Goal: Task Accomplishment & Management: Manage account settings

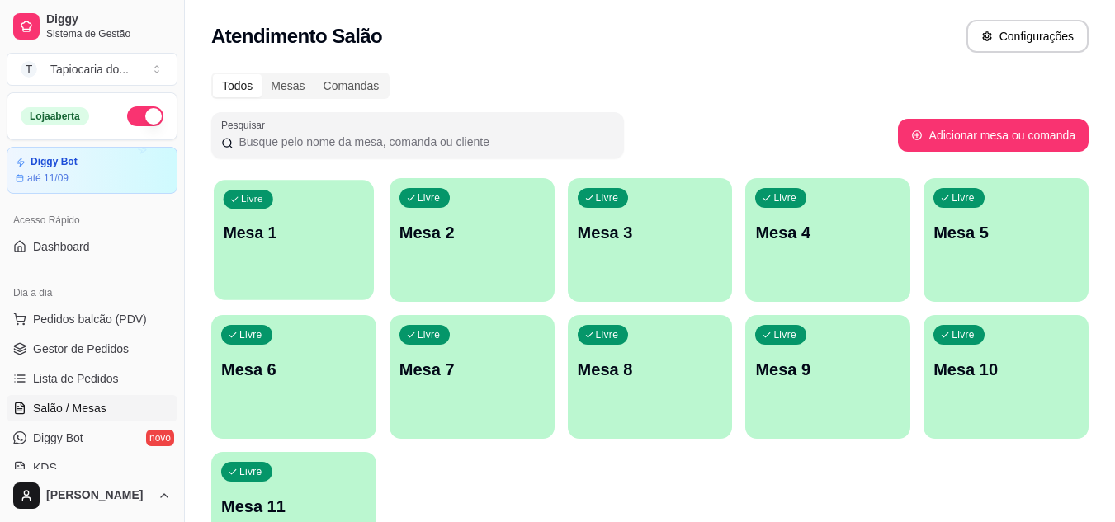
click at [328, 236] on p "Mesa 1" at bounding box center [294, 233] width 141 height 22
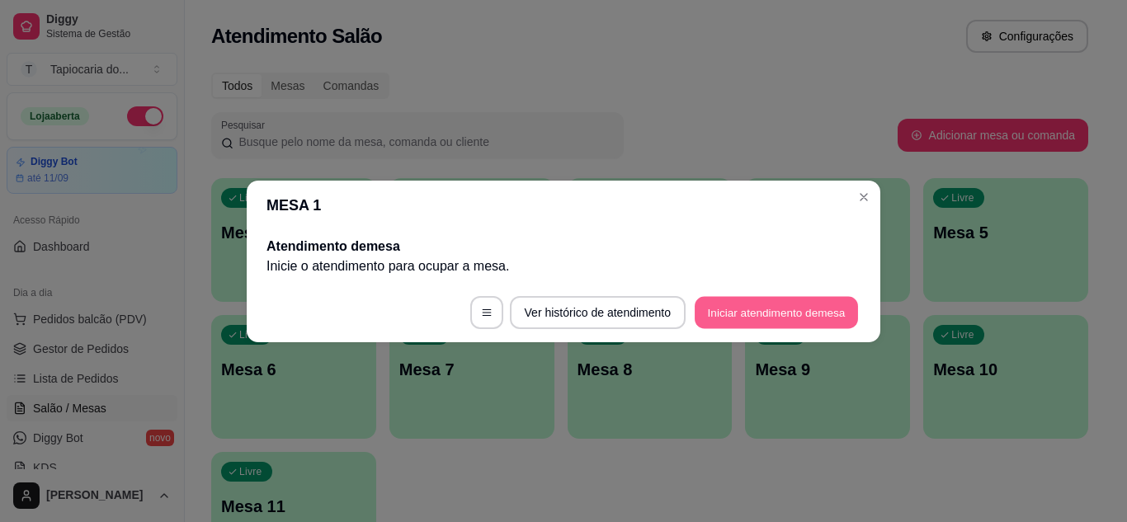
click at [807, 303] on button "Iniciar atendimento de mesa" at bounding box center [776, 312] width 163 height 32
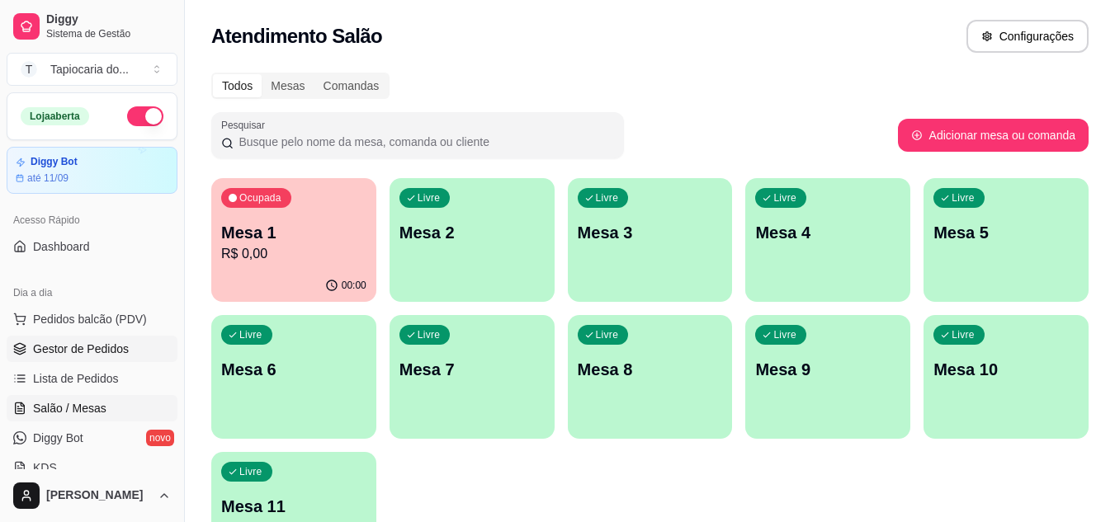
click at [89, 345] on span "Gestor de Pedidos" at bounding box center [81, 349] width 96 height 17
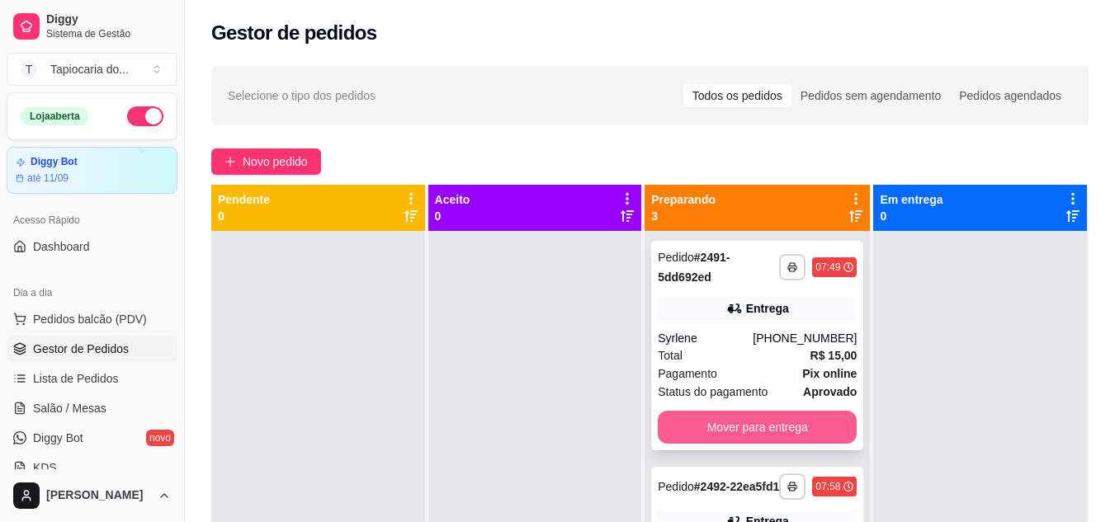
scroll to position [189, 0]
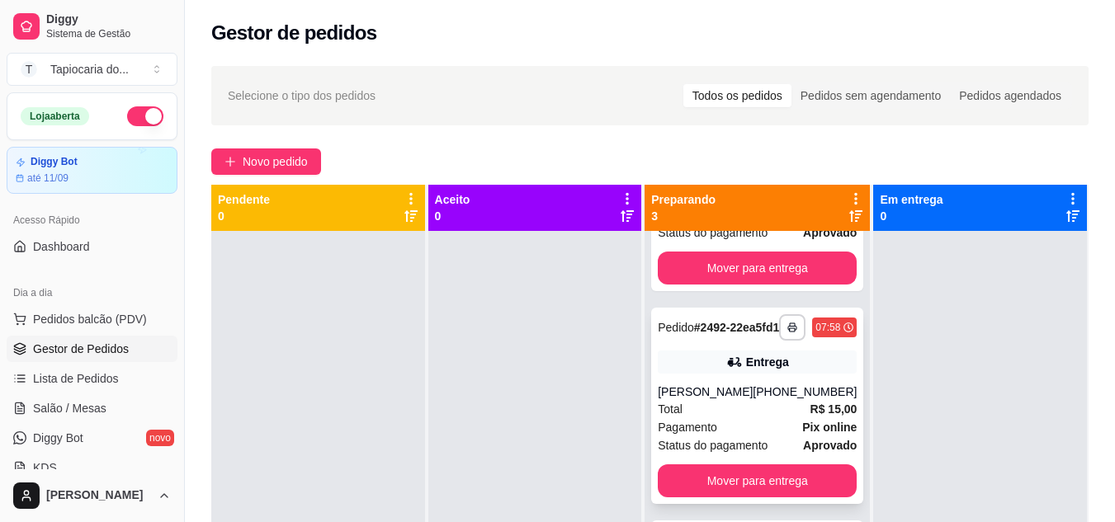
click at [759, 395] on div "[PHONE_NUMBER]" at bounding box center [805, 392] width 104 height 17
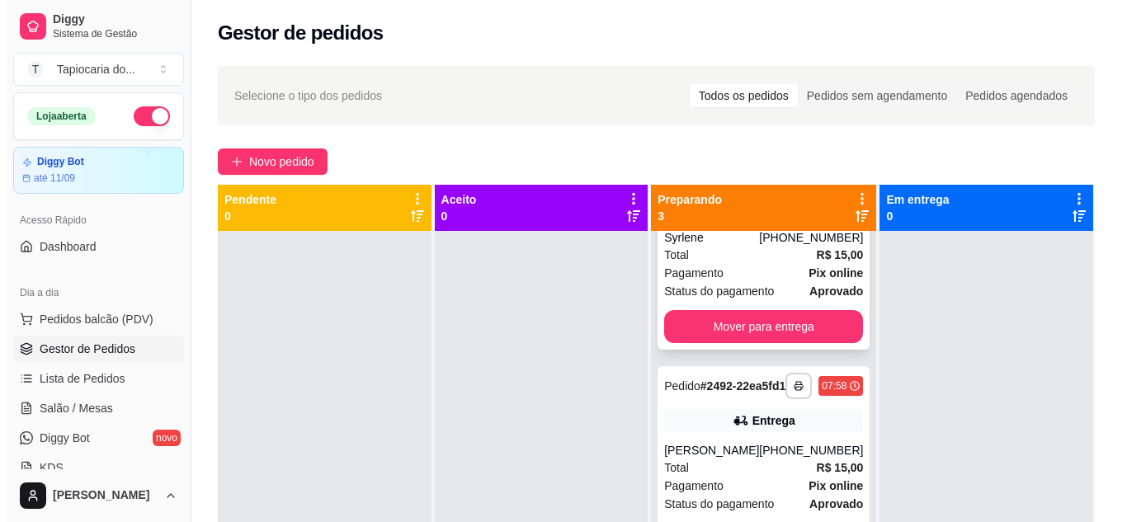
scroll to position [0, 0]
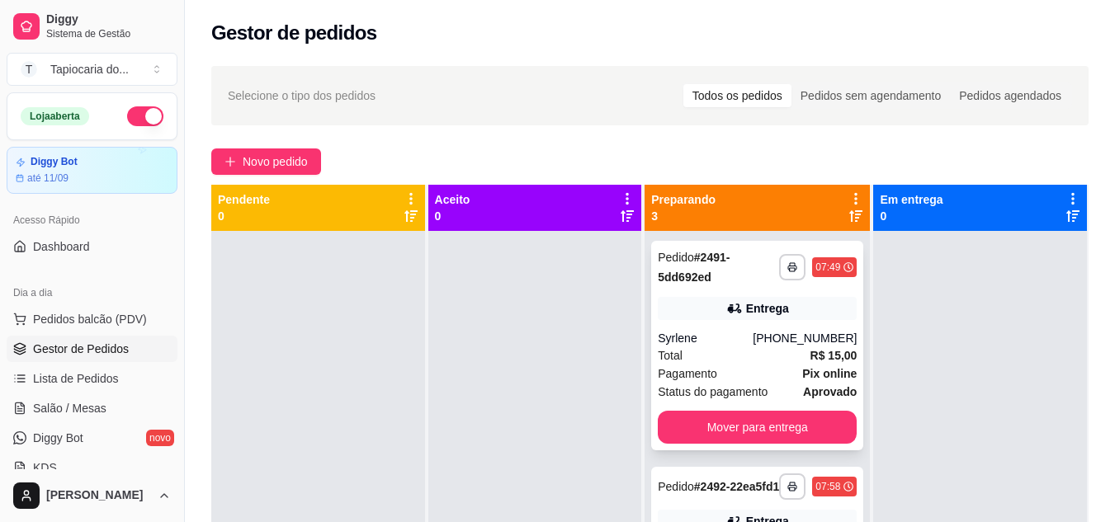
click at [774, 347] on div "Total R$ 15,00" at bounding box center [757, 356] width 199 height 18
click at [84, 399] on link "Salão / Mesas" at bounding box center [92, 408] width 171 height 26
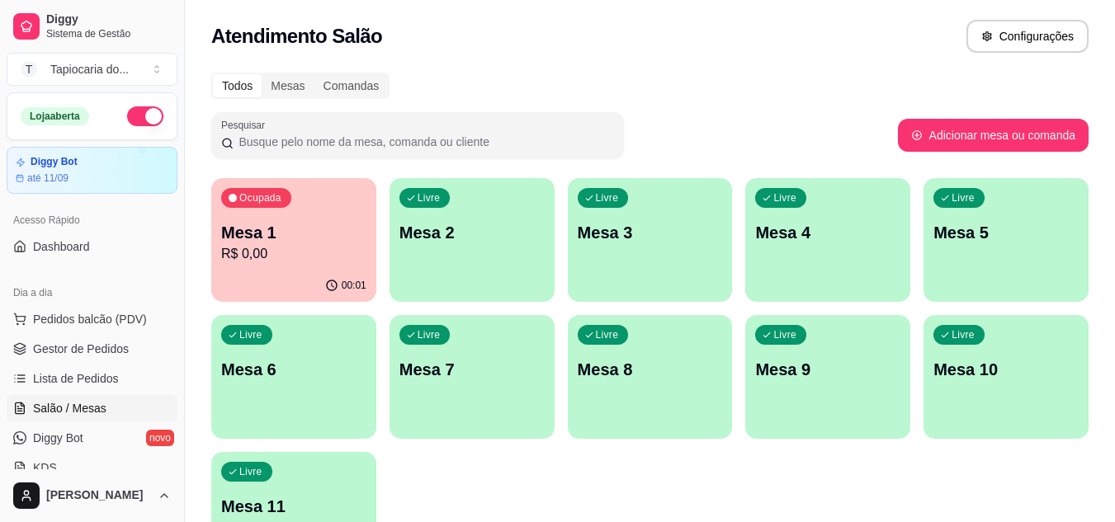
click at [241, 247] on p "R$ 0,00" at bounding box center [293, 254] width 145 height 20
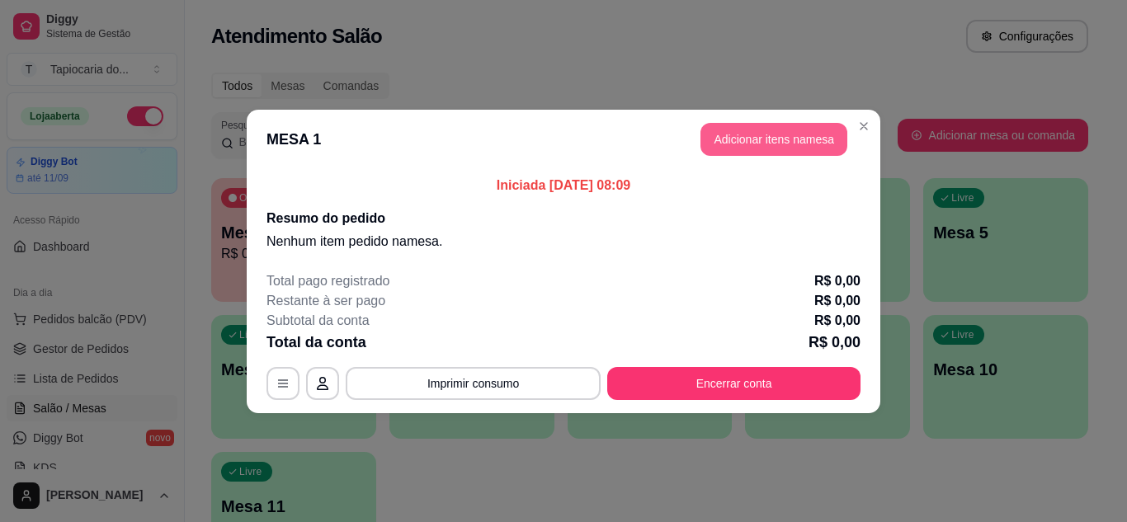
click at [787, 143] on button "Adicionar itens na mesa" at bounding box center [774, 139] width 147 height 33
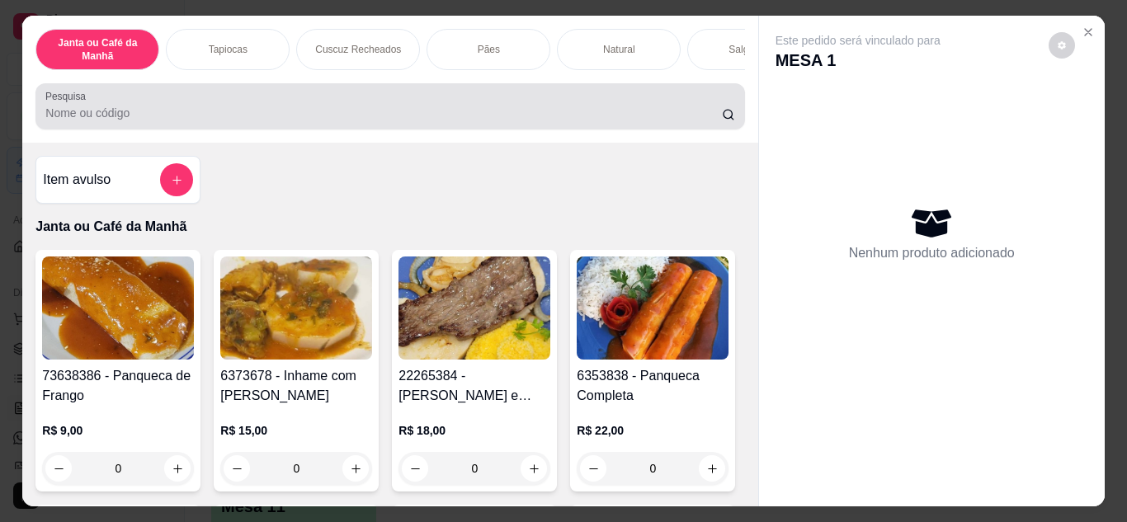
click at [582, 116] on input "Pesquisa" at bounding box center [383, 113] width 677 height 17
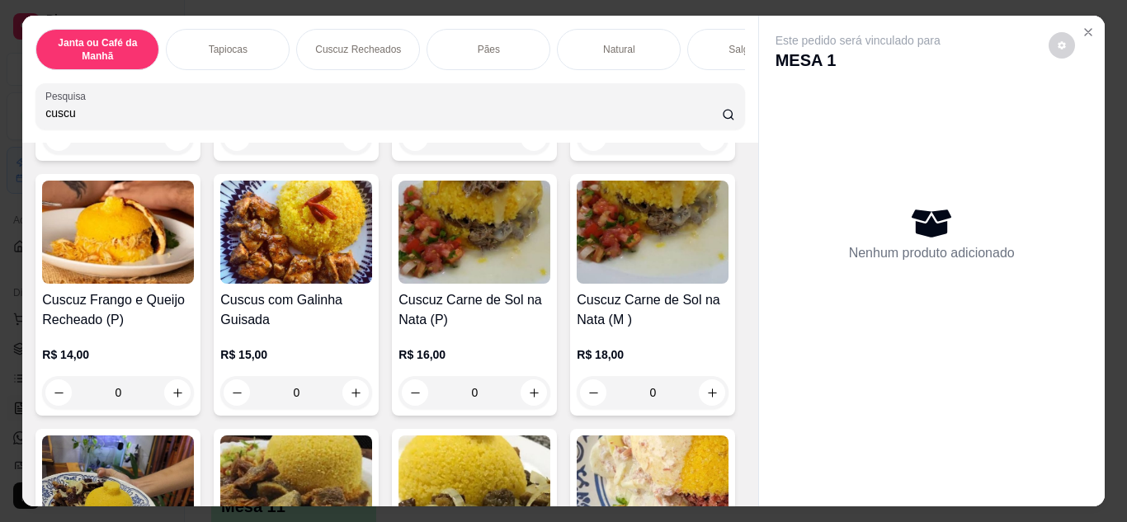
scroll to position [330, 0]
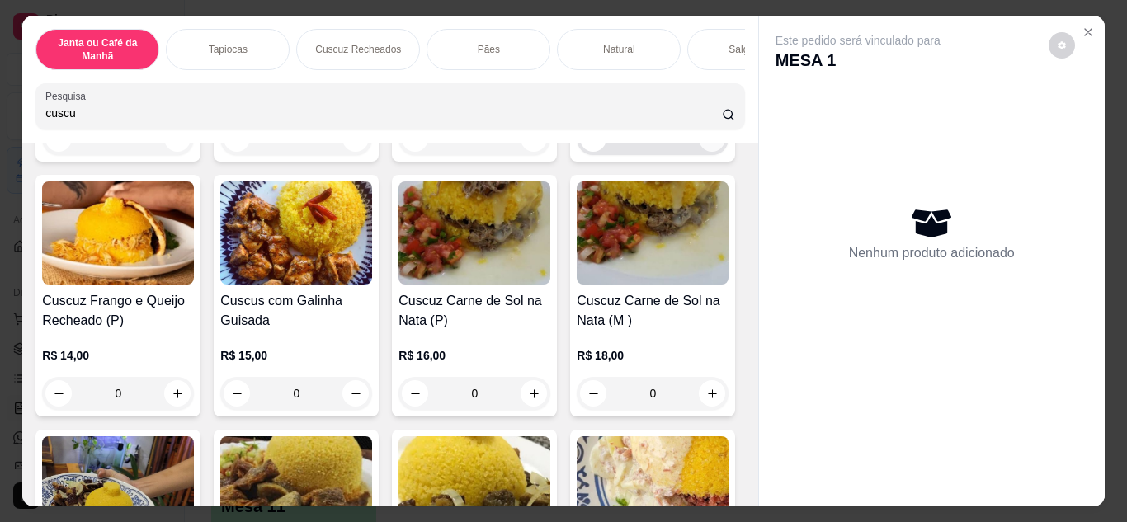
type input "cuscu"
click at [707, 145] on icon "increase-product-quantity" at bounding box center [713, 139] width 12 height 12
type input "1"
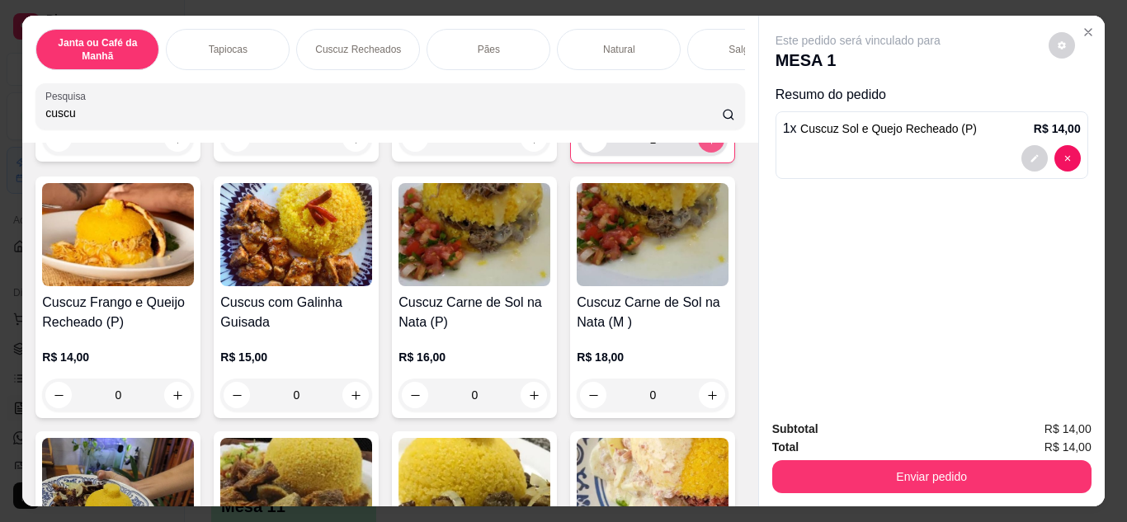
click at [706, 146] on icon "increase-product-quantity" at bounding box center [712, 140] width 12 height 12
type input "2"
click at [311, 115] on input "cuscu" at bounding box center [383, 113] width 677 height 17
type input "c"
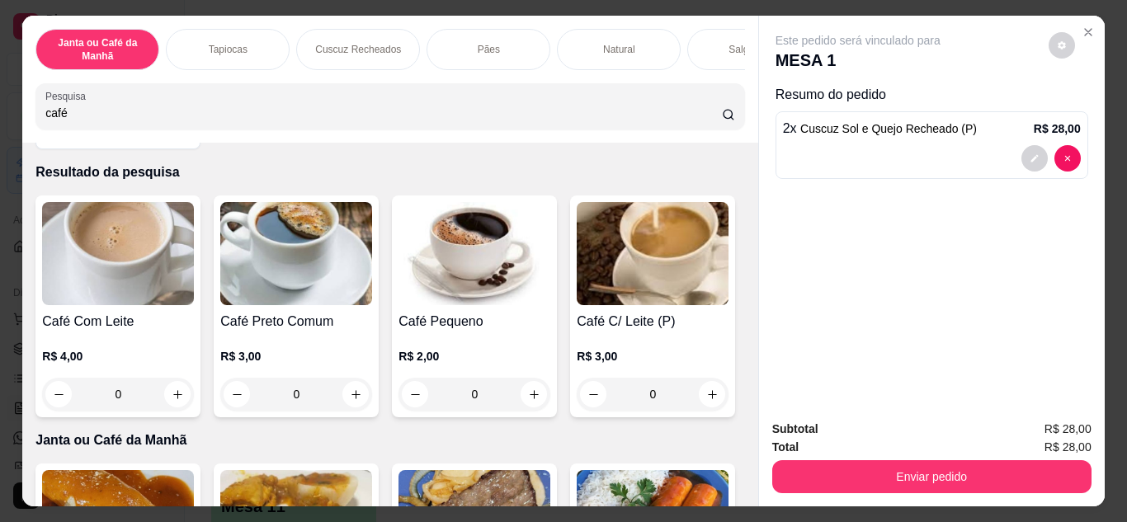
scroll to position [83, 0]
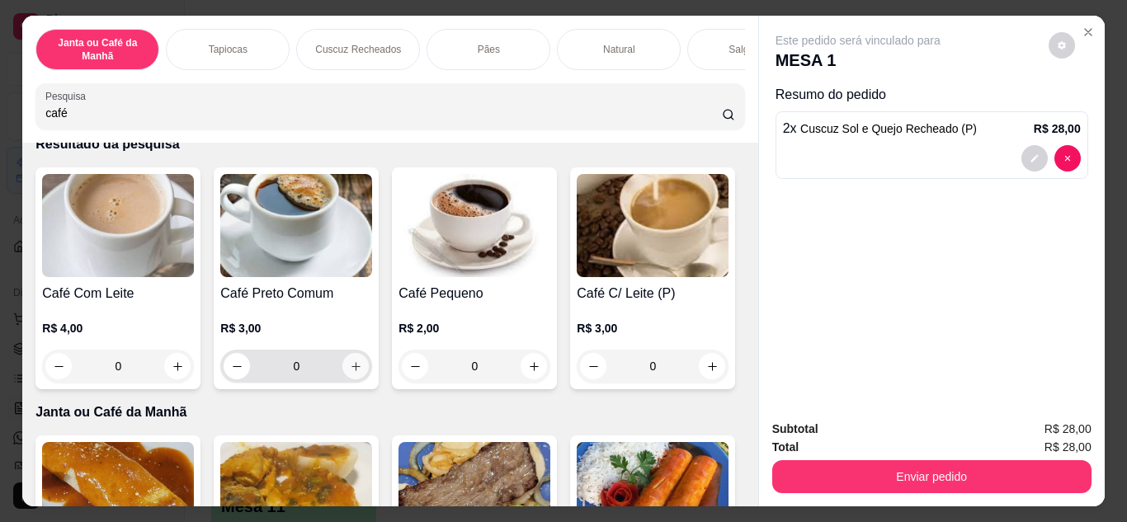
type input "café"
click at [351, 379] on button "increase-product-quantity" at bounding box center [356, 366] width 26 height 26
type input "1"
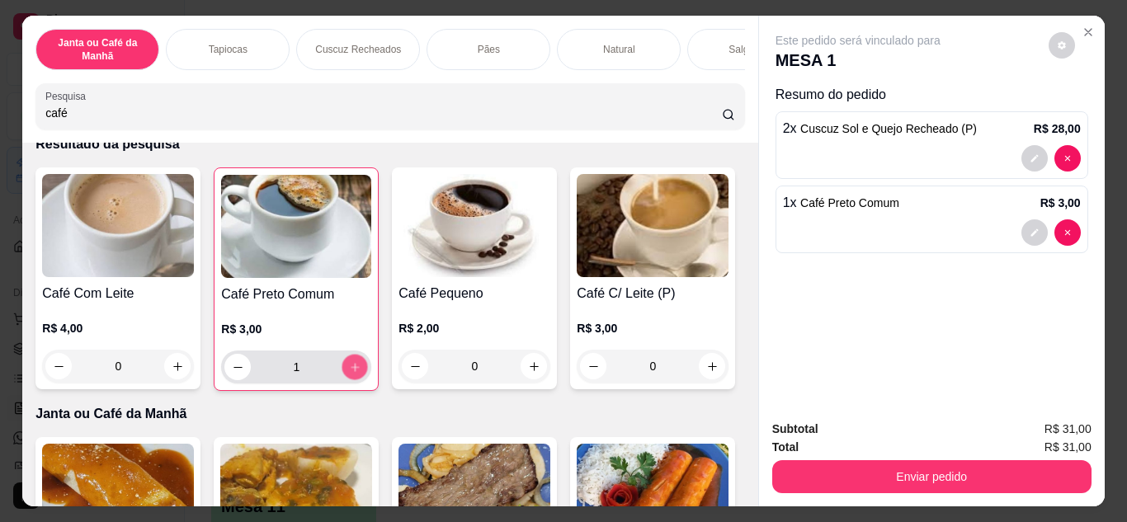
click at [351, 374] on icon "increase-product-quantity" at bounding box center [355, 368] width 12 height 12
type input "2"
drag, startPoint x: 125, startPoint y: 121, endPoint x: 0, endPoint y: 113, distance: 124.9
click at [0, 113] on div "Janta ou Café da Manhã Tapiocas Cuscuz Recheados Pães Natural Salgados Tapiocas…" at bounding box center [563, 261] width 1127 height 522
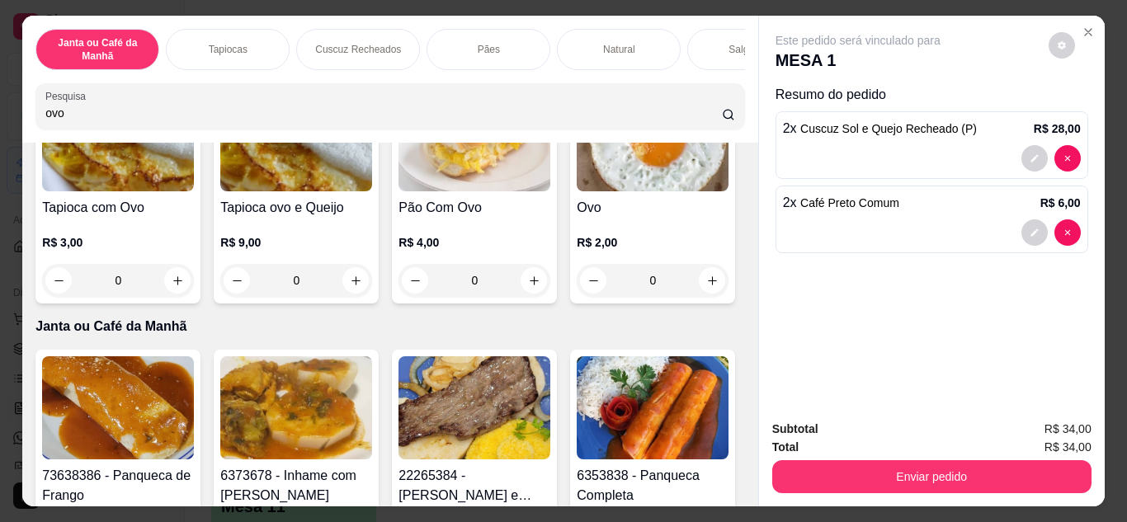
scroll to position [330, 0]
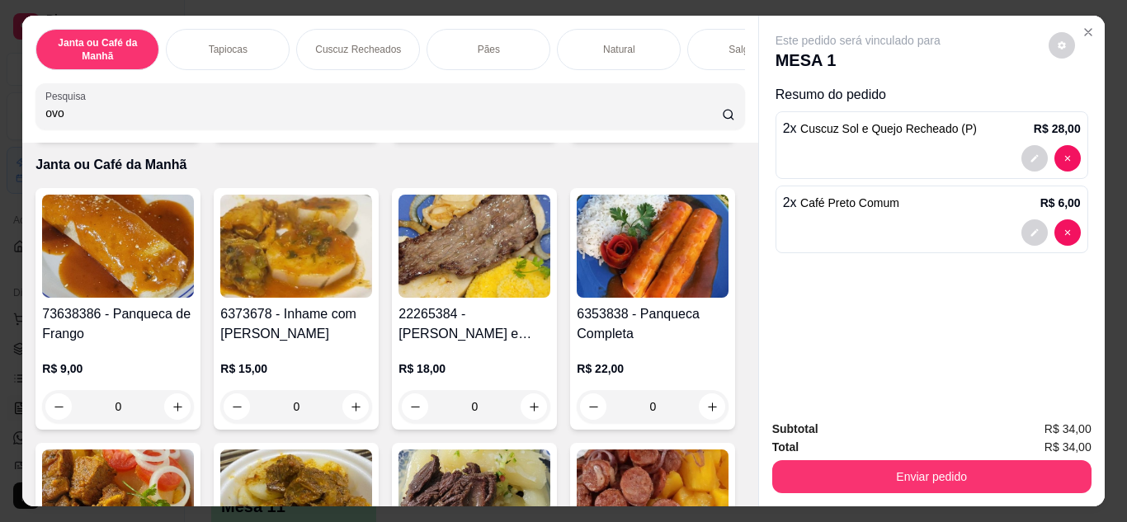
type input "ovo"
click at [707, 125] on icon "increase-product-quantity" at bounding box center [713, 119] width 12 height 12
type input "1"
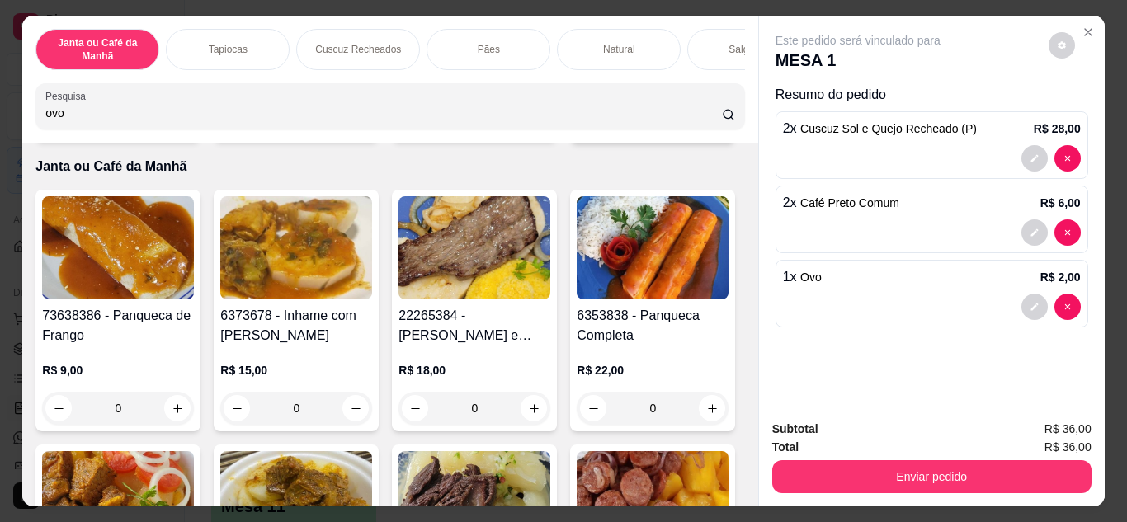
click at [706, 126] on icon "increase-product-quantity" at bounding box center [712, 120] width 12 height 12
type input "2"
click at [706, 126] on icon "increase-product-quantity" at bounding box center [712, 120] width 12 height 12
type input "3"
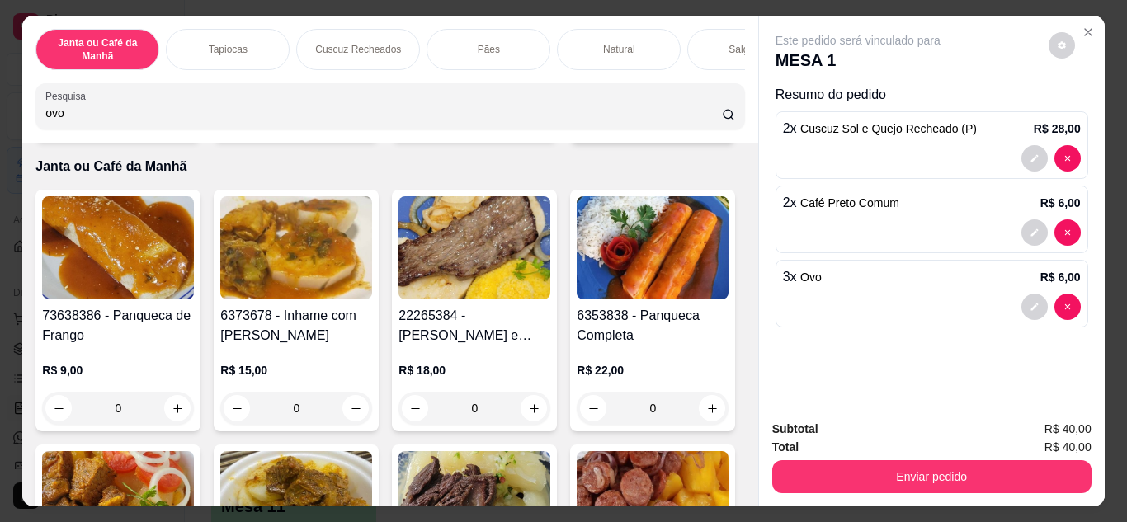
type input "3"
click at [706, 126] on icon "increase-product-quantity" at bounding box center [712, 120] width 12 height 12
type input "4"
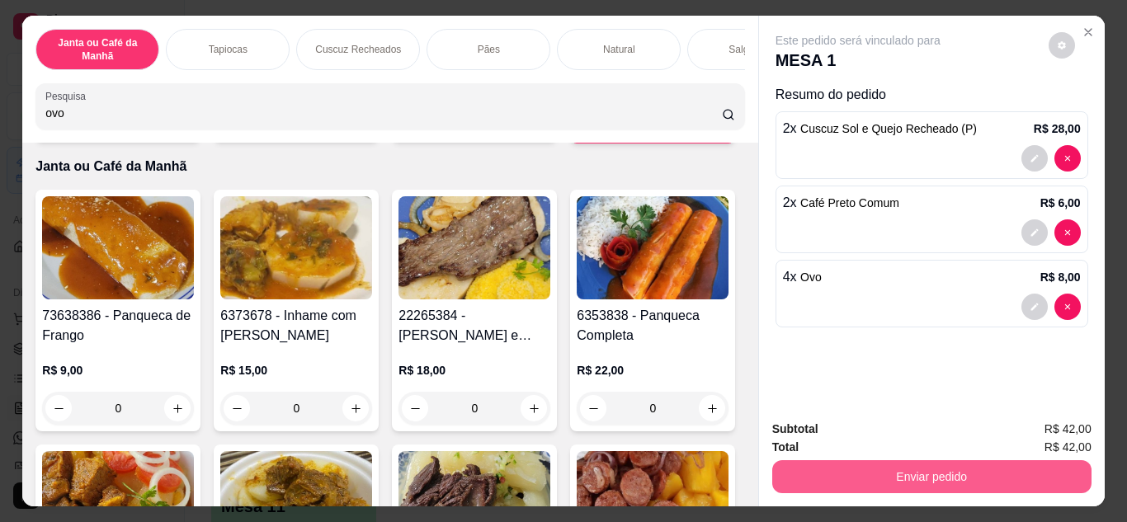
click at [943, 473] on button "Enviar pedido" at bounding box center [932, 477] width 319 height 33
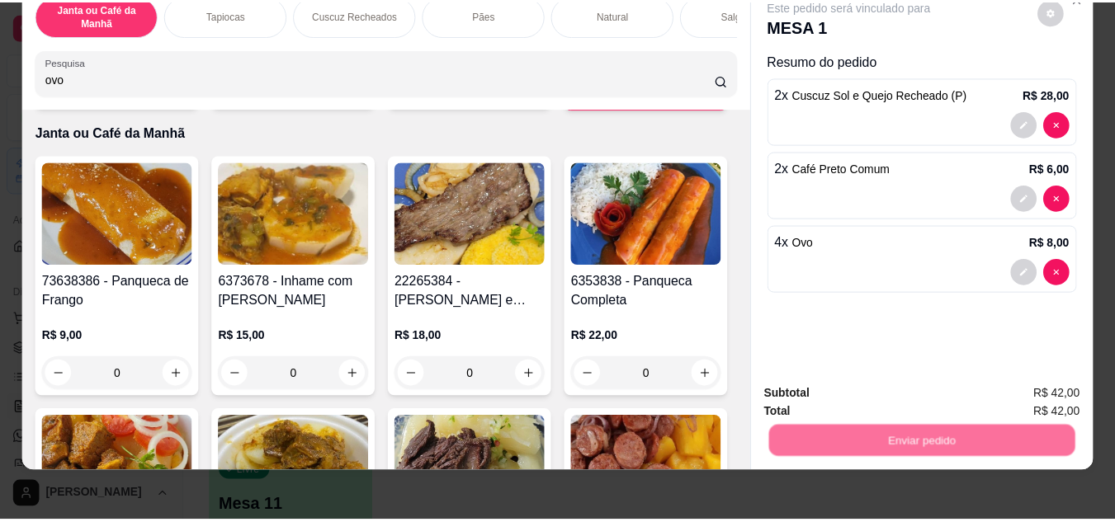
scroll to position [44, 0]
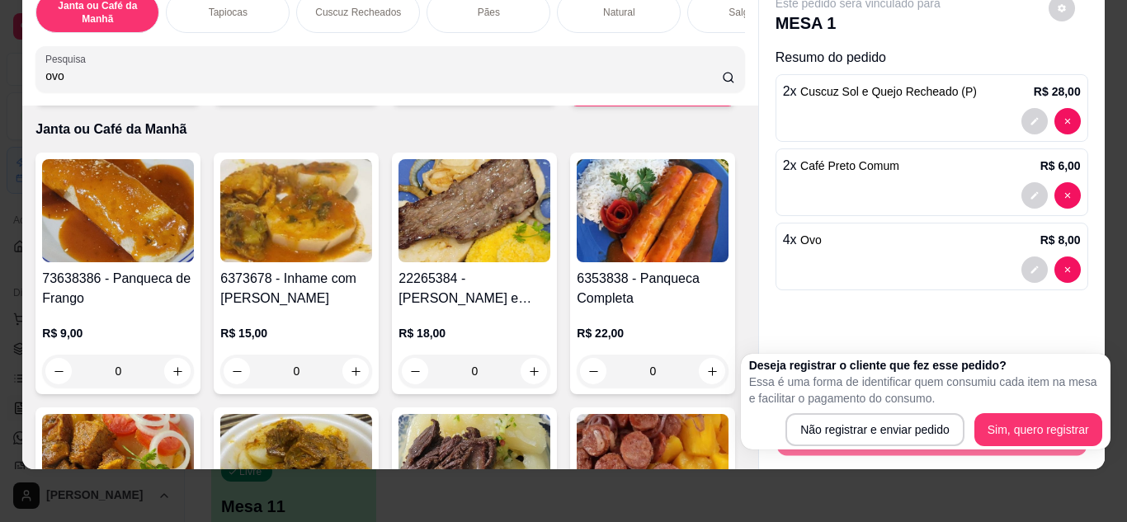
click at [909, 289] on div "Este pedido será vinculado para MESA 1 Resumo do pedido 2 x Cuscuz Sol e Quejo …" at bounding box center [932, 174] width 346 height 391
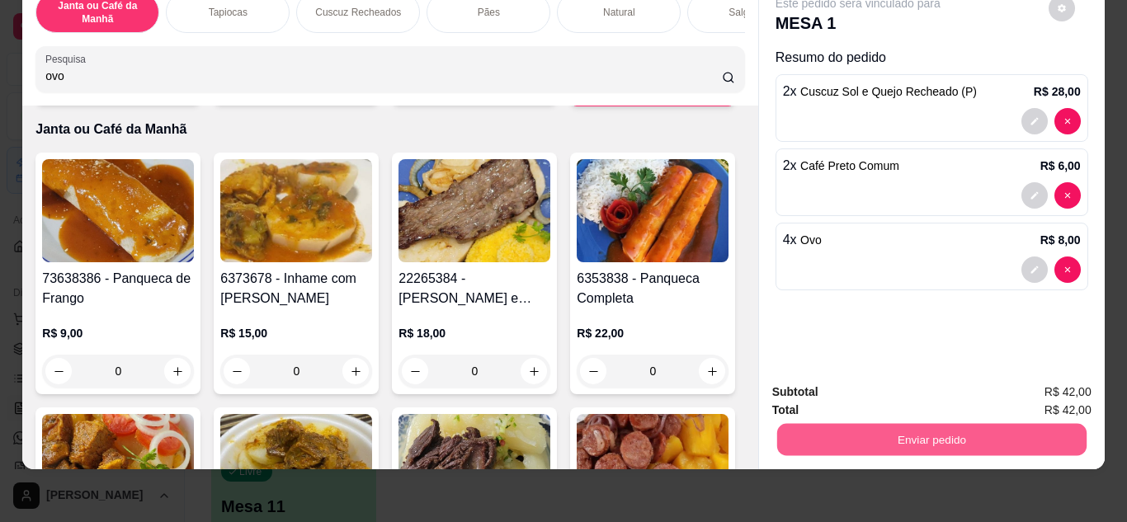
click at [997, 428] on button "Enviar pedido" at bounding box center [932, 440] width 310 height 32
click at [906, 385] on button "Não registrar e enviar pedido" at bounding box center [878, 386] width 172 height 31
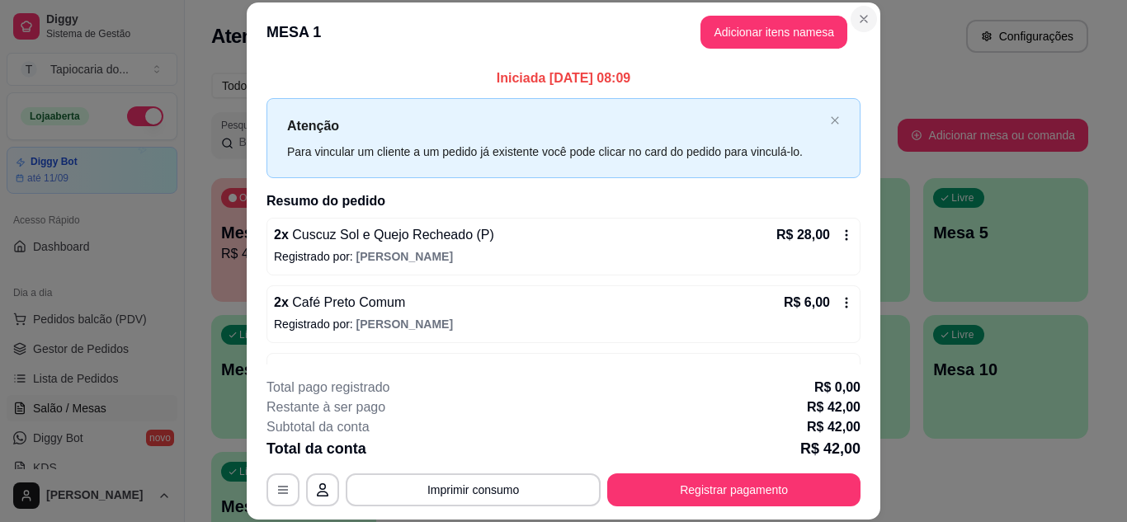
click at [866, 269] on section "**********" at bounding box center [564, 261] width 634 height 518
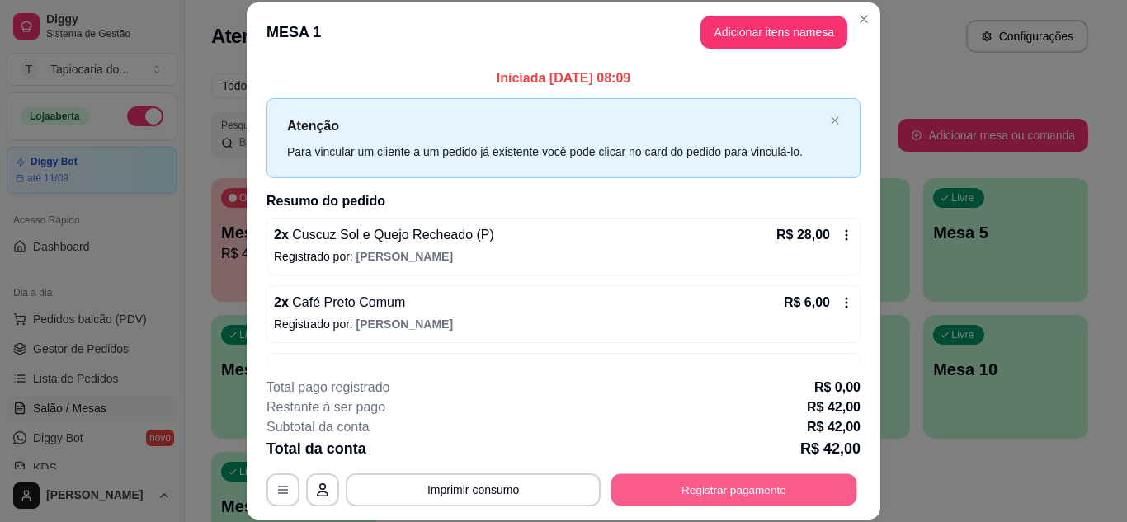
click at [754, 494] on button "Registrar pagamento" at bounding box center [735, 490] width 246 height 32
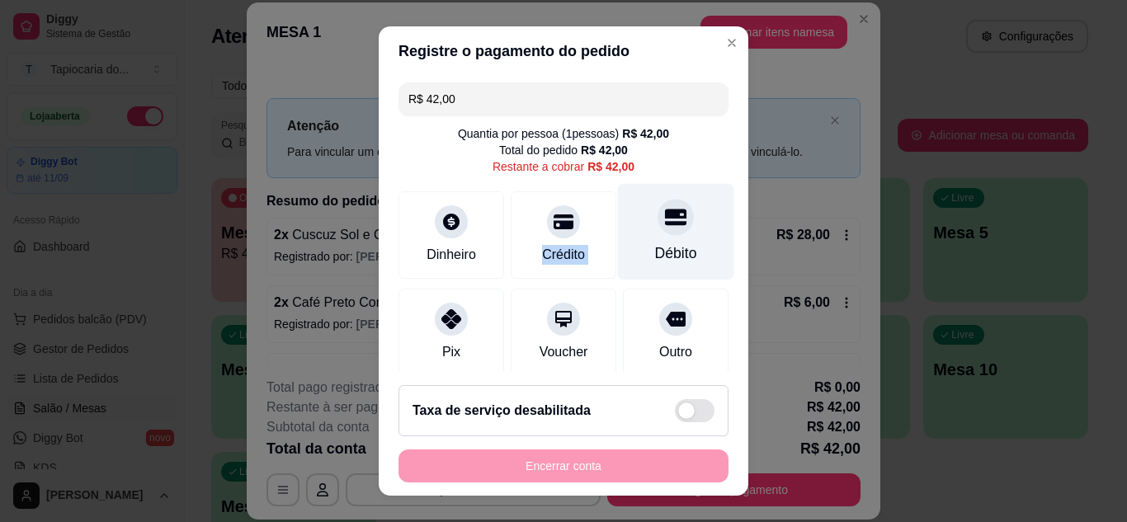
drag, startPoint x: 470, startPoint y: 243, endPoint x: 654, endPoint y: 248, distance: 183.3
click at [642, 253] on div "Dinheiro Crédito Débito" at bounding box center [564, 234] width 330 height 87
click at [659, 245] on div "Débito" at bounding box center [676, 253] width 42 height 21
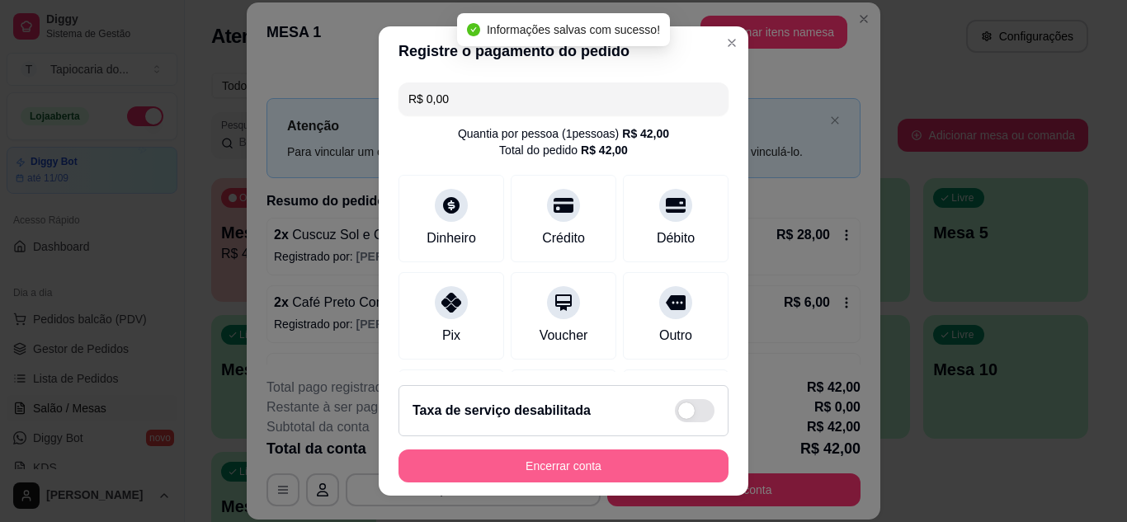
type input "R$ 0,00"
click at [611, 470] on button "Encerrar conta" at bounding box center [564, 466] width 330 height 33
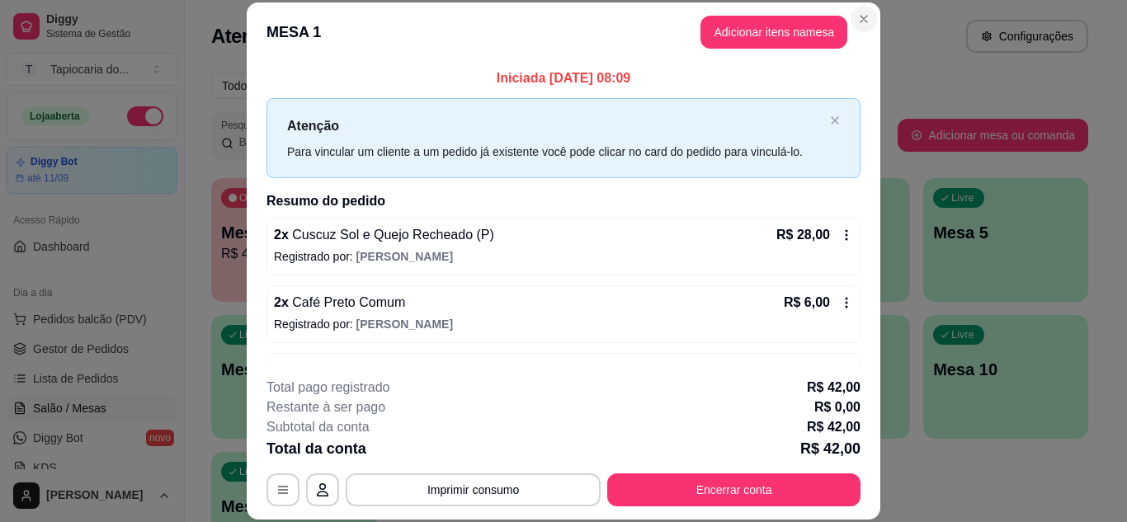
click at [854, 15] on div "**********" at bounding box center [563, 261] width 1127 height 522
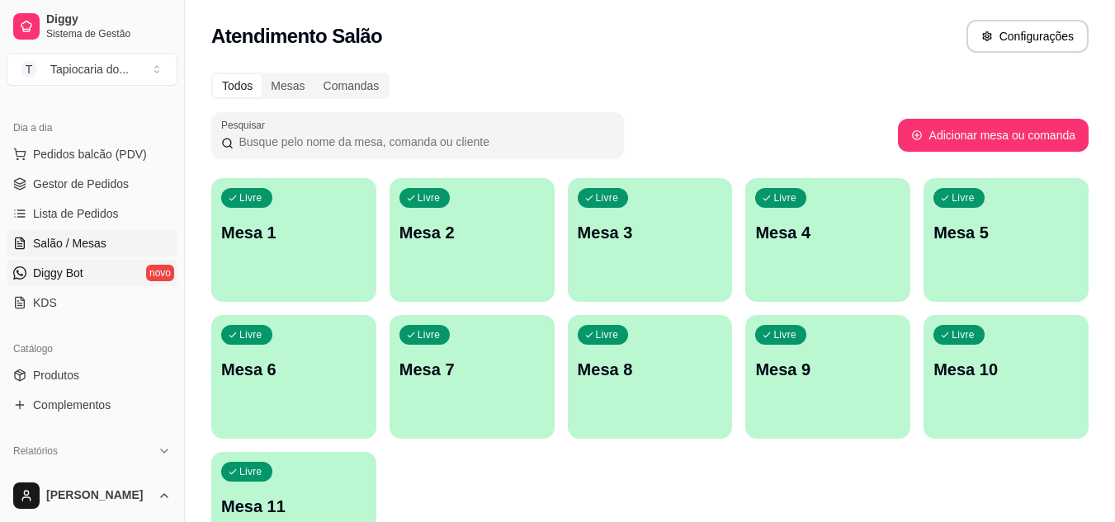
scroll to position [0, 0]
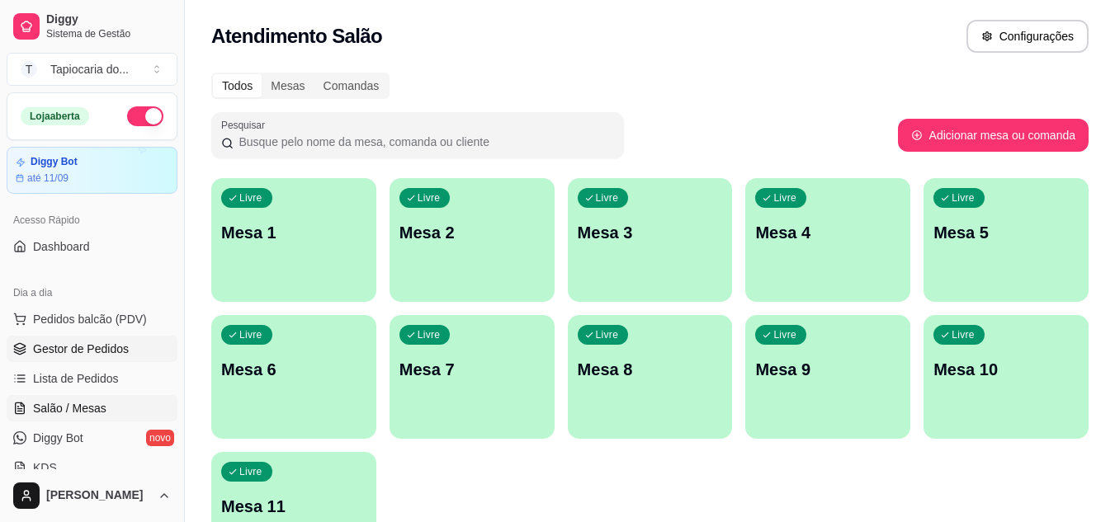
click at [98, 349] on span "Gestor de Pedidos" at bounding box center [81, 349] width 96 height 17
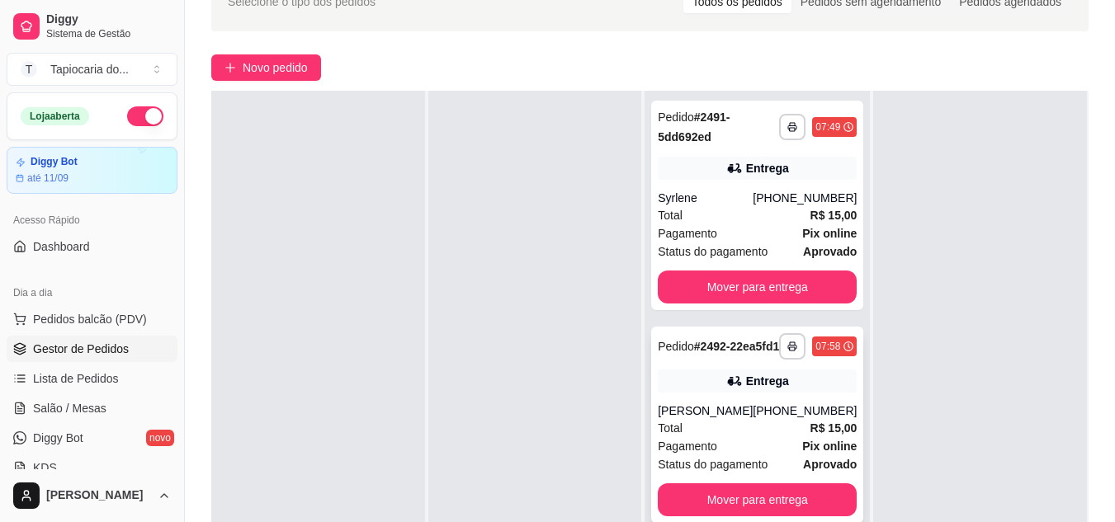
scroll to position [165, 0]
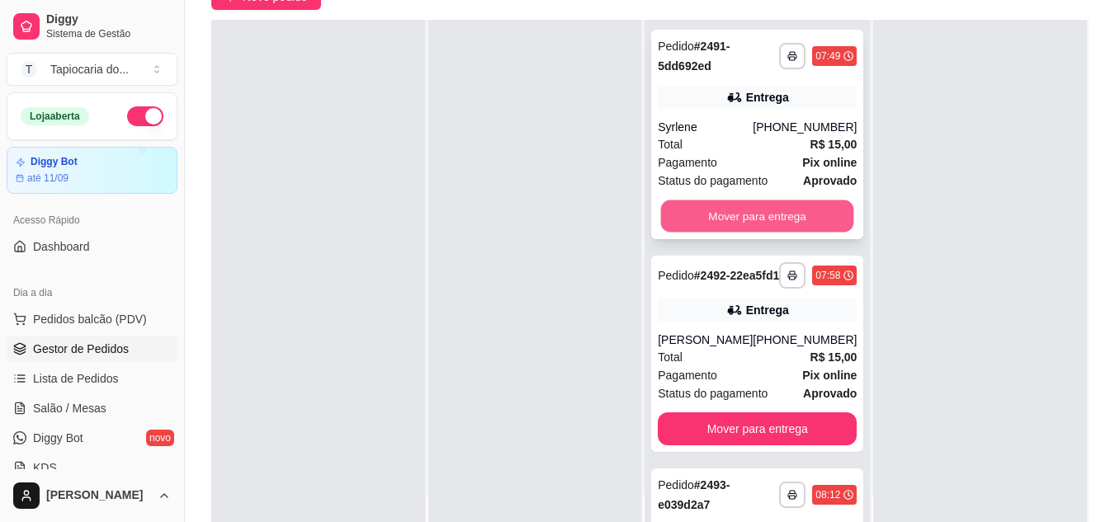
click at [787, 225] on button "Mover para entrega" at bounding box center [757, 217] width 193 height 32
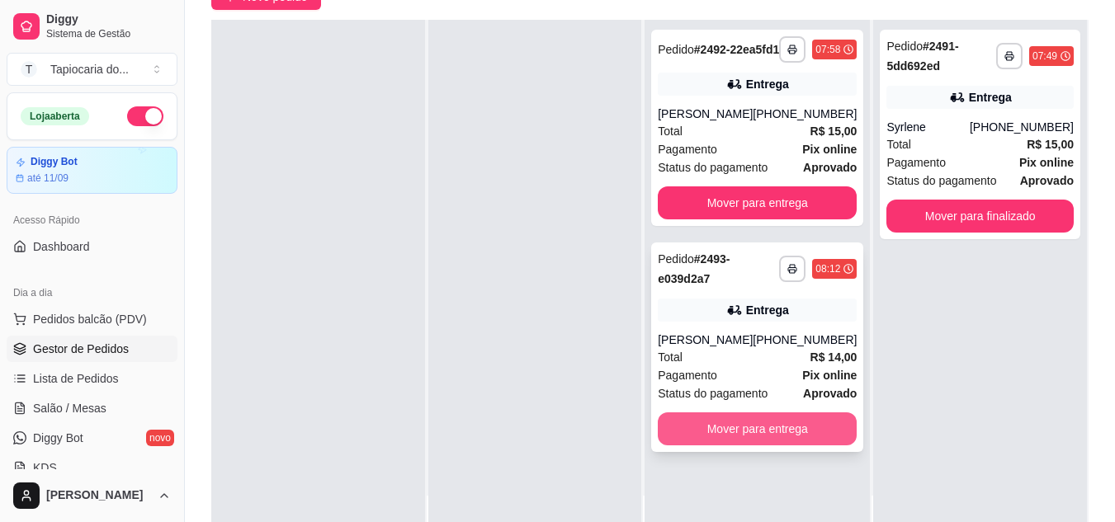
click at [807, 446] on button "Mover para entrega" at bounding box center [757, 429] width 199 height 33
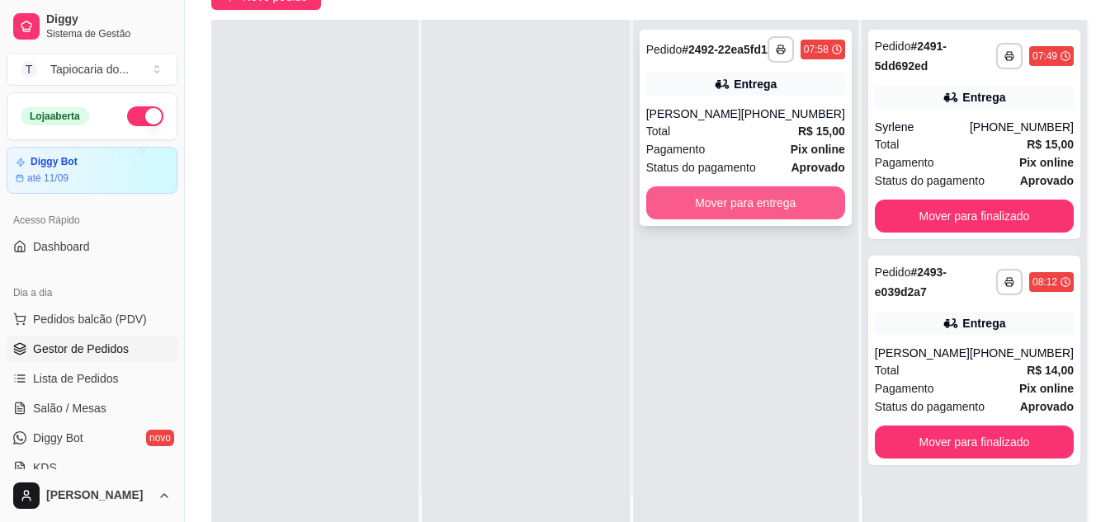
click at [809, 220] on button "Mover para entrega" at bounding box center [745, 203] width 199 height 33
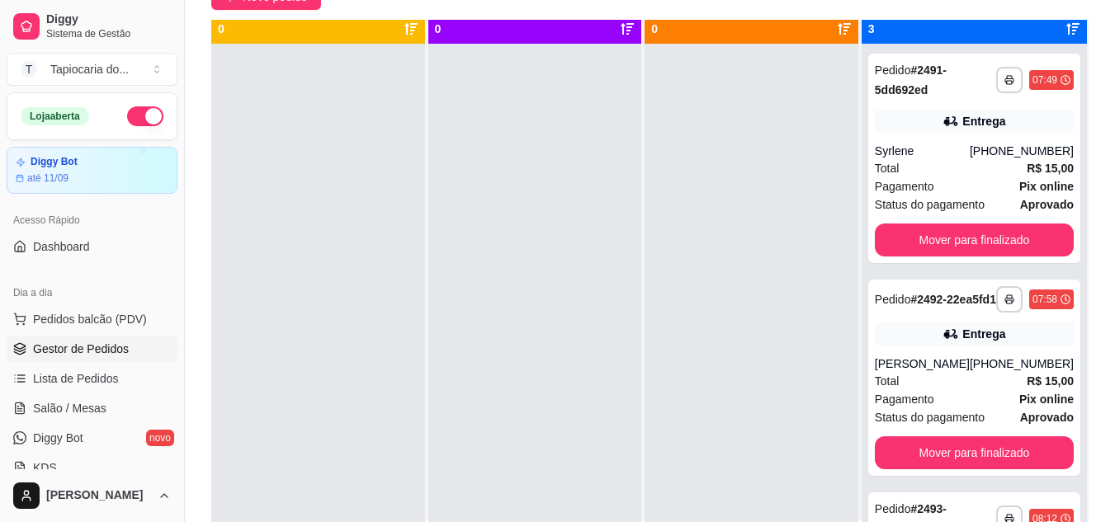
scroll to position [0, 0]
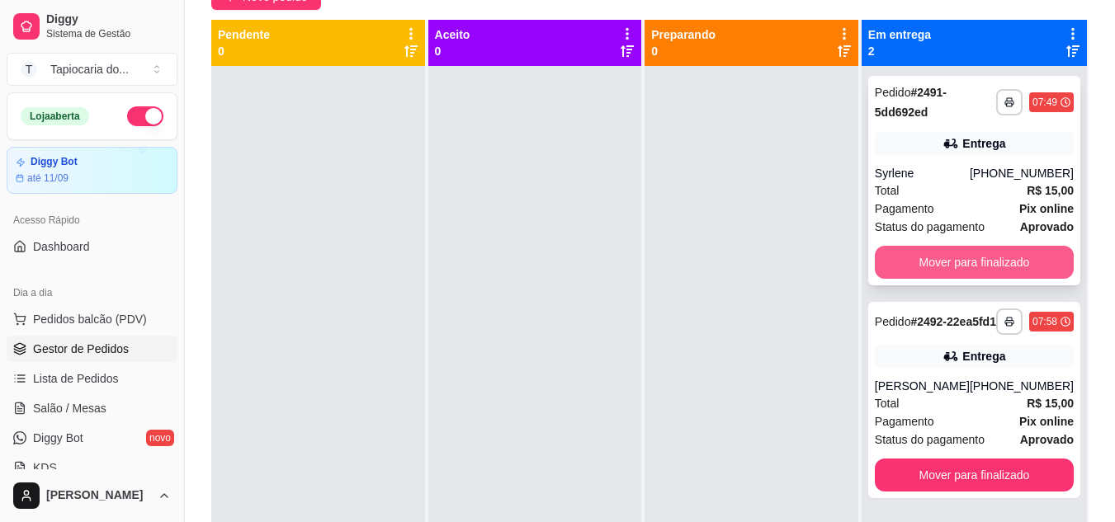
click at [1006, 267] on button "Mover para finalizado" at bounding box center [974, 262] width 199 height 33
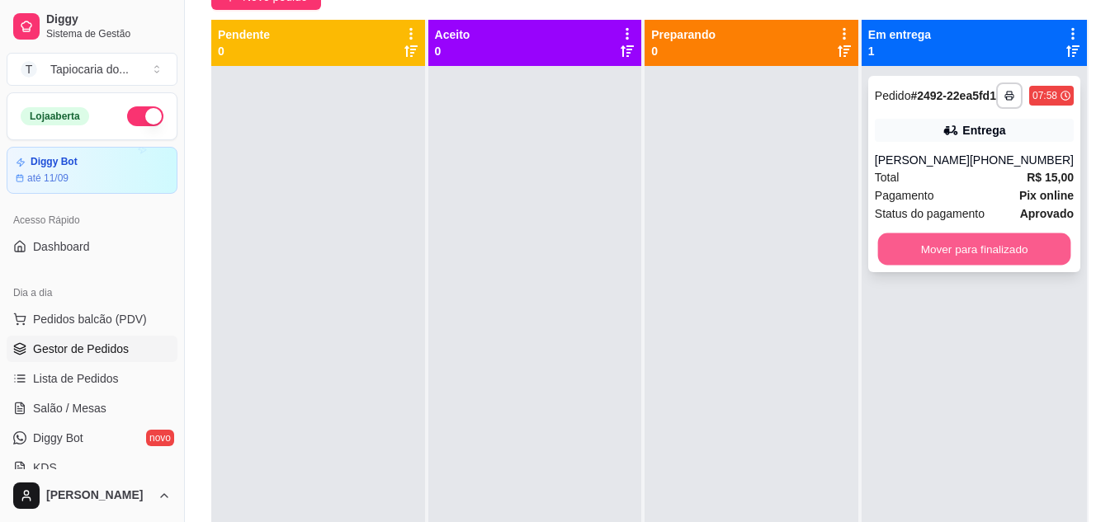
click at [1000, 266] on button "Mover para finalizado" at bounding box center [973, 250] width 193 height 32
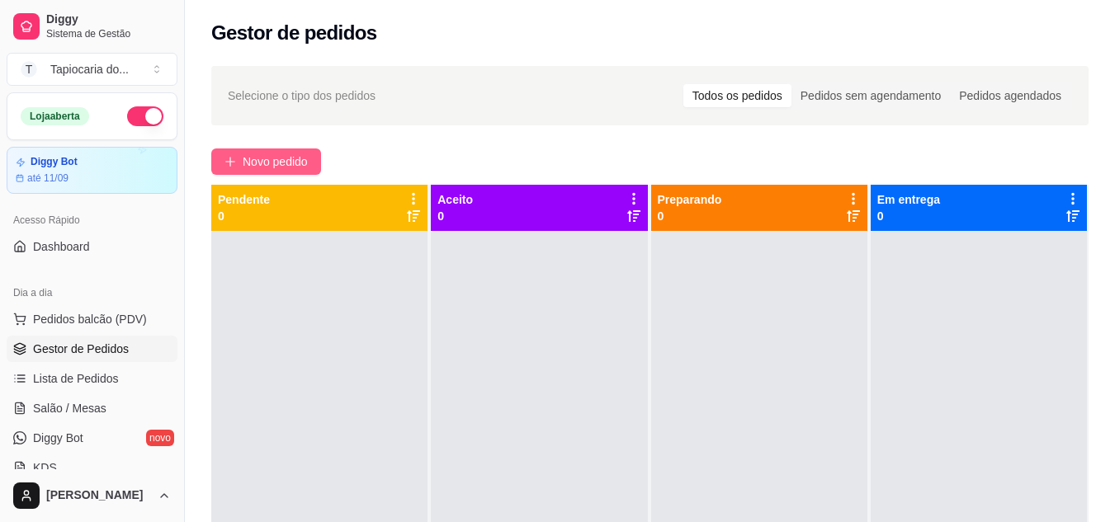
click at [297, 149] on button "Novo pedido" at bounding box center [266, 162] width 110 height 26
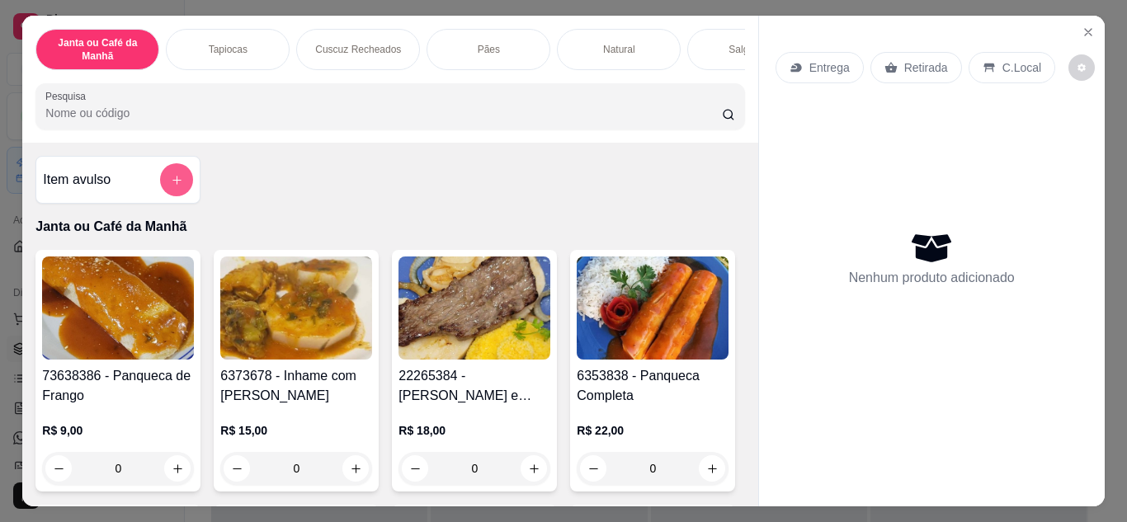
click at [166, 178] on button "add-separate-item" at bounding box center [176, 179] width 33 height 33
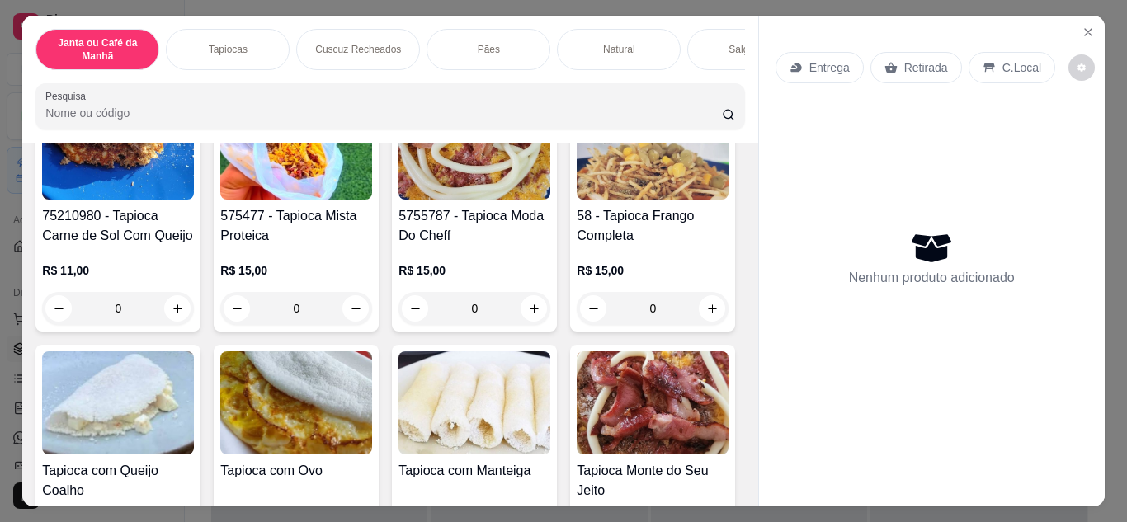
scroll to position [1321, 0]
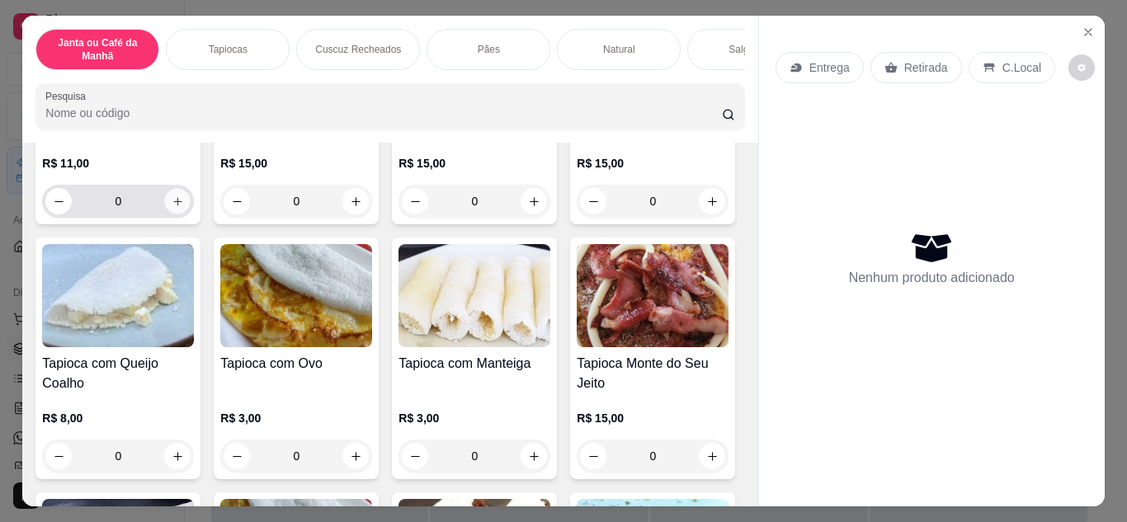
click at [184, 208] on icon "increase-product-quantity" at bounding box center [178, 202] width 12 height 12
type input "1"
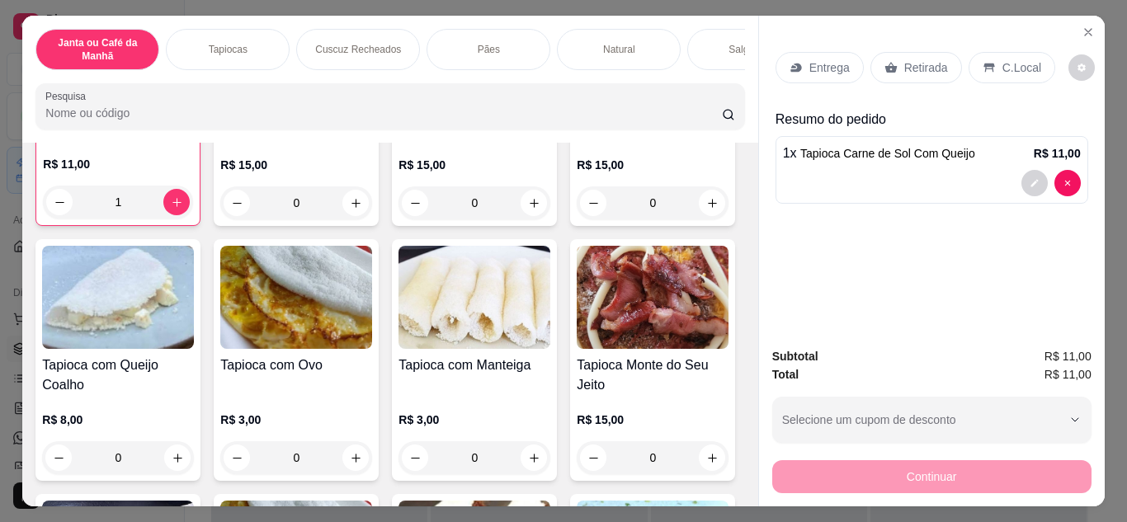
click at [810, 62] on p "Entrega" at bounding box center [830, 67] width 40 height 17
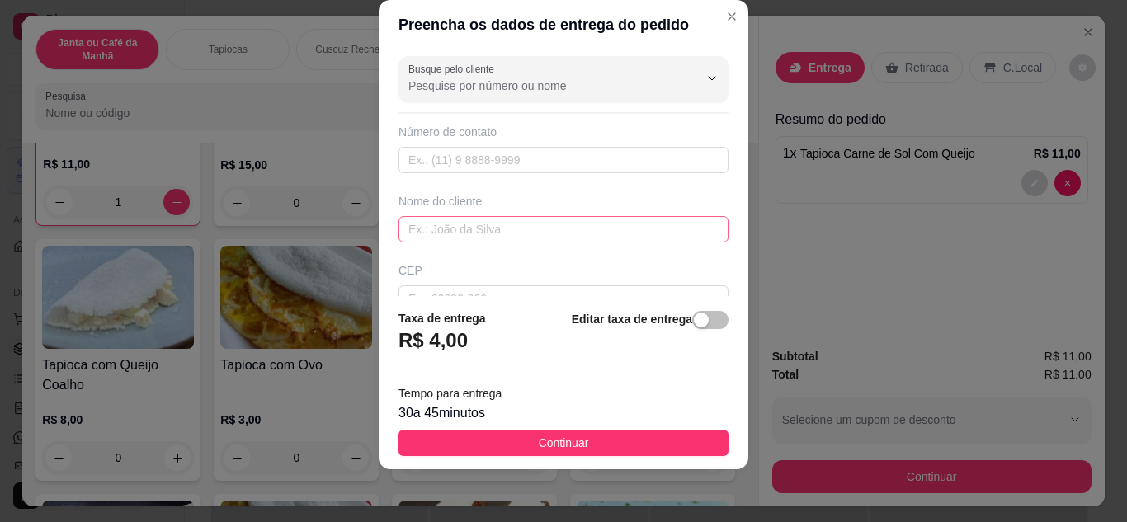
scroll to position [309, 0]
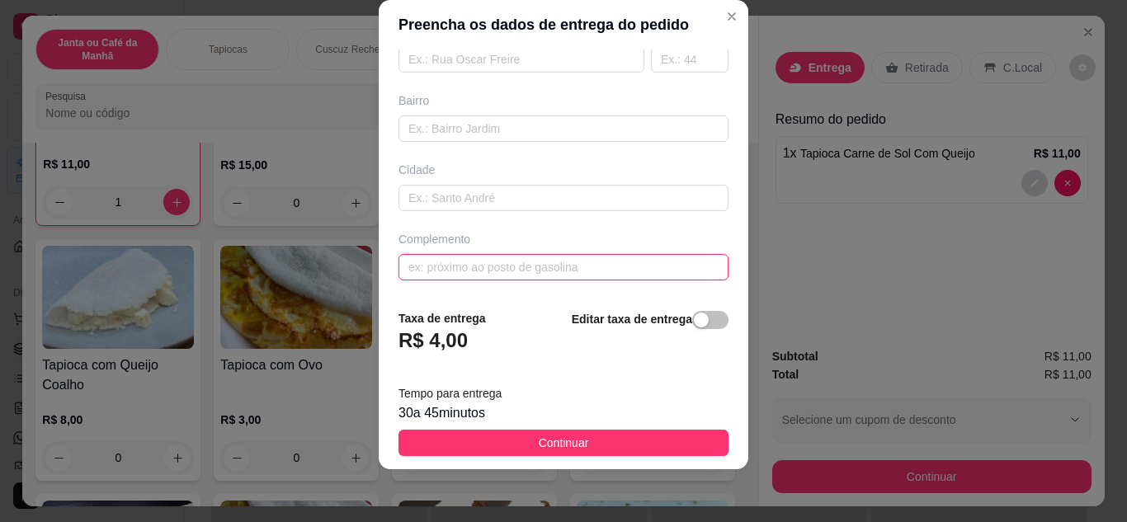
click at [523, 258] on input "text" at bounding box center [564, 267] width 330 height 26
paste input "Entregar na rua:[PERSON_NAME] na livraria mundo [DEMOGRAPHIC_DATA] ( ao lado de…"
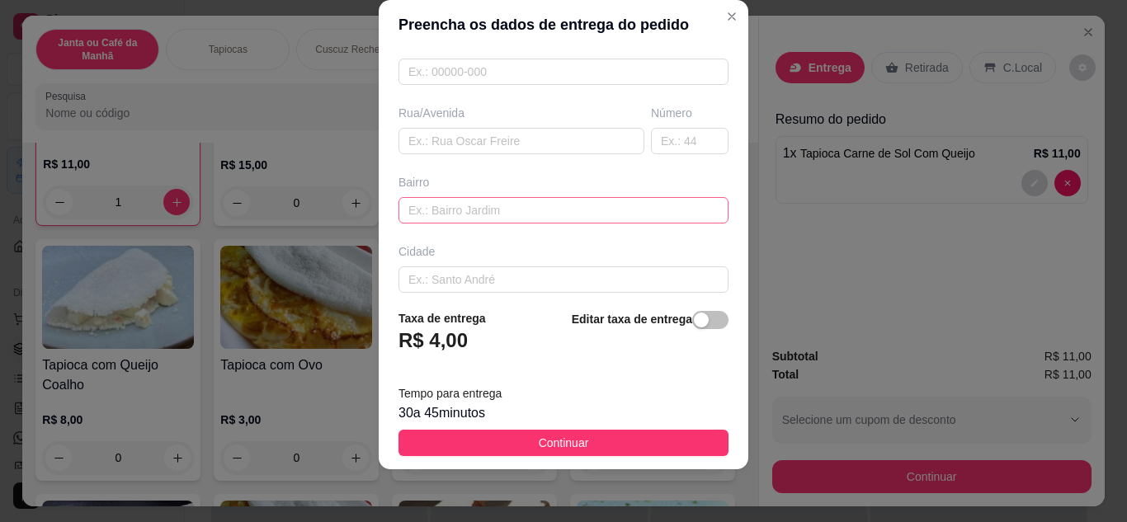
scroll to position [226, 0]
type input "Entregar na rua:[PERSON_NAME] na livraria mundo [DEMOGRAPHIC_DATA] ( ao lado de…"
click at [523, 213] on input "text" at bounding box center [564, 211] width 330 height 26
type input "Conjunto [PERSON_NAME]"
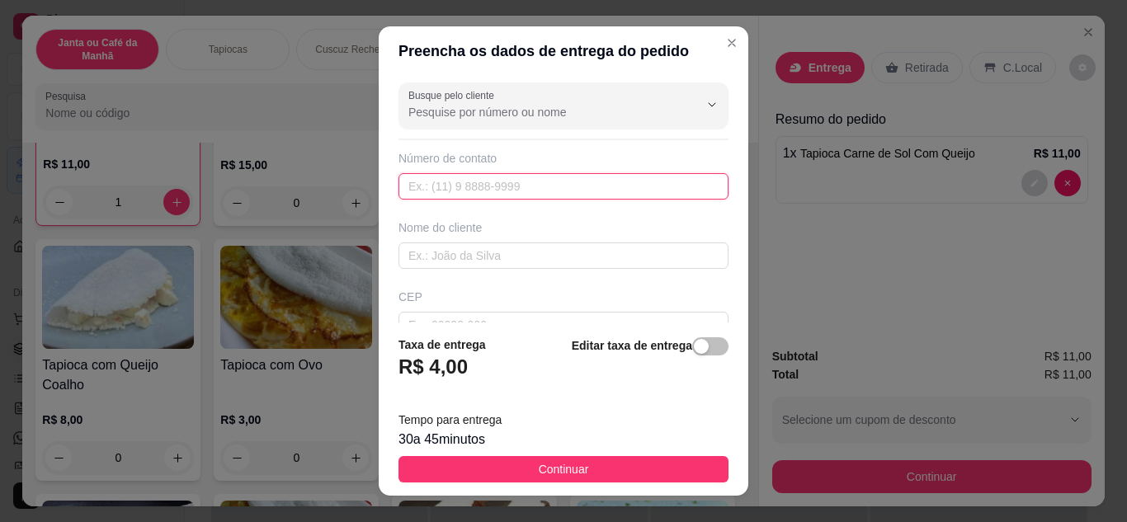
click at [627, 177] on input "text" at bounding box center [564, 186] width 330 height 26
paste input "[PHONE_NUMBER]"
type input "[PHONE_NUMBER]"
drag, startPoint x: 505, startPoint y: 187, endPoint x: 274, endPoint y: 168, distance: 231.9
click at [290, 196] on div "Preencha os dados de entrega do pedido Busque pelo cliente Número de contato [P…" at bounding box center [563, 261] width 1127 height 522
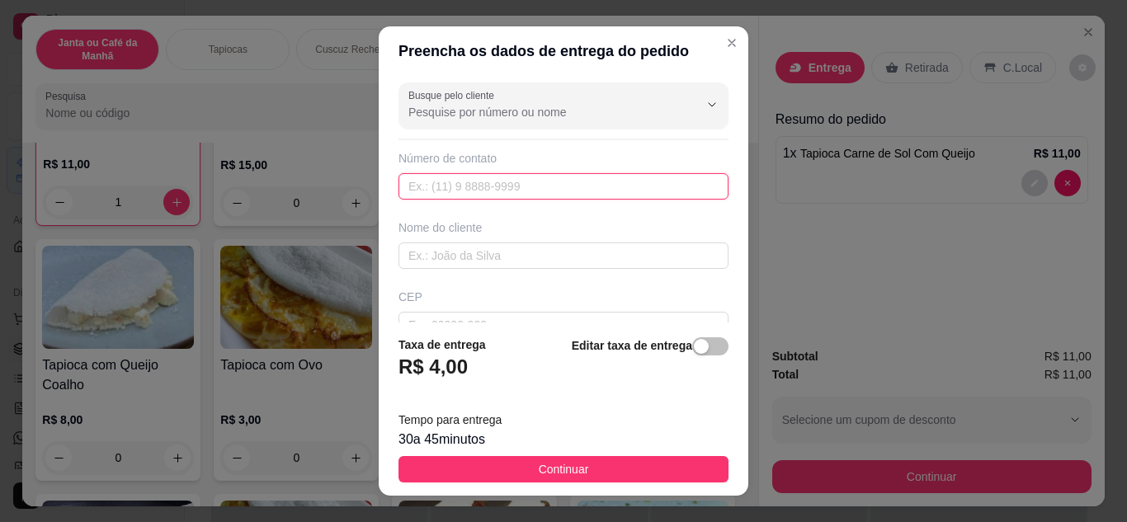
paste input "[PHONE_NUMBER]"
type input "[PHONE_NUMBER]"
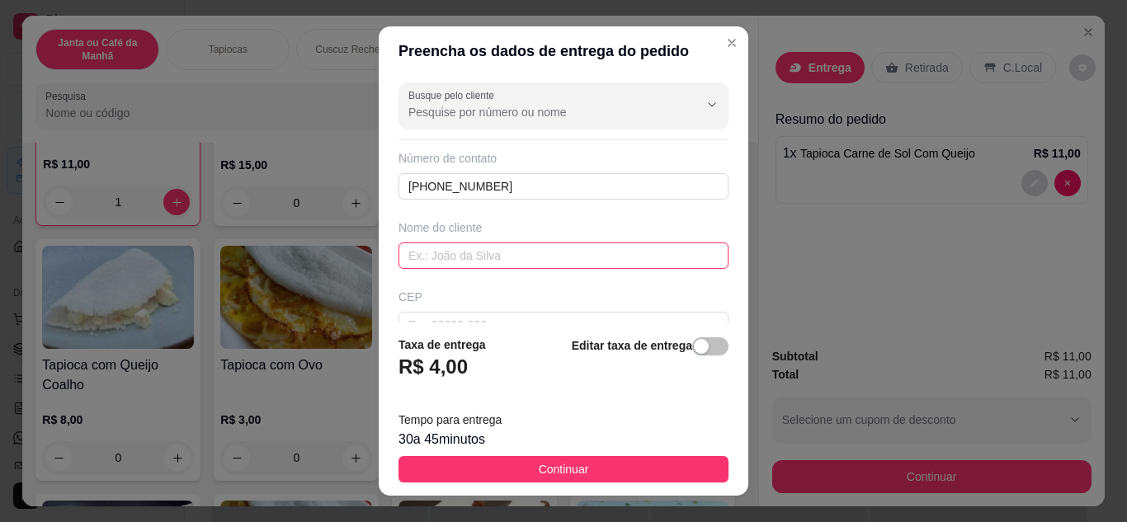
click at [489, 254] on input "text" at bounding box center [564, 256] width 330 height 26
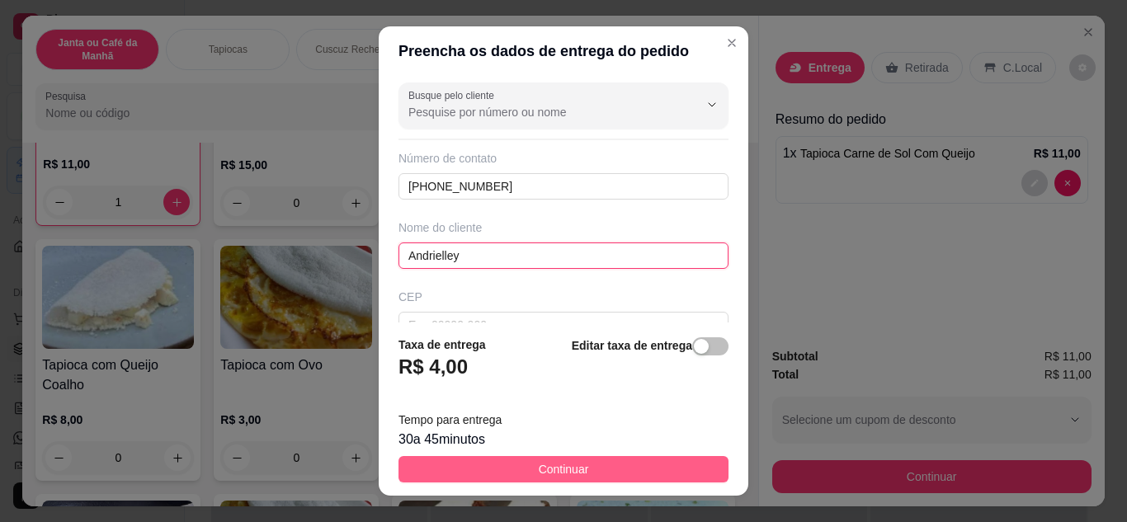
type input "Andrielley"
click at [574, 470] on span "Continuar" at bounding box center [564, 470] width 50 height 18
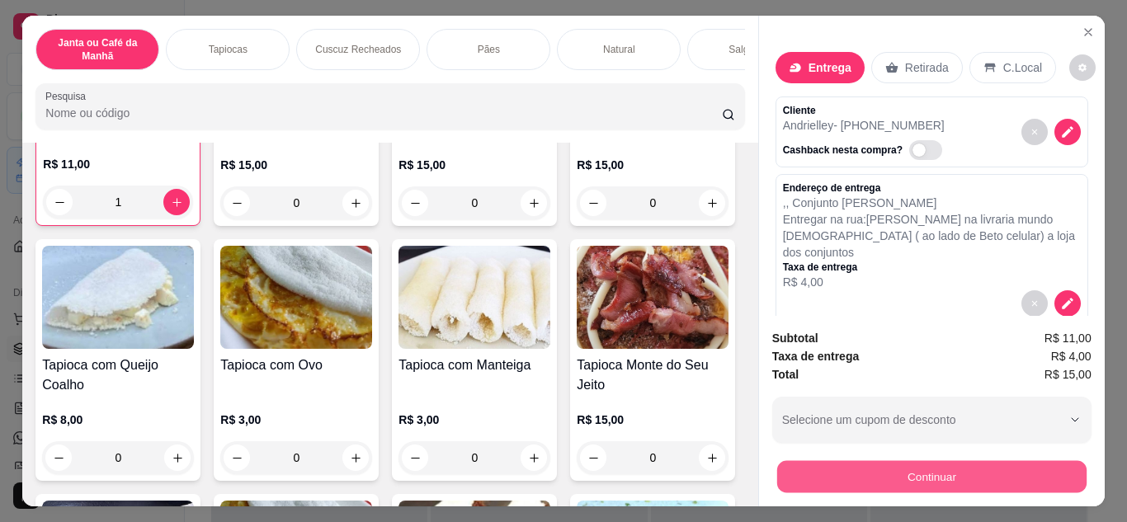
click at [889, 463] on button "Continuar" at bounding box center [932, 477] width 310 height 32
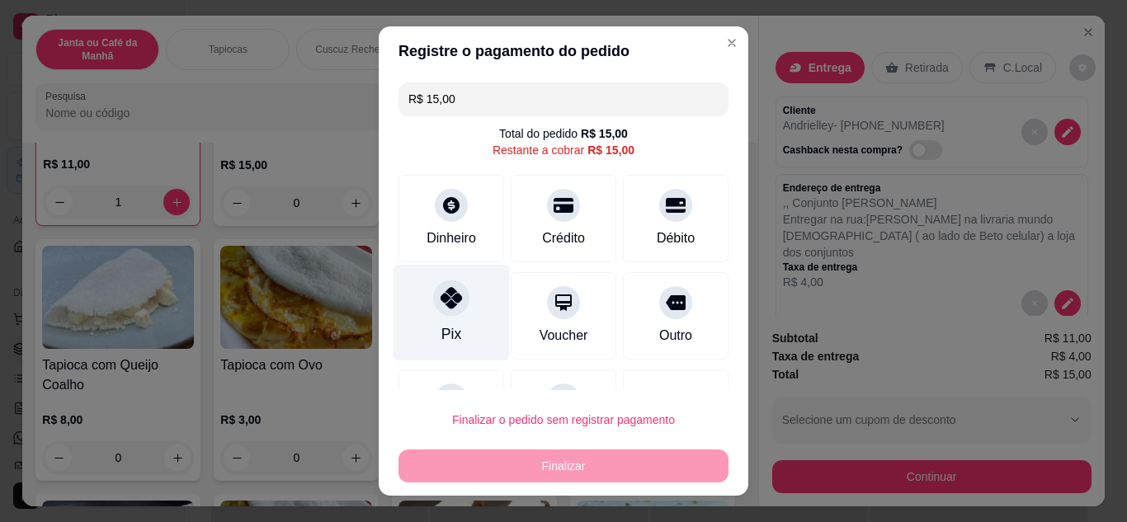
click at [442, 306] on icon at bounding box center [451, 297] width 21 height 21
type input "R$ 0,00"
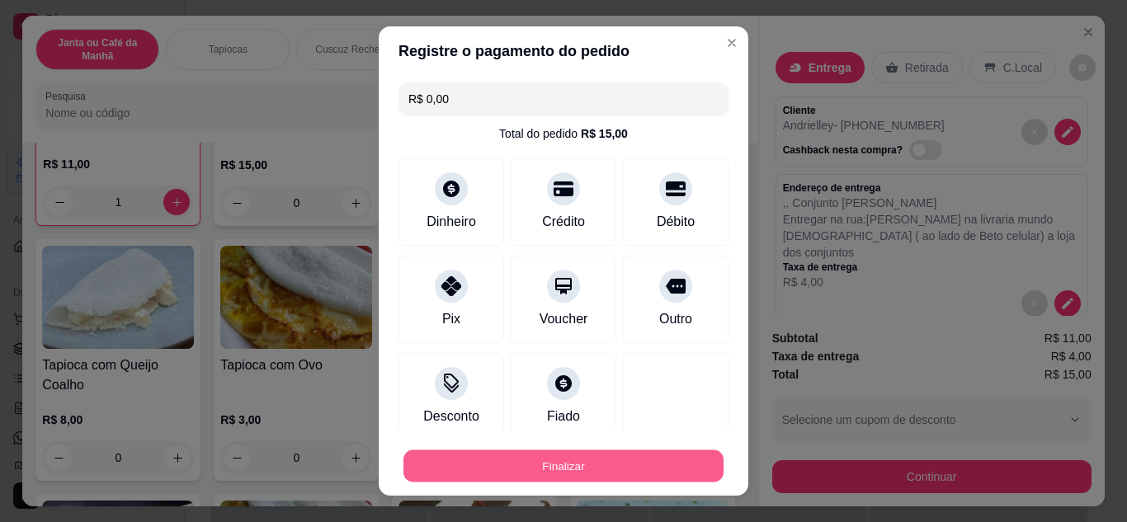
click at [632, 464] on button "Finalizar" at bounding box center [564, 467] width 320 height 32
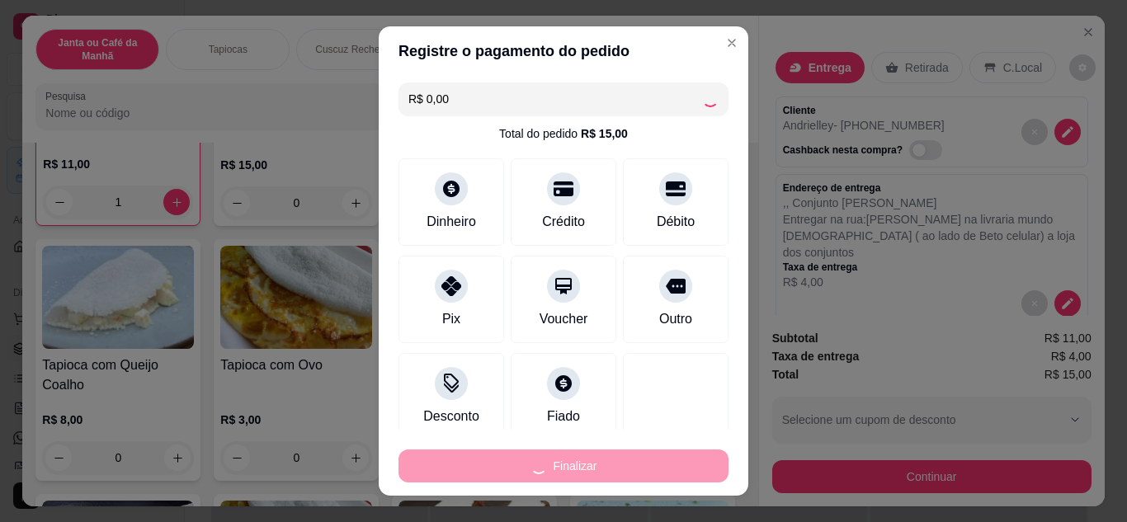
type input "0"
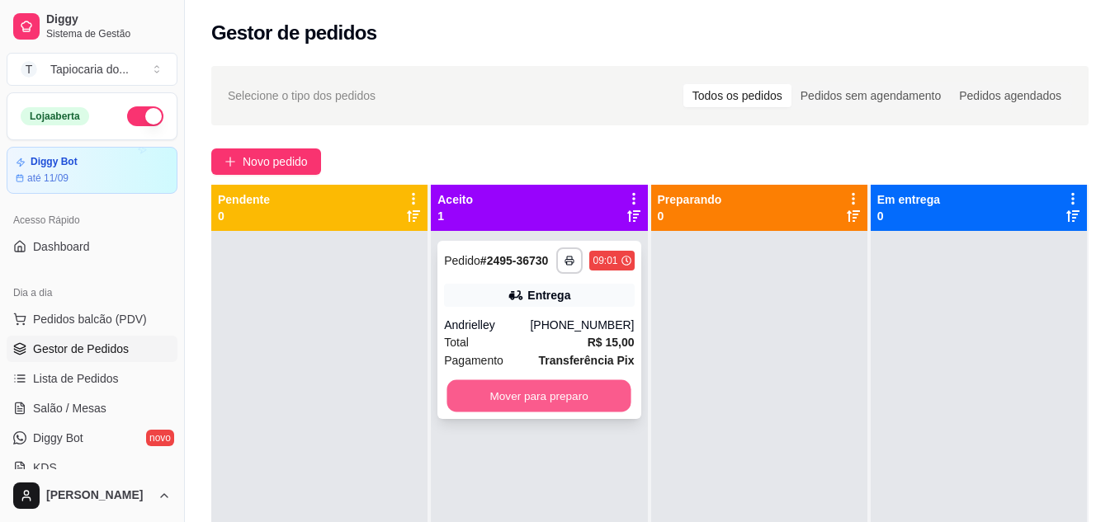
click at [536, 394] on button "Mover para preparo" at bounding box center [539, 396] width 184 height 32
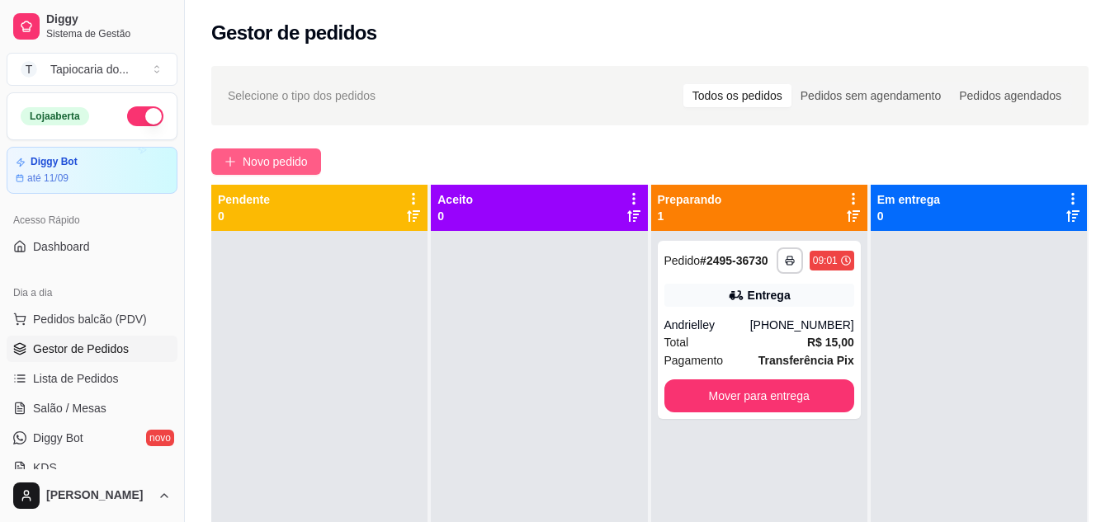
click at [298, 157] on span "Novo pedido" at bounding box center [275, 162] width 65 height 18
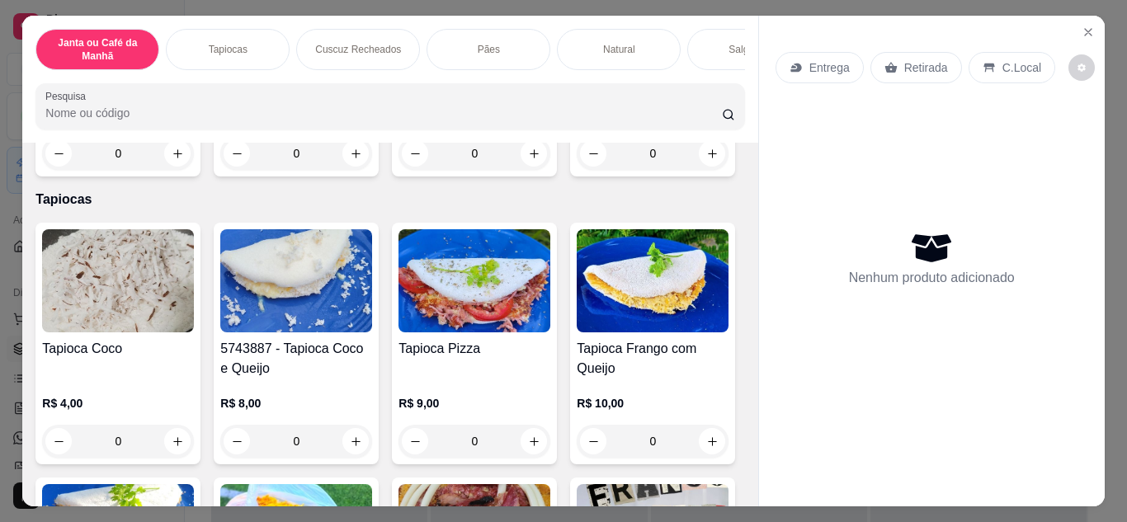
scroll to position [1321, 0]
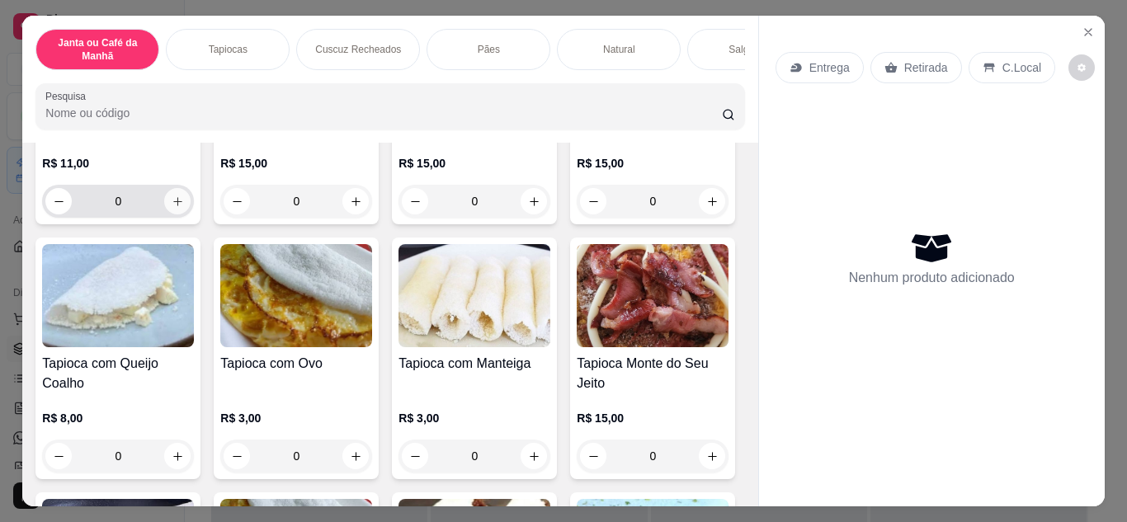
click at [184, 208] on icon "increase-product-quantity" at bounding box center [178, 202] width 12 height 12
type input "1"
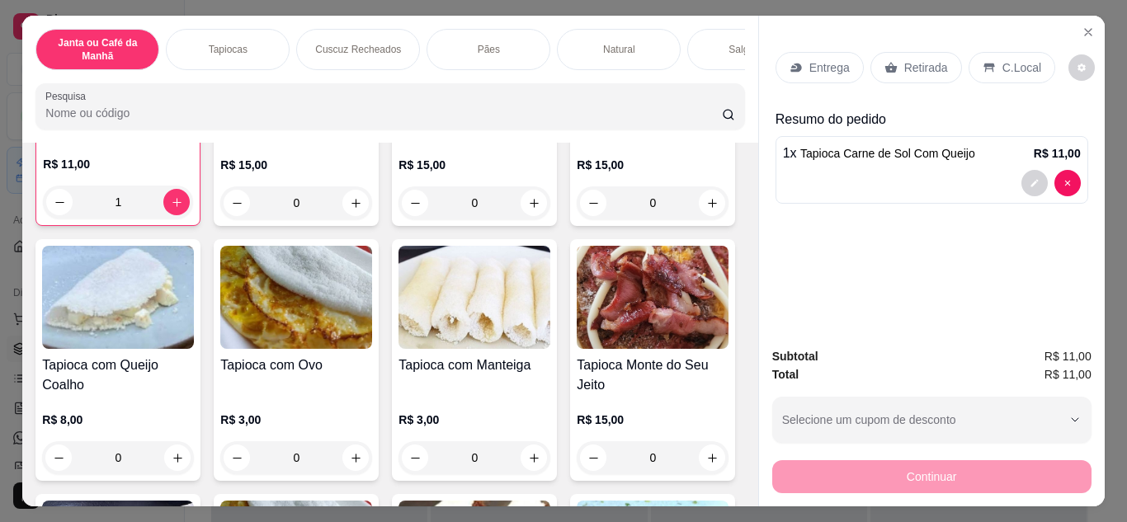
click at [836, 64] on p "Entrega" at bounding box center [830, 67] width 40 height 17
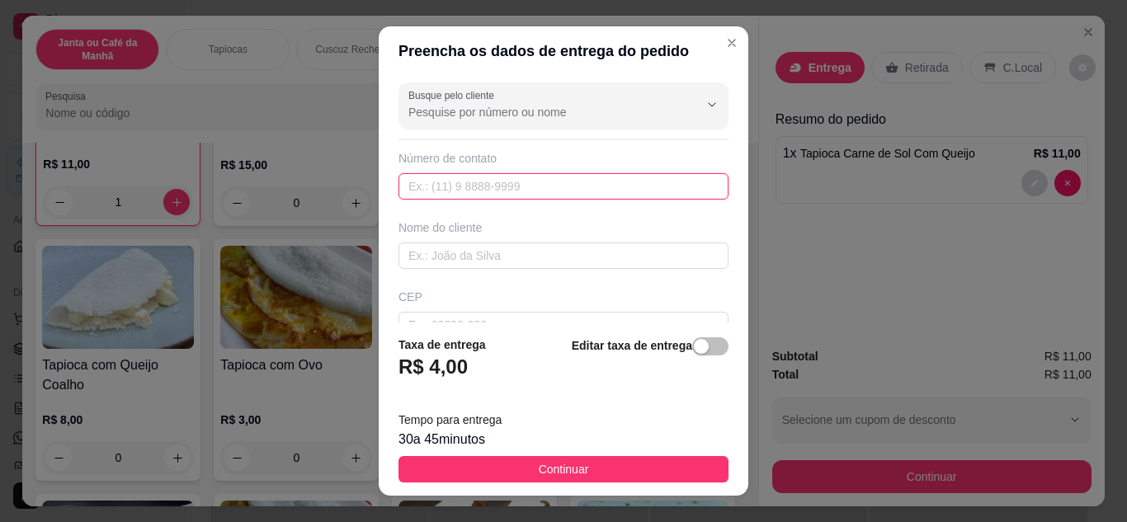
click at [456, 185] on input "text" at bounding box center [564, 186] width 330 height 26
paste input "[PHONE_NUMBER]"
type input "[PHONE_NUMBER]"
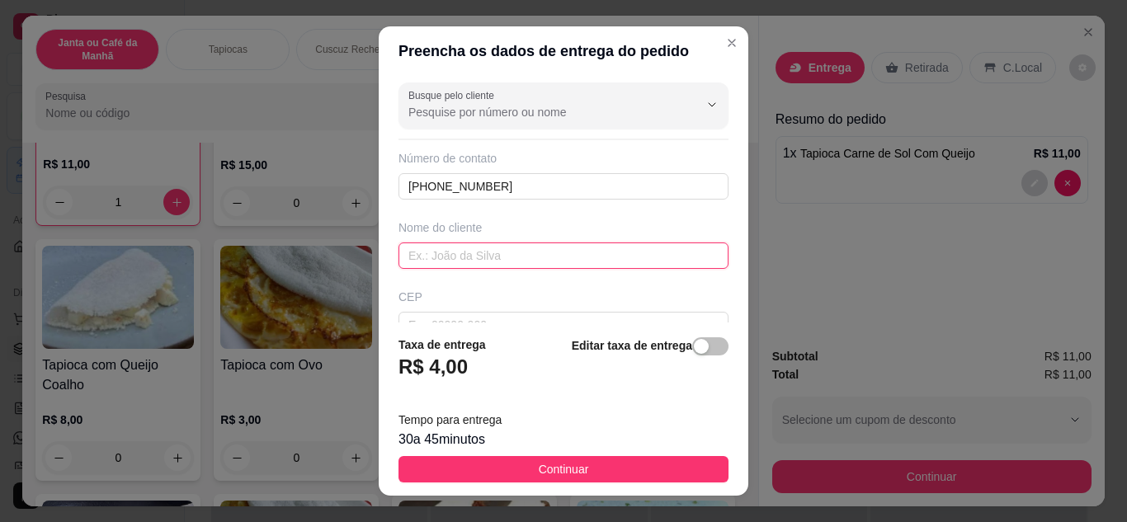
click at [480, 261] on input "text" at bounding box center [564, 256] width 330 height 26
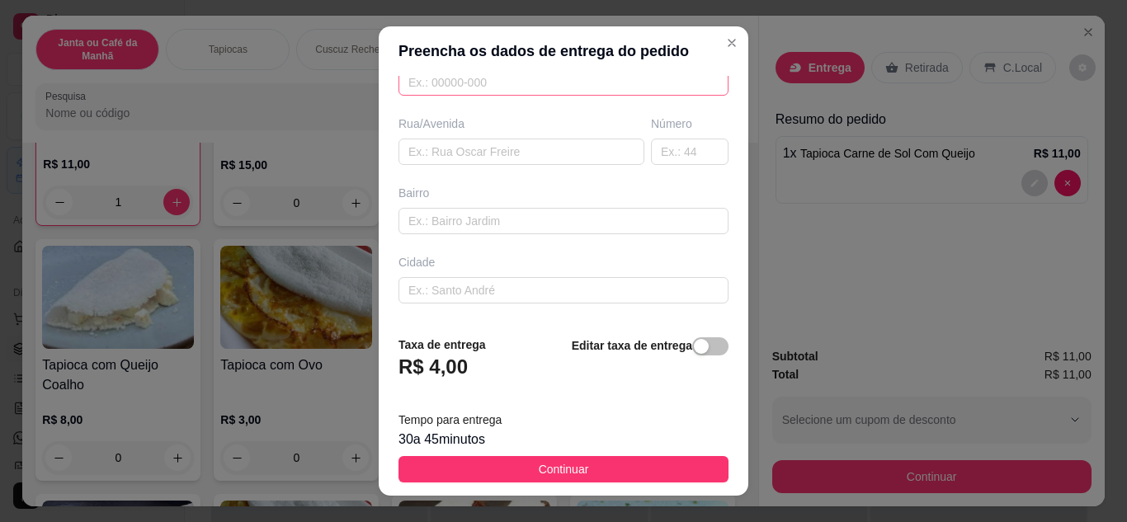
scroll to position [309, 0]
type input "[PERSON_NAME]"
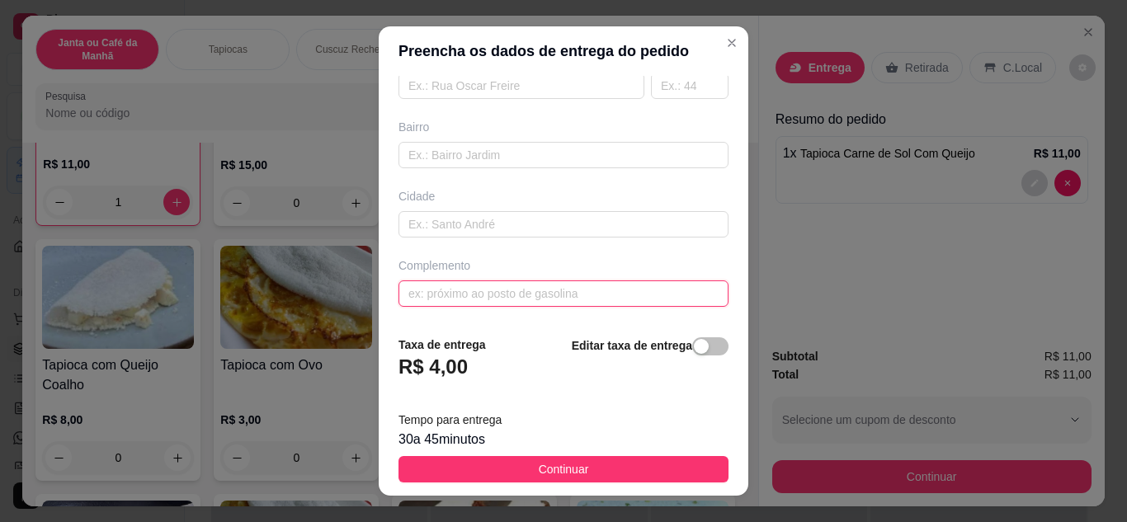
click at [484, 291] on input "text" at bounding box center [564, 294] width 330 height 26
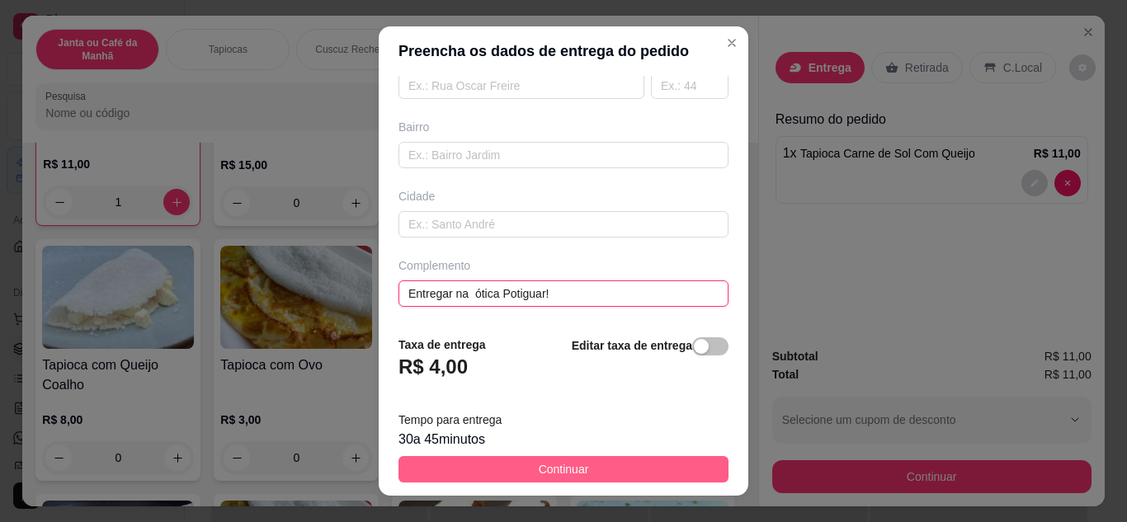
type input "Entregar na ótica Potiguar!"
click at [539, 473] on span "Continuar" at bounding box center [564, 470] width 50 height 18
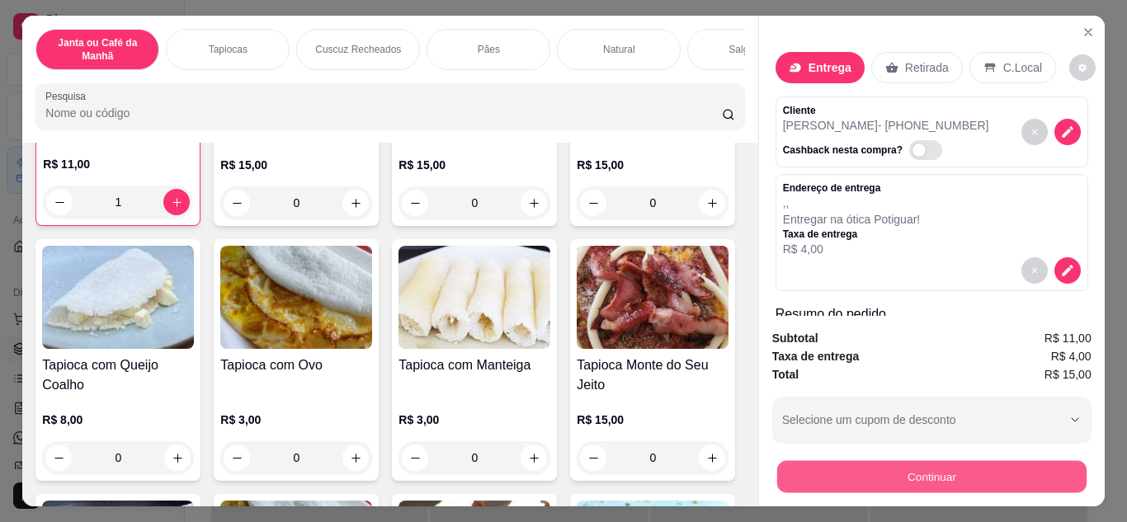
click at [954, 470] on button "Continuar" at bounding box center [932, 477] width 310 height 32
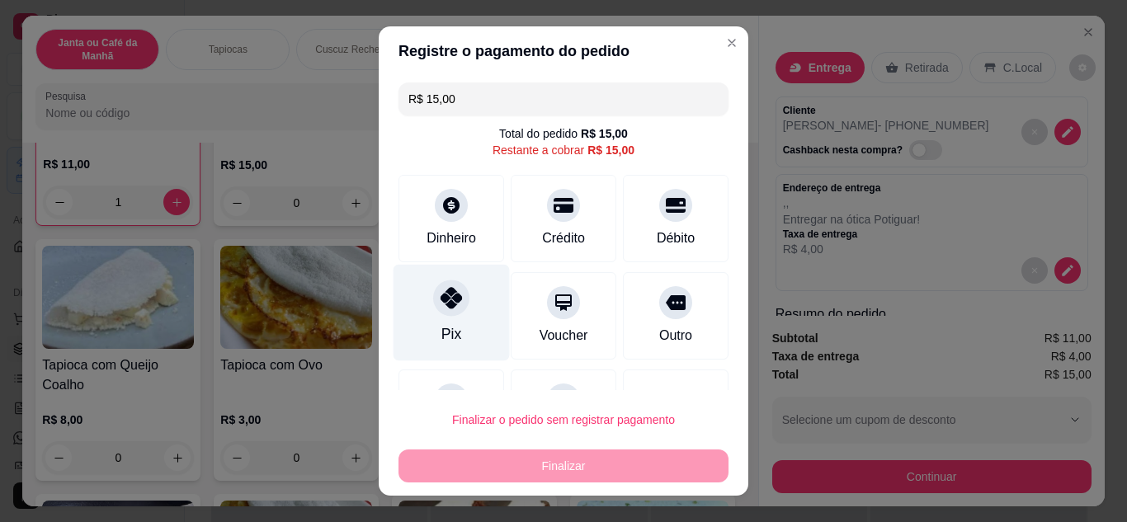
drag, startPoint x: 462, startPoint y: 312, endPoint x: 477, endPoint y: 328, distance: 21.6
click at [462, 313] on div "Pix" at bounding box center [452, 312] width 116 height 97
type input "R$ 0,00"
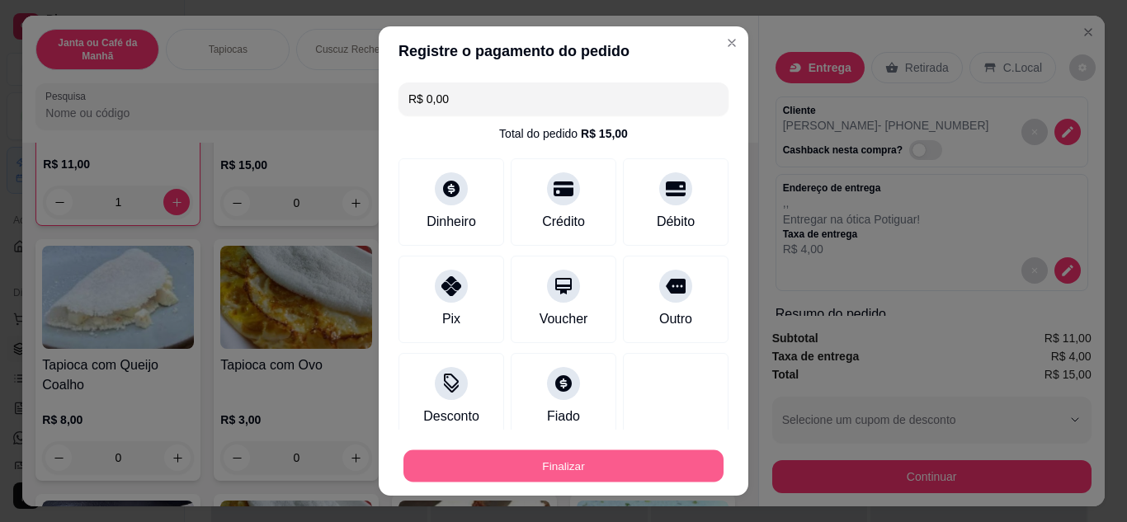
click at [579, 468] on button "Finalizar" at bounding box center [564, 467] width 320 height 32
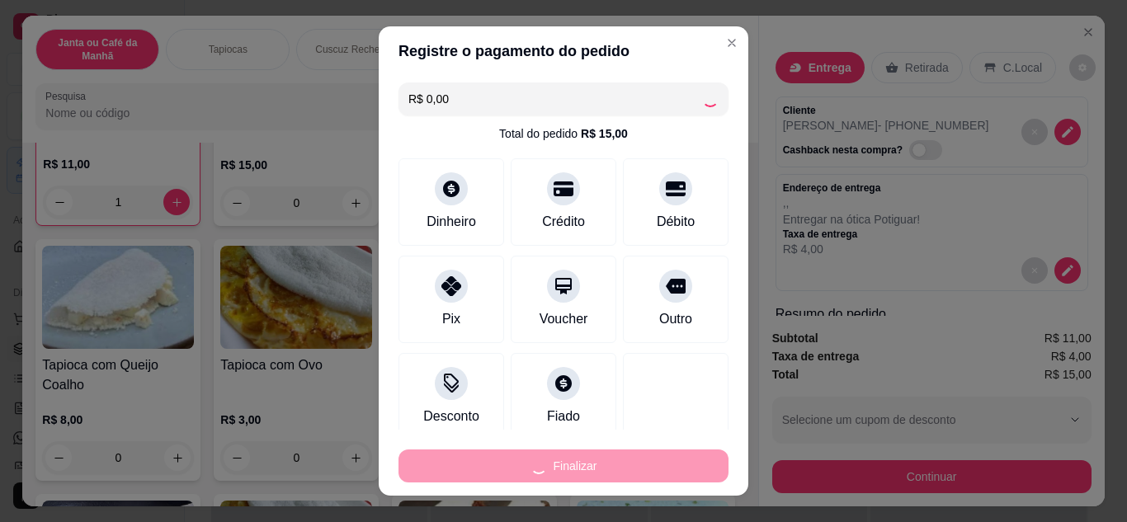
type input "0"
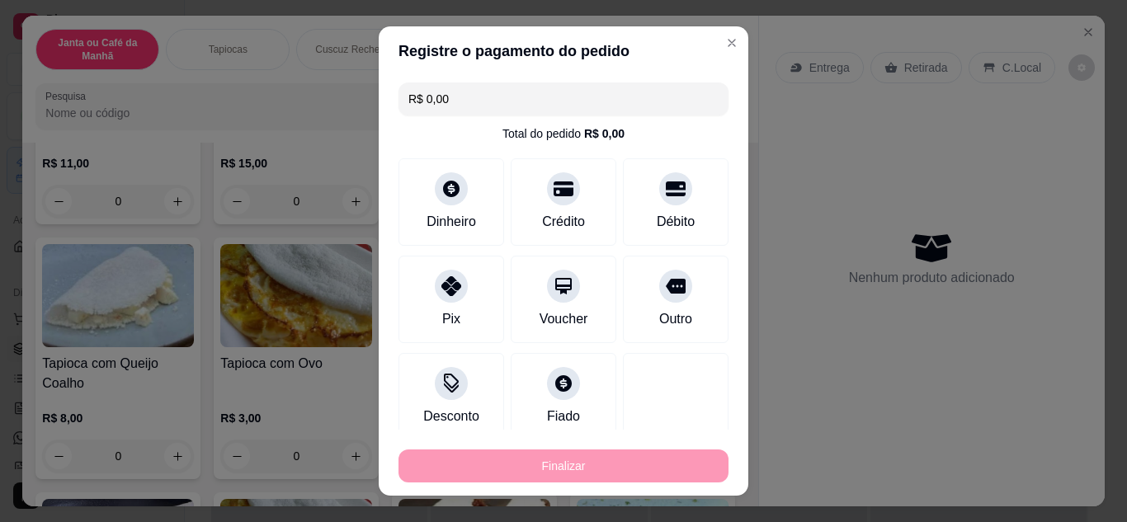
type input "-R$ 15,00"
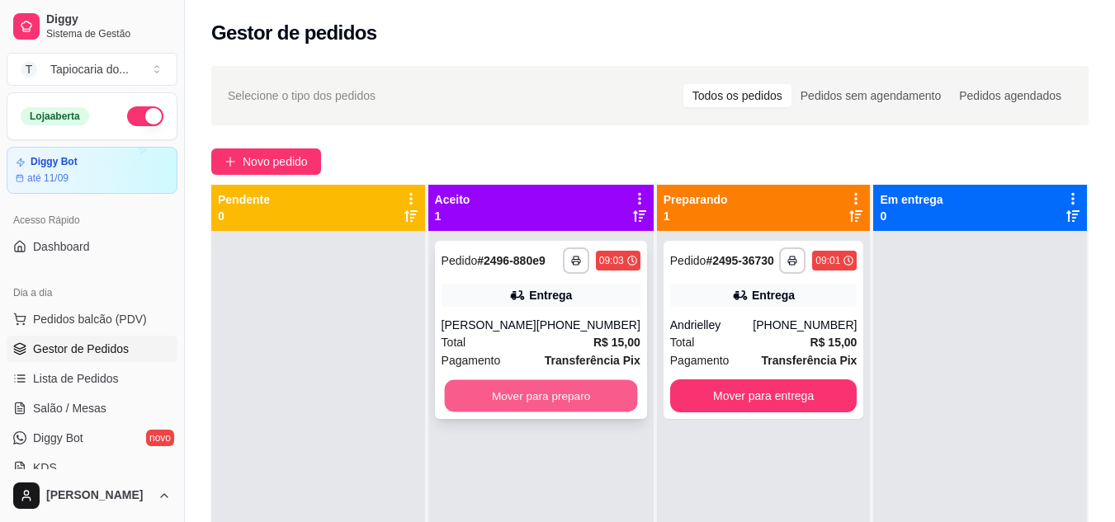
click at [534, 404] on button "Mover para preparo" at bounding box center [540, 396] width 193 height 32
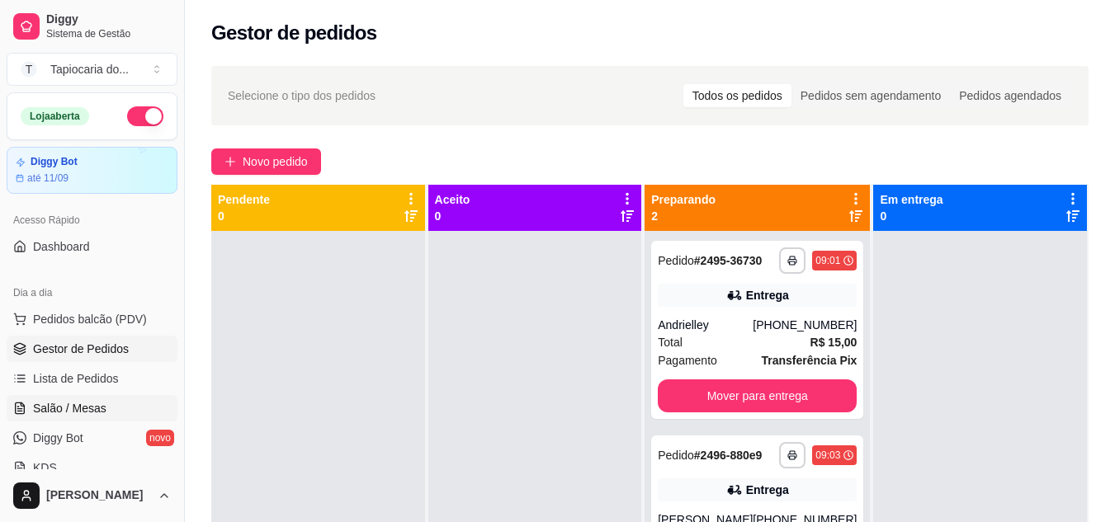
click at [79, 418] on link "Salão / Mesas" at bounding box center [92, 408] width 171 height 26
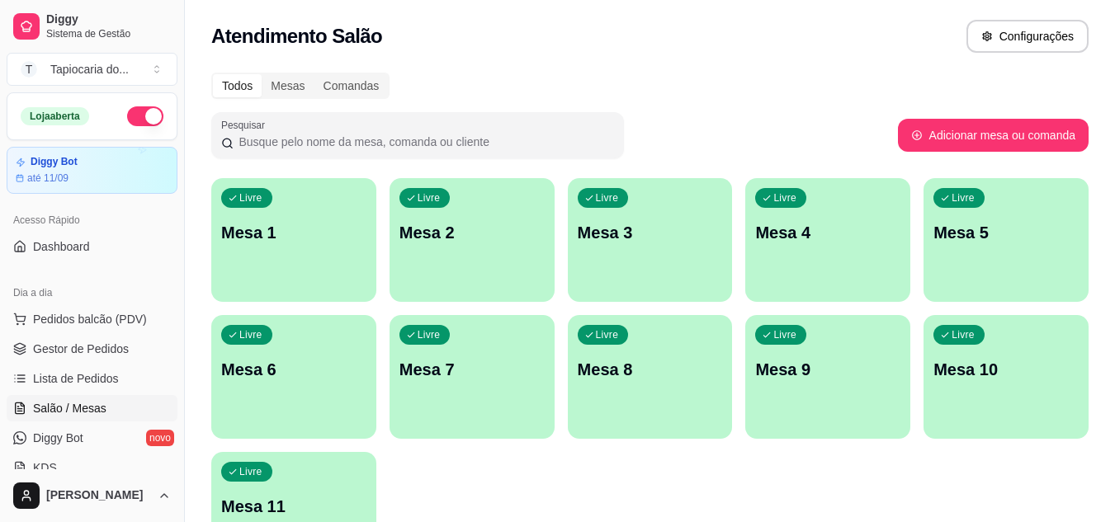
click at [324, 219] on div "Livre Mesa 1" at bounding box center [293, 230] width 165 height 104
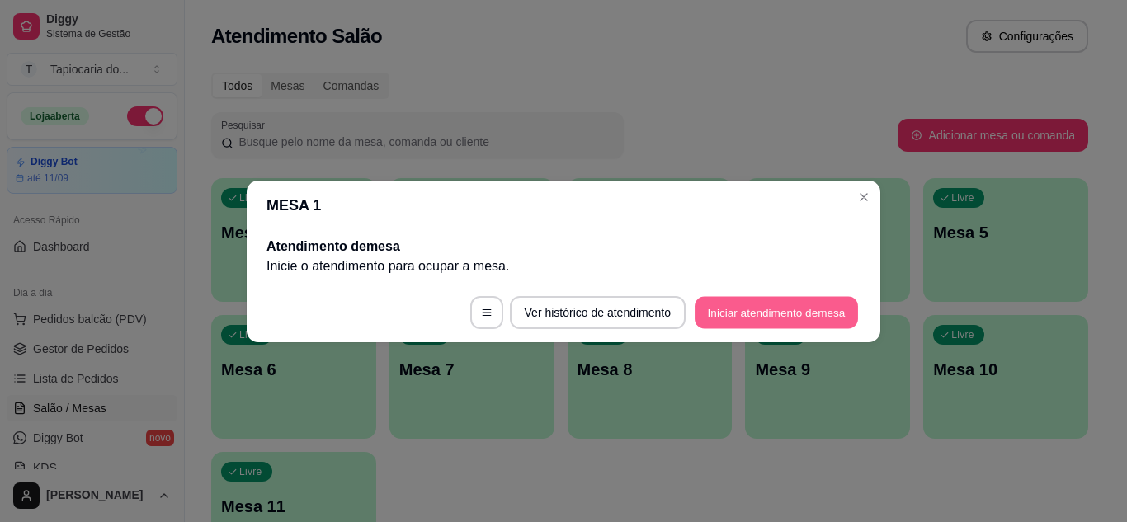
click at [778, 314] on button "Iniciar atendimento de mesa" at bounding box center [776, 312] width 163 height 32
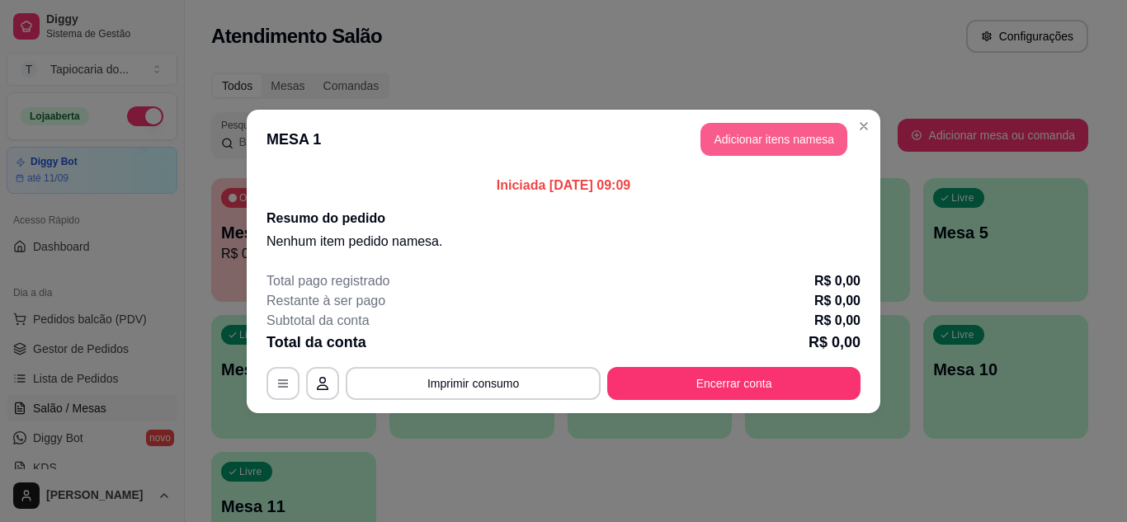
click at [803, 152] on button "Adicionar itens na mesa" at bounding box center [774, 139] width 147 height 33
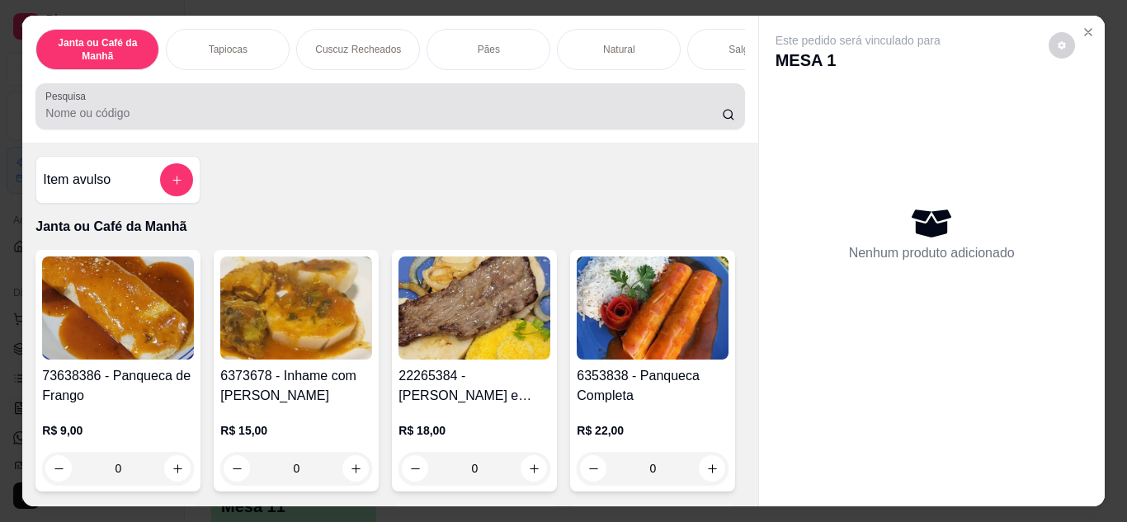
click at [196, 130] on div "Pesquisa" at bounding box center [389, 106] width 709 height 46
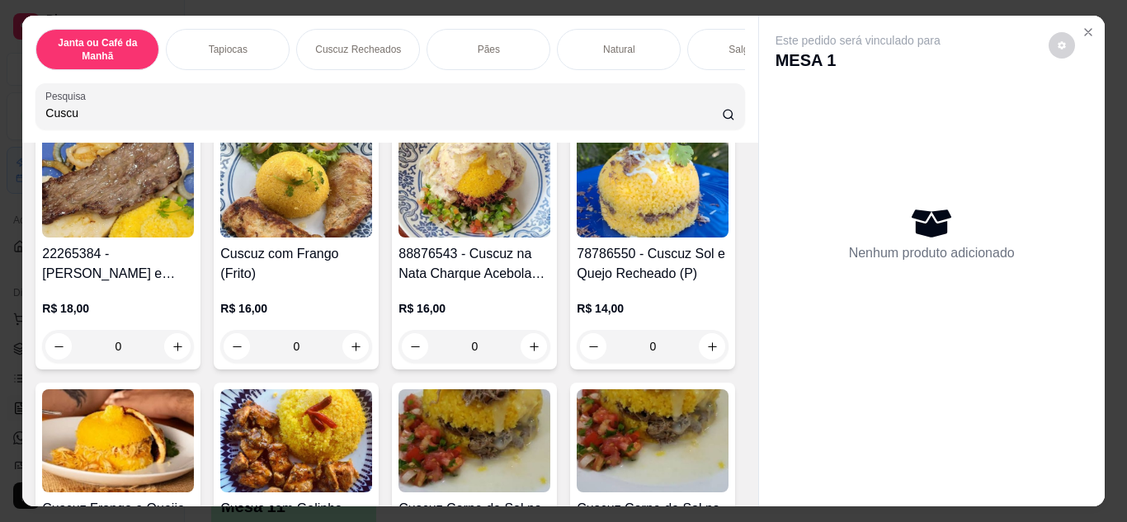
scroll to position [413, 0]
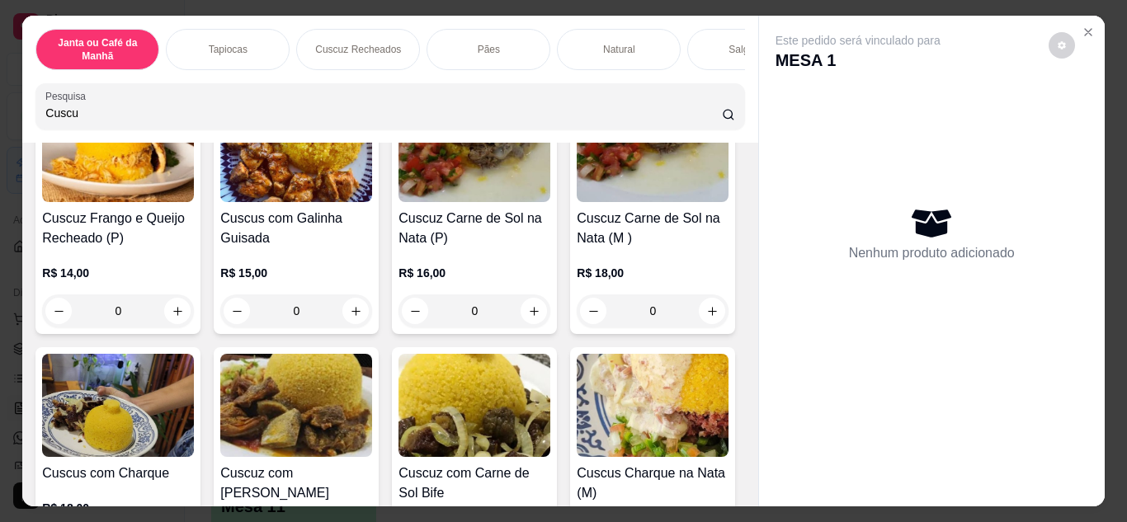
type input "Cuscu"
click at [700, 69] on button "increase-product-quantity" at bounding box center [713, 56] width 26 height 26
type input "1"
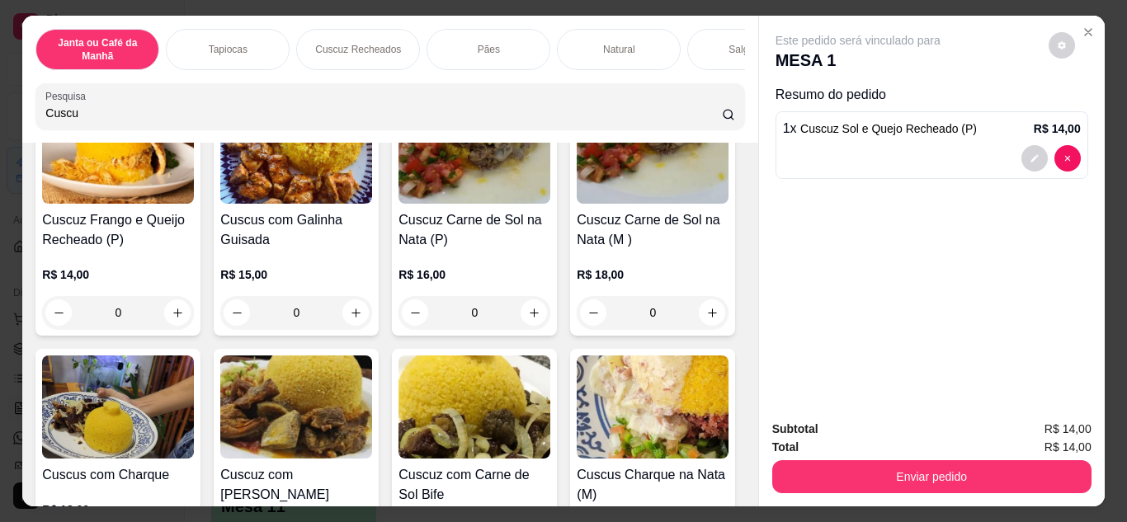
scroll to position [414, 0]
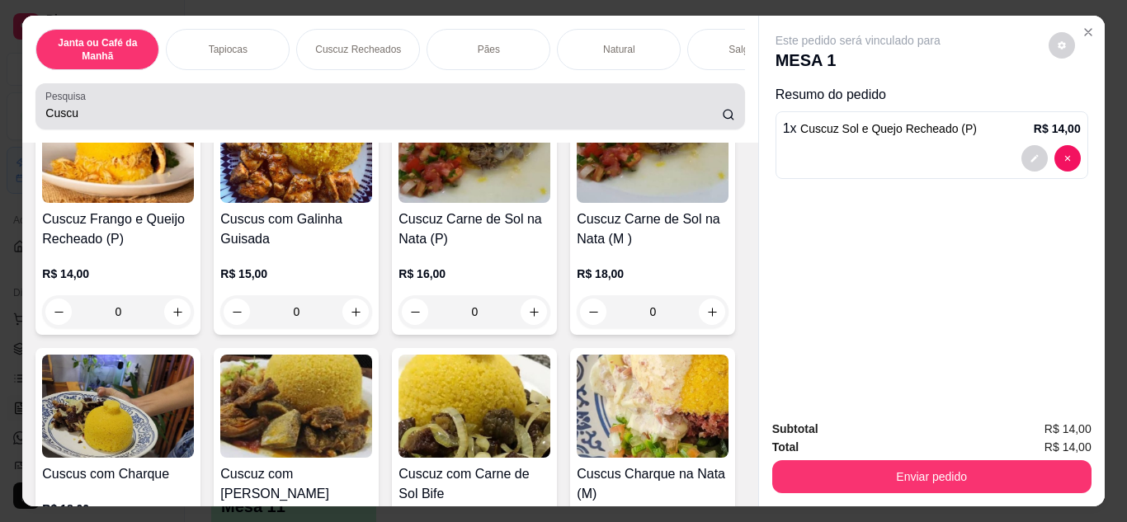
click at [275, 110] on div "Cuscu" at bounding box center [389, 106] width 689 height 33
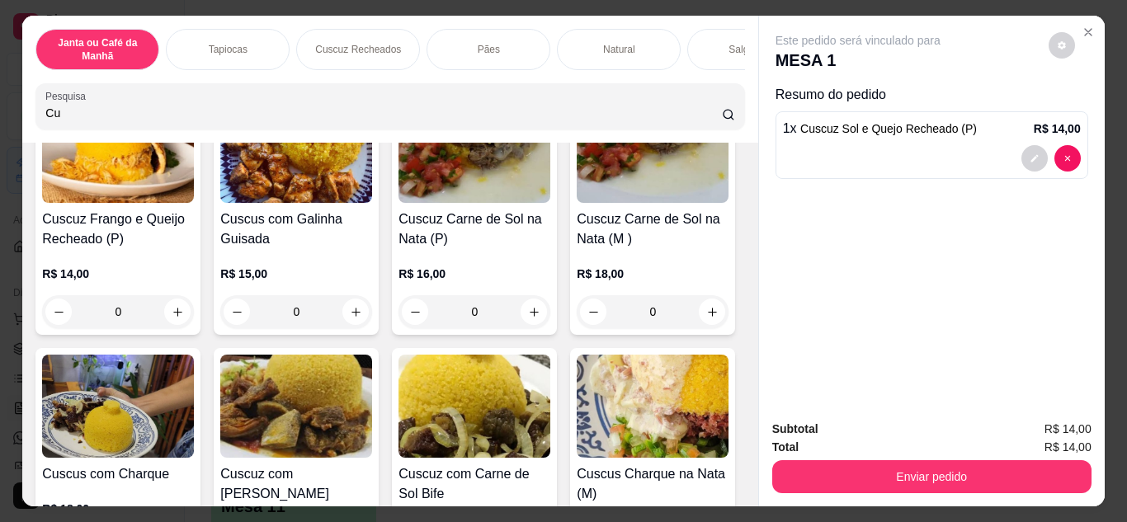
type input "C"
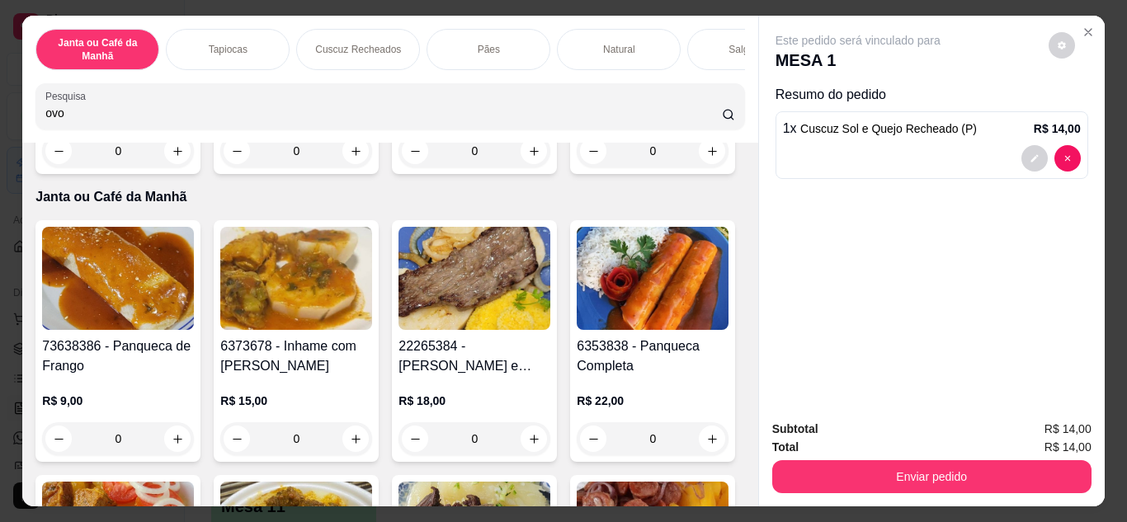
scroll to position [330, 0]
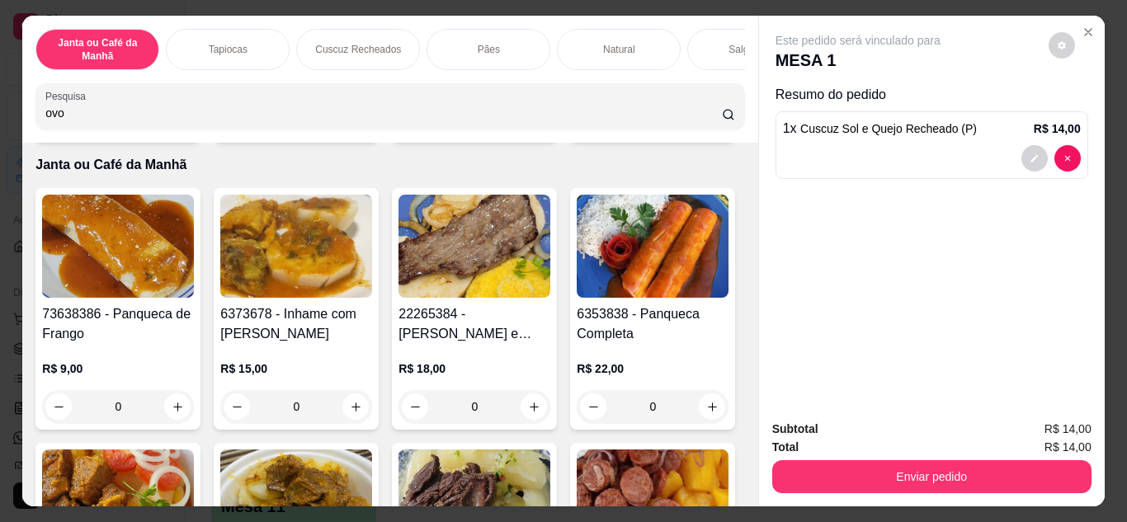
type input "ovo"
click at [707, 125] on icon "increase-product-quantity" at bounding box center [713, 119] width 12 height 12
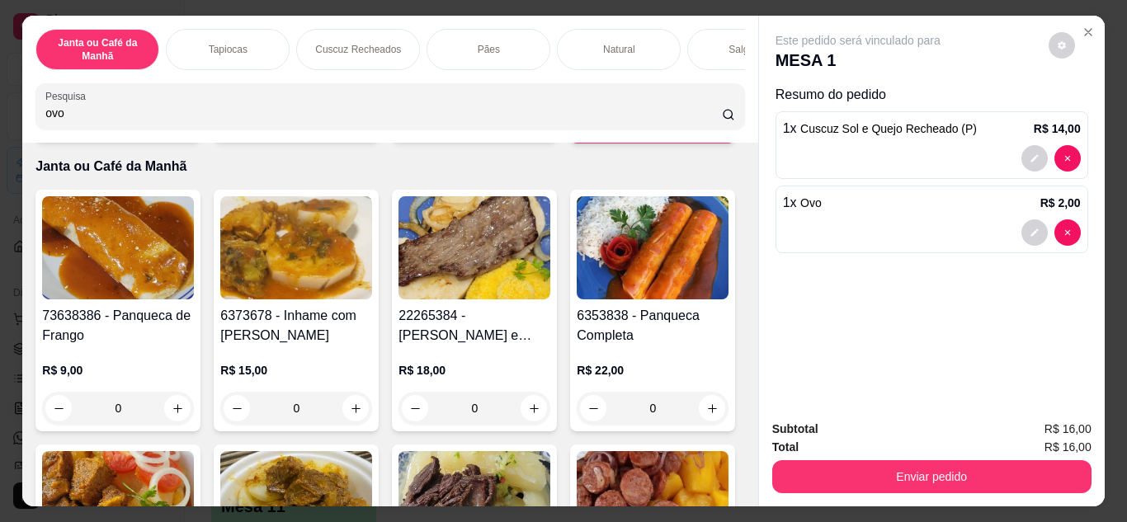
type input "1"
click at [706, 126] on icon "increase-product-quantity" at bounding box center [712, 120] width 12 height 12
type input "2"
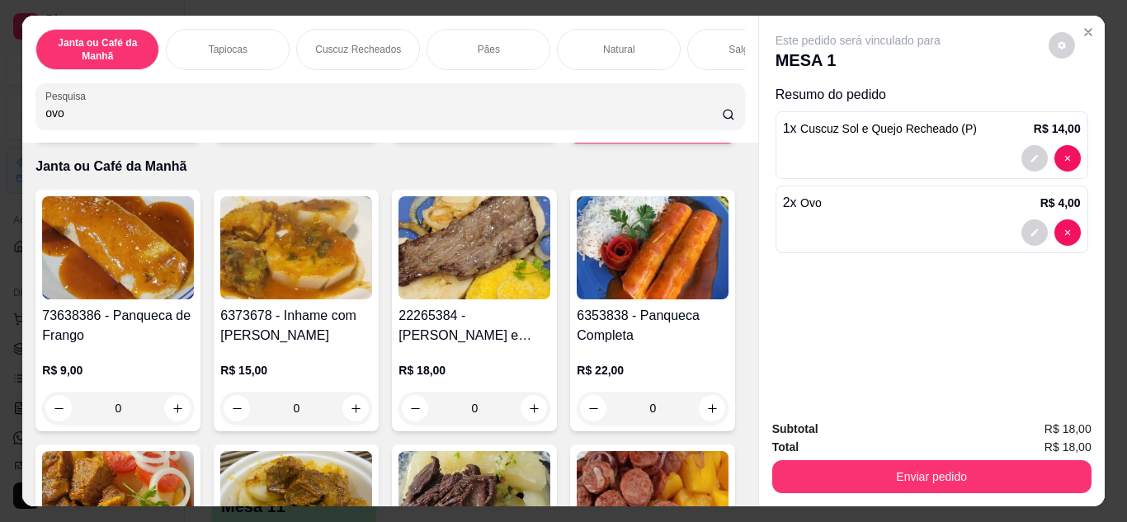
drag, startPoint x: 135, startPoint y: 124, endPoint x: 0, endPoint y: 117, distance: 134.7
click at [0, 123] on div "Janta ou Café da Manhã Tapiocas Cuscuz Recheados Pães Natural Salgados Tapiocas…" at bounding box center [563, 261] width 1127 height 522
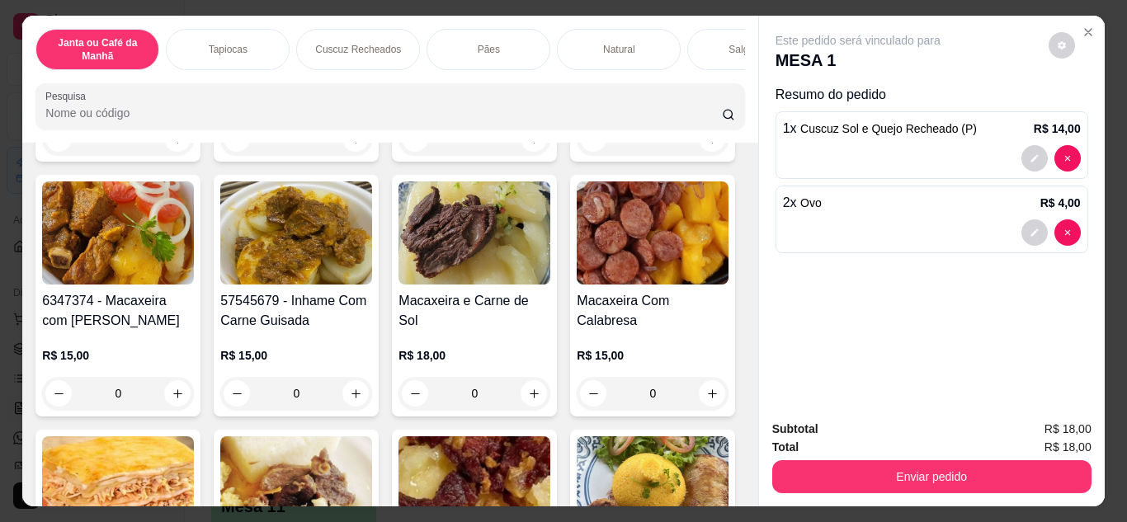
scroll to position [0, 0]
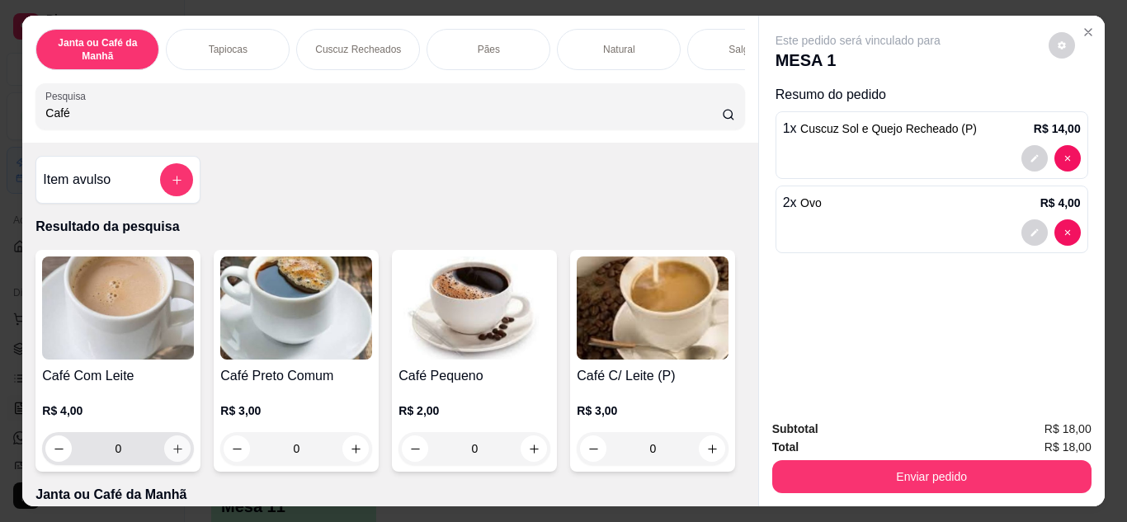
type input "Café"
click at [176, 456] on icon "increase-product-quantity" at bounding box center [178, 449] width 12 height 12
type input "1"
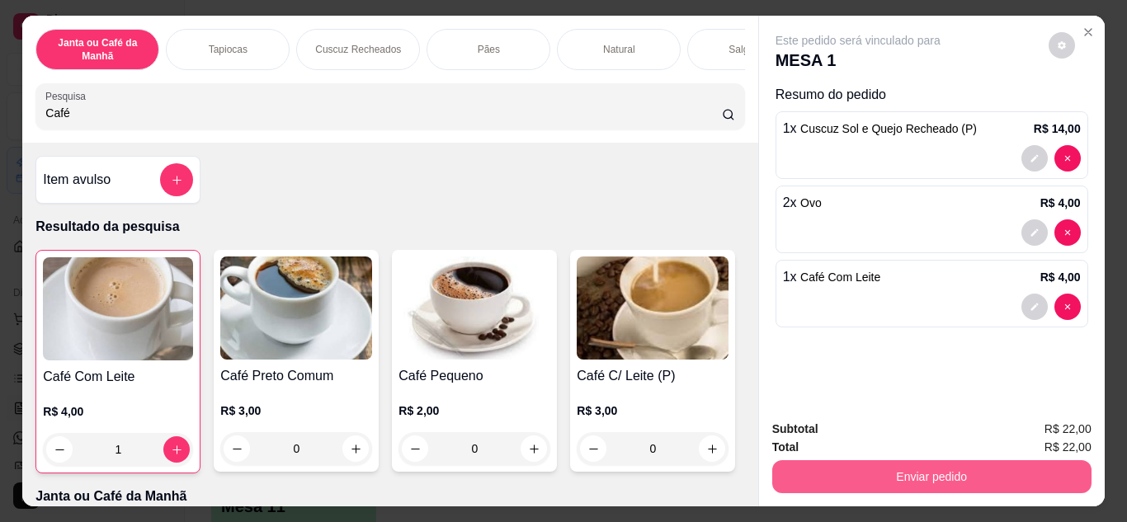
click at [925, 468] on button "Enviar pedido" at bounding box center [932, 477] width 319 height 33
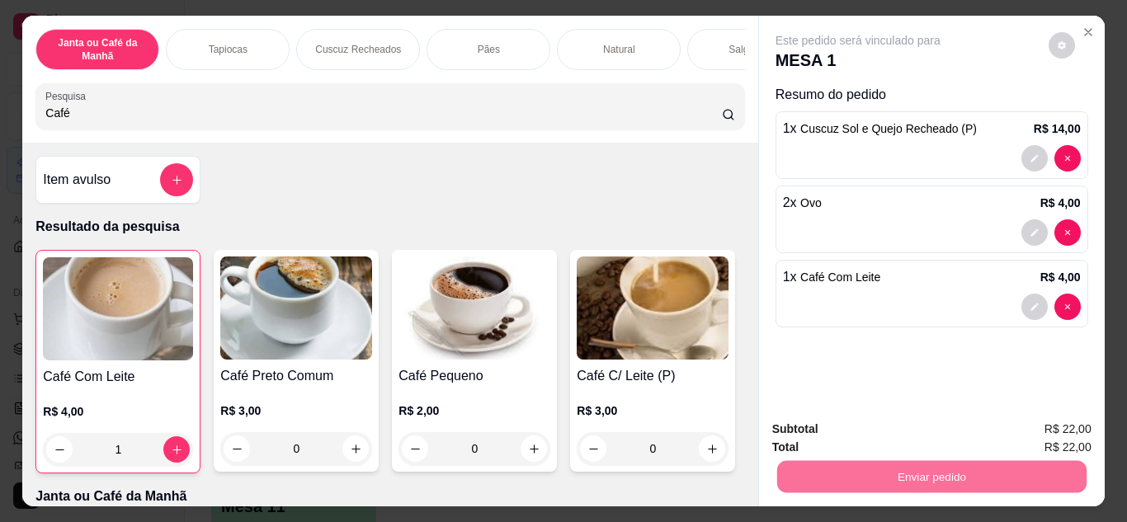
click at [981, 436] on button "Sim, quero registrar" at bounding box center [1034, 430] width 119 height 31
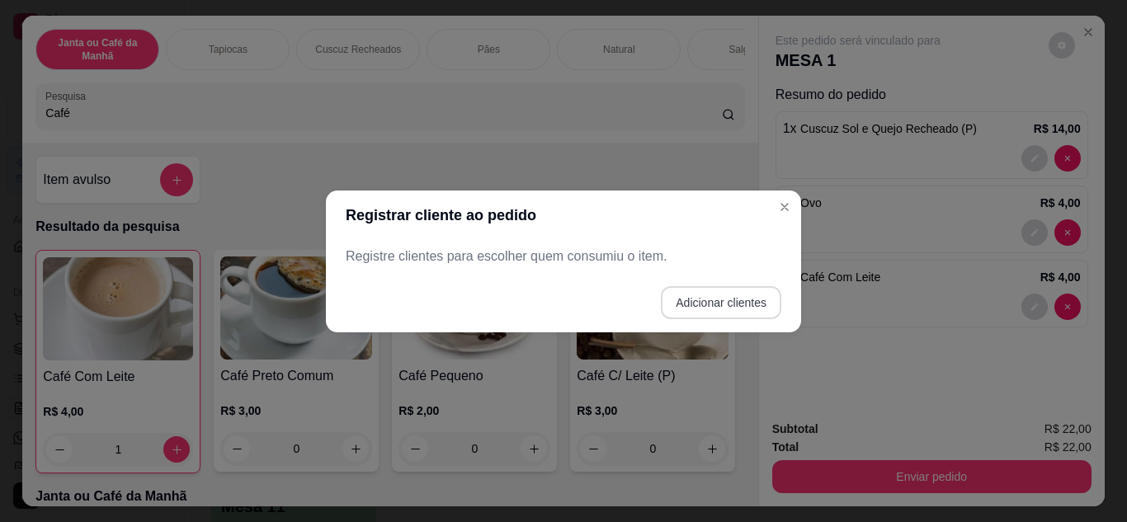
click at [750, 312] on button "Adicionar clientes" at bounding box center [721, 302] width 121 height 33
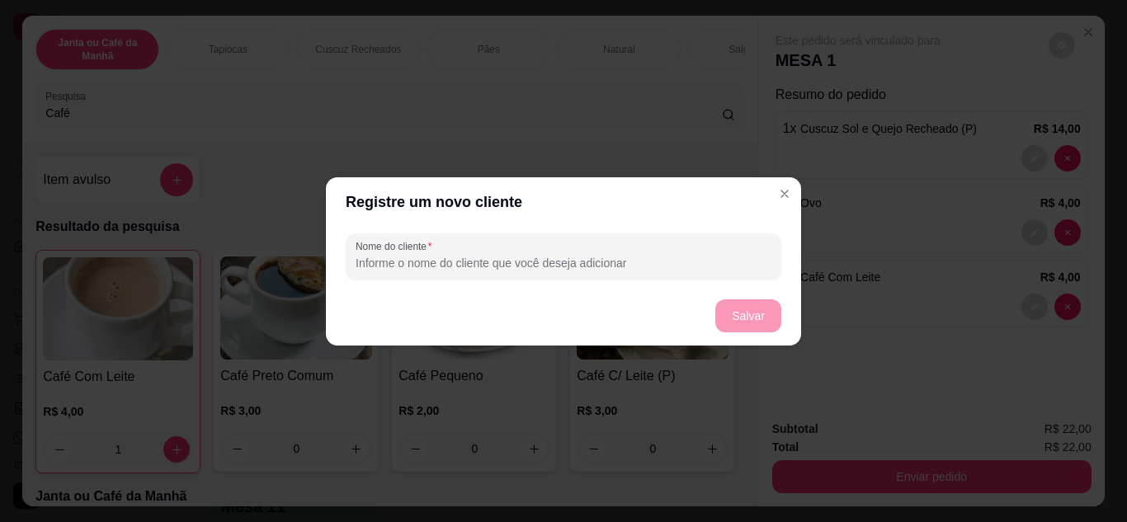
click at [489, 258] on input "Nome do cliente" at bounding box center [564, 263] width 416 height 17
type input "[PERSON_NAME]"
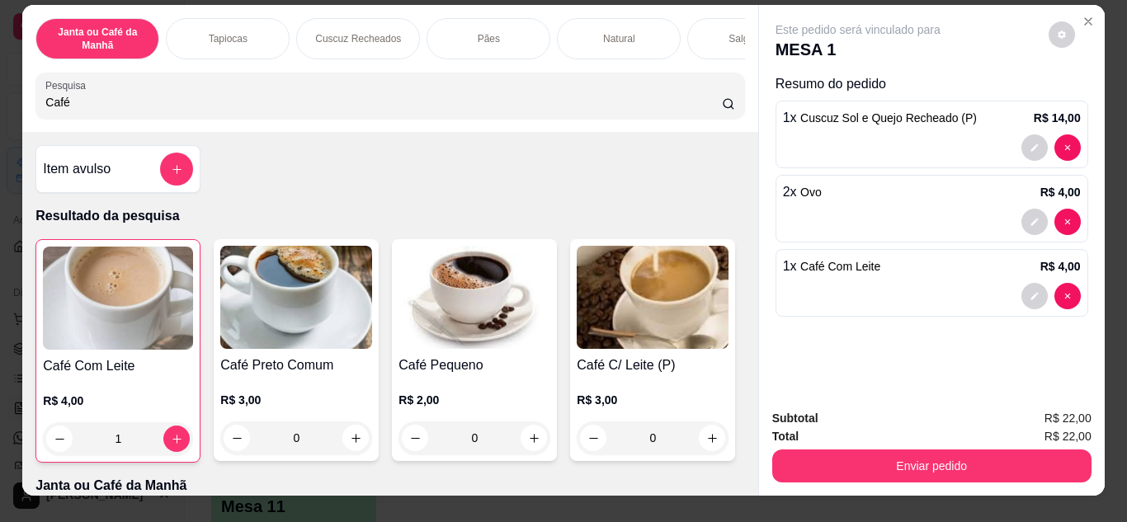
scroll to position [44, 0]
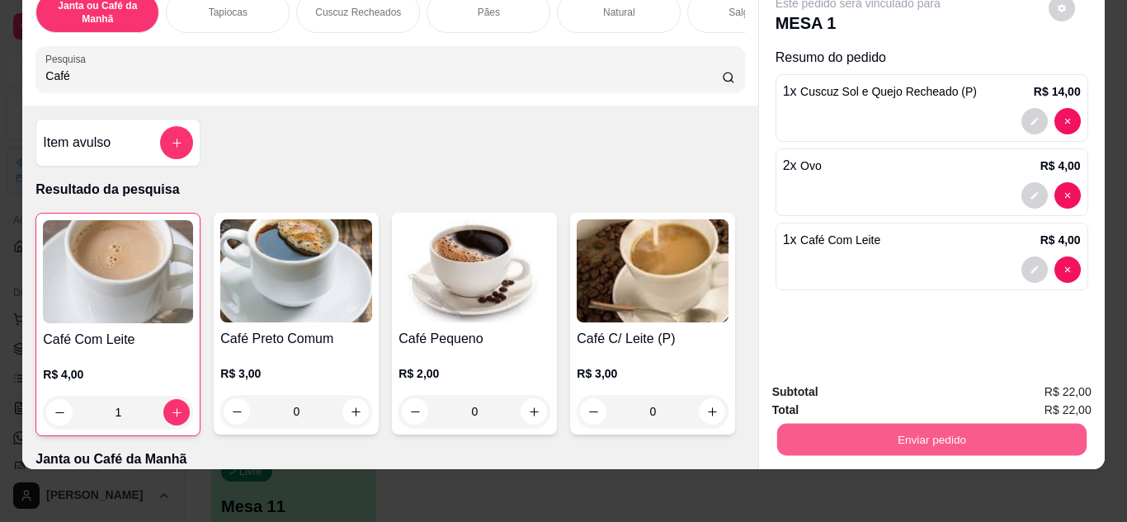
click at [866, 425] on button "Enviar pedido" at bounding box center [932, 440] width 310 height 32
click at [828, 386] on button "Não registrar e enviar pedido" at bounding box center [877, 386] width 167 height 31
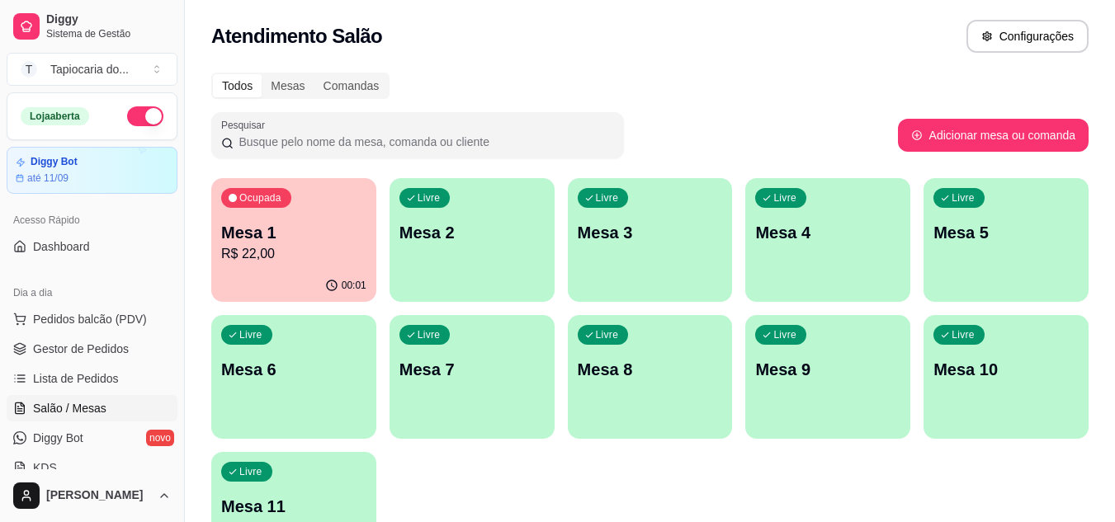
click at [327, 213] on div "Ocupada Mesa 1 R$ 22,00" at bounding box center [293, 224] width 165 height 92
click at [78, 356] on span "Gestor de Pedidos" at bounding box center [81, 349] width 96 height 17
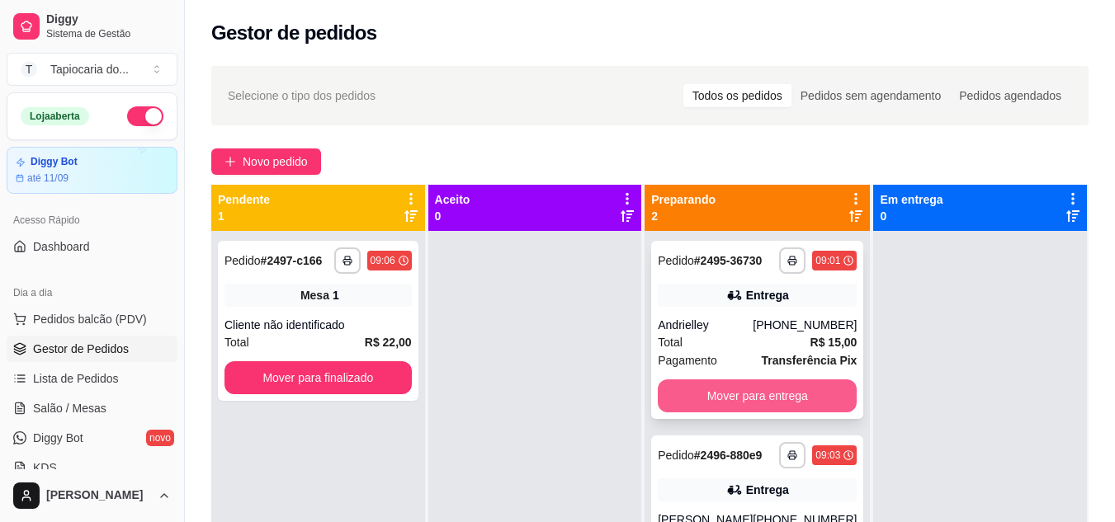
click at [760, 383] on button "Mover para entrega" at bounding box center [757, 396] width 199 height 33
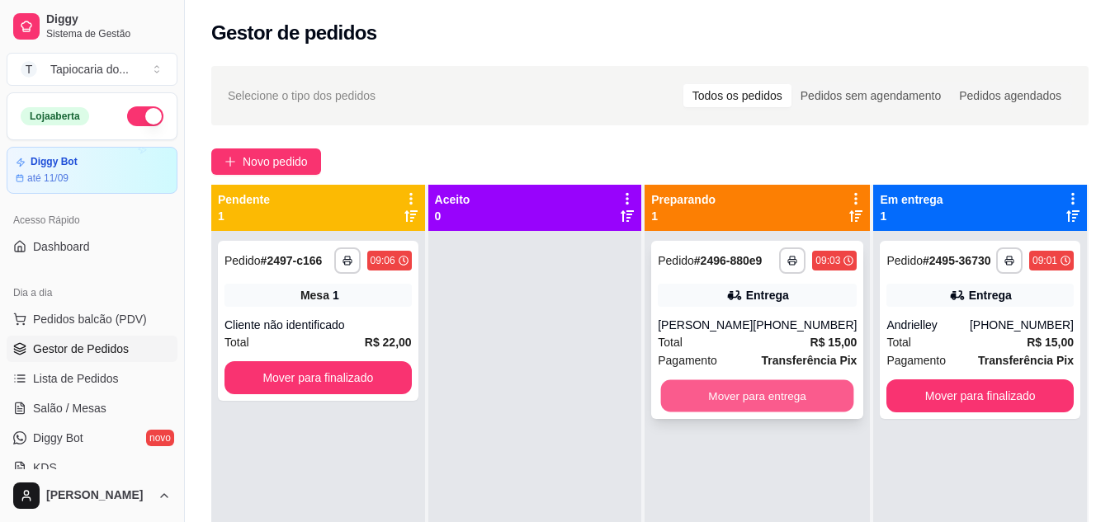
click at [760, 387] on button "Mover para entrega" at bounding box center [757, 396] width 193 height 32
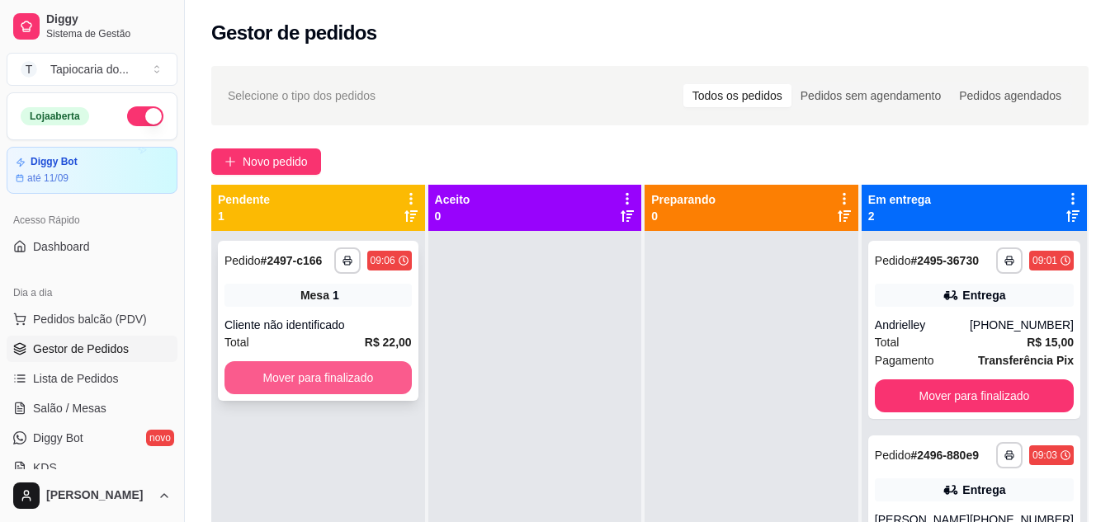
click at [336, 364] on button "Mover para finalizado" at bounding box center [318, 378] width 187 height 33
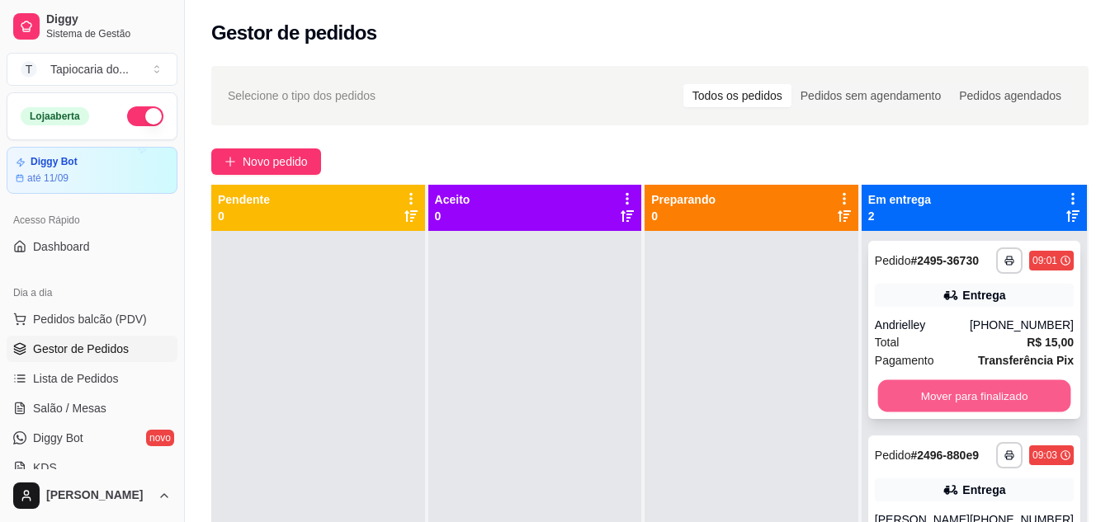
click at [932, 399] on button "Mover para finalizado" at bounding box center [973, 396] width 193 height 32
click at [935, 398] on div "Mover para finalizado" at bounding box center [974, 396] width 199 height 33
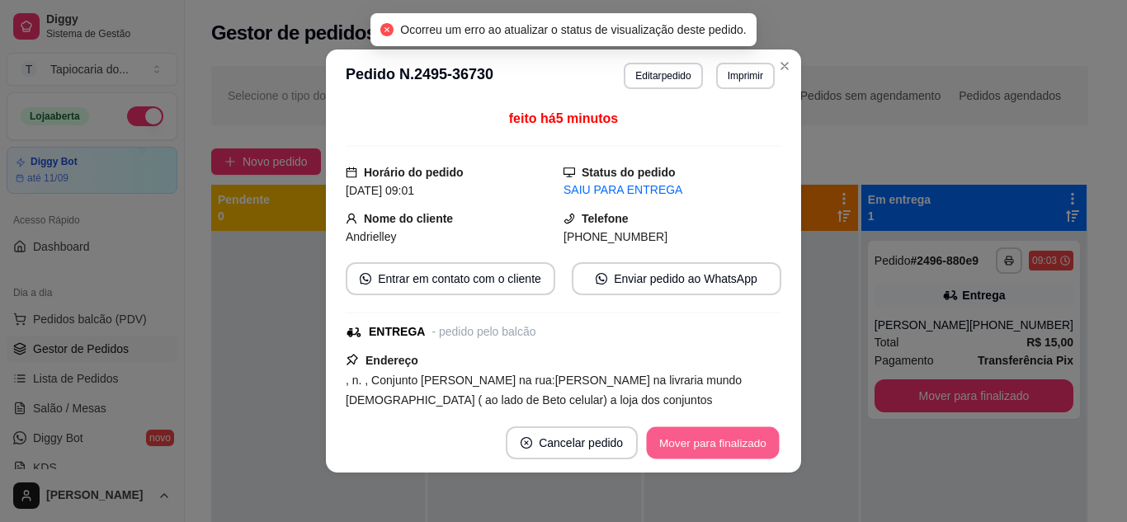
click at [707, 436] on button "Mover para finalizado" at bounding box center [713, 444] width 133 height 32
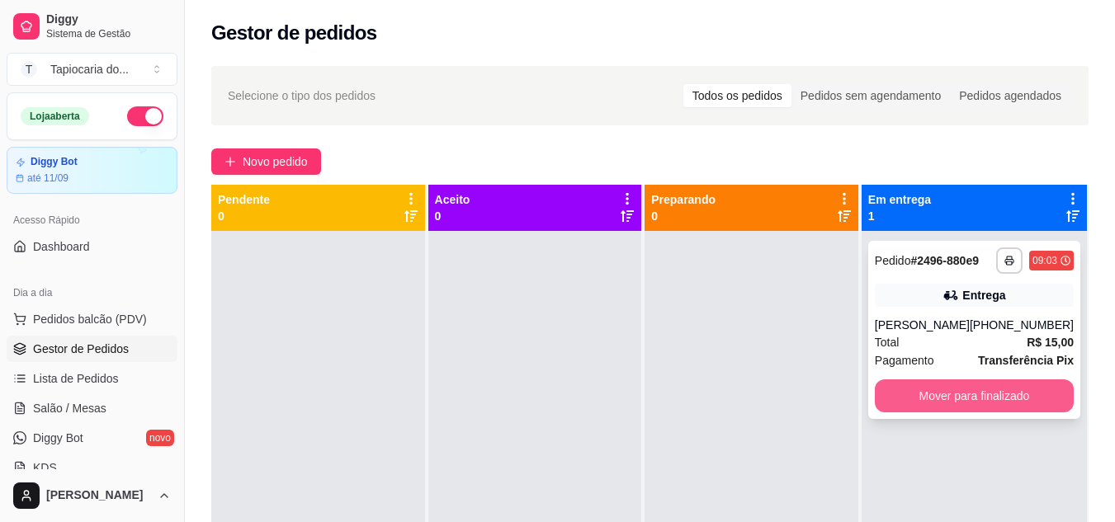
click at [995, 398] on button "Mover para finalizado" at bounding box center [974, 396] width 199 height 33
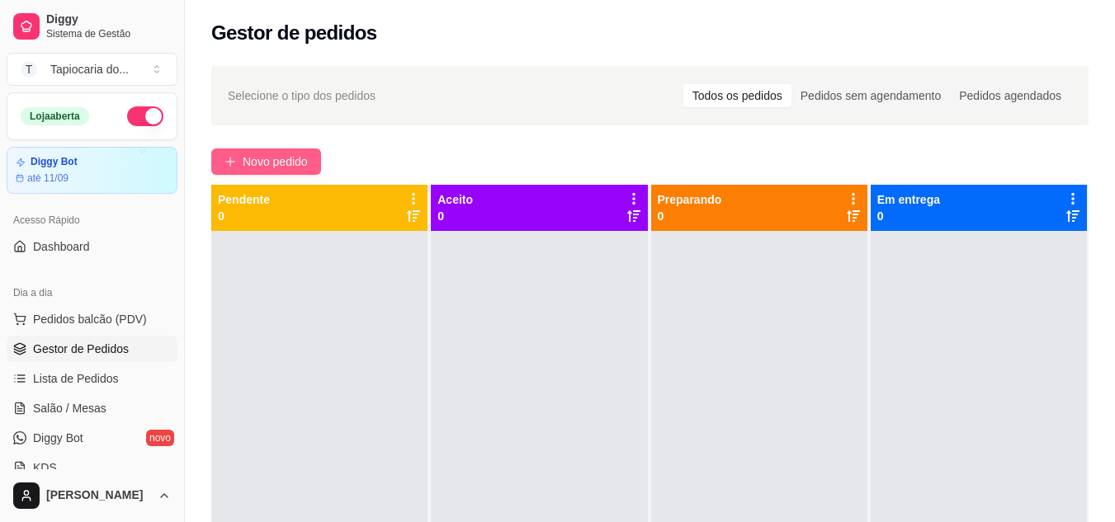
click at [295, 160] on span "Novo pedido" at bounding box center [275, 162] width 65 height 18
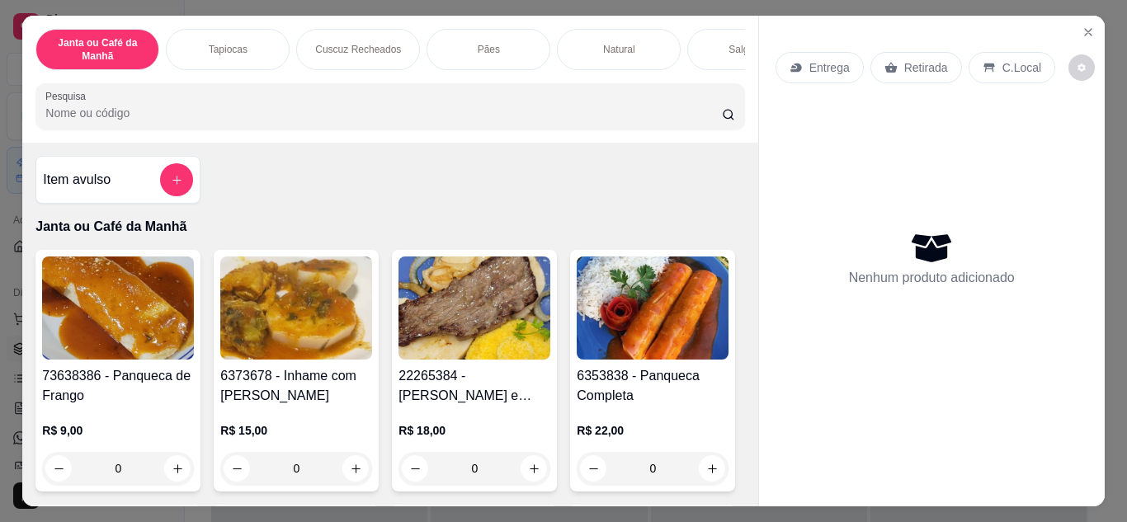
click at [349, 117] on input "Pesquisa" at bounding box center [383, 113] width 677 height 17
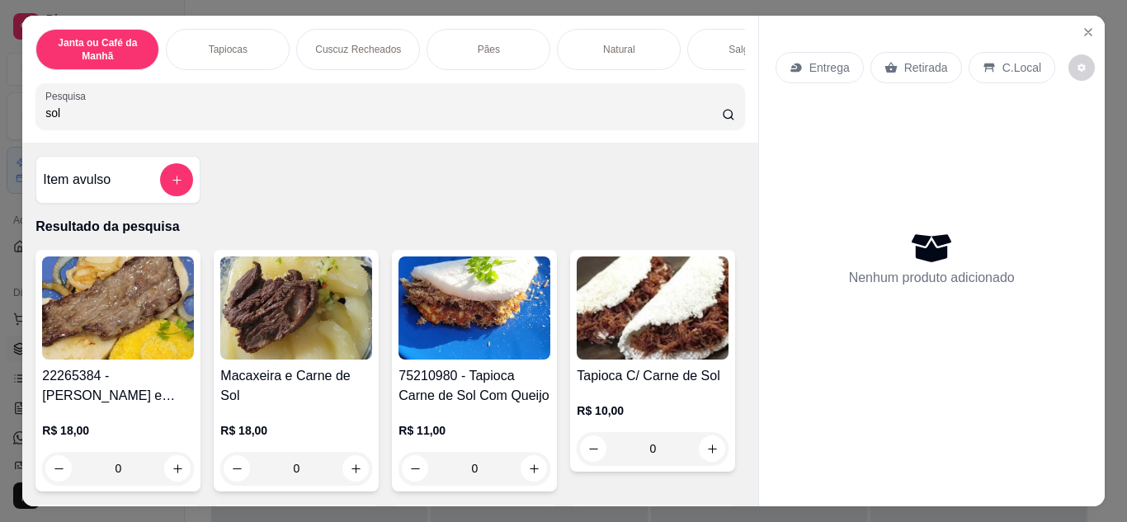
click at [346, 116] on input "sol" at bounding box center [383, 113] width 677 height 17
type input "sol"
click at [534, 469] on icon "increase-product-quantity" at bounding box center [534, 469] width 12 height 12
type input "1"
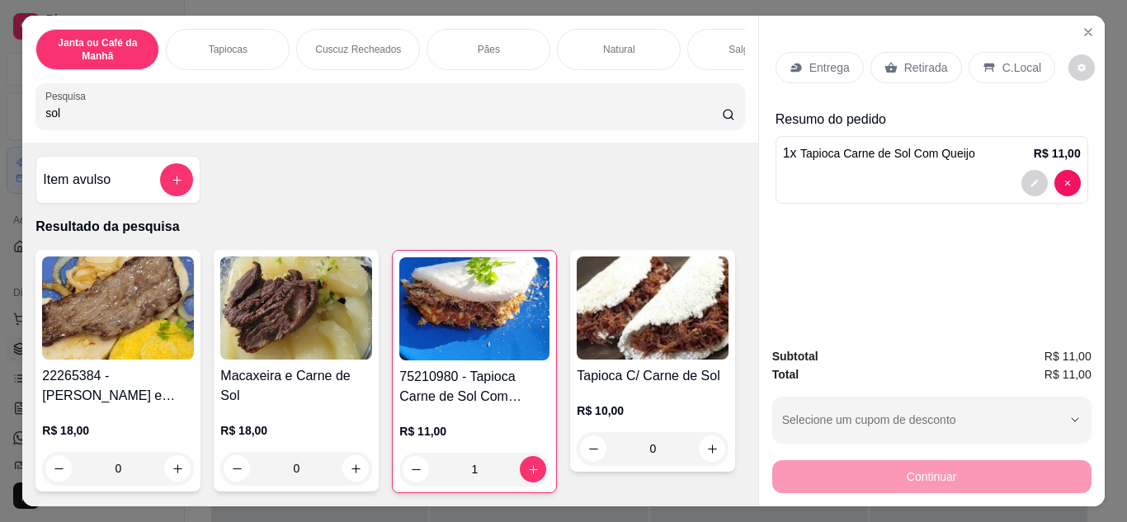
click at [842, 63] on p "Entrega" at bounding box center [830, 67] width 40 height 17
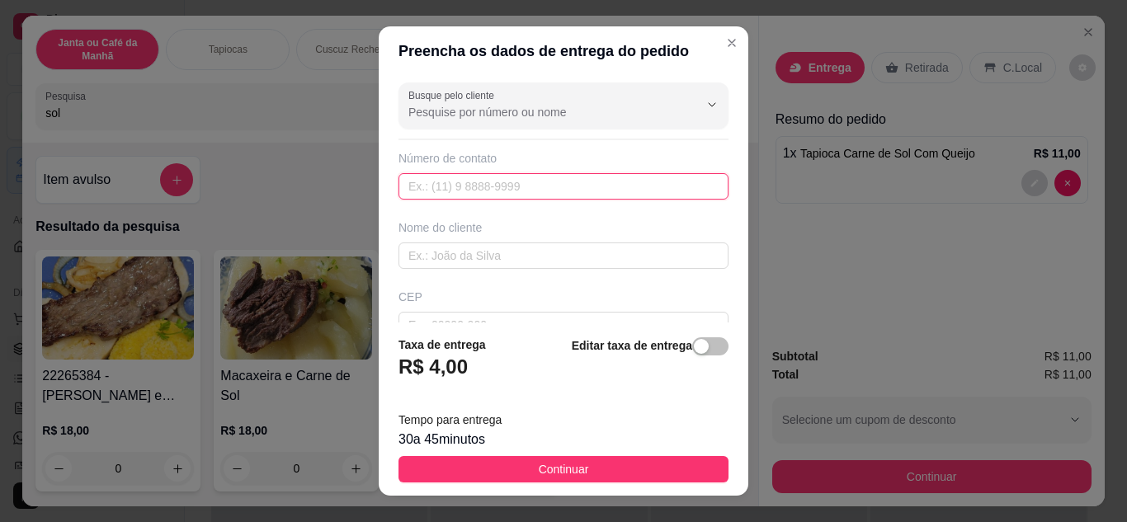
click at [509, 186] on input "text" at bounding box center [564, 186] width 330 height 26
paste input "[PHONE_NUMBER]"
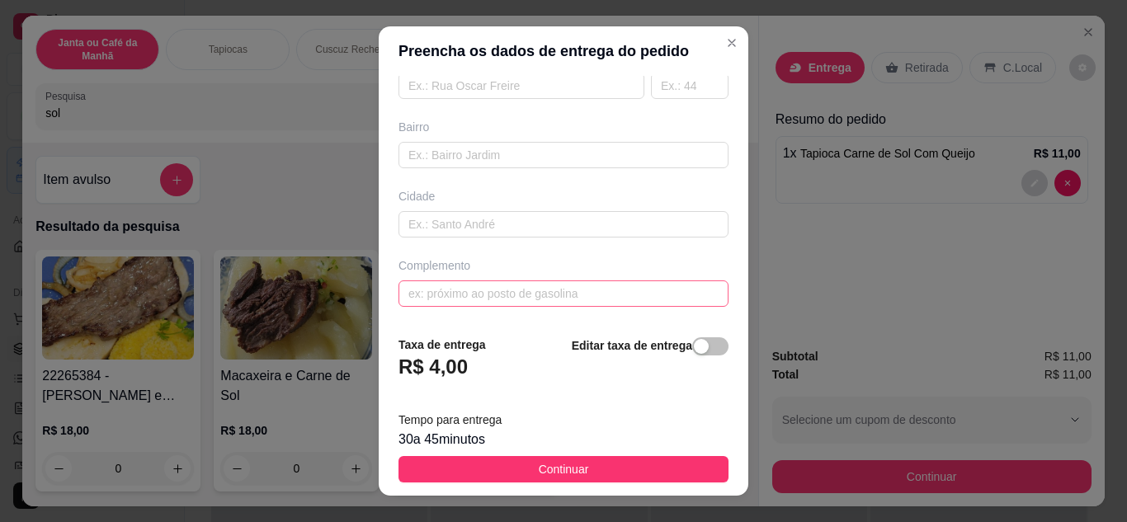
type input "[PHONE_NUMBER]"
click at [516, 287] on input "text" at bounding box center [564, 294] width 330 height 26
type input "Secrétaria de Saúde"
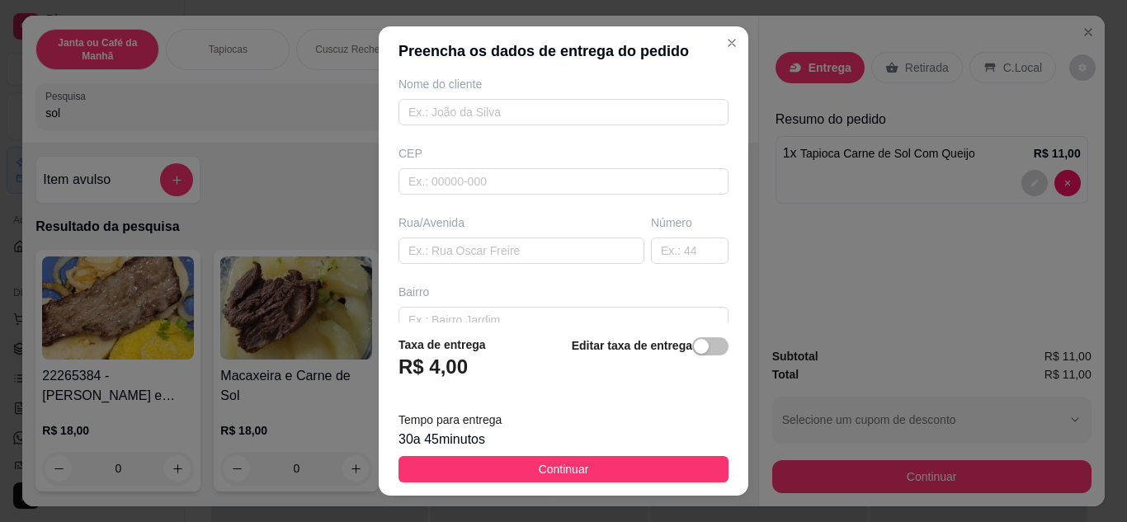
scroll to position [0, 0]
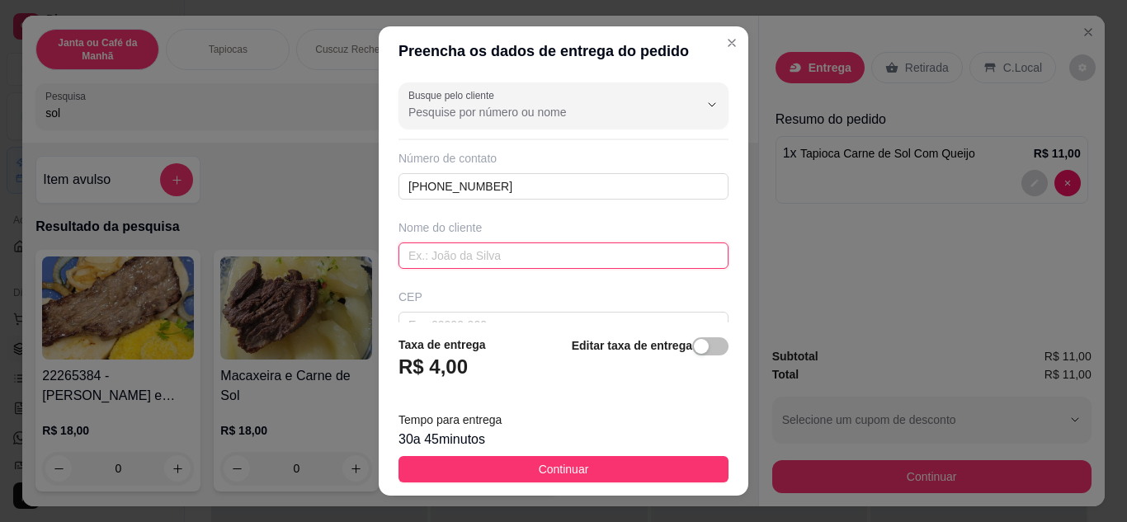
click at [484, 265] on input "text" at bounding box center [564, 256] width 330 height 26
paste input "Dayana"
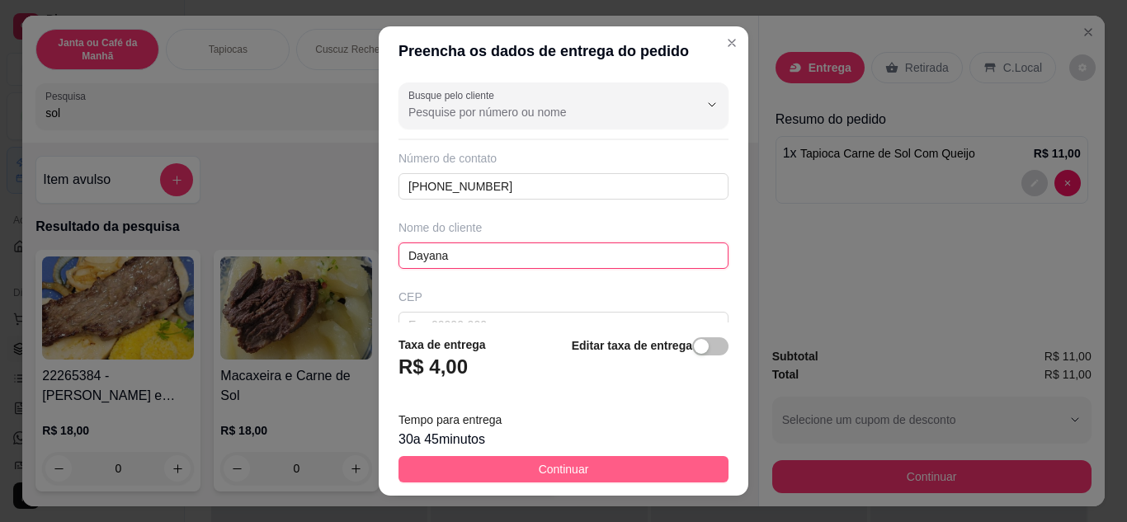
type input "Dayana"
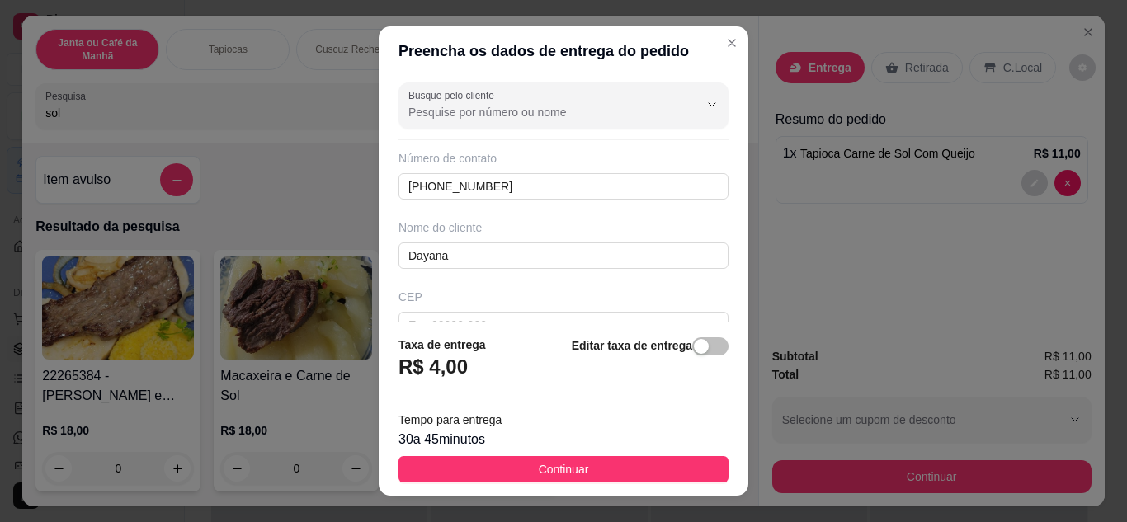
click at [653, 475] on button "Continuar" at bounding box center [564, 469] width 330 height 26
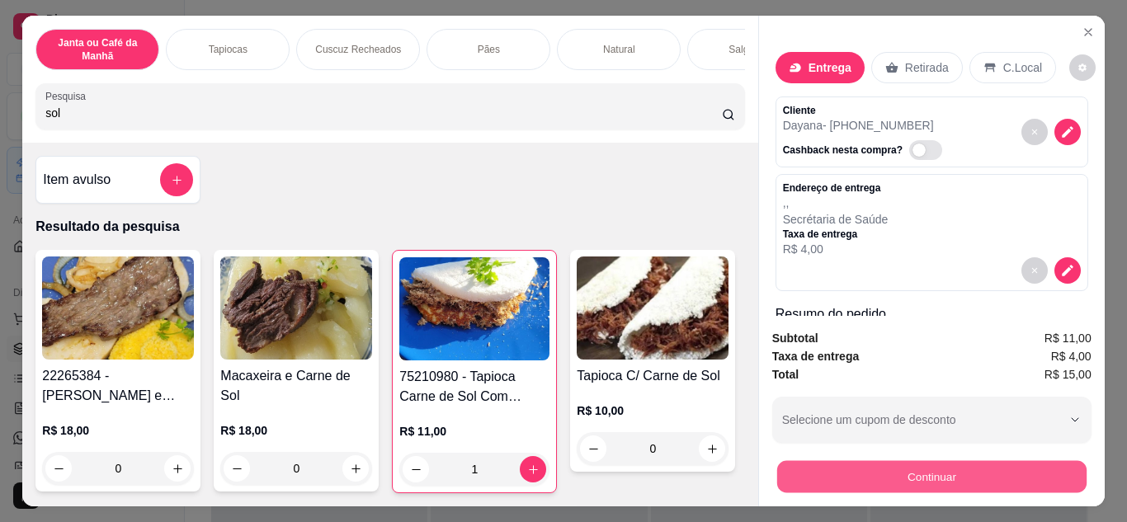
click at [945, 484] on button "Continuar" at bounding box center [932, 477] width 310 height 32
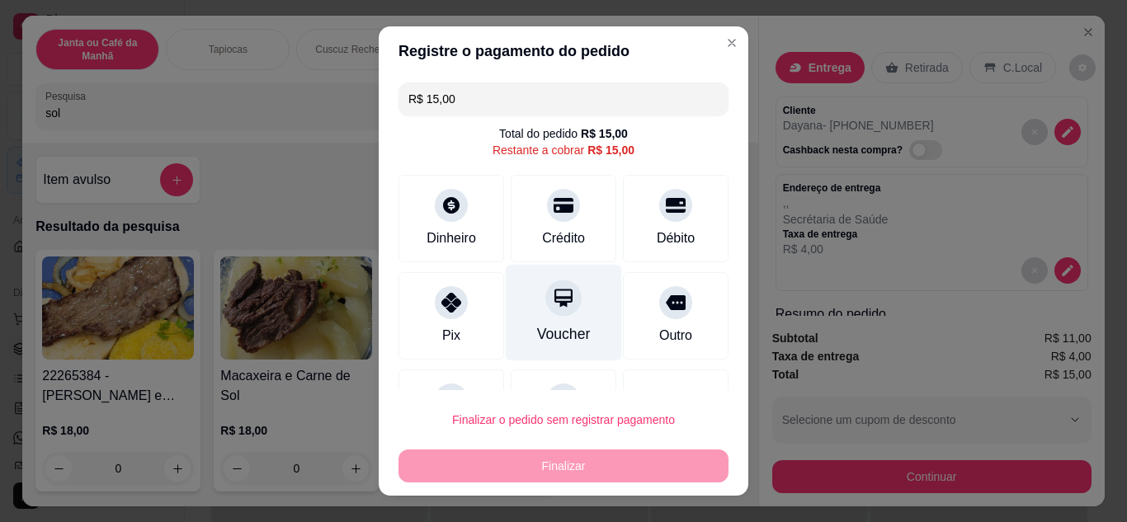
drag, startPoint x: 464, startPoint y: 318, endPoint x: 518, endPoint y: 338, distance: 58.3
click at [465, 319] on div "Pix" at bounding box center [452, 315] width 106 height 87
type input "R$ 0,00"
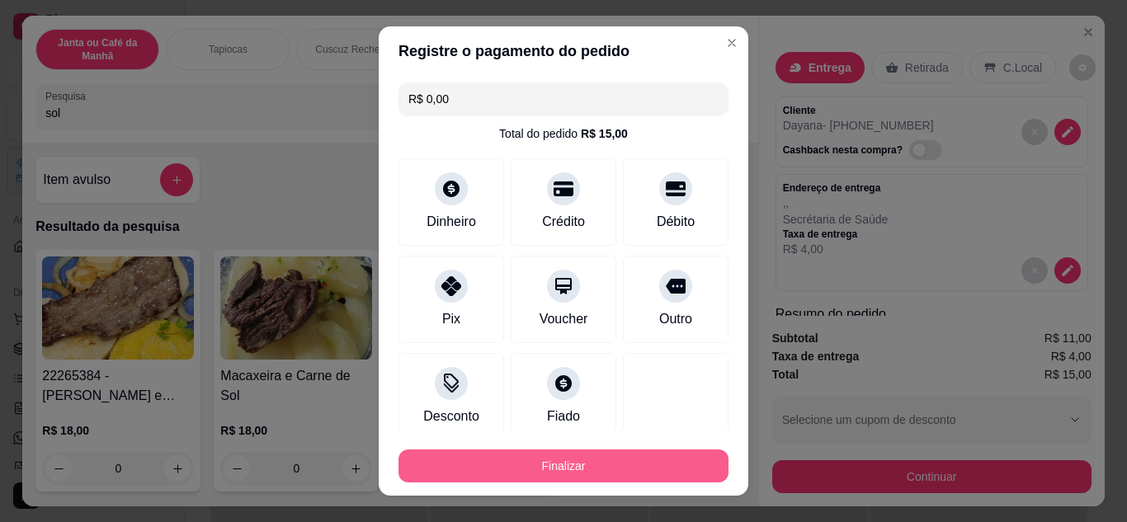
click at [650, 468] on button "Finalizar" at bounding box center [564, 466] width 330 height 33
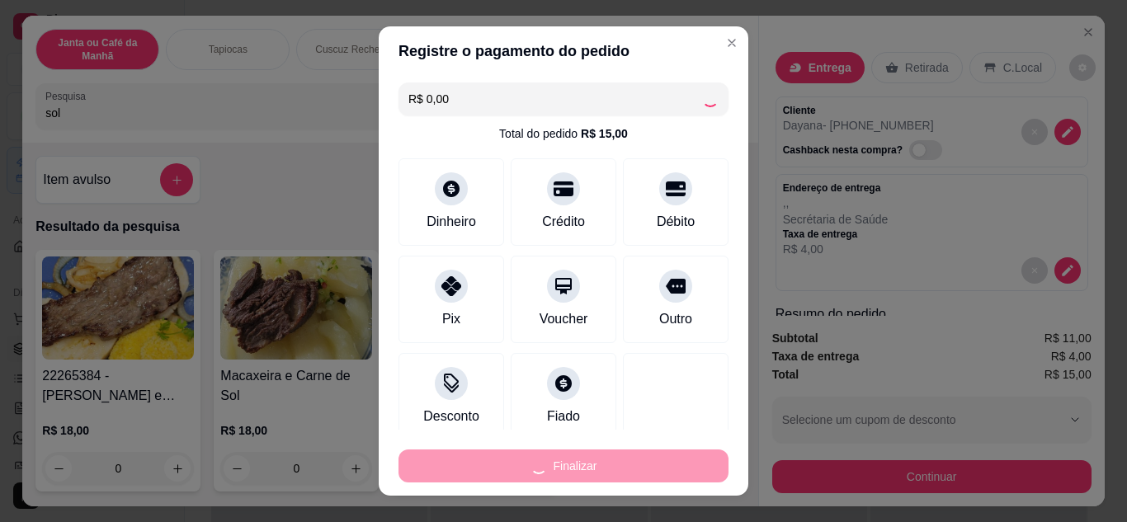
type input "0"
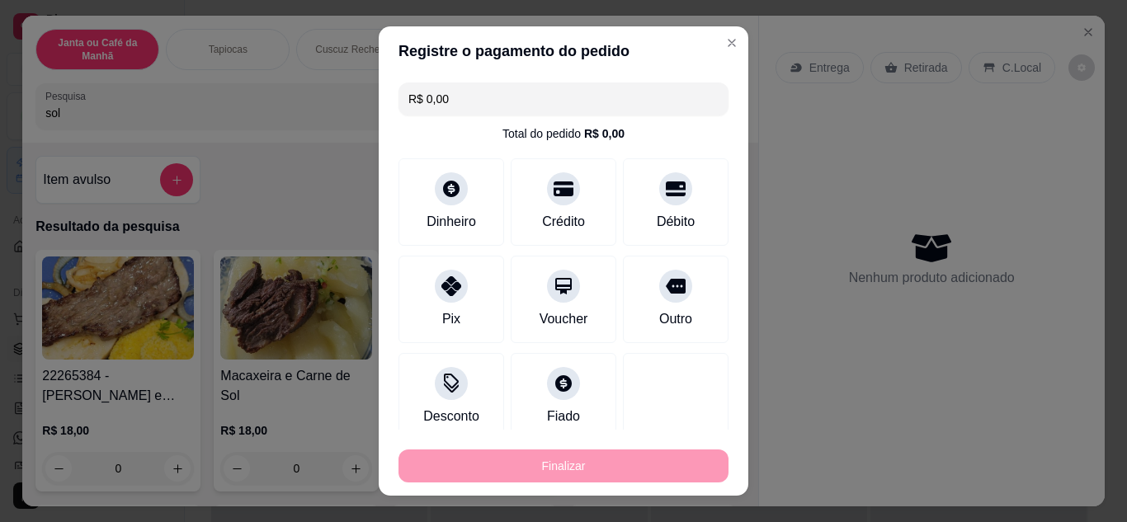
type input "-R$ 15,00"
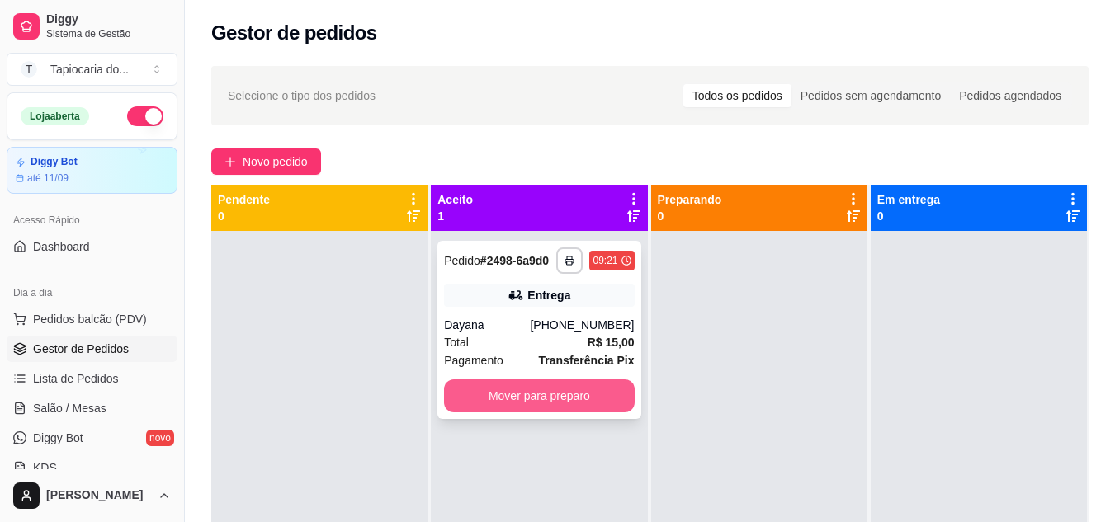
click at [528, 395] on button "Mover para preparo" at bounding box center [539, 396] width 190 height 33
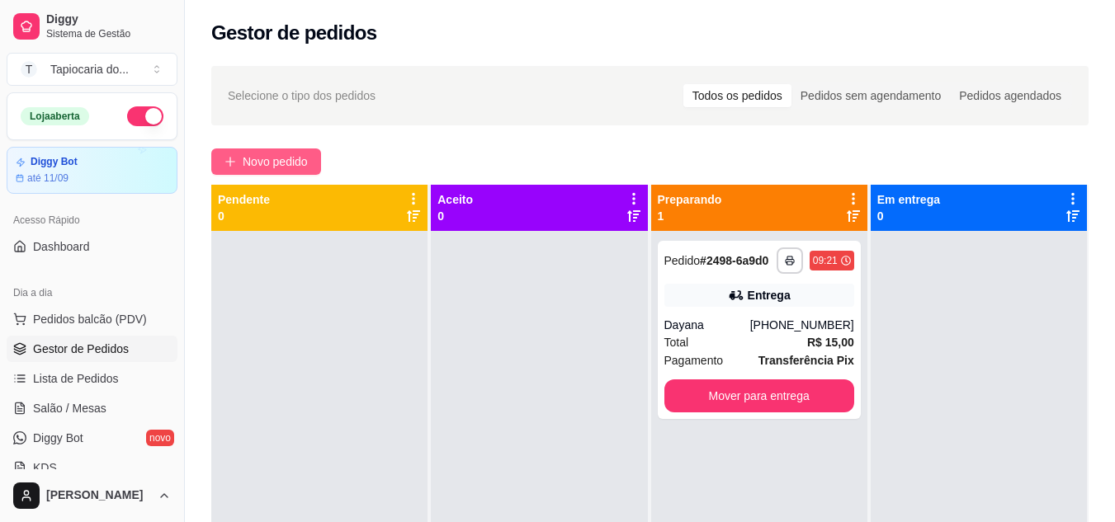
click at [272, 160] on span "Novo pedido" at bounding box center [275, 162] width 65 height 18
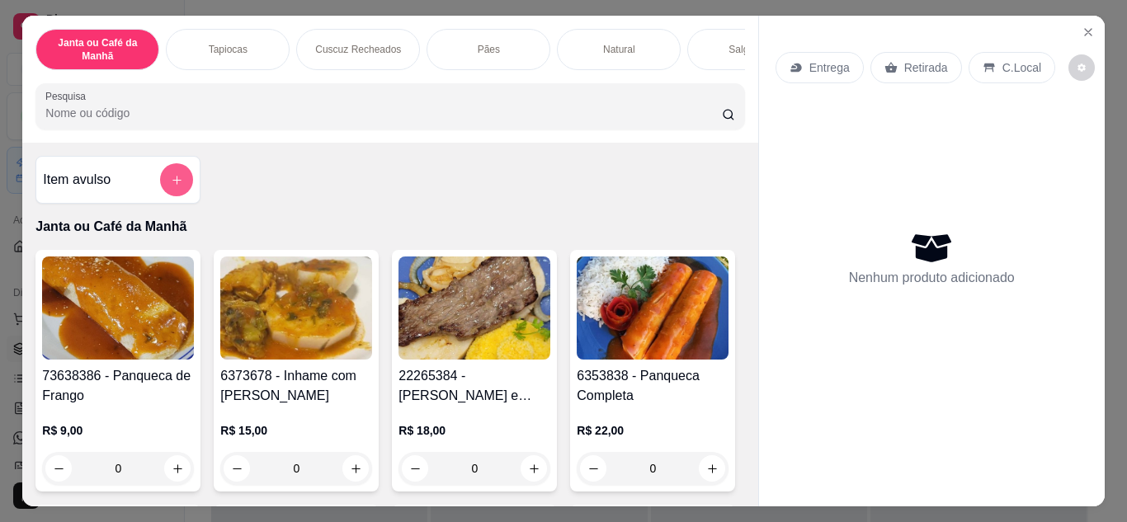
click at [182, 177] on button "add-separate-item" at bounding box center [176, 179] width 33 height 33
click at [443, 120] on input "Pesquisa" at bounding box center [383, 113] width 677 height 17
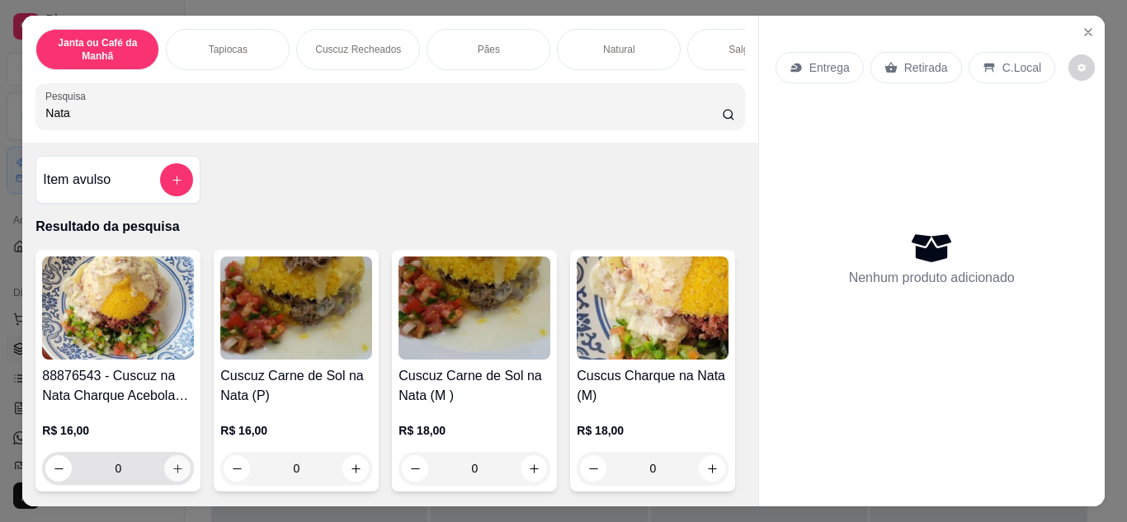
type input "Nata"
click at [173, 475] on icon "increase-product-quantity" at bounding box center [178, 469] width 12 height 12
type input "1"
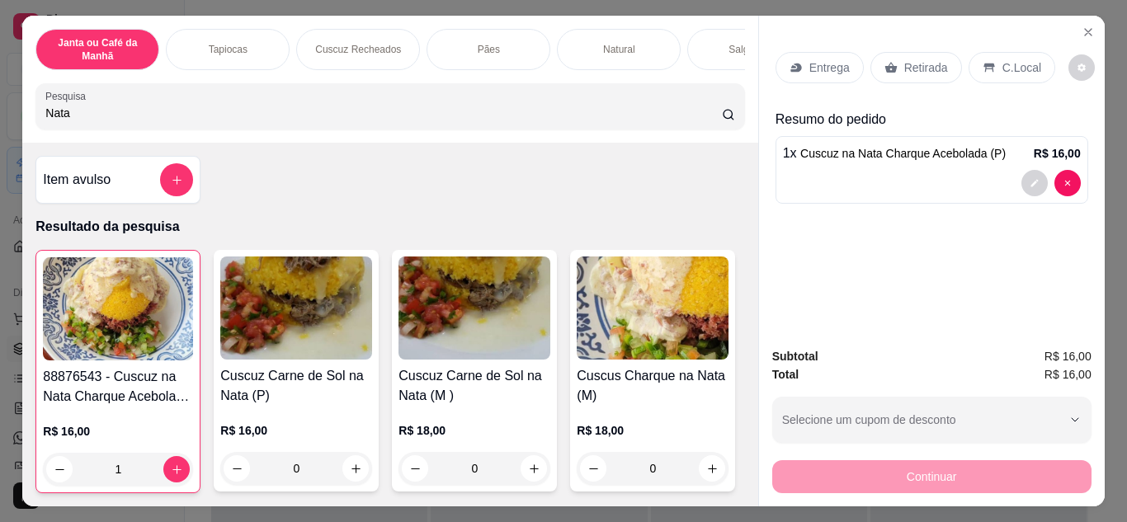
click at [810, 60] on p "Entrega" at bounding box center [830, 67] width 40 height 17
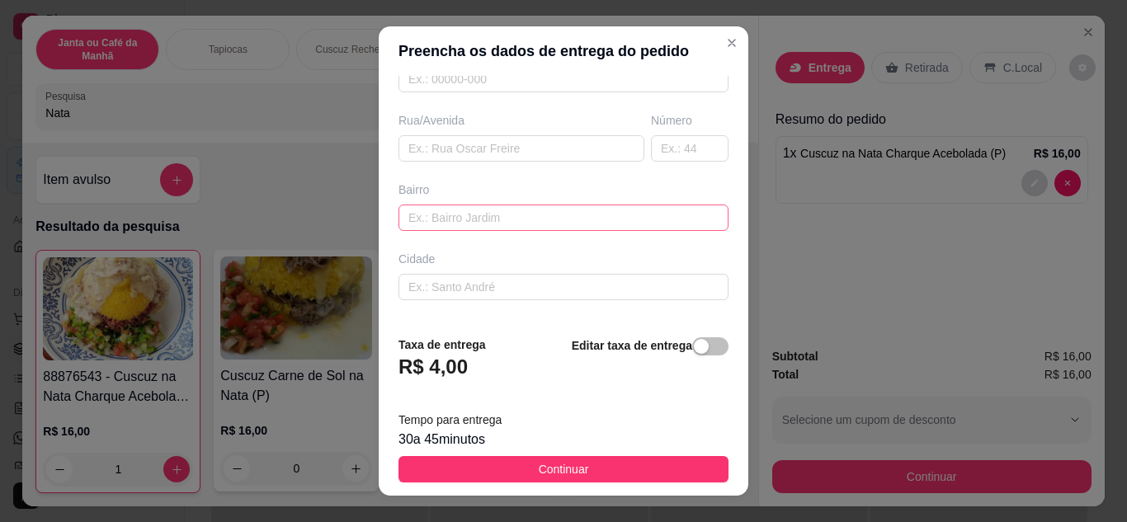
scroll to position [309, 0]
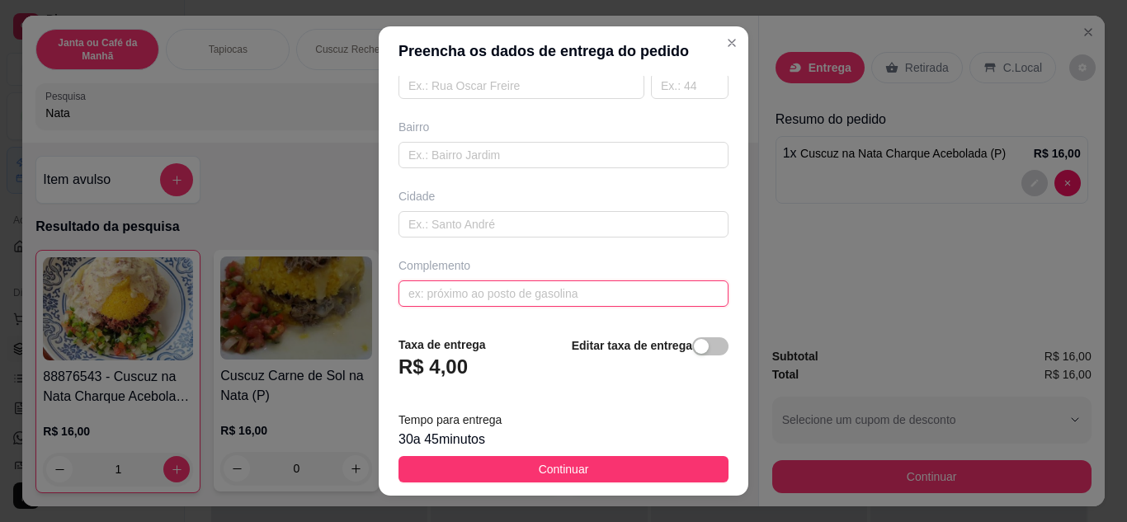
click at [454, 291] on input "text" at bounding box center [564, 294] width 330 height 26
paste input "No empresarial"
type input "No empresarial em frete a Clemilso"
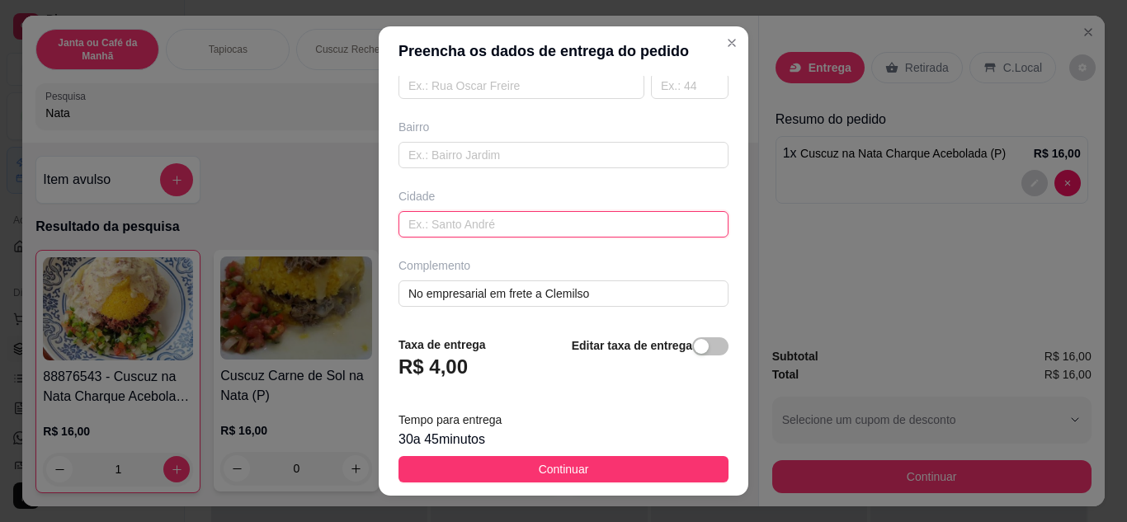
click at [460, 226] on input "text" at bounding box center [564, 224] width 330 height 26
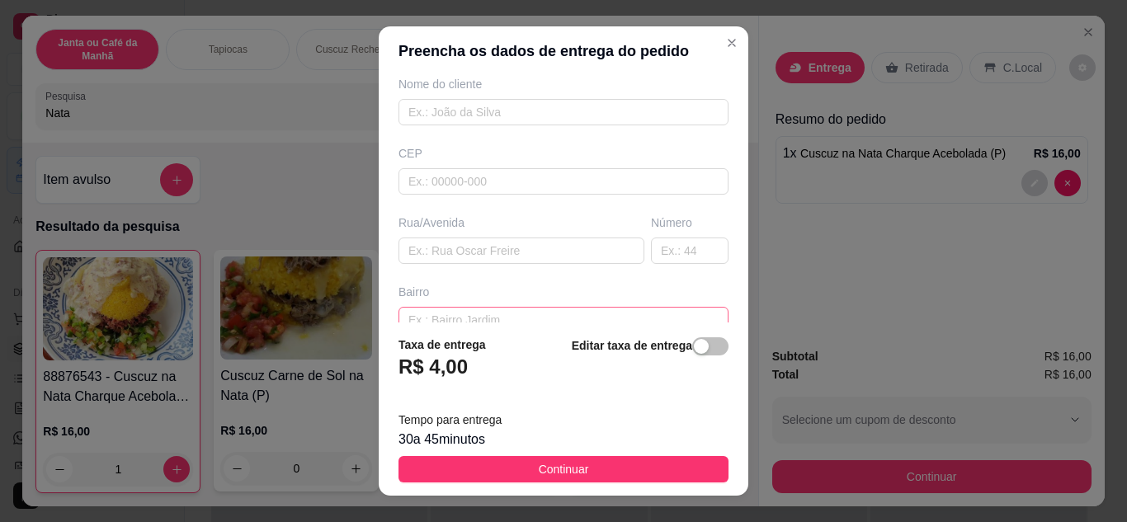
type input "Sapé-Pb"
click at [437, 322] on input "text" at bounding box center [564, 320] width 330 height 26
type input "Centro"
click at [467, 255] on input "text" at bounding box center [522, 246] width 246 height 26
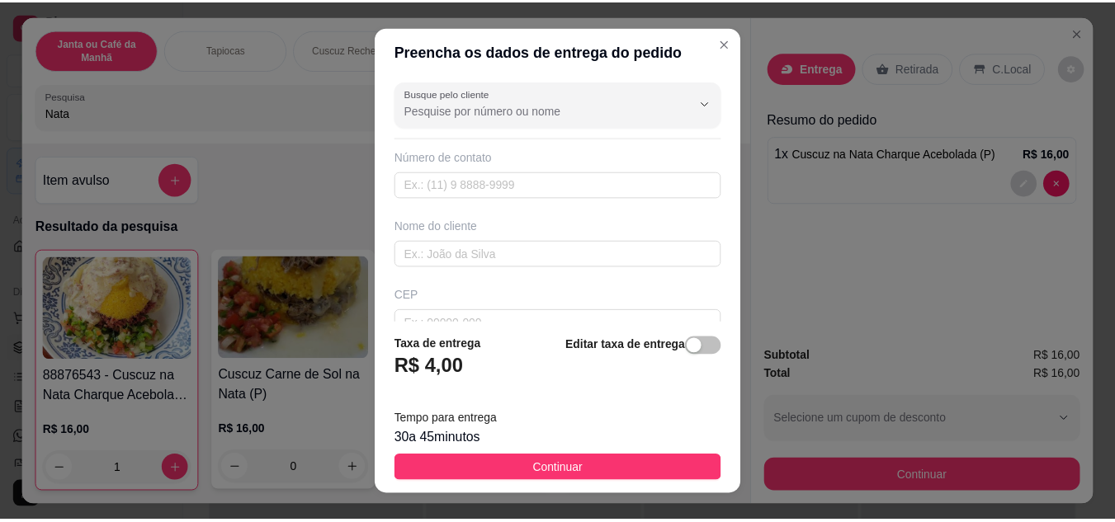
scroll to position [0, 0]
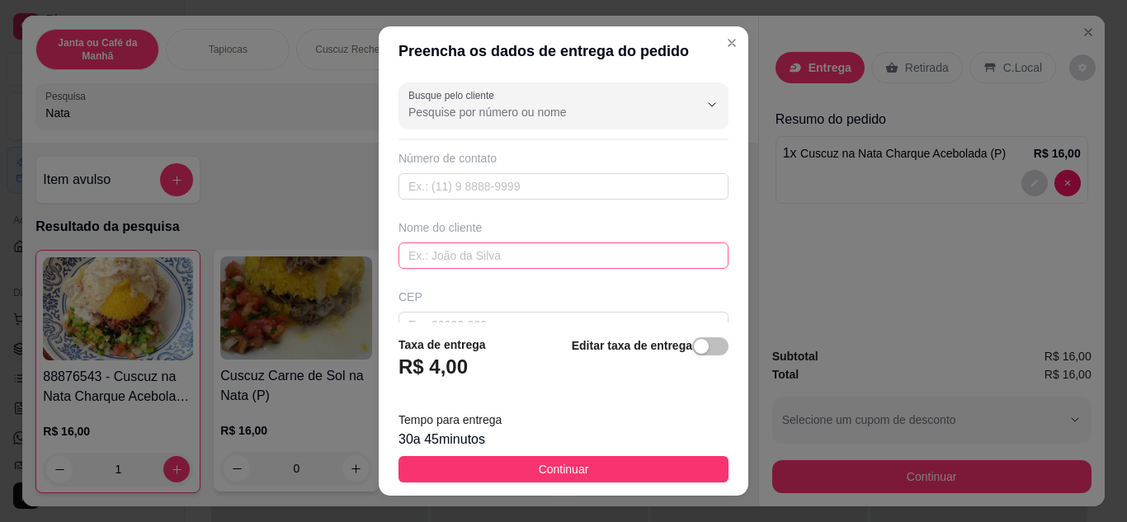
type input "Padre [PERSON_NAME]"
click at [539, 267] on input "text" at bounding box center [564, 256] width 330 height 26
type input "[PERSON_NAME]"
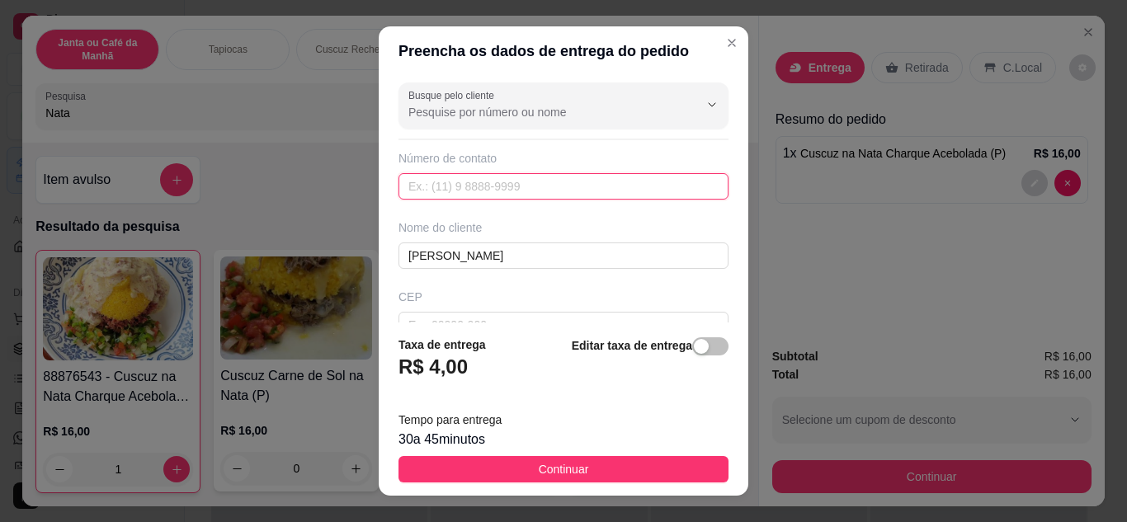
click at [548, 195] on input "text" at bounding box center [564, 186] width 330 height 26
paste input "[PHONE_NUMBER]"
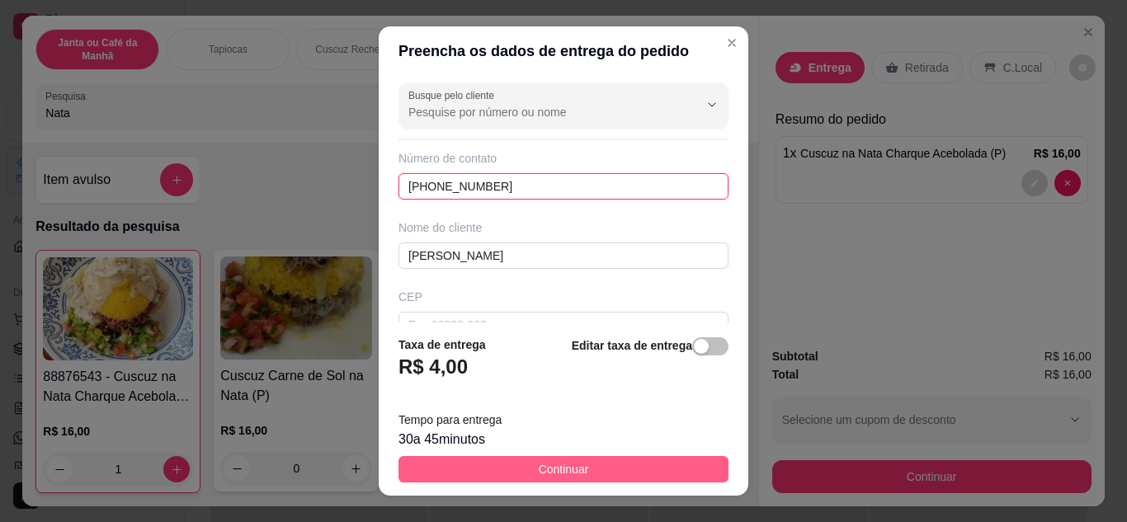
type input "[PHONE_NUMBER]"
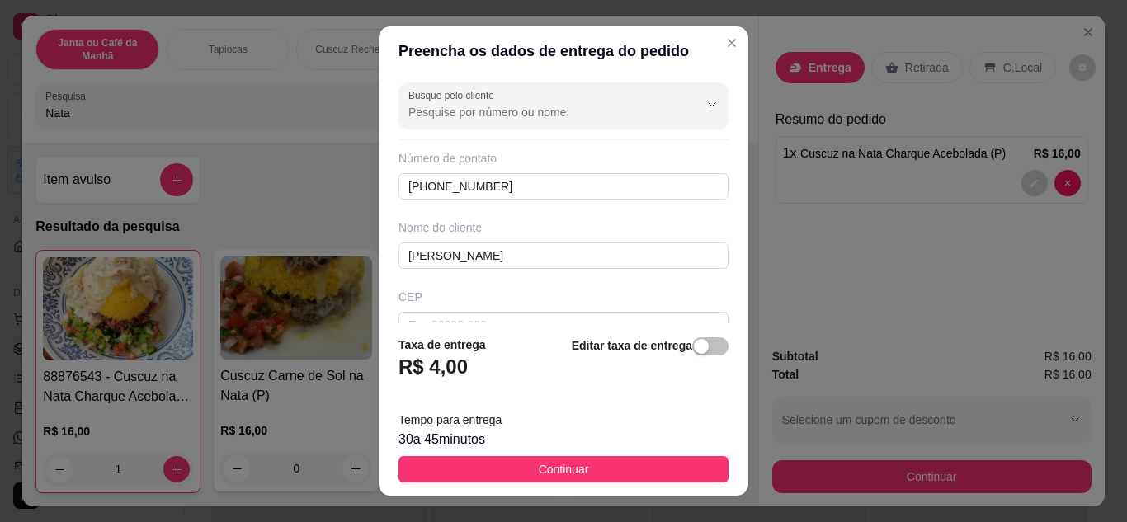
drag, startPoint x: 673, startPoint y: 457, endPoint x: 759, endPoint y: 456, distance: 85.8
click at [673, 459] on button "Continuar" at bounding box center [564, 469] width 330 height 26
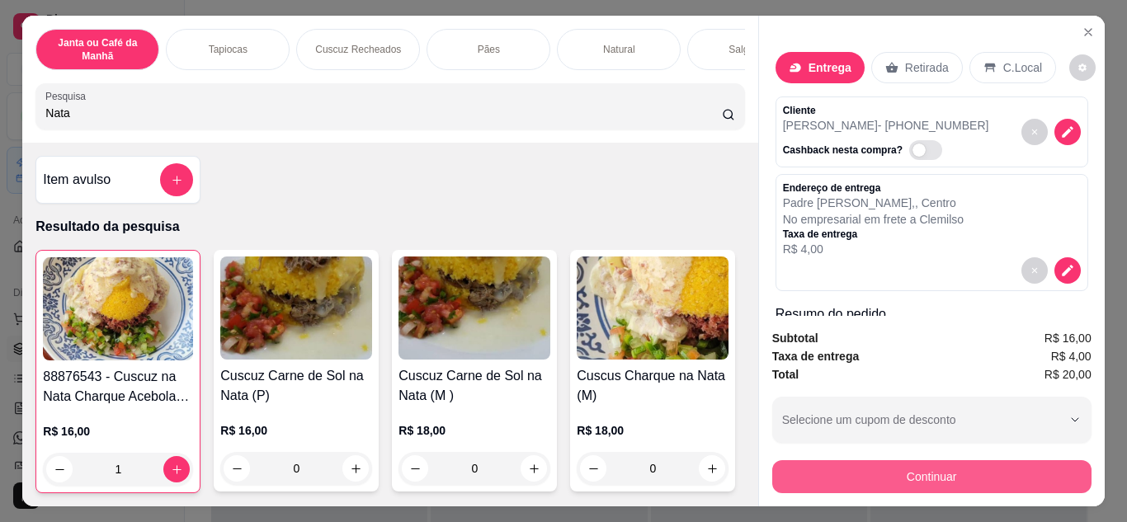
click at [938, 475] on button "Continuar" at bounding box center [932, 477] width 319 height 33
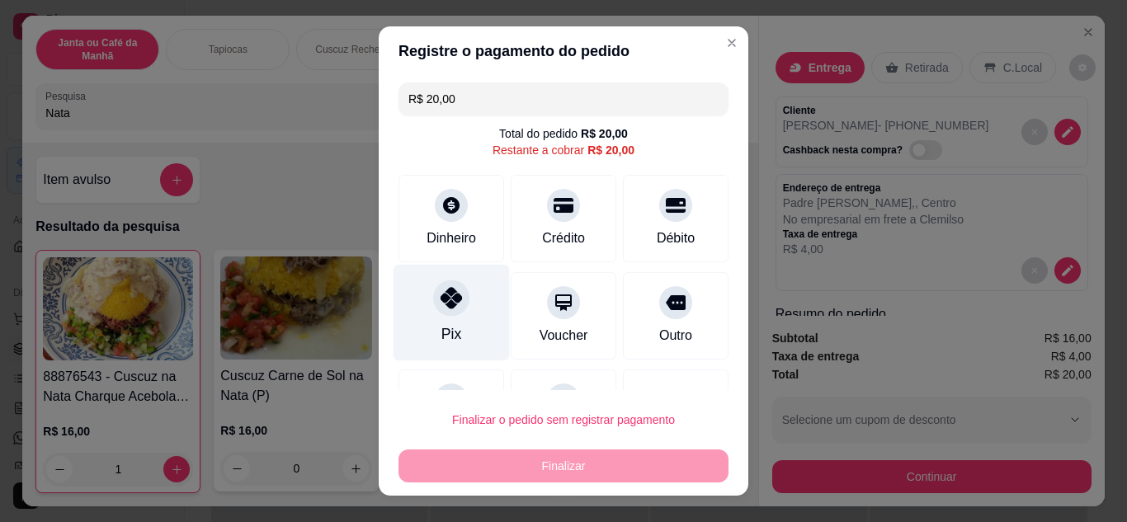
click at [452, 332] on div "Pix" at bounding box center [452, 312] width 116 height 97
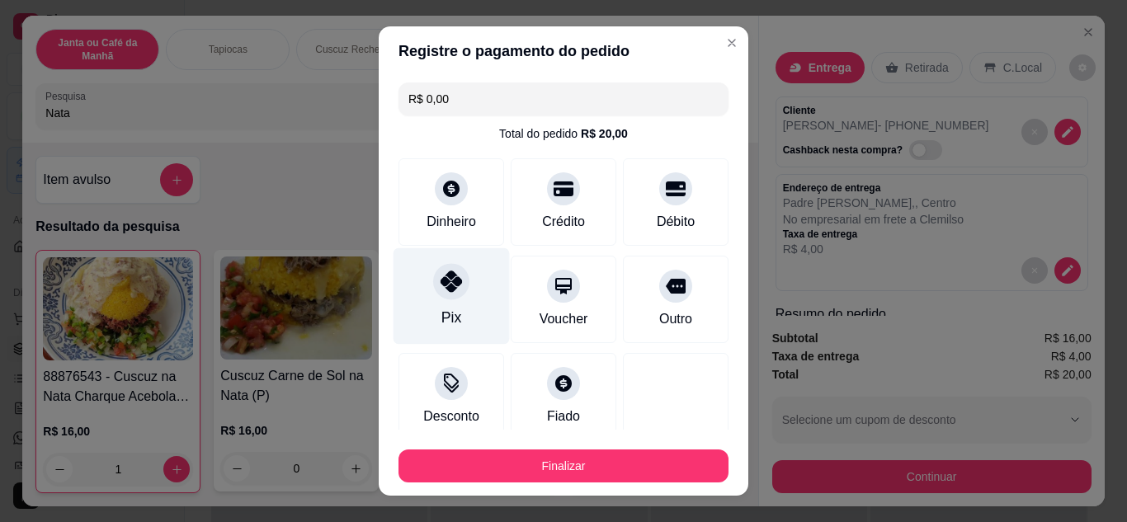
type input "R$ 0,00"
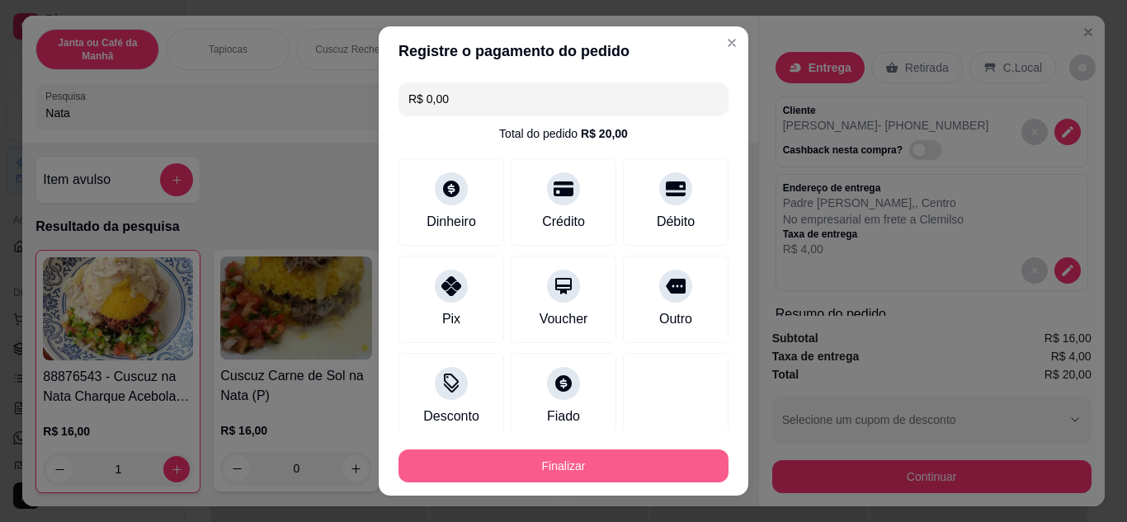
click at [572, 466] on button "Finalizar" at bounding box center [564, 466] width 330 height 33
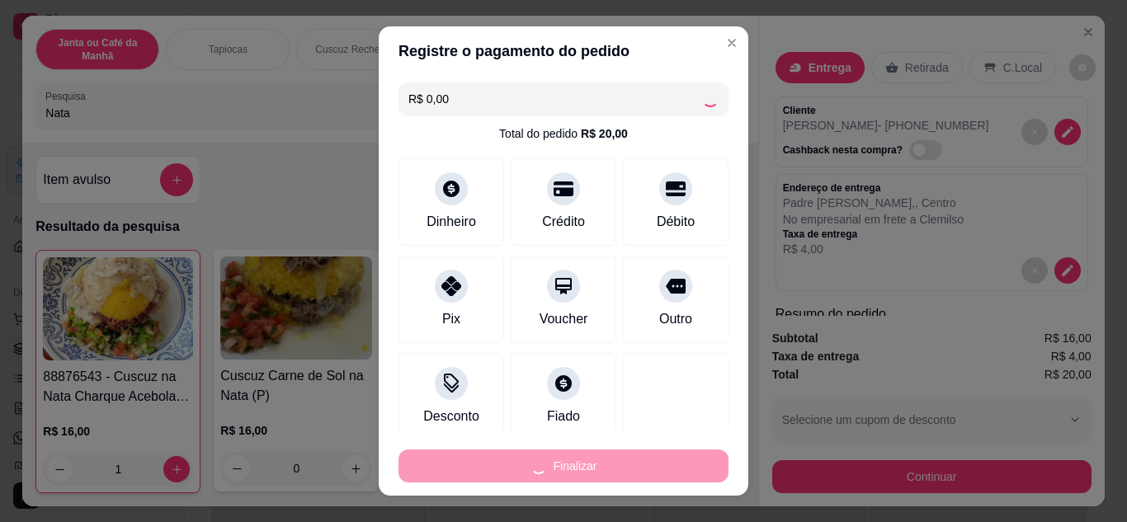
type input "0"
type input "-R$ 20,00"
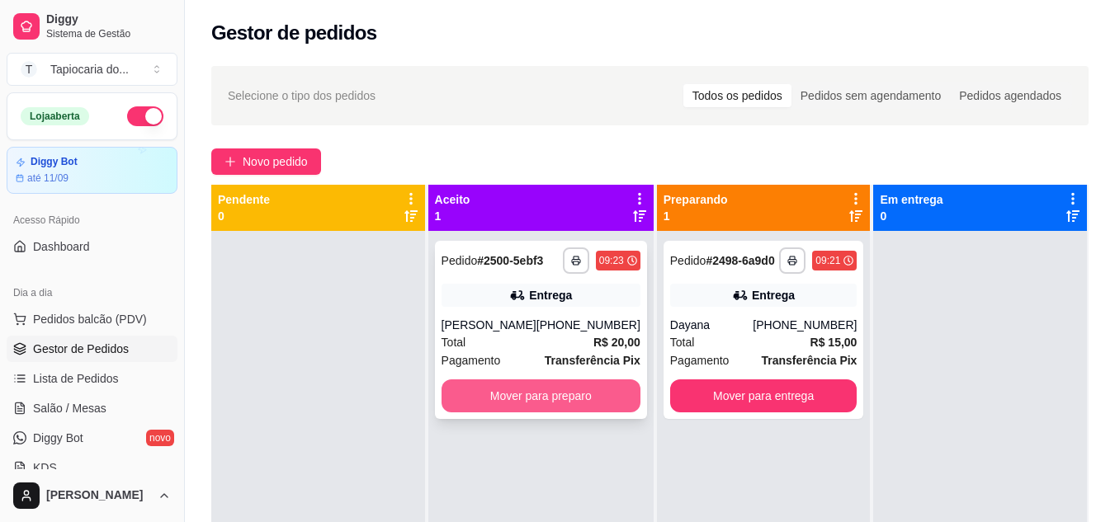
click at [541, 398] on button "Mover para preparo" at bounding box center [541, 396] width 199 height 33
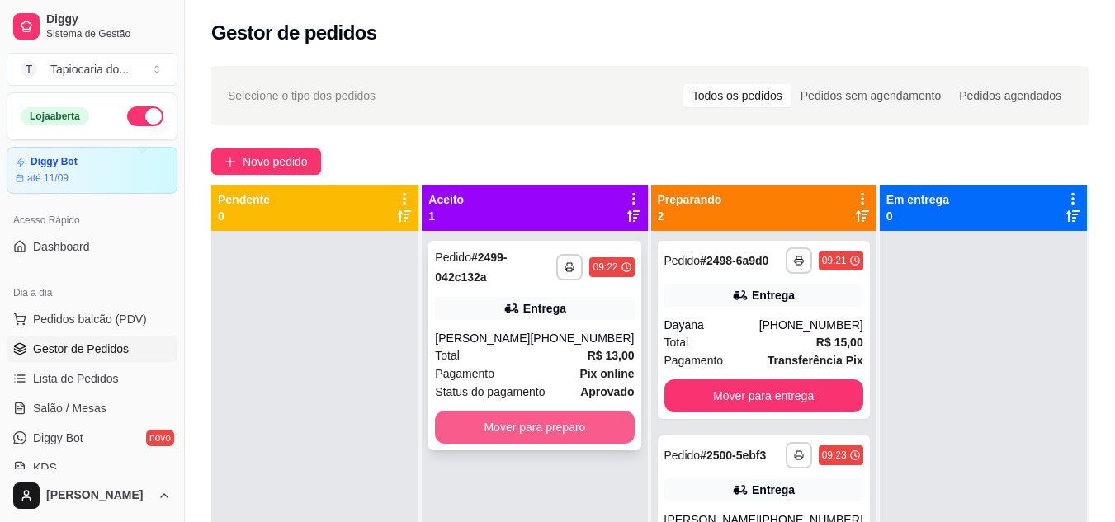
click at [546, 422] on button "Mover para preparo" at bounding box center [534, 427] width 199 height 33
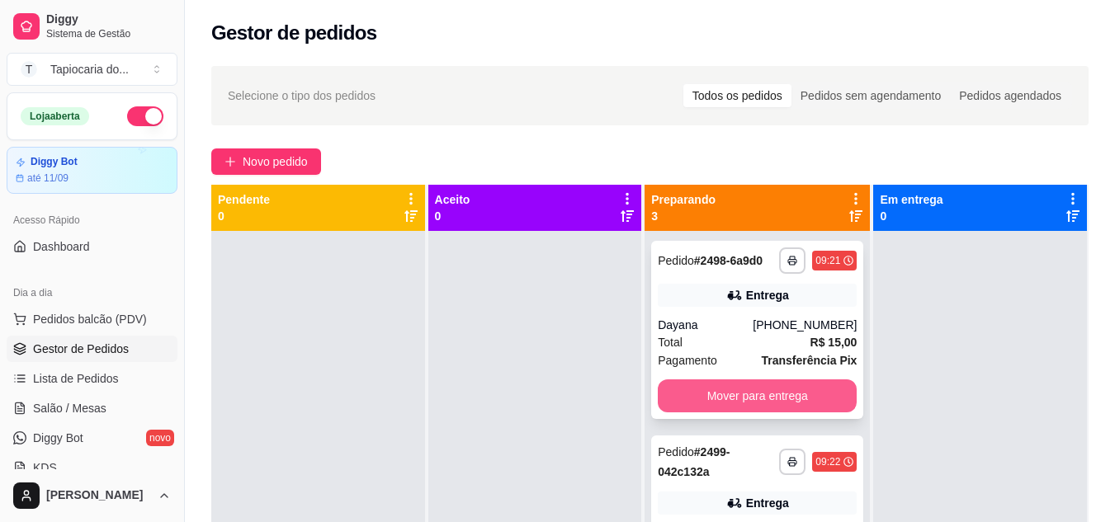
click at [816, 404] on button "Mover para entrega" at bounding box center [757, 396] width 199 height 33
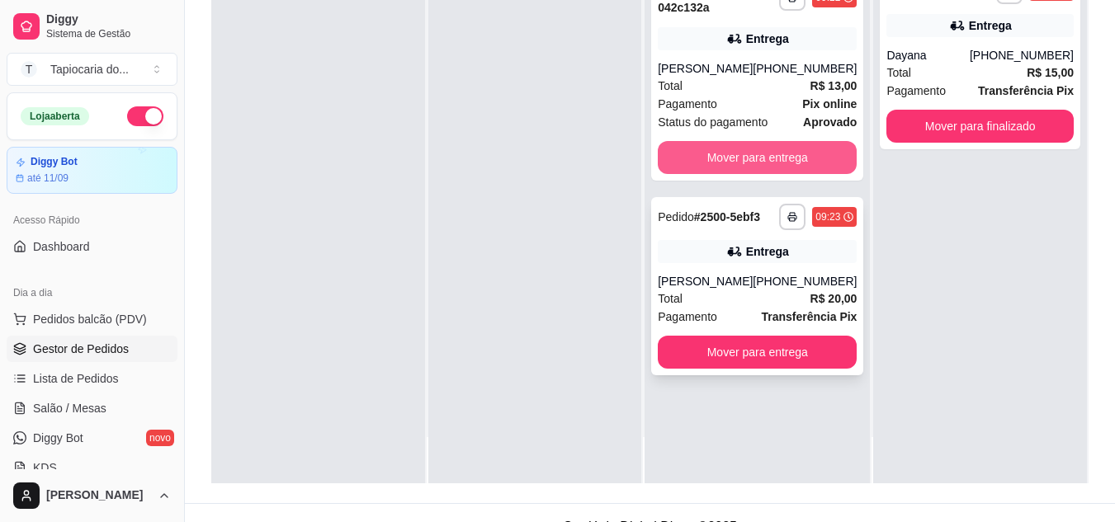
scroll to position [248, 0]
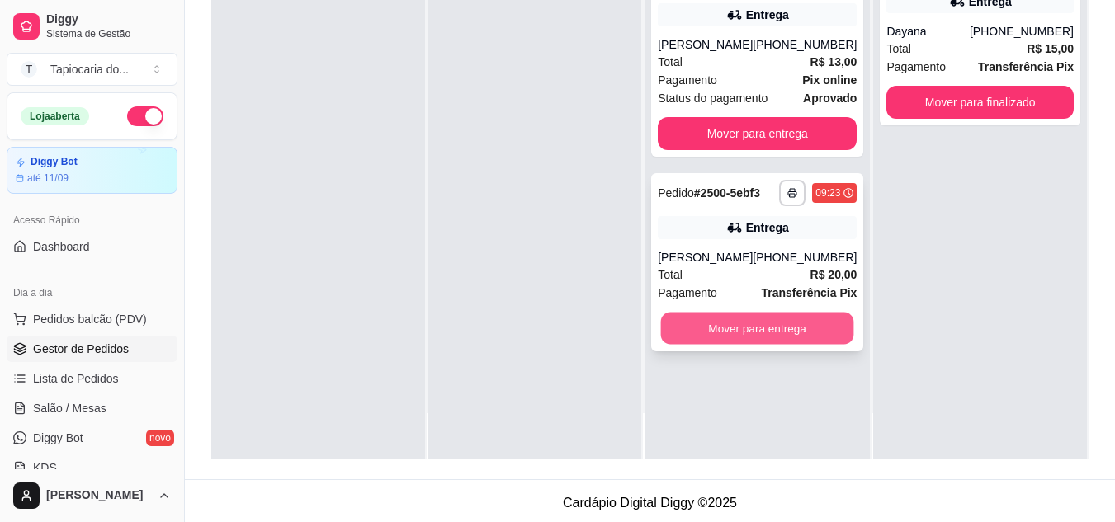
click at [829, 320] on button "Mover para entrega" at bounding box center [757, 329] width 193 height 32
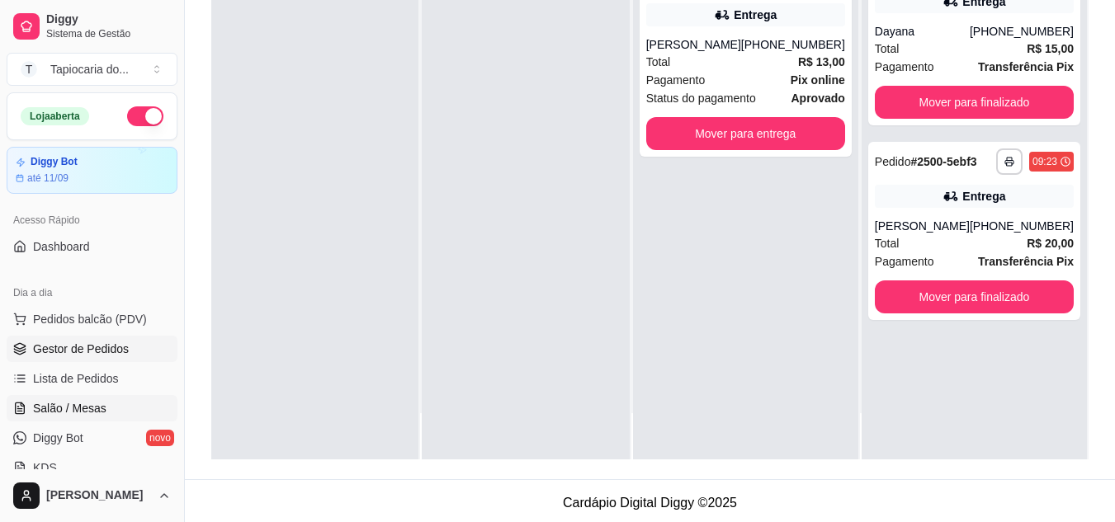
click at [49, 408] on span "Salão / Mesas" at bounding box center [69, 408] width 73 height 17
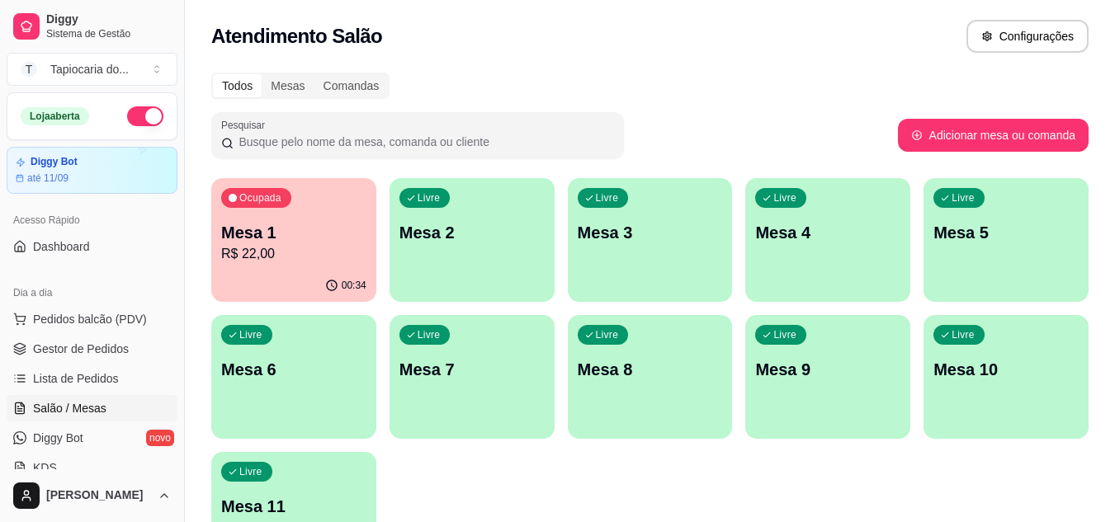
click at [328, 221] on p "Mesa 1" at bounding box center [293, 232] width 145 height 23
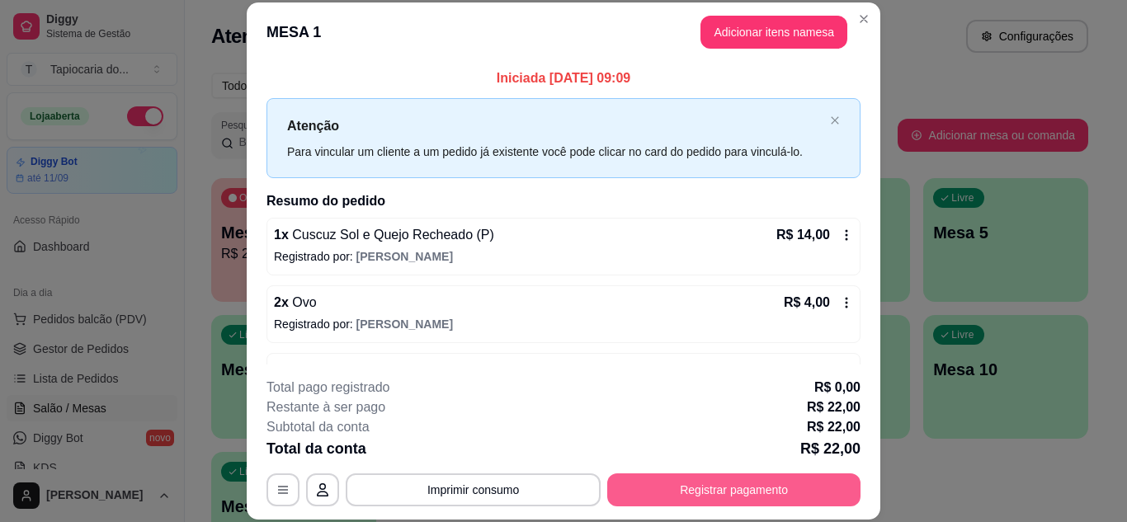
click at [781, 485] on button "Registrar pagamento" at bounding box center [733, 490] width 253 height 33
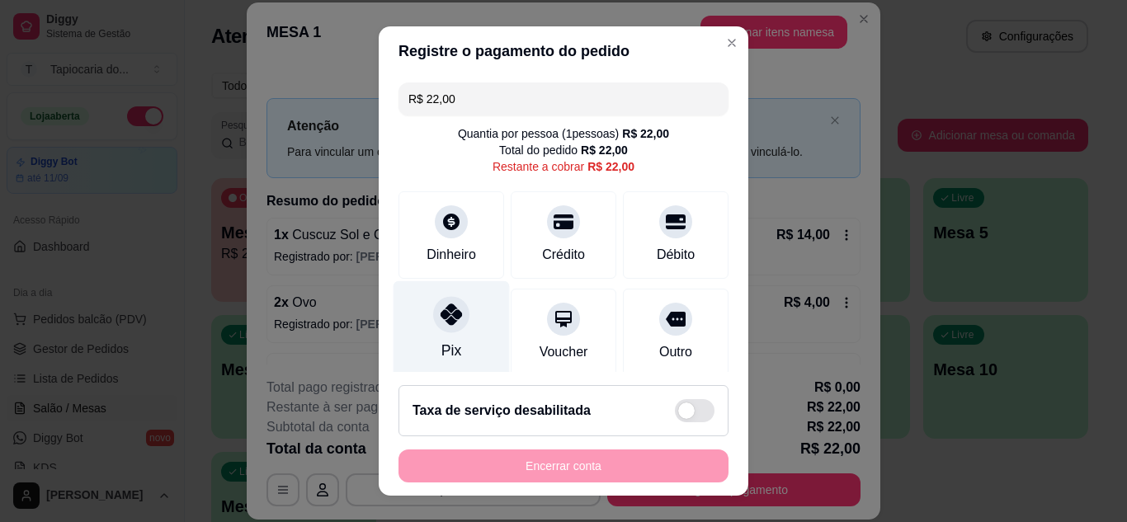
drag, startPoint x: 463, startPoint y: 328, endPoint x: 474, endPoint y: 338, distance: 15.2
click at [462, 328] on div "Pix" at bounding box center [452, 329] width 116 height 97
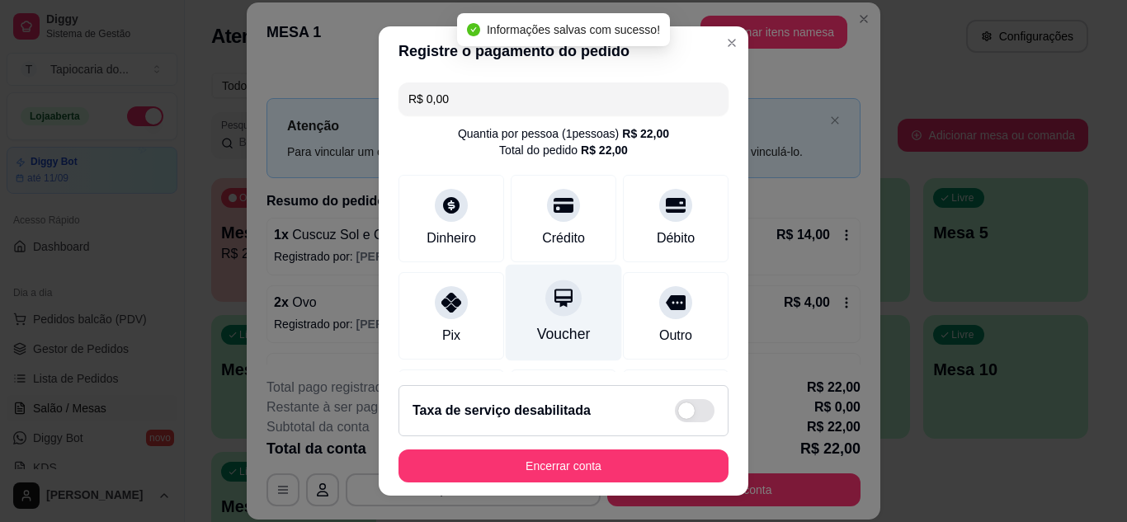
scroll to position [196, 0]
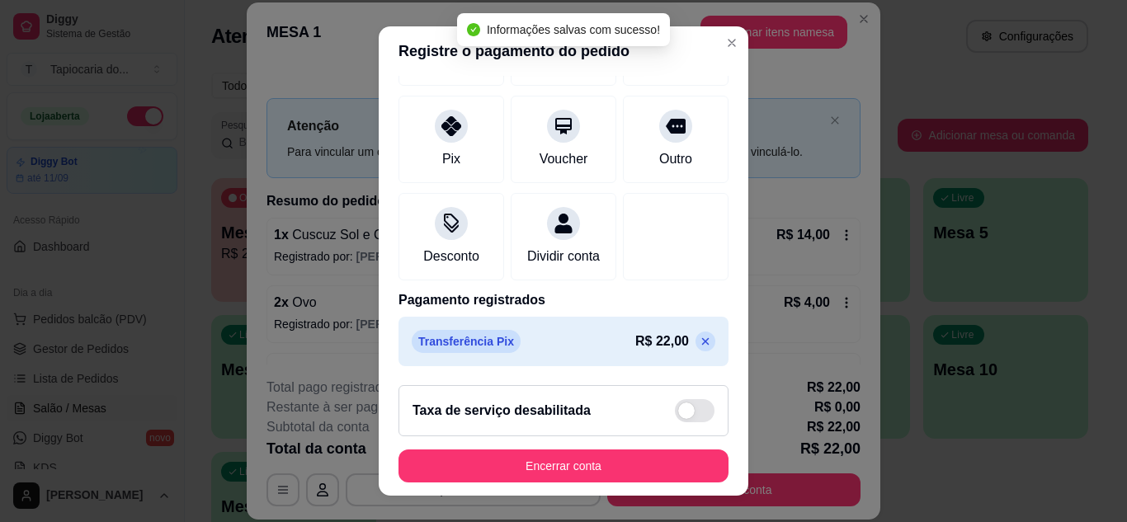
click at [699, 341] on icon at bounding box center [705, 341] width 13 height 13
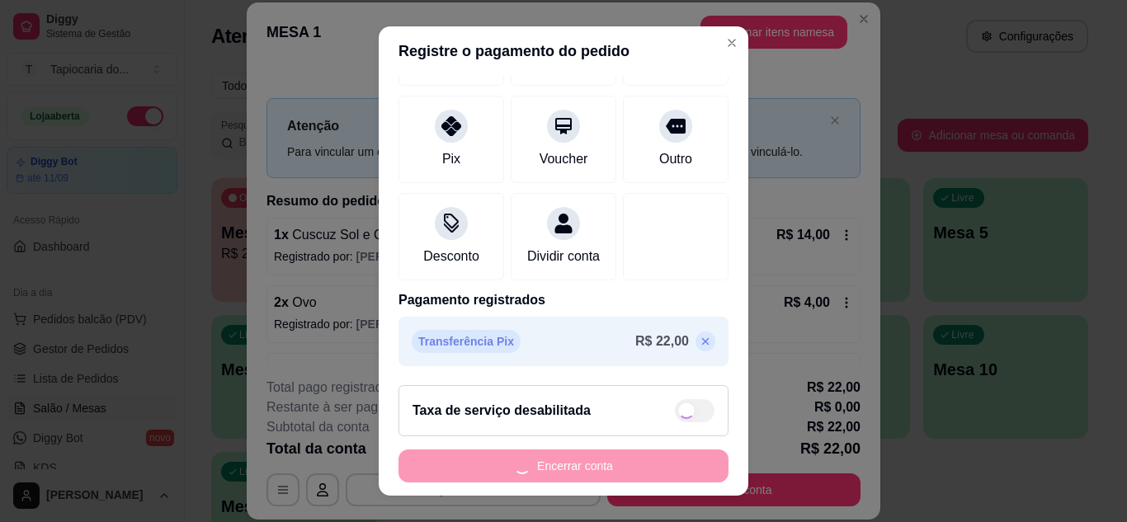
scroll to position [0, 0]
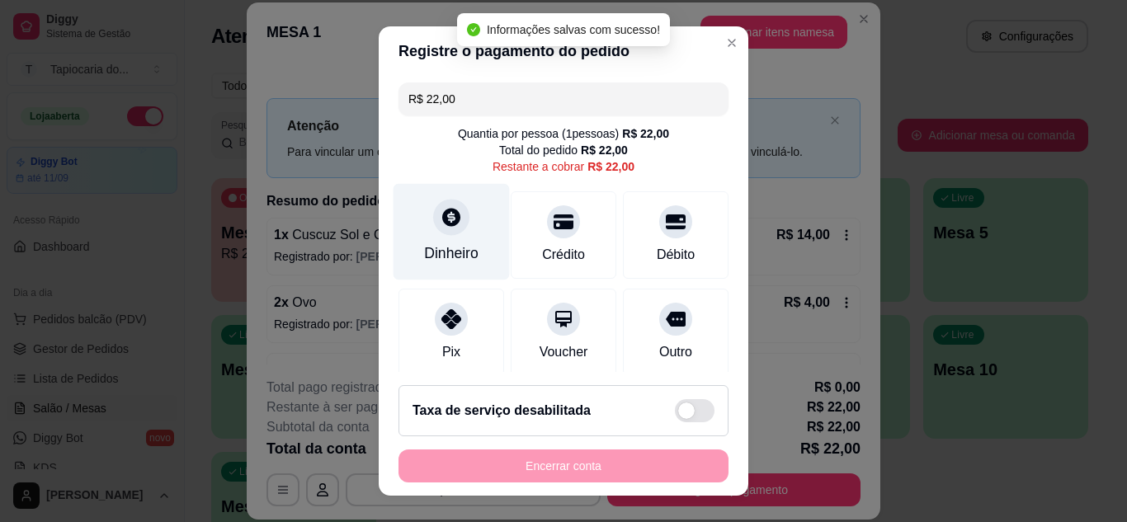
click at [451, 221] on icon at bounding box center [451, 216] width 21 height 21
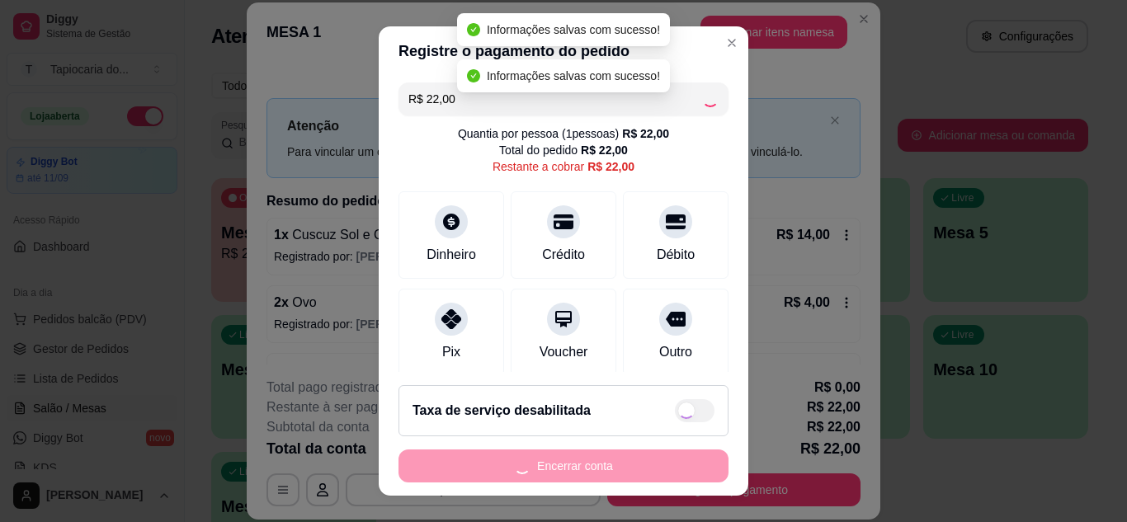
type input "R$ 0,00"
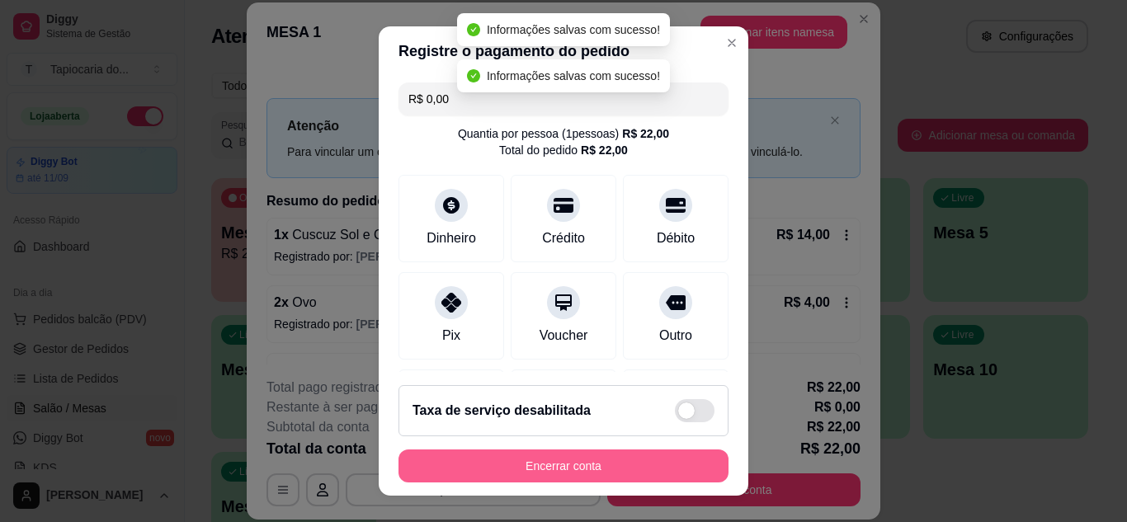
click at [642, 457] on button "Encerrar conta" at bounding box center [564, 466] width 330 height 33
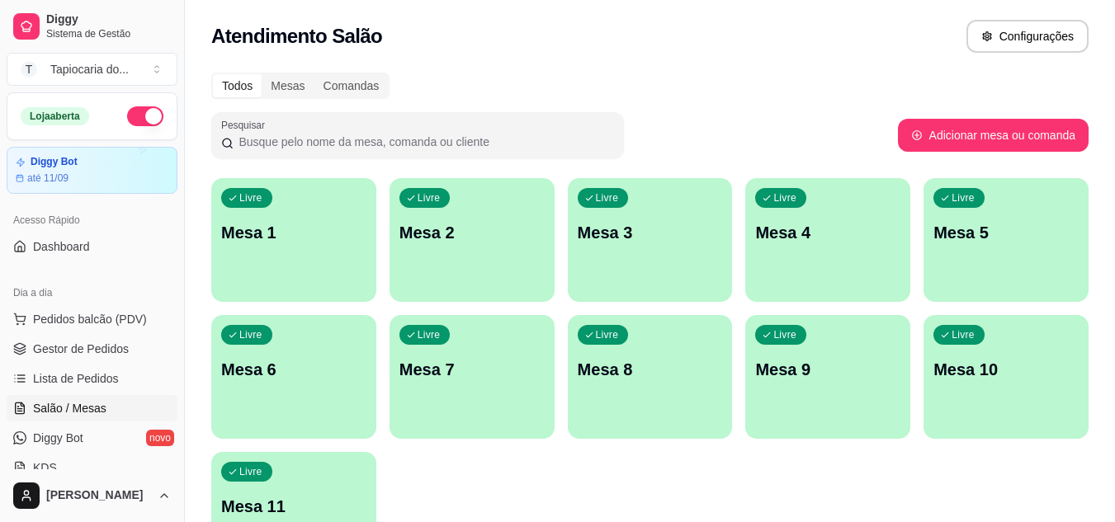
click at [318, 217] on div "Livre Mesa 1" at bounding box center [293, 230] width 165 height 104
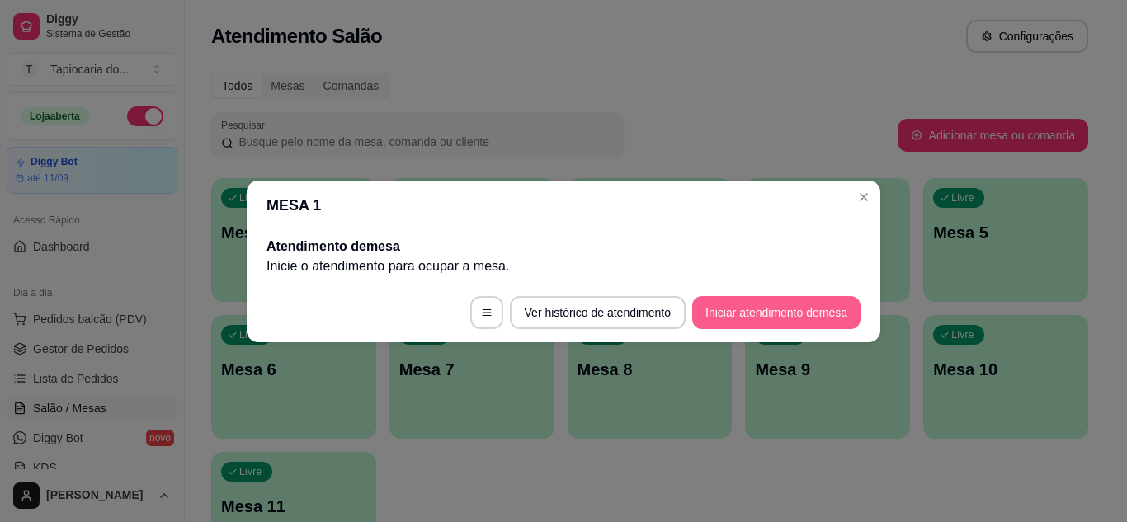
click at [787, 316] on button "Iniciar atendimento de mesa" at bounding box center [776, 312] width 168 height 33
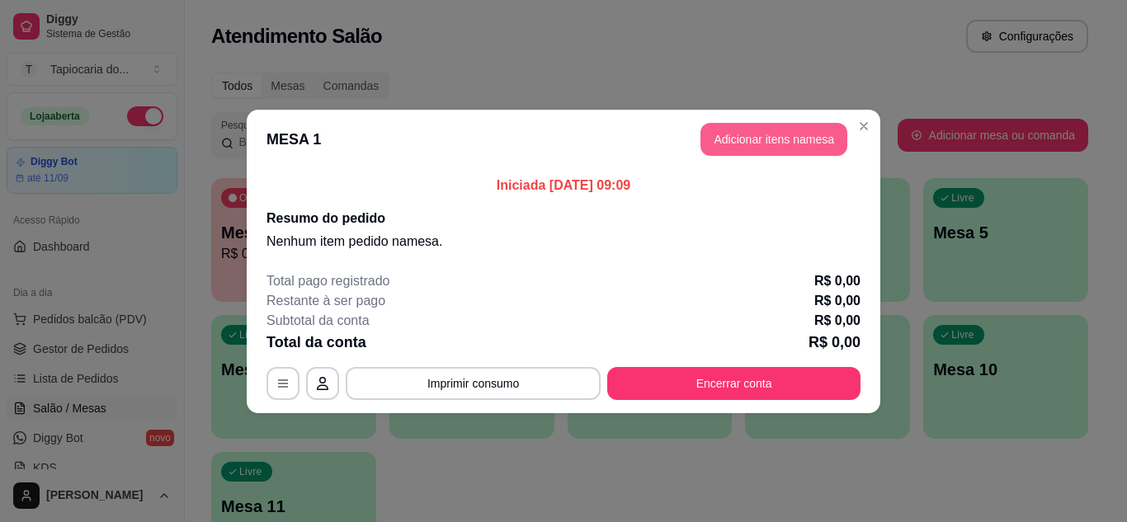
click at [758, 144] on button "Adicionar itens na mesa" at bounding box center [774, 139] width 147 height 33
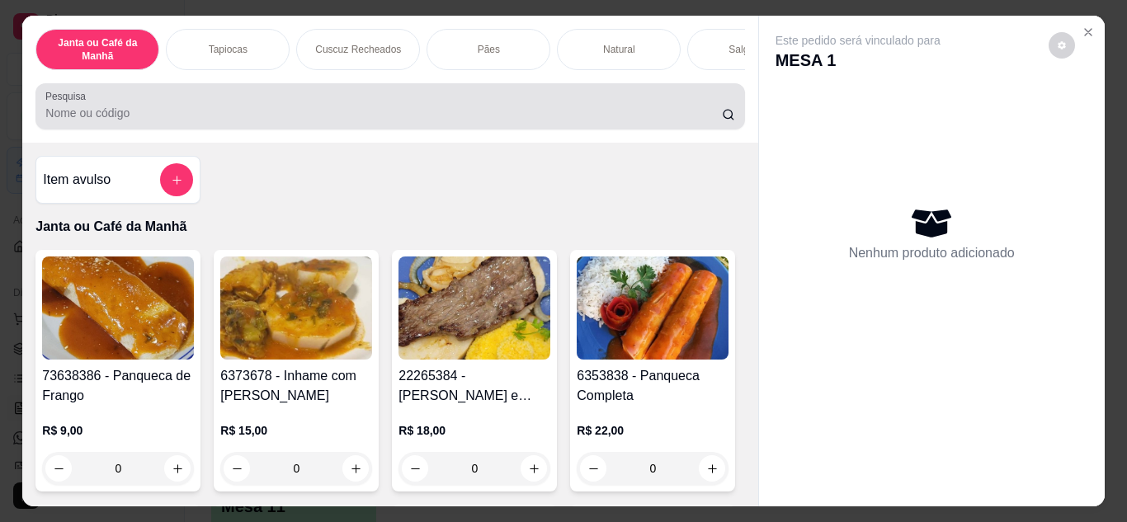
click at [621, 130] on div "Pesquisa" at bounding box center [389, 106] width 709 height 46
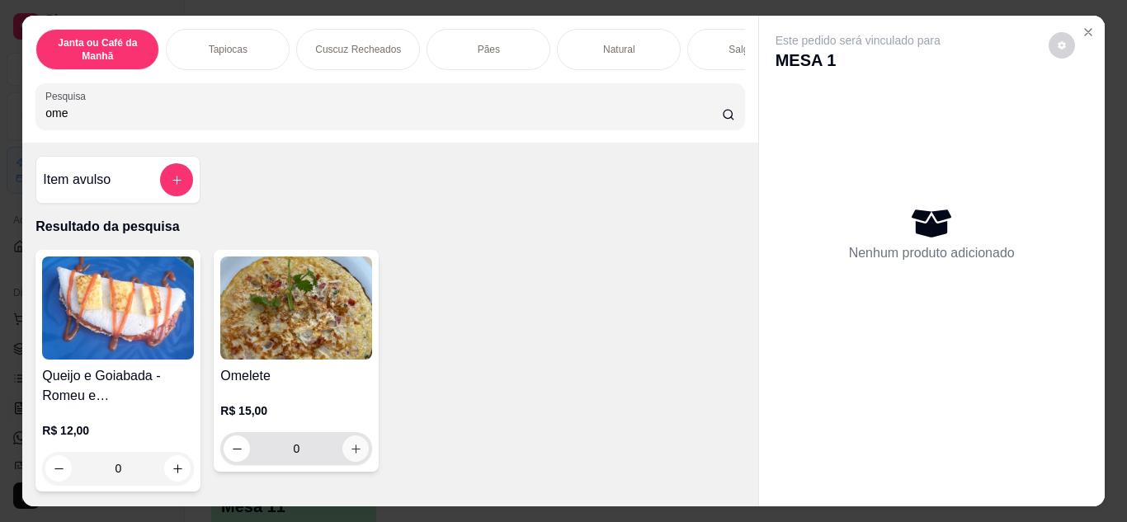
type input "ome"
click at [350, 451] on icon "increase-product-quantity" at bounding box center [356, 449] width 12 height 12
type input "1"
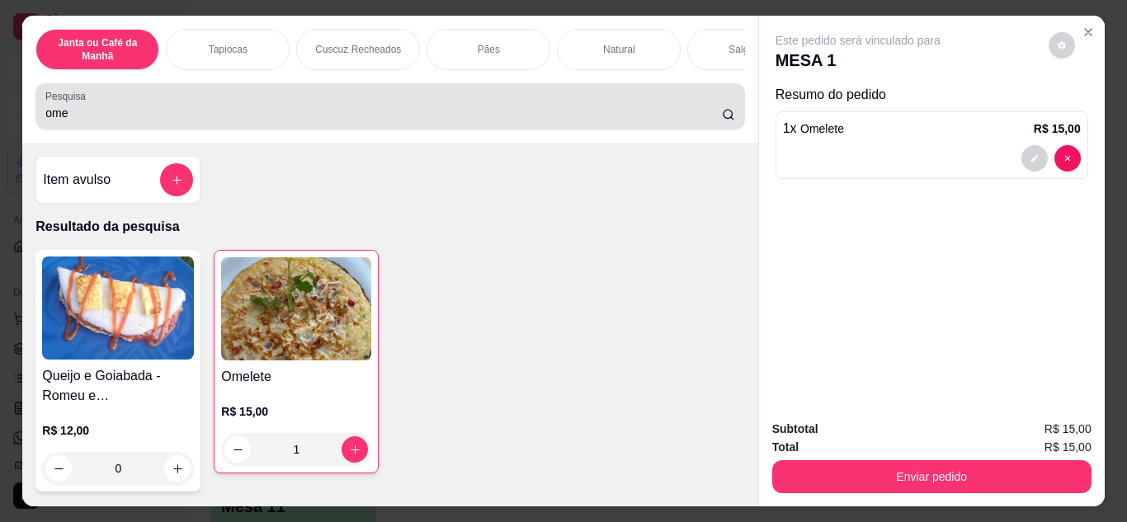
click at [150, 103] on div "ome" at bounding box center [389, 106] width 689 height 33
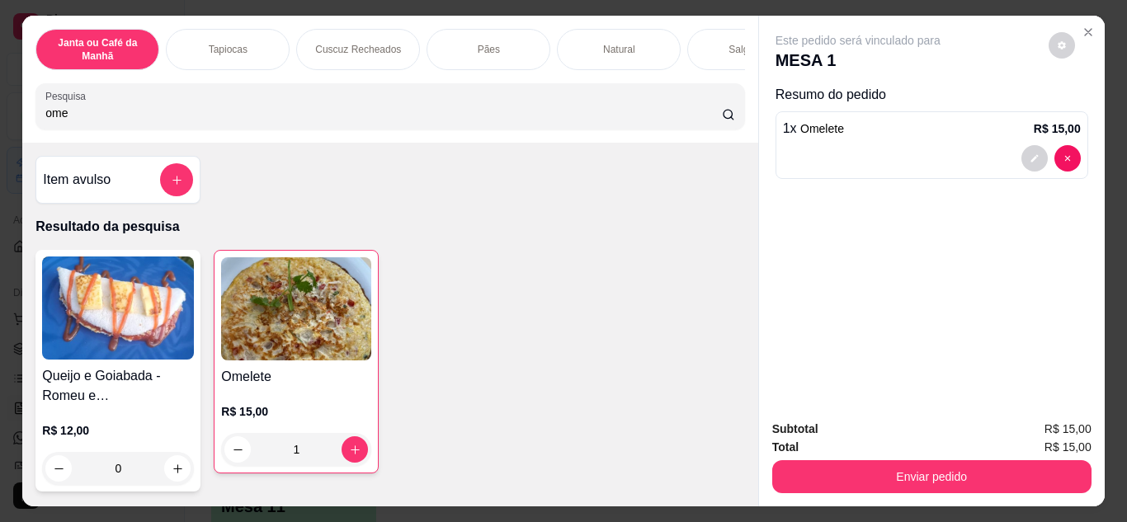
drag, startPoint x: 137, startPoint y: 116, endPoint x: 0, endPoint y: 162, distance: 144.6
click at [0, 162] on div "Janta ou Café da Manhã Tapiocas Cuscuz Recheados Pães Natural Salgados Tapiocas…" at bounding box center [563, 261] width 1127 height 522
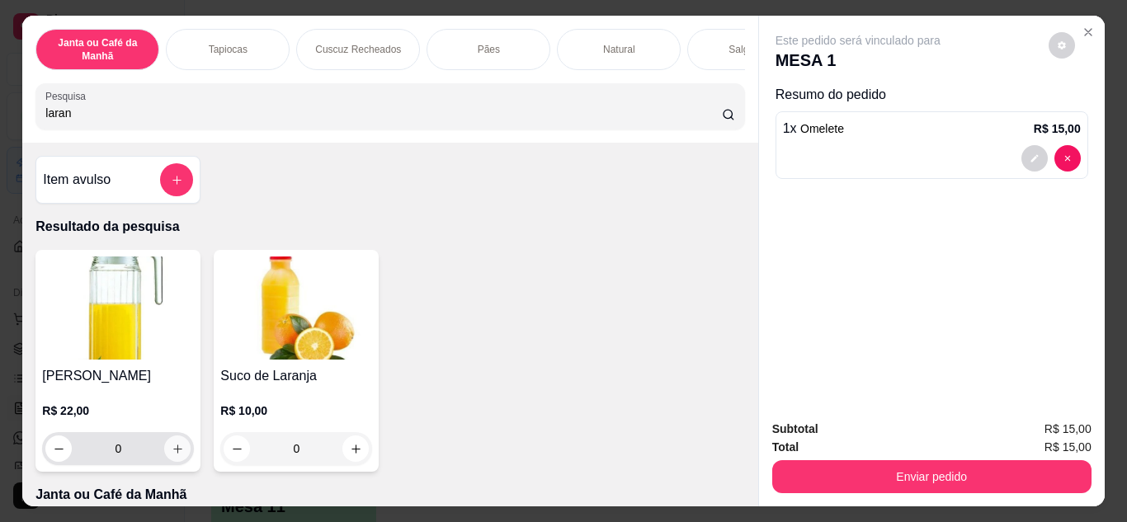
type input "laran"
click at [168, 448] on button "increase-product-quantity" at bounding box center [177, 449] width 26 height 26
type input "1"
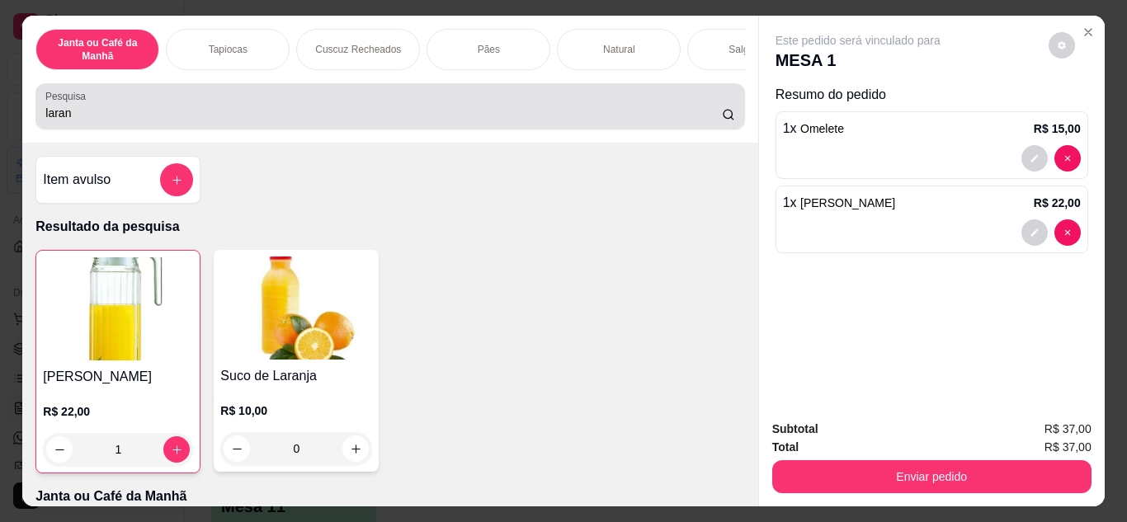
drag, startPoint x: 314, startPoint y: 130, endPoint x: 0, endPoint y: 132, distance: 314.5
click at [0, 132] on div "Janta ou Café da Manhã Tapiocas Cuscuz Recheados Pães Natural Salgados Tapiocas…" at bounding box center [563, 261] width 1127 height 522
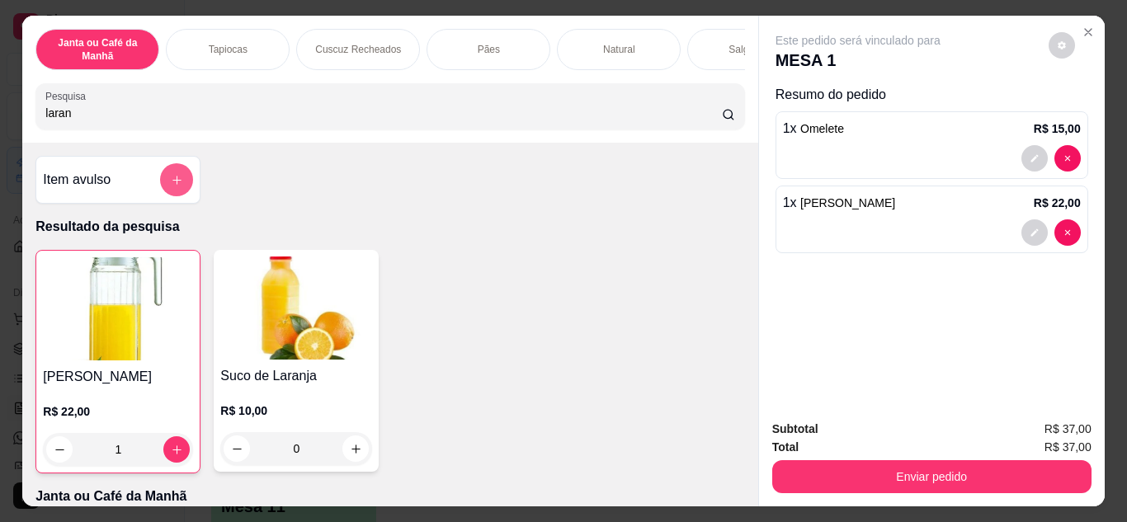
click at [175, 187] on icon "add-separate-item" at bounding box center [177, 180] width 12 height 12
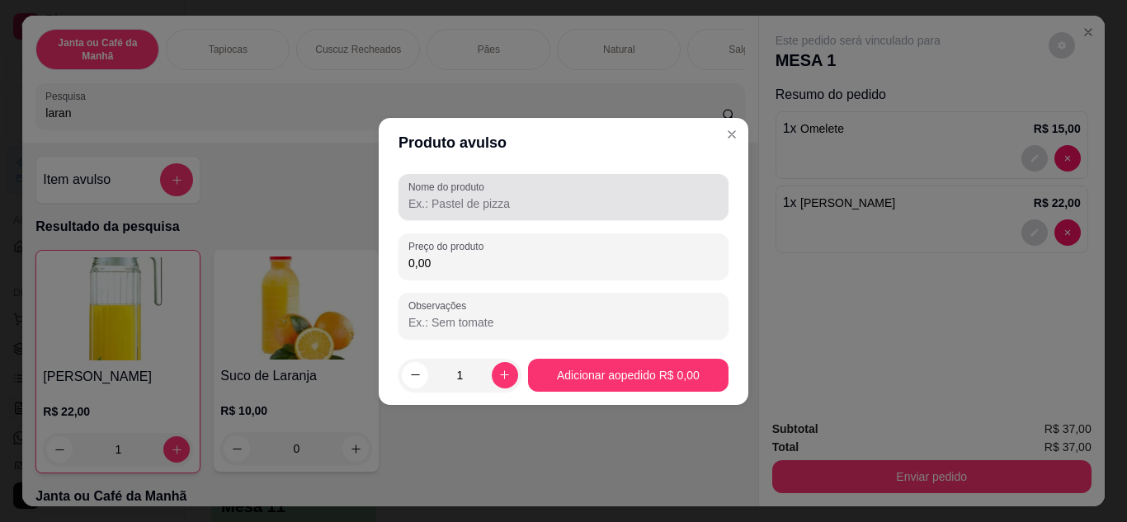
click at [478, 193] on label "Nome do produto" at bounding box center [450, 187] width 82 height 14
click at [478, 196] on input "Nome do produto" at bounding box center [564, 204] width 310 height 17
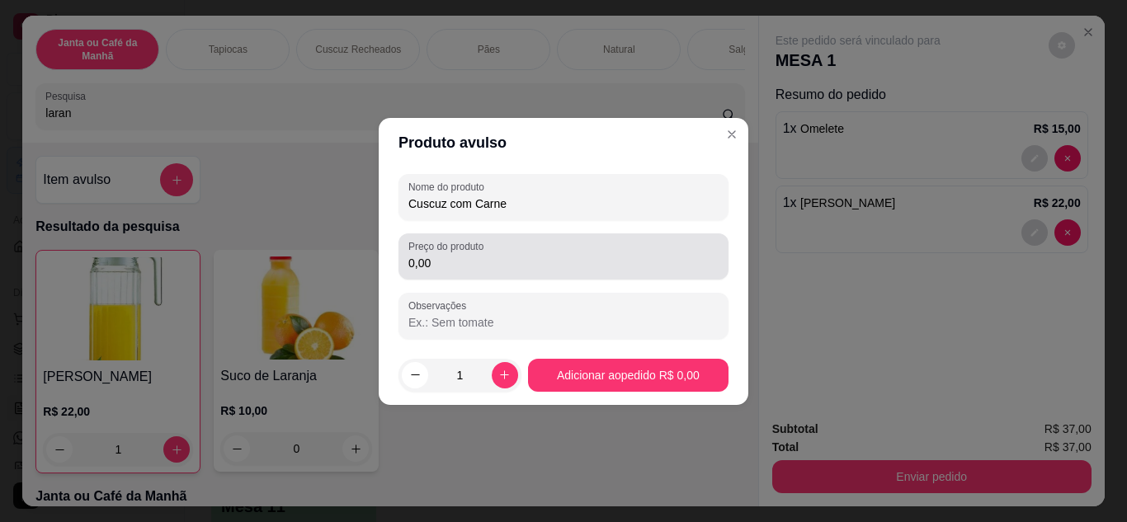
type input "Cuscuz com Carne"
click at [496, 276] on div "Preço do produto 0,00" at bounding box center [564, 257] width 330 height 46
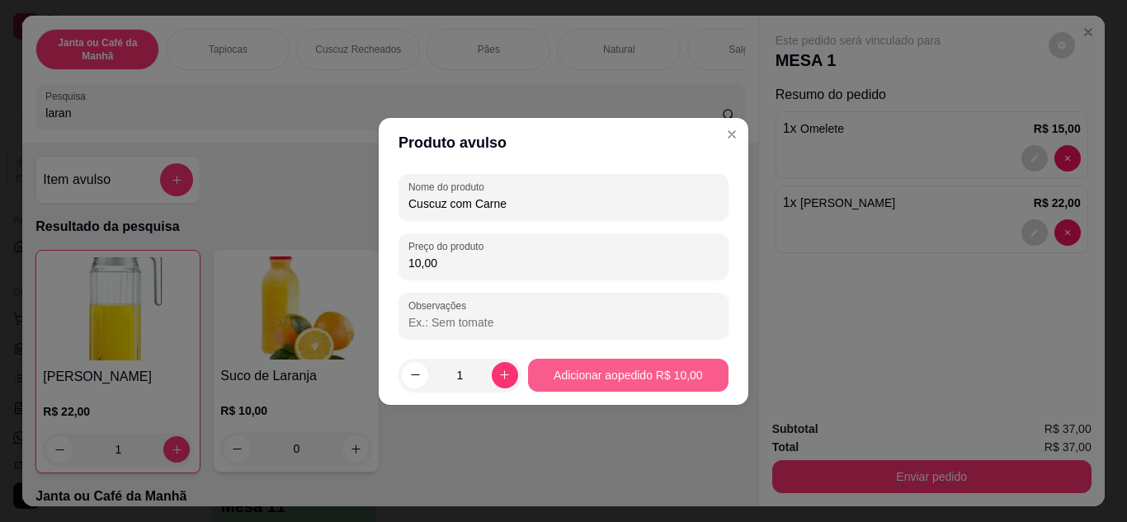
type input "10,00"
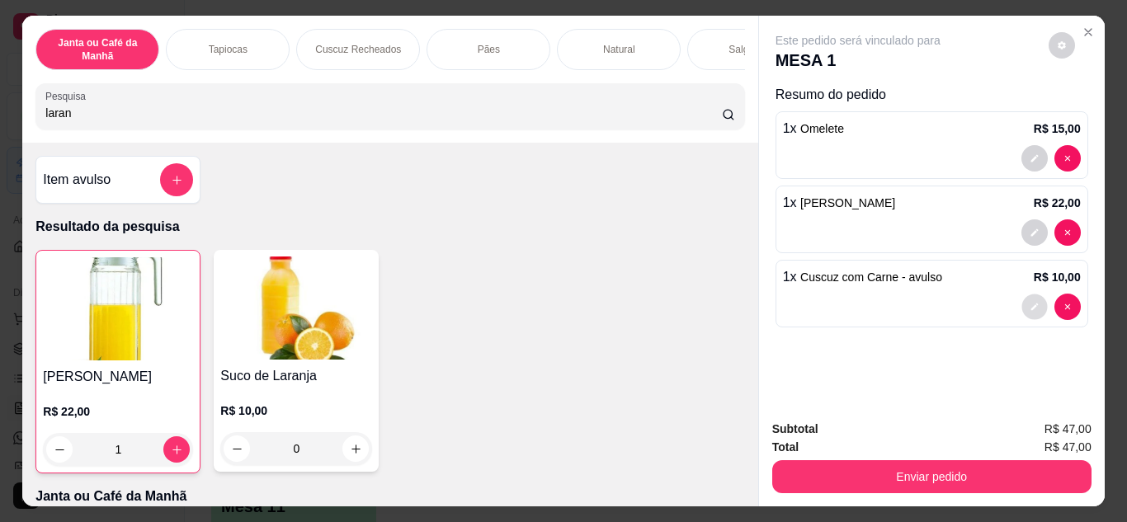
click at [1033, 301] on button "decrease-product-quantity" at bounding box center [1035, 307] width 26 height 26
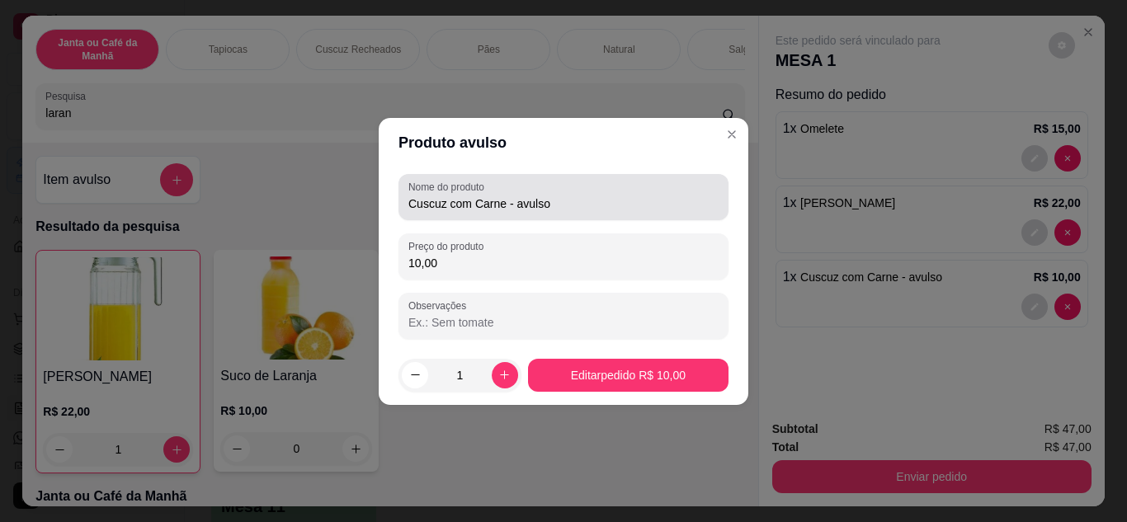
click at [565, 199] on input "Cuscuz com Carne - avulso" at bounding box center [564, 204] width 310 height 17
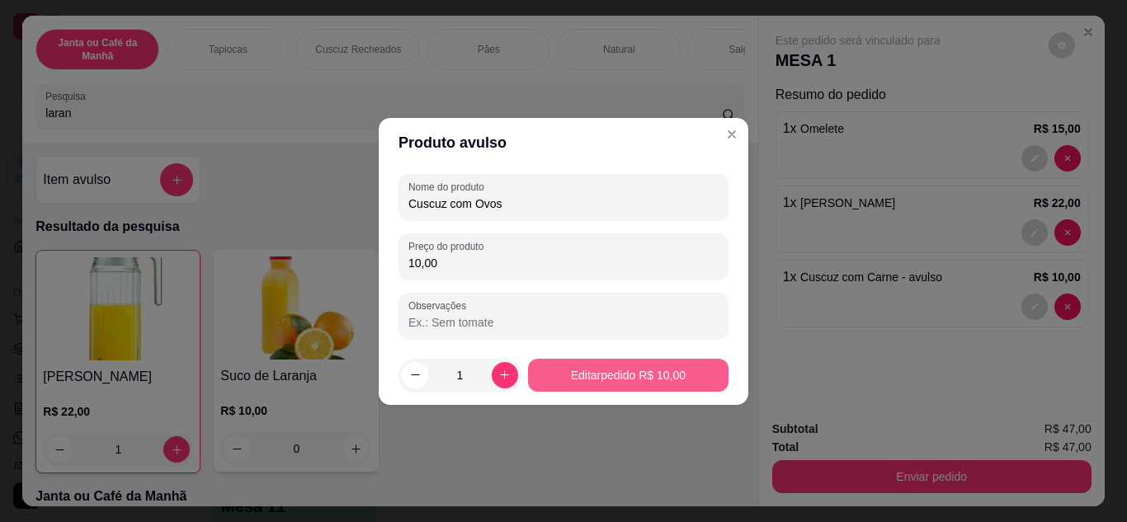
type input "Cuscuz com Ovos"
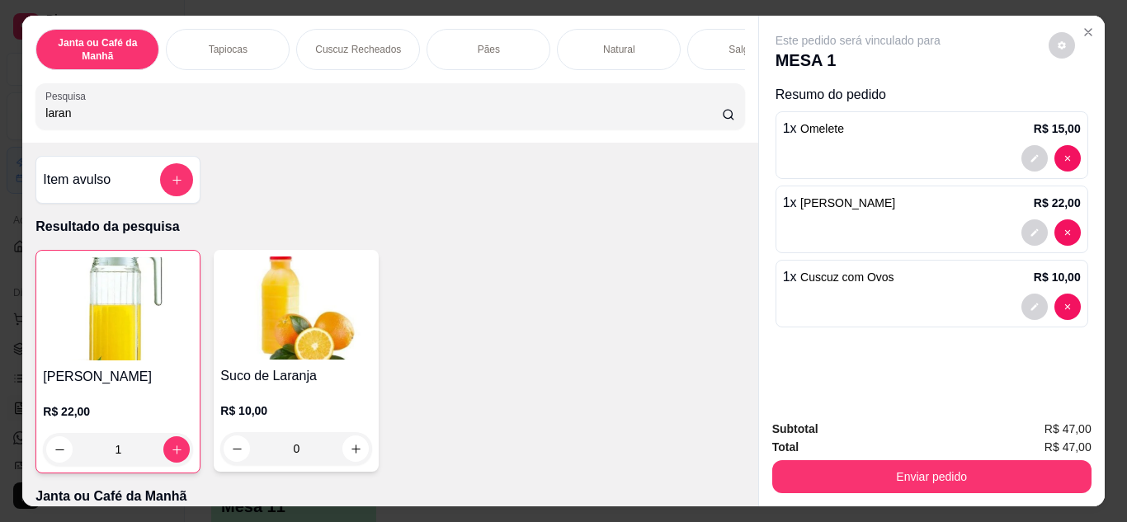
drag, startPoint x: 773, startPoint y: 289, endPoint x: 773, endPoint y: 279, distance: 9.9
click at [776, 279] on div "1 x Cuscuz com Ovos R$ 10,00" at bounding box center [932, 294] width 313 height 68
click at [875, 357] on div "Este pedido será vinculado para MESA 1 Resumo do pedido 1 x Omelete R$ 15,00 1 …" at bounding box center [932, 211] width 346 height 391
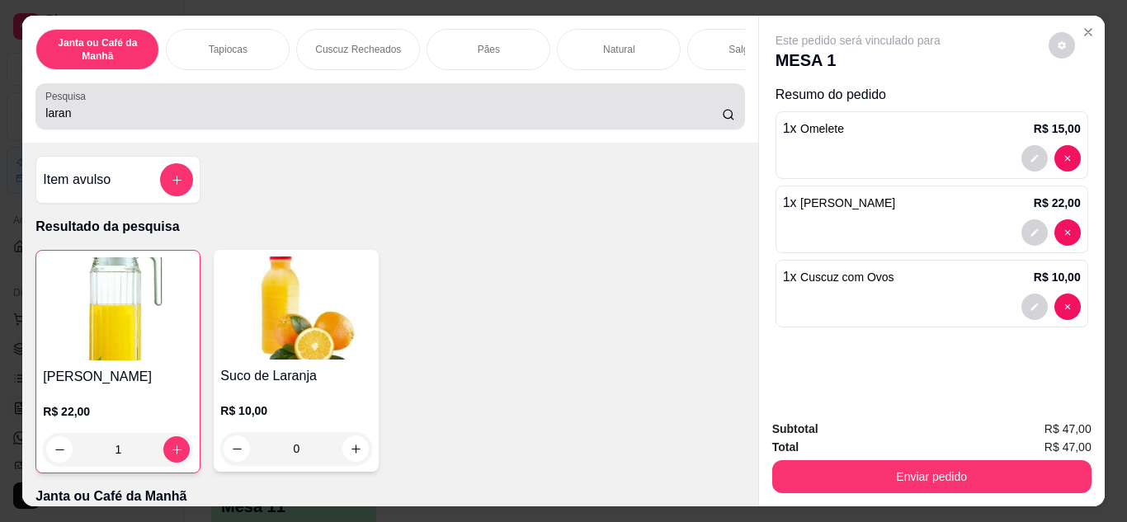
click at [348, 120] on input "laran" at bounding box center [383, 113] width 677 height 17
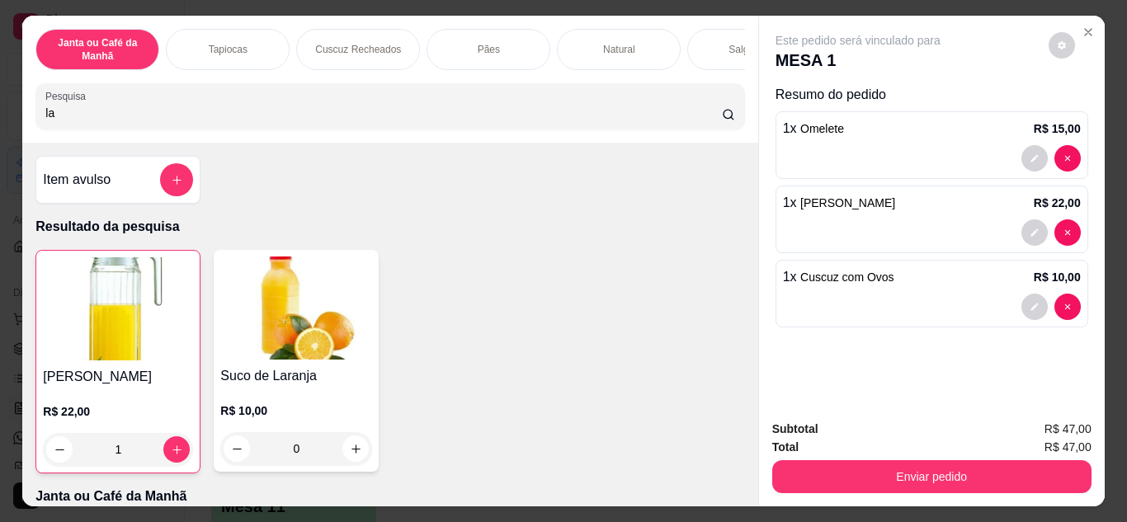
type input "l"
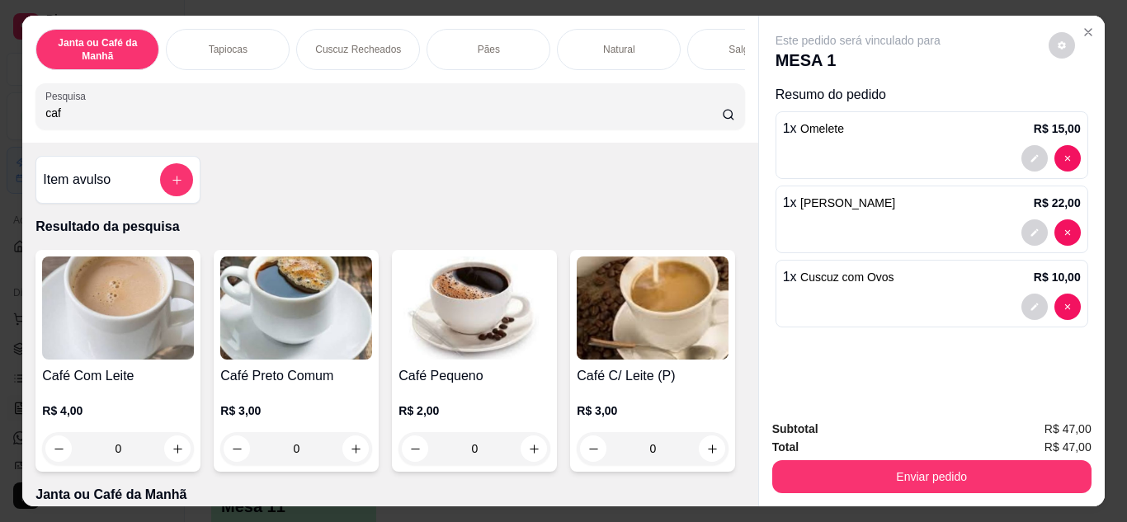
type input "caf"
click at [172, 451] on icon "increase-product-quantity" at bounding box center [178, 449] width 12 height 12
type input "1"
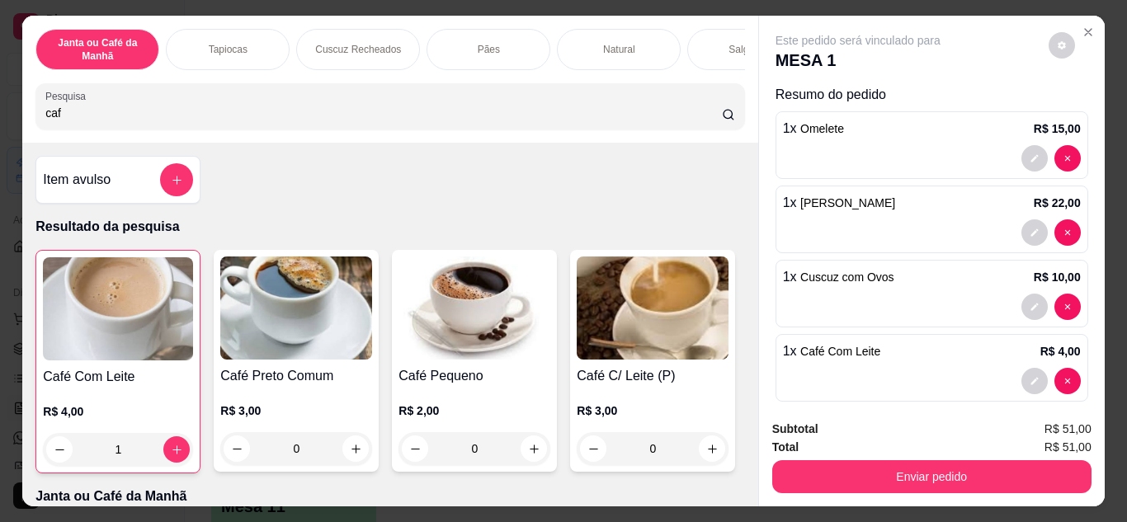
drag, startPoint x: 157, startPoint y: 116, endPoint x: 0, endPoint y: 121, distance: 156.9
click at [0, 121] on div "Janta ou Café da Manhã Tapiocas Cuscuz Recheados Pães Natural Salgados Tapiocas…" at bounding box center [563, 261] width 1127 height 522
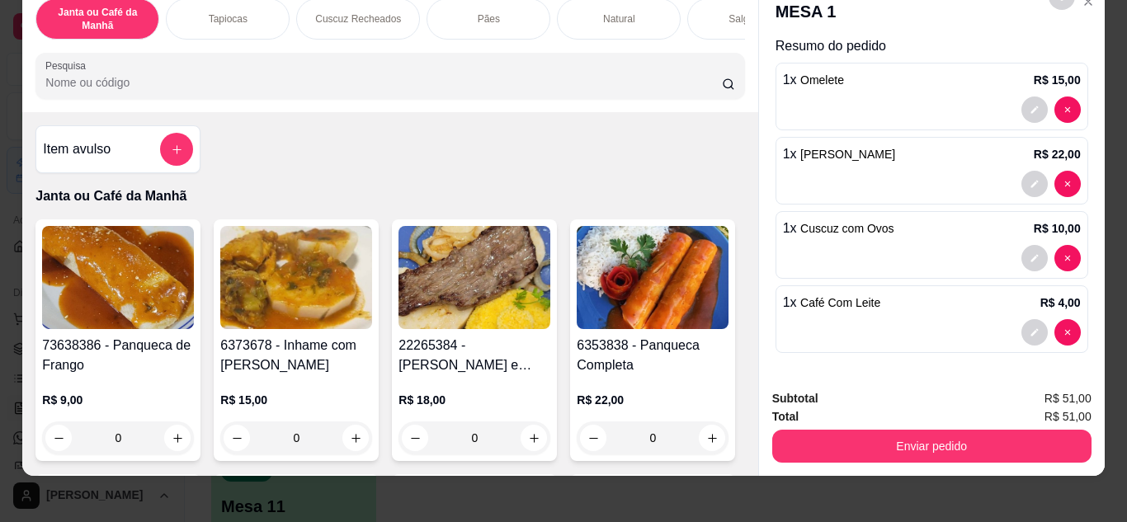
scroll to position [44, 0]
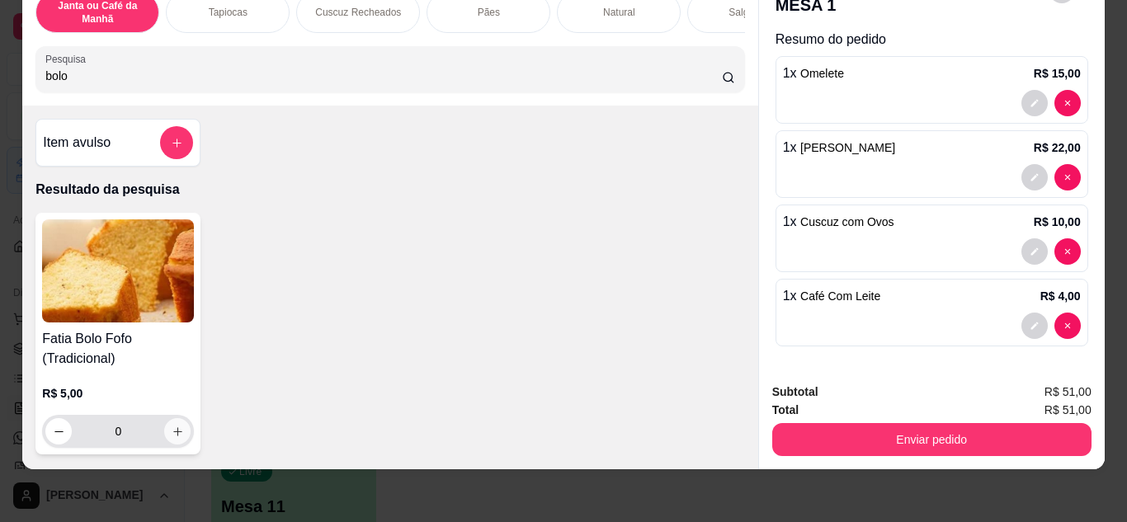
type input "bolo"
click at [173, 434] on icon "increase-product-quantity" at bounding box center [177, 432] width 9 height 9
type input "1"
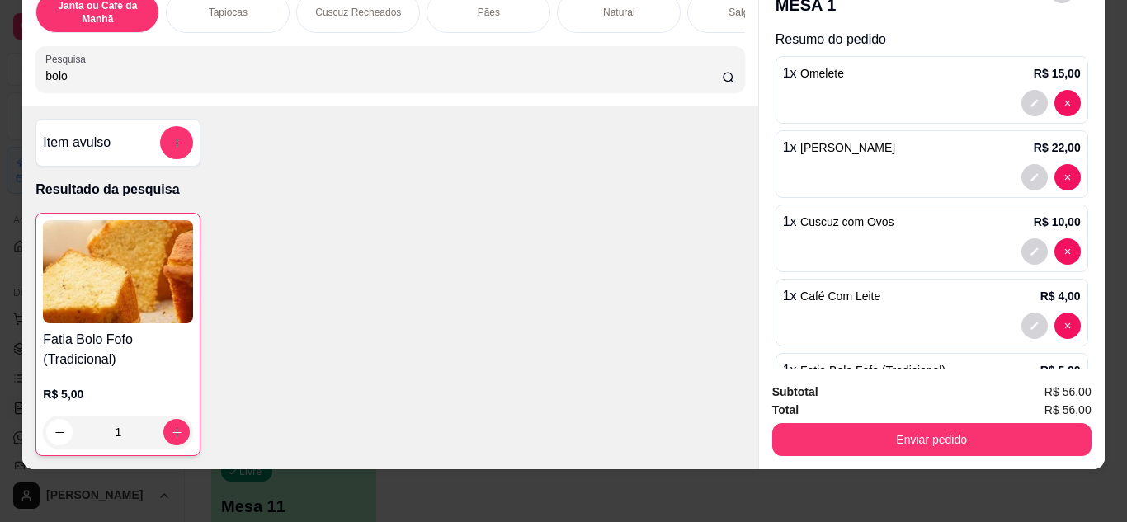
click at [985, 434] on button "Enviar pedido" at bounding box center [932, 439] width 319 height 33
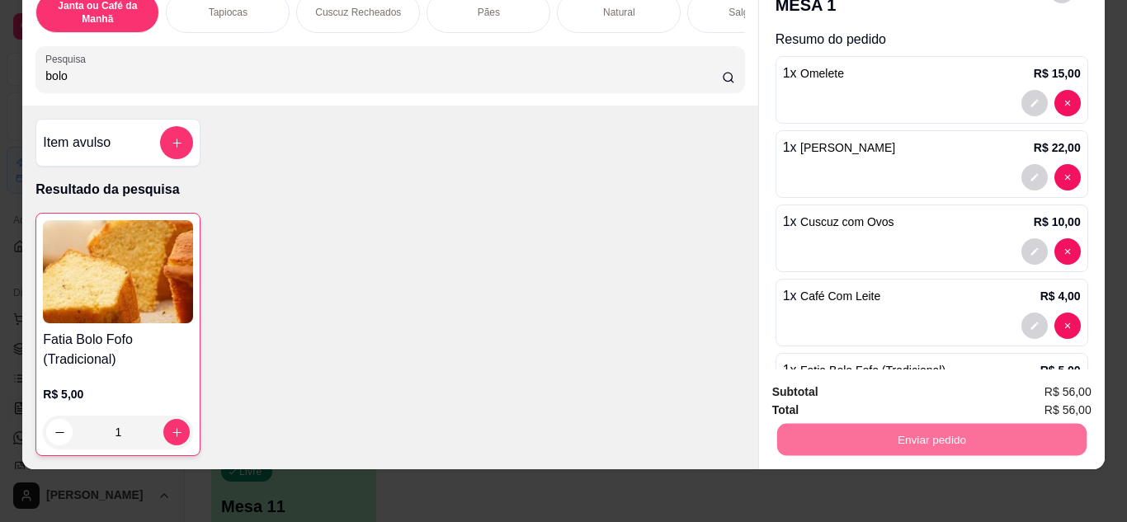
click at [875, 383] on button "Não registrar e enviar pedido" at bounding box center [878, 386] width 172 height 31
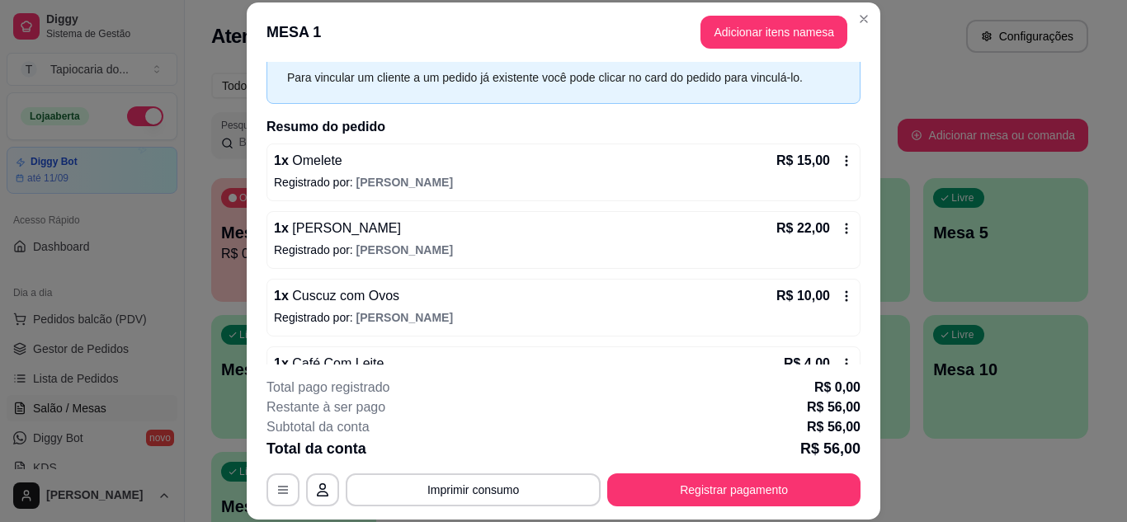
scroll to position [0, 0]
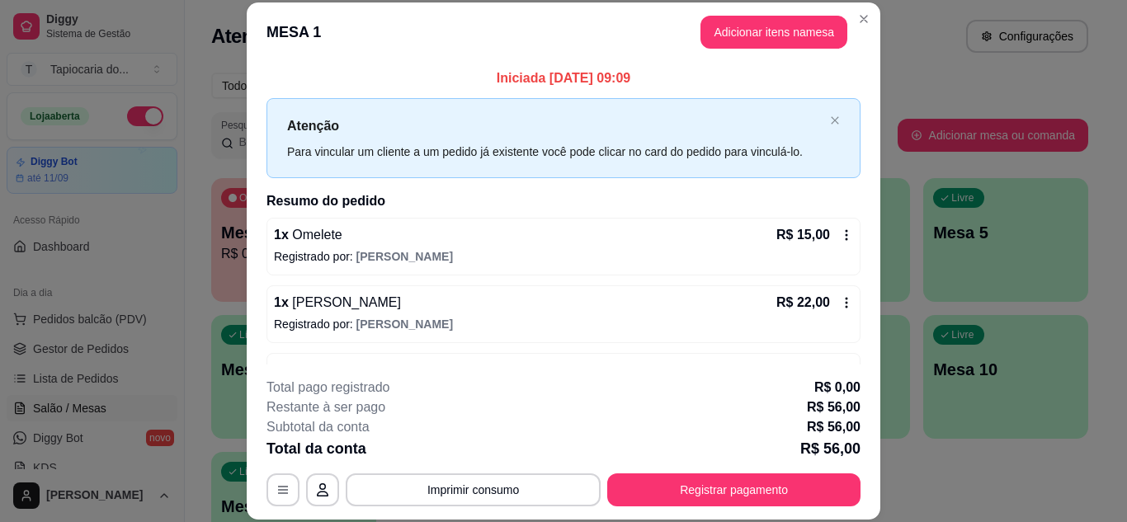
click at [827, 295] on div "R$ 22,00" at bounding box center [815, 303] width 77 height 20
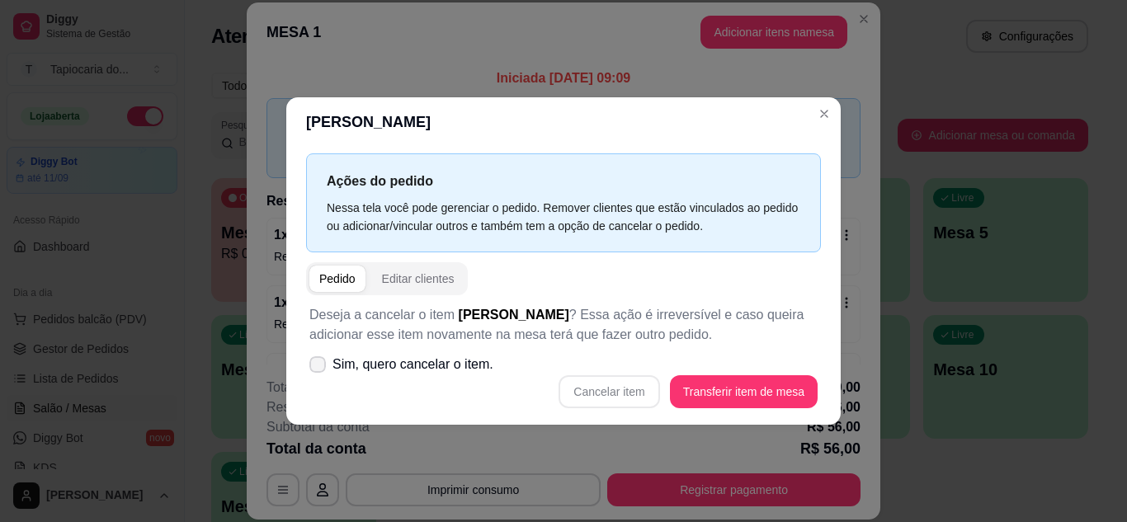
click at [340, 360] on span "Sim, quero cancelar o item." at bounding box center [413, 365] width 161 height 20
click at [319, 367] on input "Sim, quero cancelar o item." at bounding box center [314, 372] width 11 height 11
checkbox input "true"
click at [582, 387] on button "Cancelar item" at bounding box center [609, 392] width 101 height 33
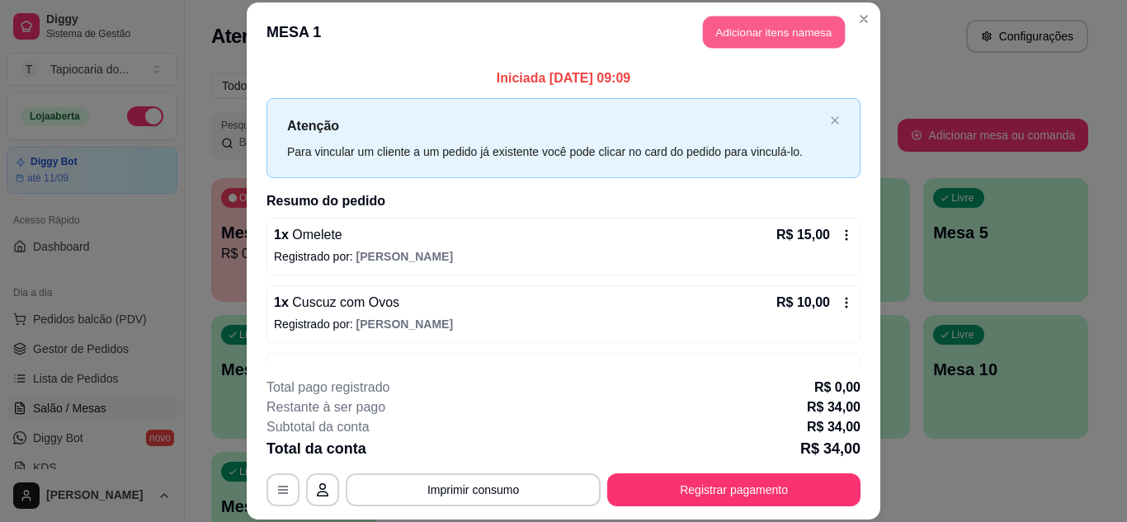
click at [759, 32] on button "Adicionar itens na mesa" at bounding box center [774, 33] width 142 height 32
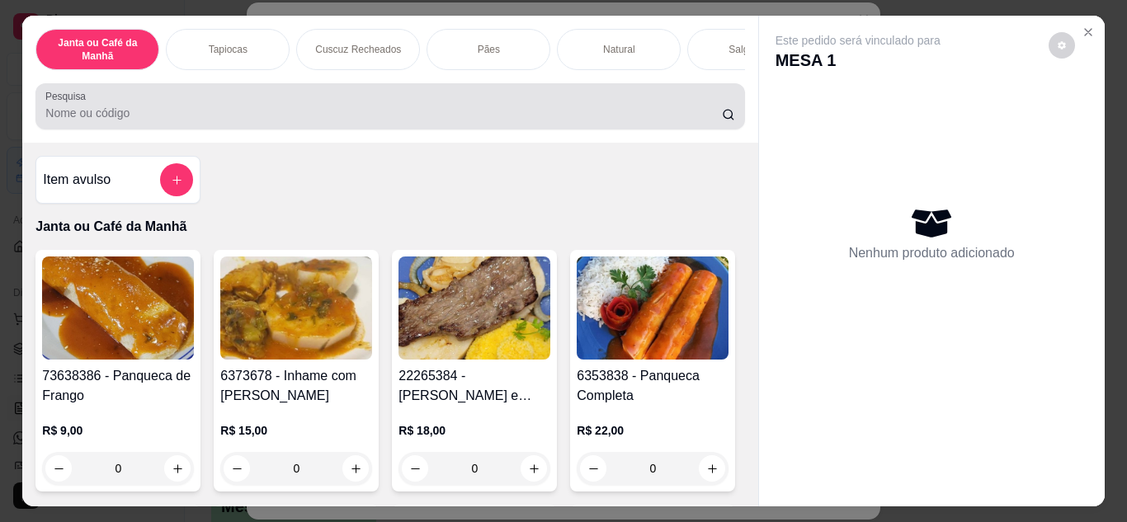
click at [395, 111] on input "Pesquisa" at bounding box center [383, 113] width 677 height 17
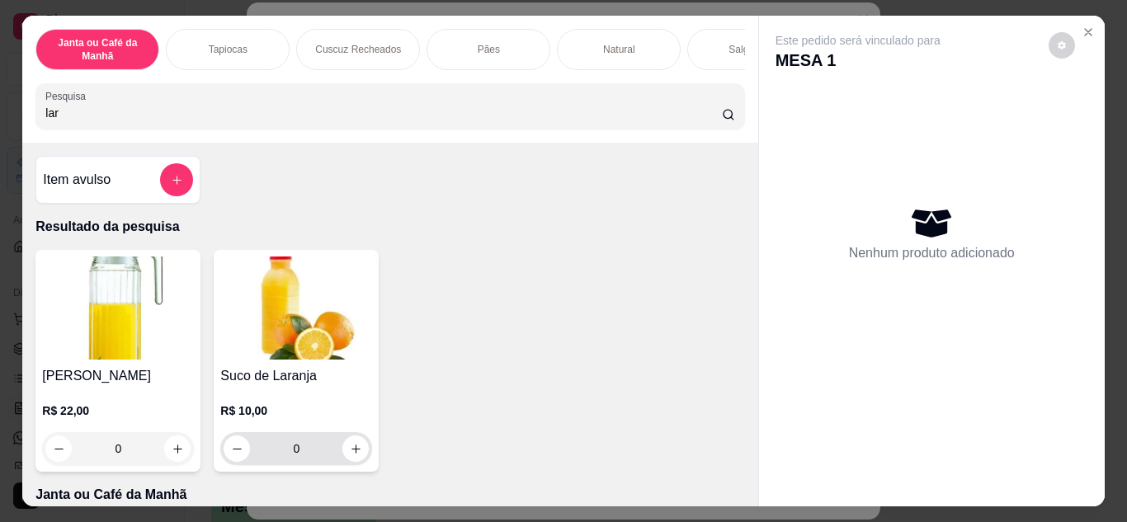
type input "lar"
click at [361, 466] on div "0" at bounding box center [296, 448] width 145 height 33
click at [355, 456] on icon "increase-product-quantity" at bounding box center [356, 449] width 12 height 12
type input "1"
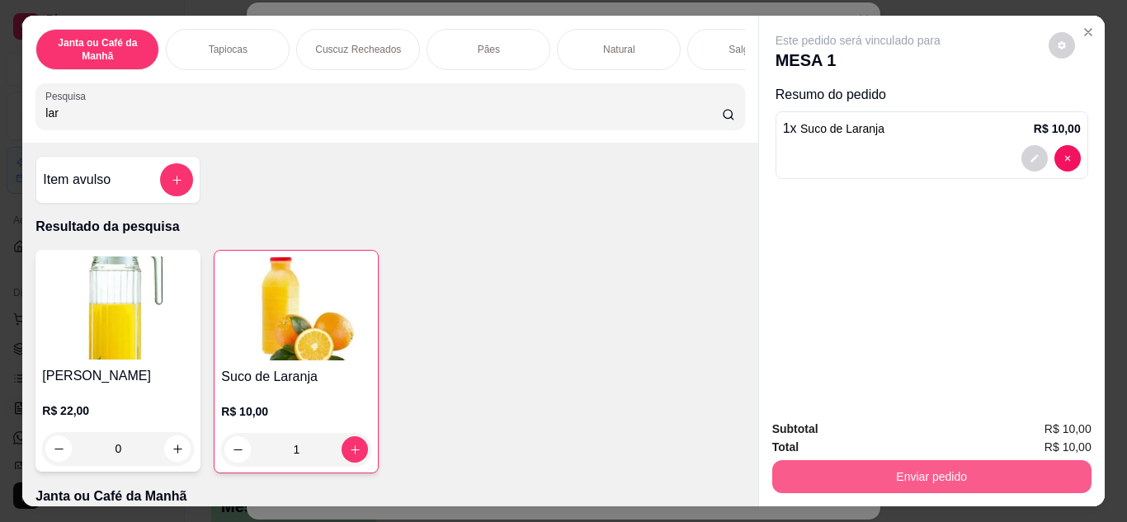
click at [938, 462] on button "Enviar pedido" at bounding box center [932, 477] width 319 height 33
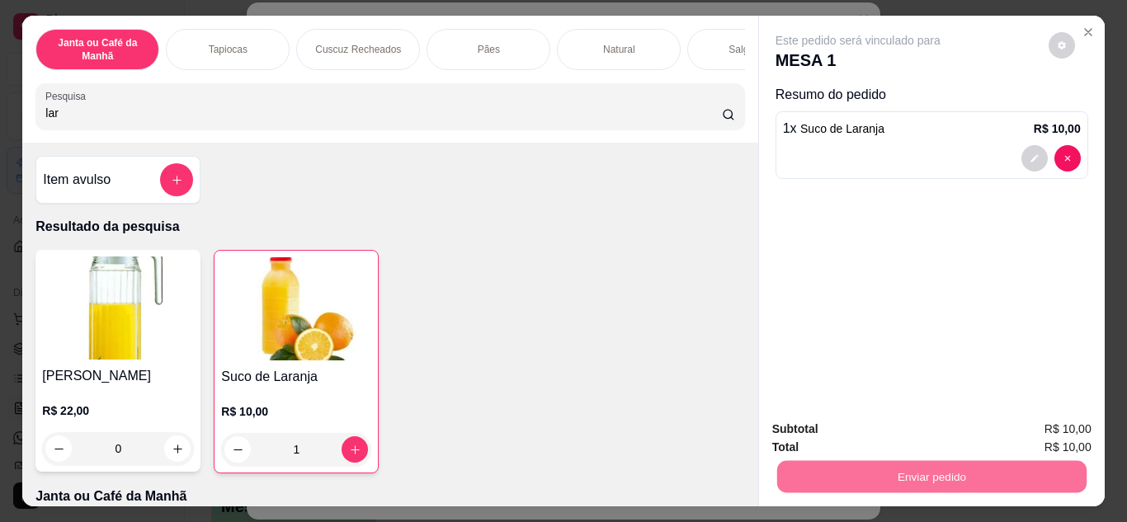
click at [863, 425] on button "Não registrar e enviar pedido" at bounding box center [878, 429] width 172 height 31
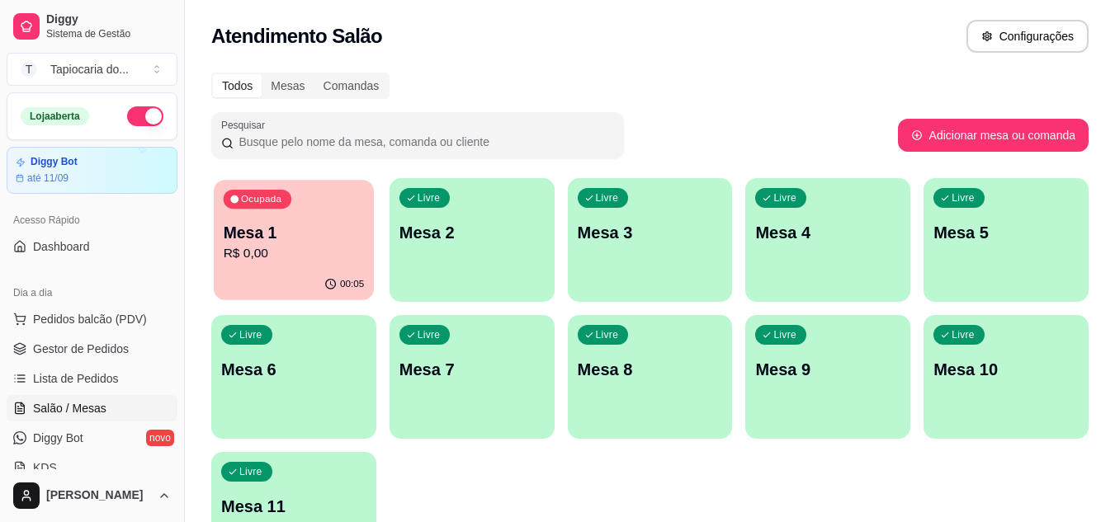
click at [329, 210] on div "Ocupada Mesa 1 R$ 0,00" at bounding box center [294, 224] width 160 height 89
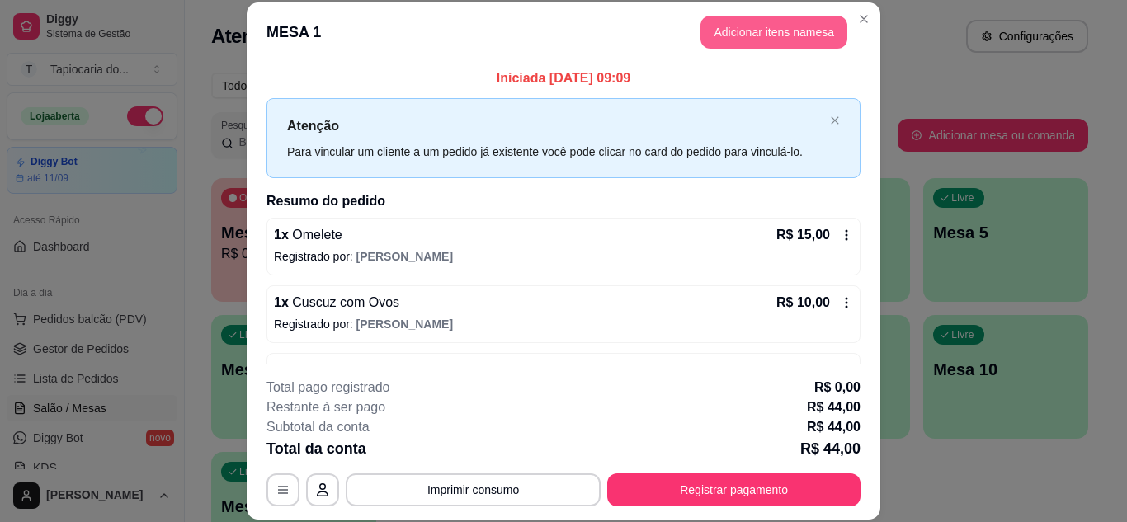
click at [788, 37] on button "Adicionar itens na mesa" at bounding box center [774, 32] width 147 height 33
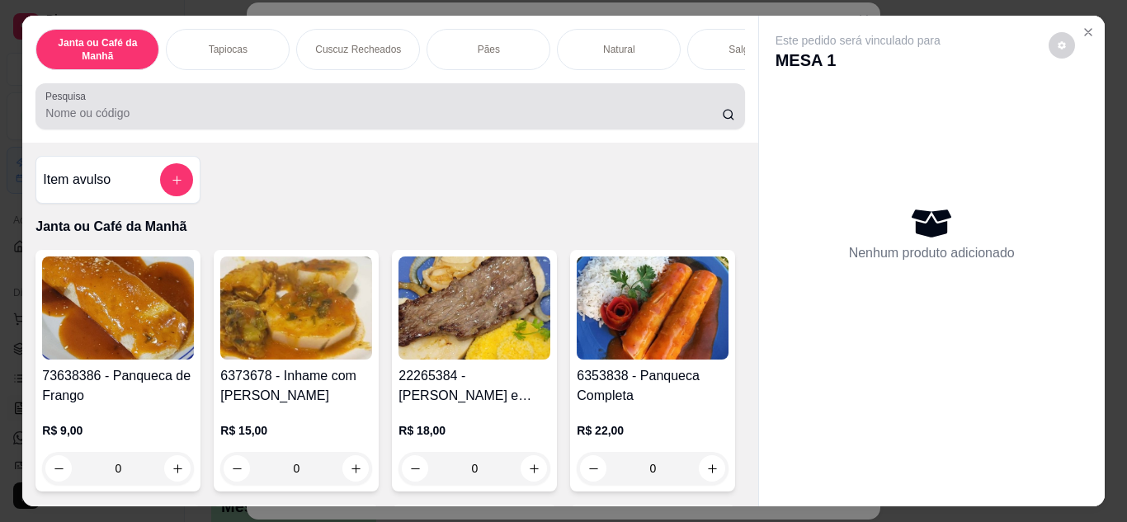
click at [550, 98] on div at bounding box center [389, 106] width 689 height 33
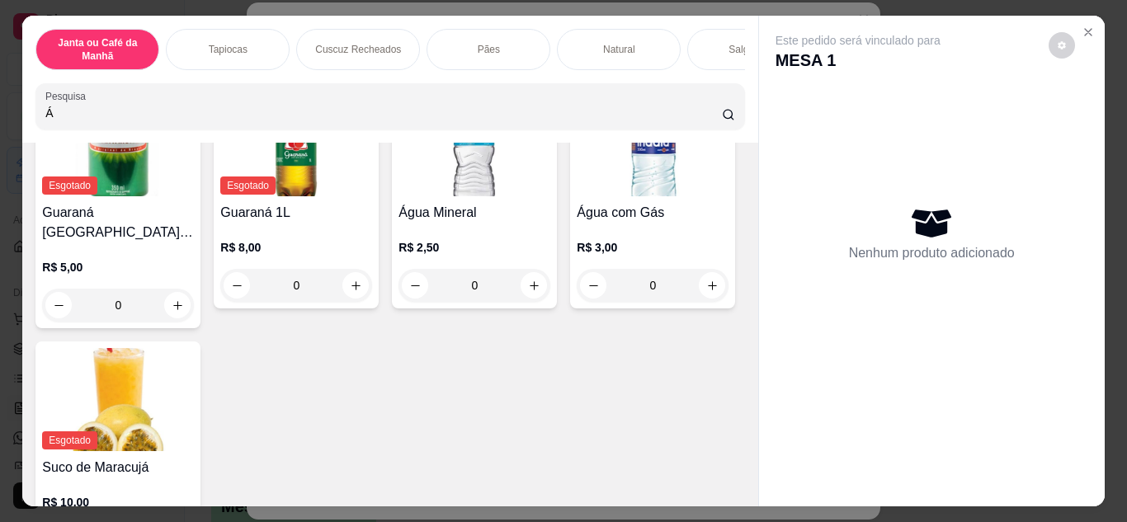
scroll to position [165, 0]
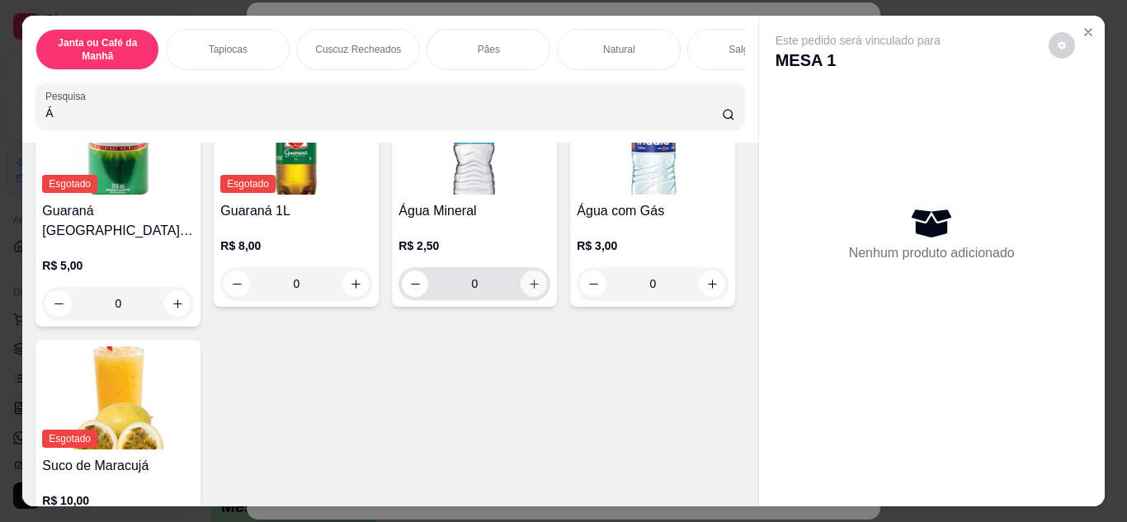
type input "Á"
click at [528, 291] on icon "increase-product-quantity" at bounding box center [534, 284] width 12 height 12
type input "1"
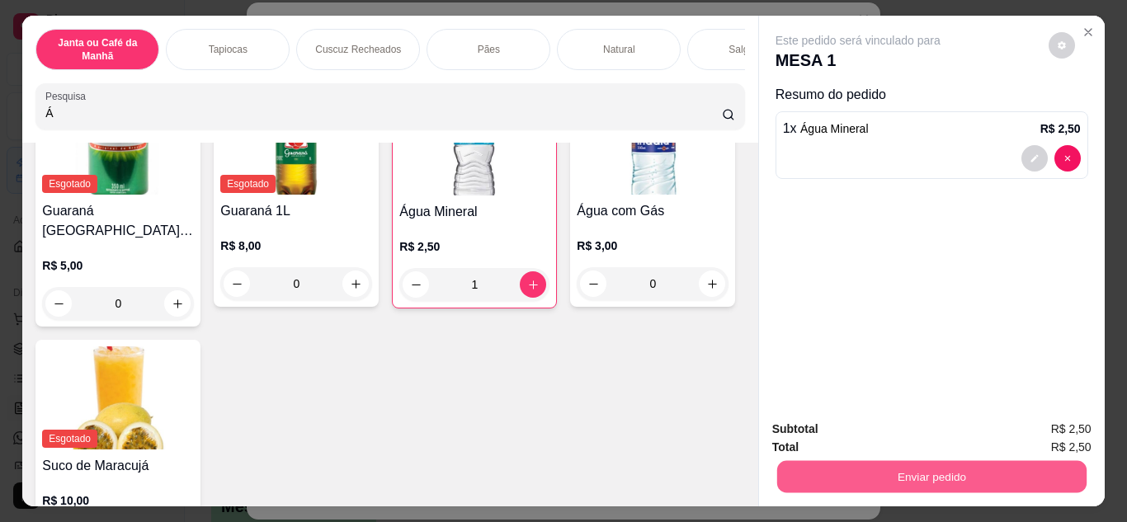
click at [909, 467] on button "Enviar pedido" at bounding box center [932, 477] width 310 height 32
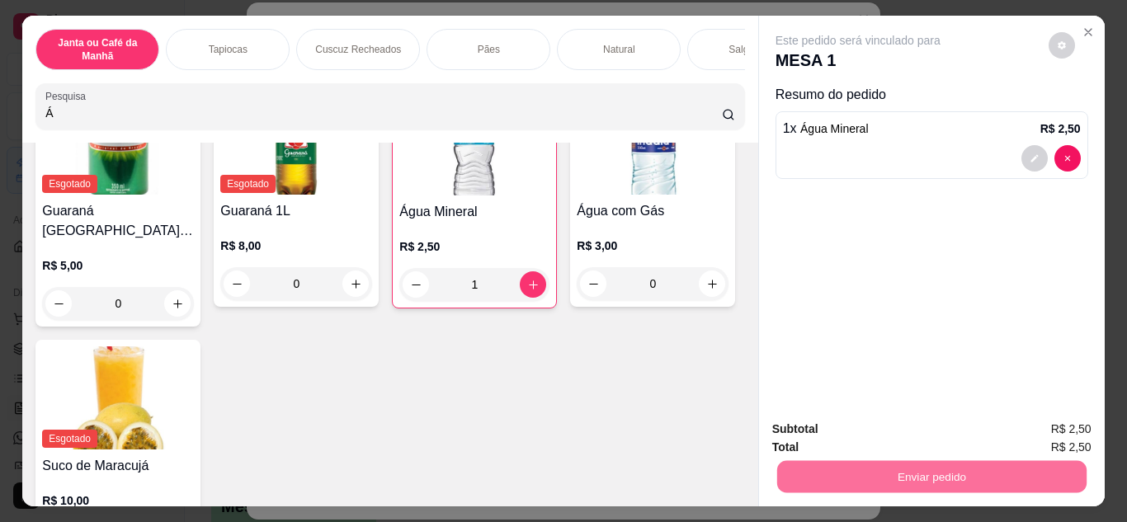
click at [839, 420] on button "Não registrar e enviar pedido" at bounding box center [878, 429] width 172 height 31
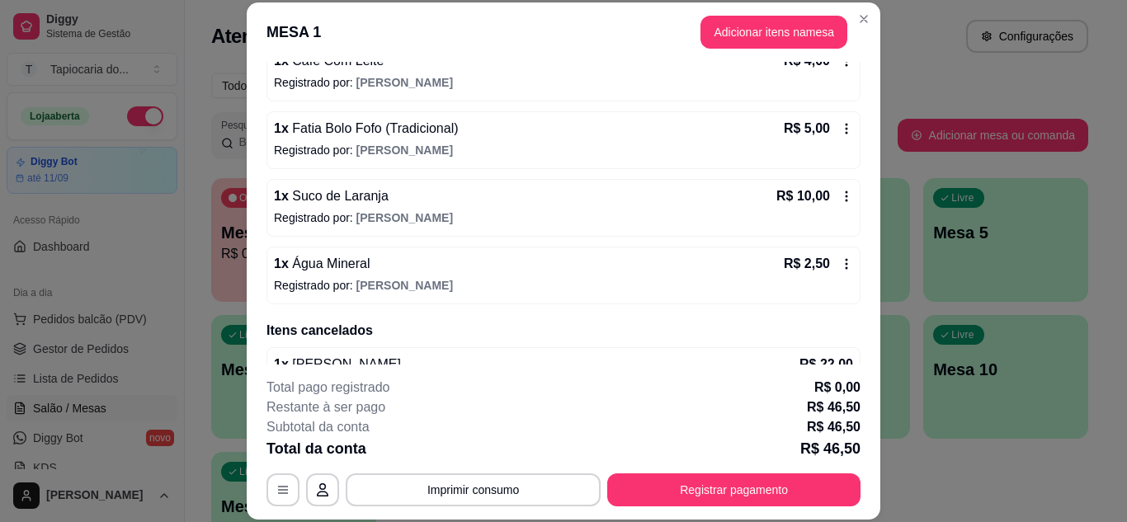
scroll to position [350, 0]
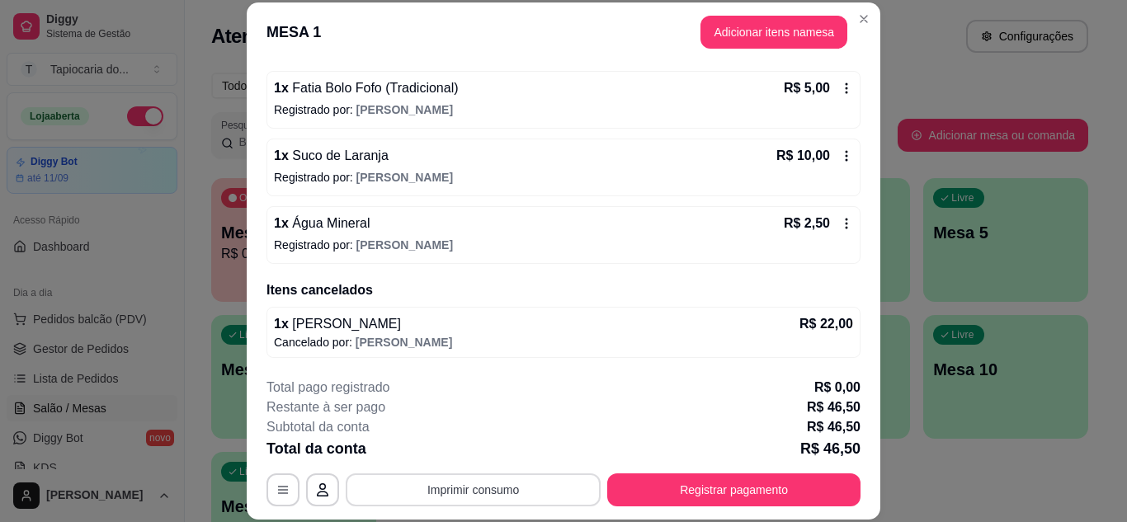
click at [507, 489] on button "Imprimir consumo" at bounding box center [473, 490] width 255 height 33
click at [484, 454] on button "Impressora" at bounding box center [472, 452] width 116 height 26
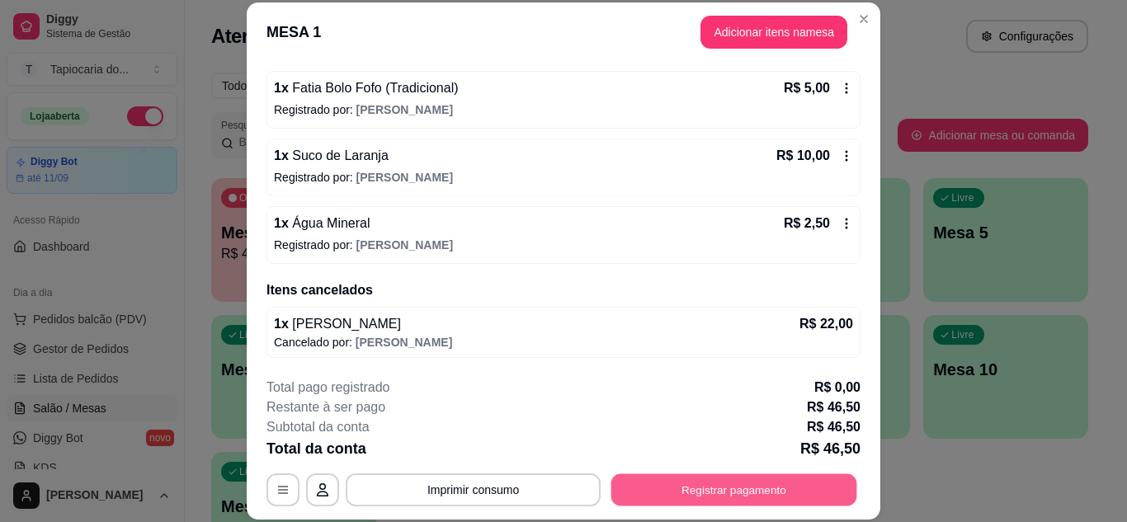
click at [731, 476] on button "Registrar pagamento" at bounding box center [735, 490] width 246 height 32
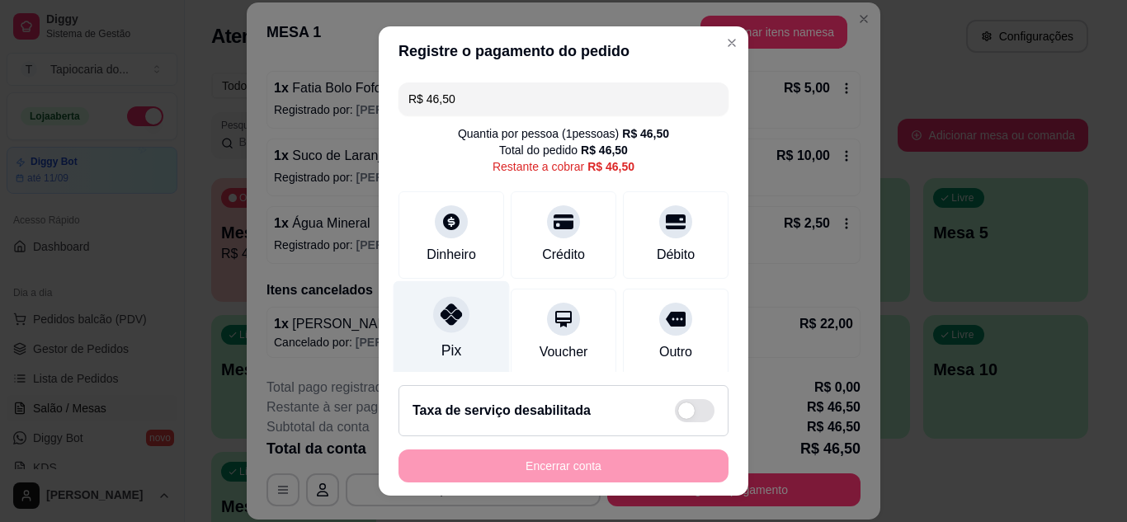
click at [463, 317] on div "Pix" at bounding box center [452, 329] width 116 height 97
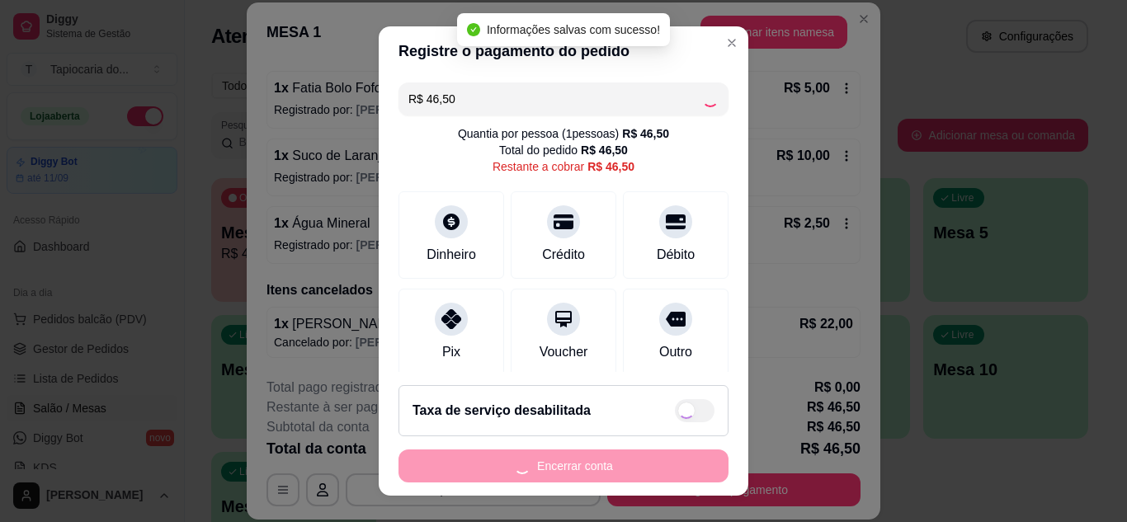
type input "R$ 0,00"
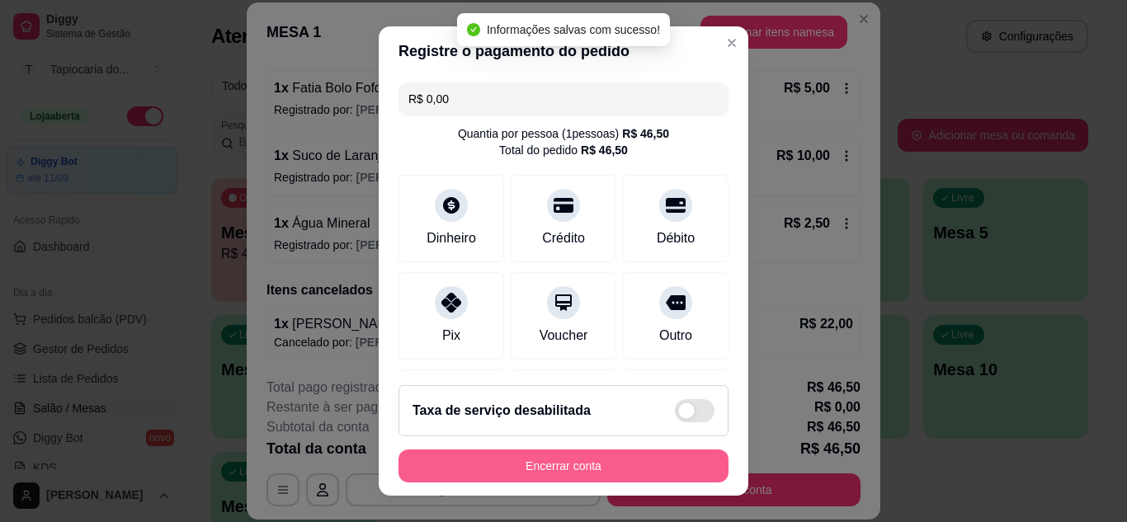
click at [576, 470] on button "Encerrar conta" at bounding box center [564, 466] width 330 height 33
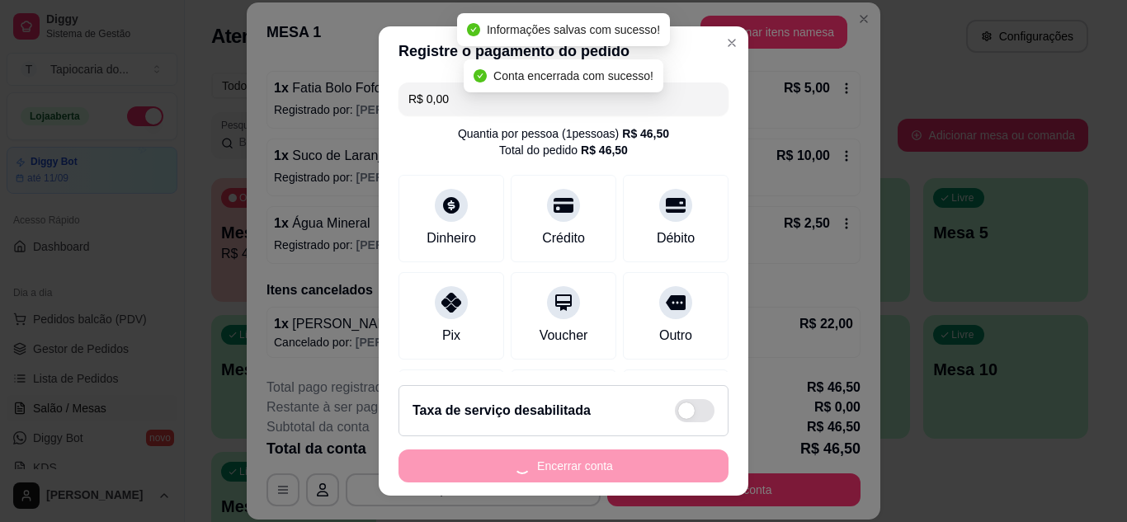
scroll to position [0, 0]
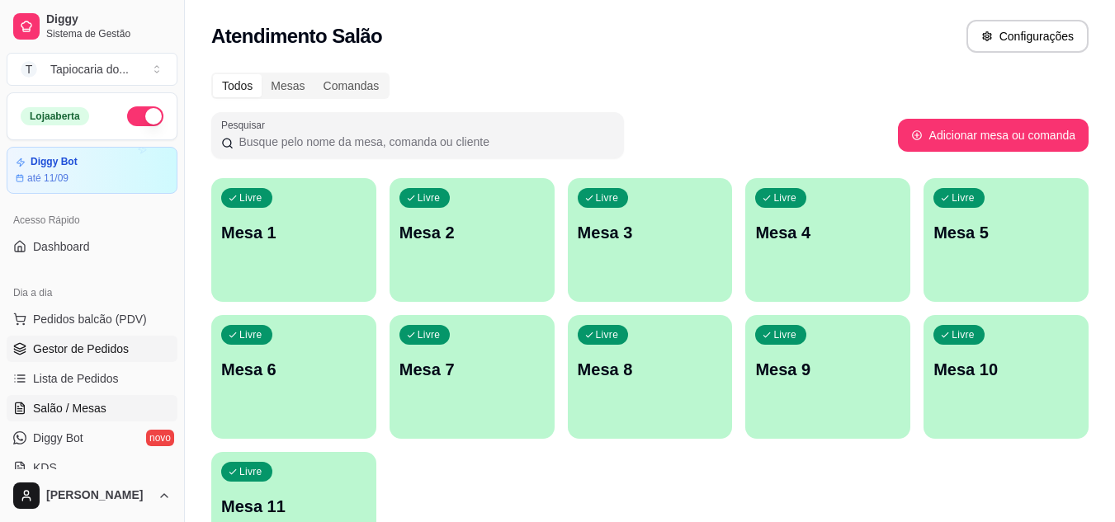
click at [105, 344] on span "Gestor de Pedidos" at bounding box center [81, 349] width 96 height 17
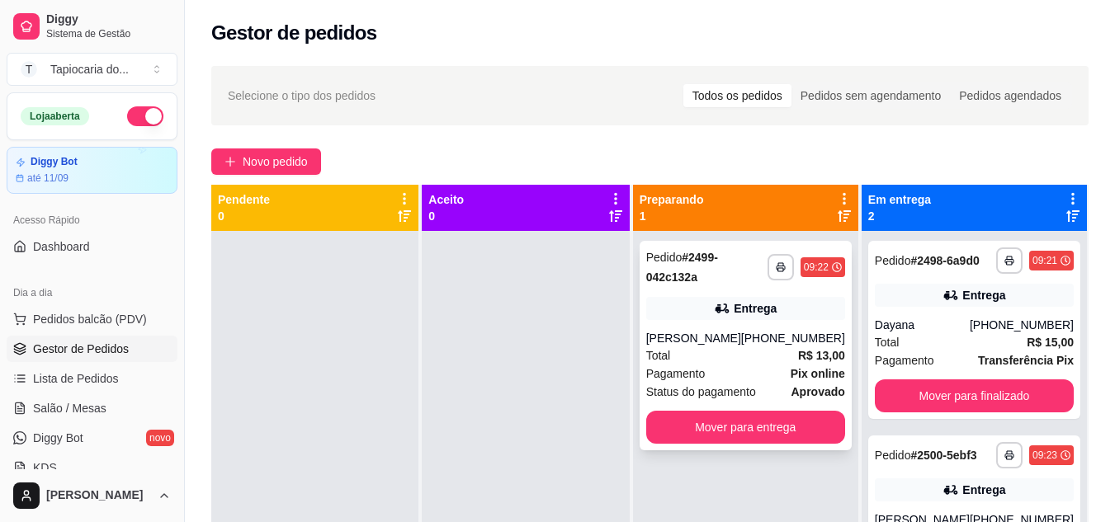
click at [753, 318] on div "Entrega" at bounding box center [745, 308] width 199 height 23
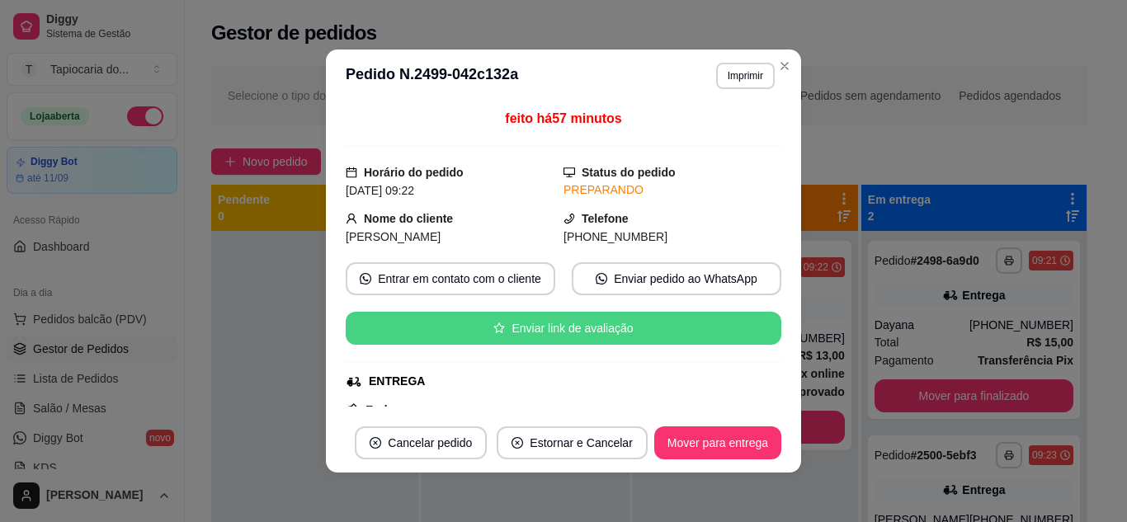
scroll to position [343, 0]
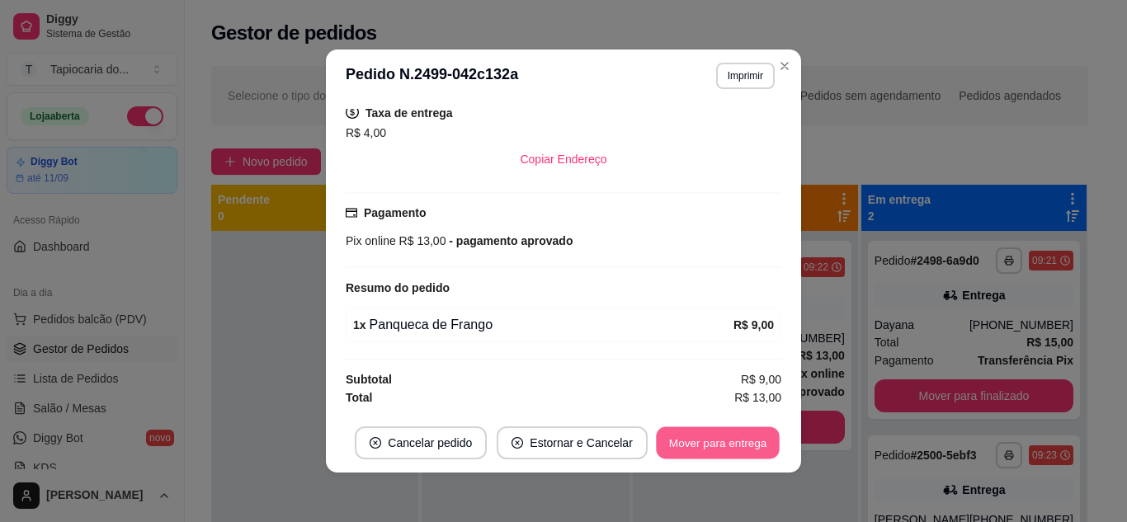
click at [728, 432] on button "Mover para entrega" at bounding box center [718, 444] width 124 height 32
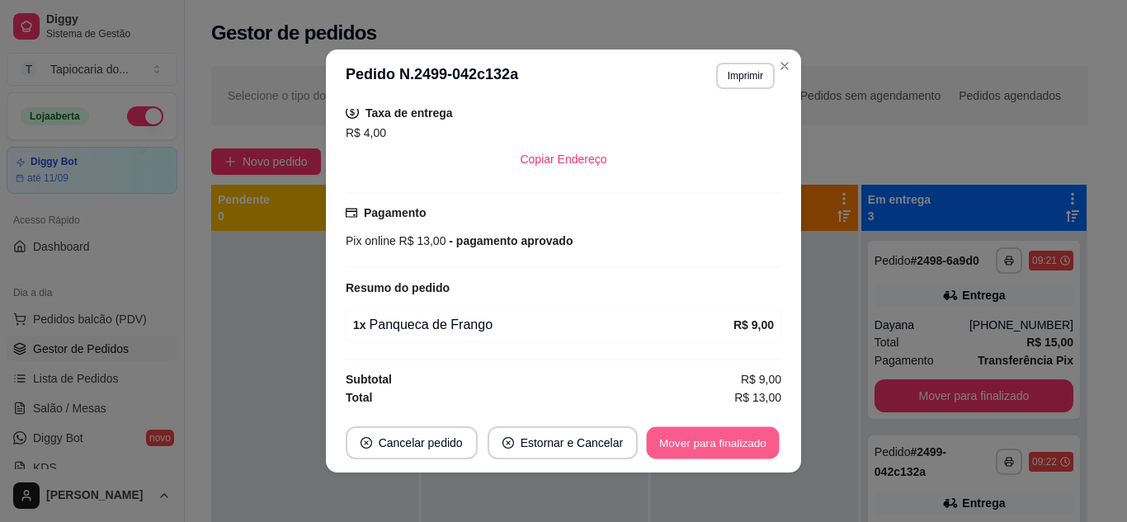
click at [770, 448] on button "Mover para finalizado" at bounding box center [713, 444] width 133 height 32
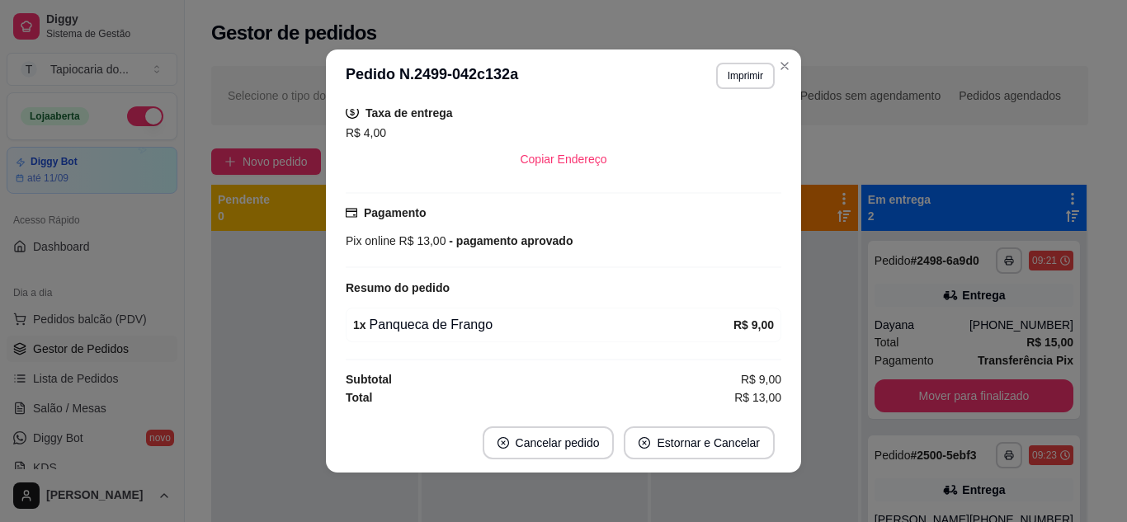
scroll to position [305, 0]
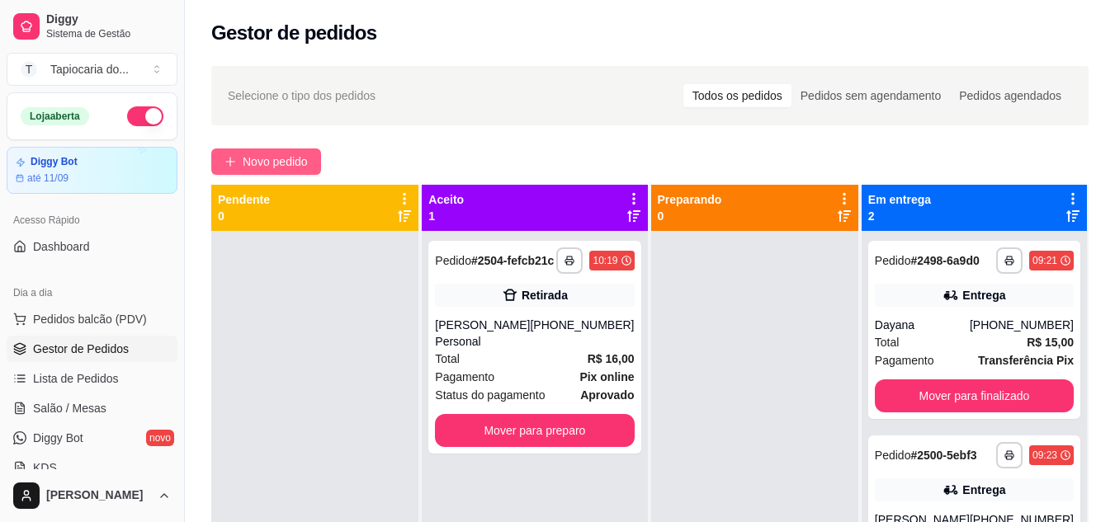
click at [284, 169] on span "Novo pedido" at bounding box center [275, 162] width 65 height 18
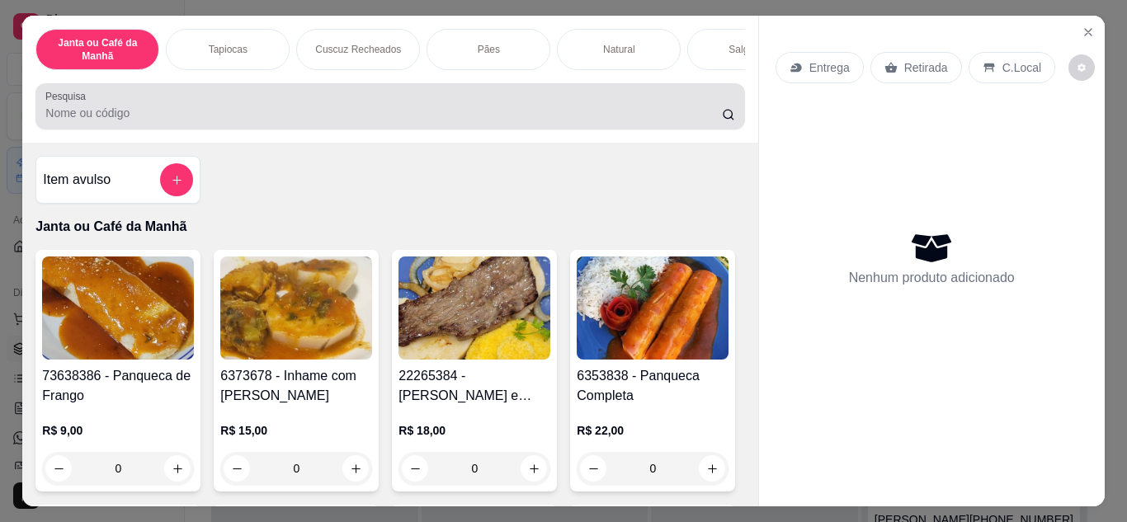
click at [314, 120] on input "Pesquisa" at bounding box center [383, 113] width 677 height 17
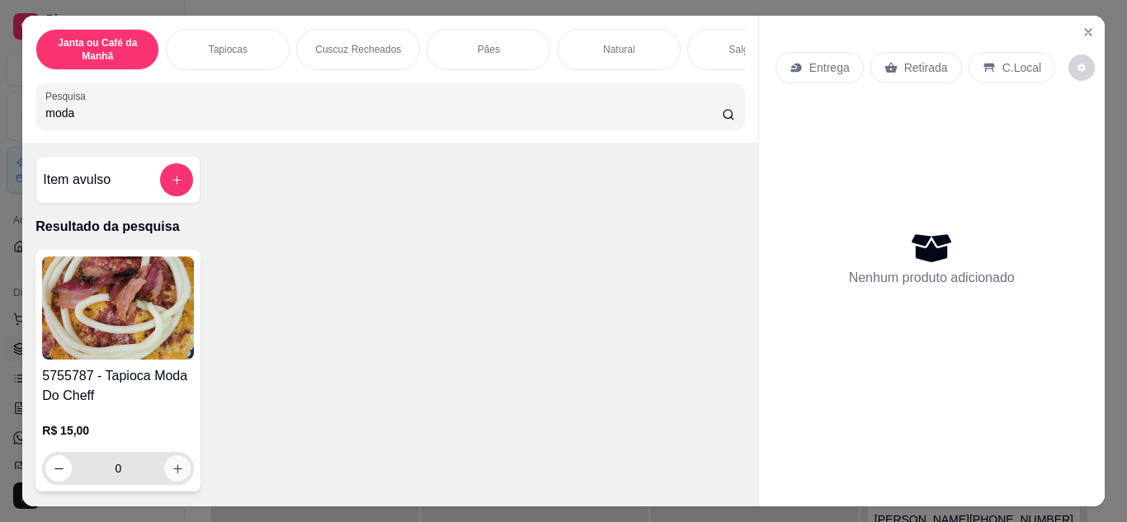
type input "moda"
click at [177, 468] on button "increase-product-quantity" at bounding box center [178, 469] width 26 height 26
type input "1"
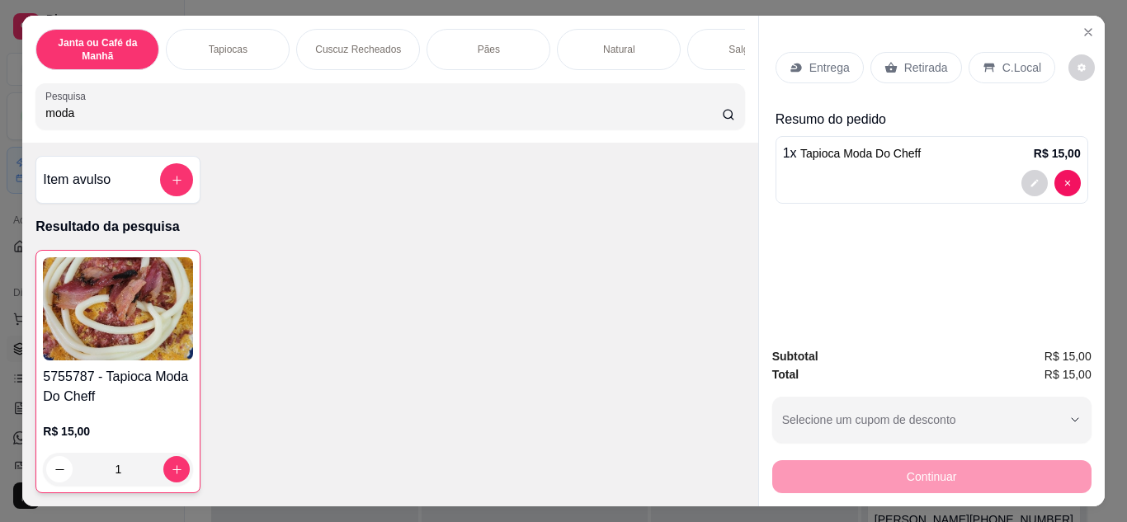
click at [827, 64] on p "Entrega" at bounding box center [830, 67] width 40 height 17
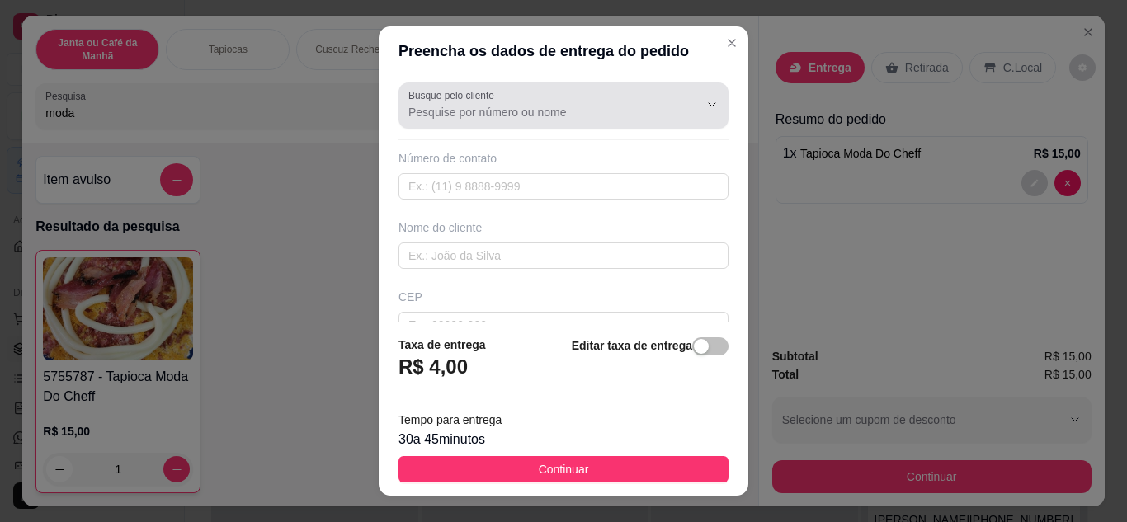
click at [542, 111] on input "Busque pelo cliente" at bounding box center [541, 112] width 264 height 17
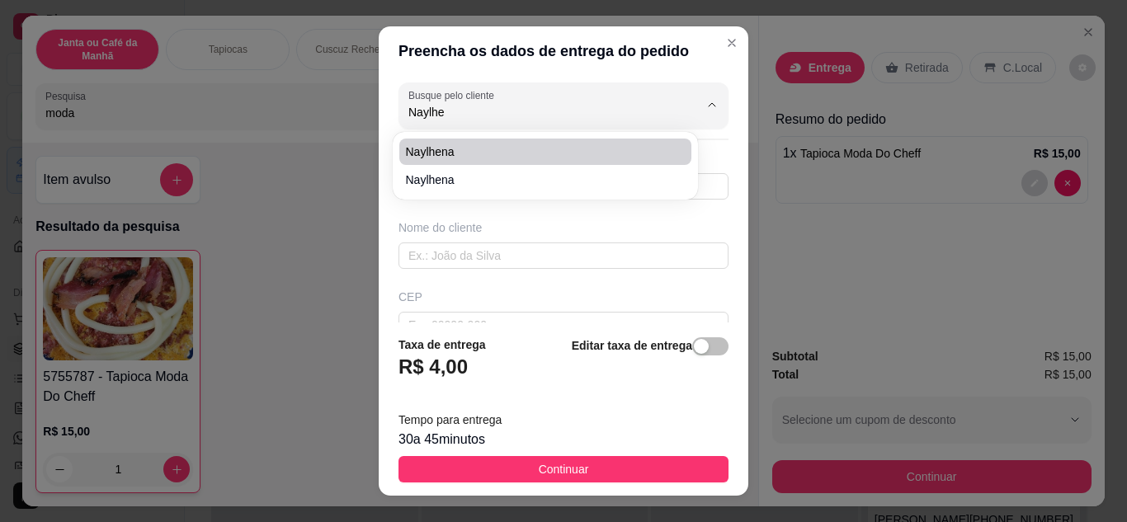
click at [555, 143] on li "Naylhena" at bounding box center [545, 152] width 292 height 26
type input "Naylhena"
type input "8393609224"
type input "Naylhena"
type input "na academia"
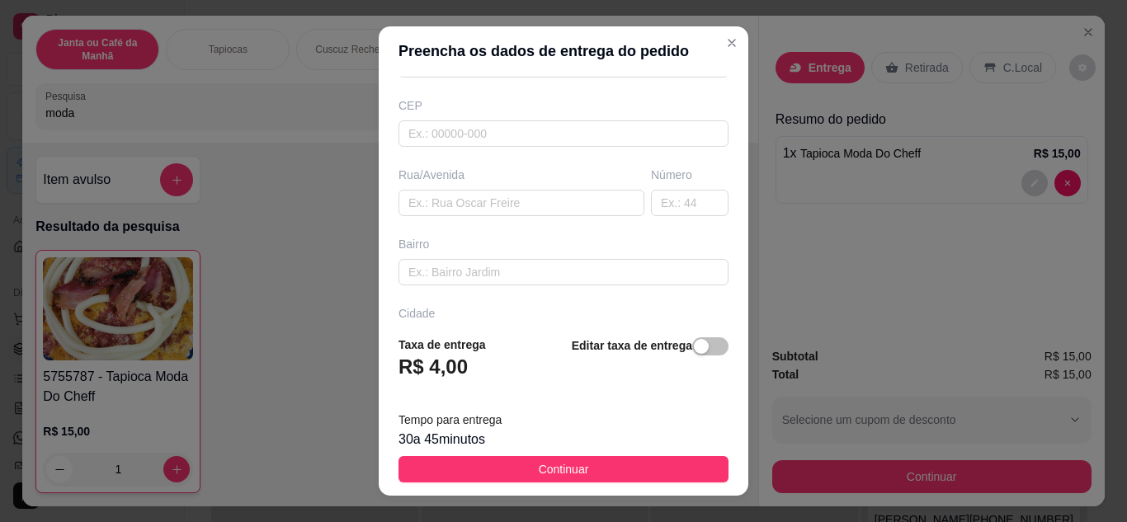
scroll to position [309, 0]
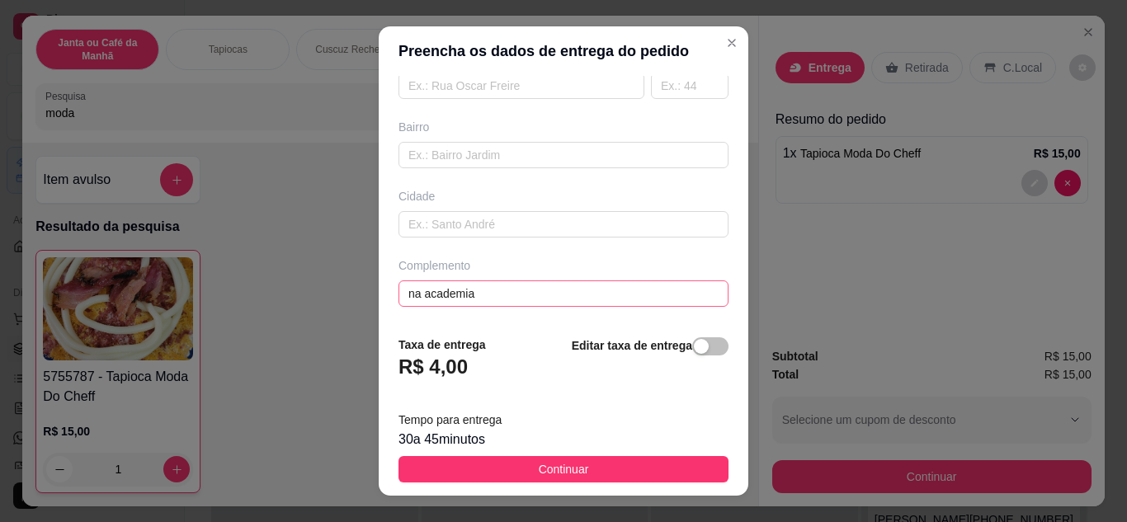
type input "Naylhena"
drag, startPoint x: 527, startPoint y: 282, endPoint x: 279, endPoint y: 300, distance: 249.0
click at [279, 300] on div "Preencha os dados de entrega do pedido Busque pelo cliente Naylhena Número de c…" at bounding box center [563, 261] width 1127 height 522
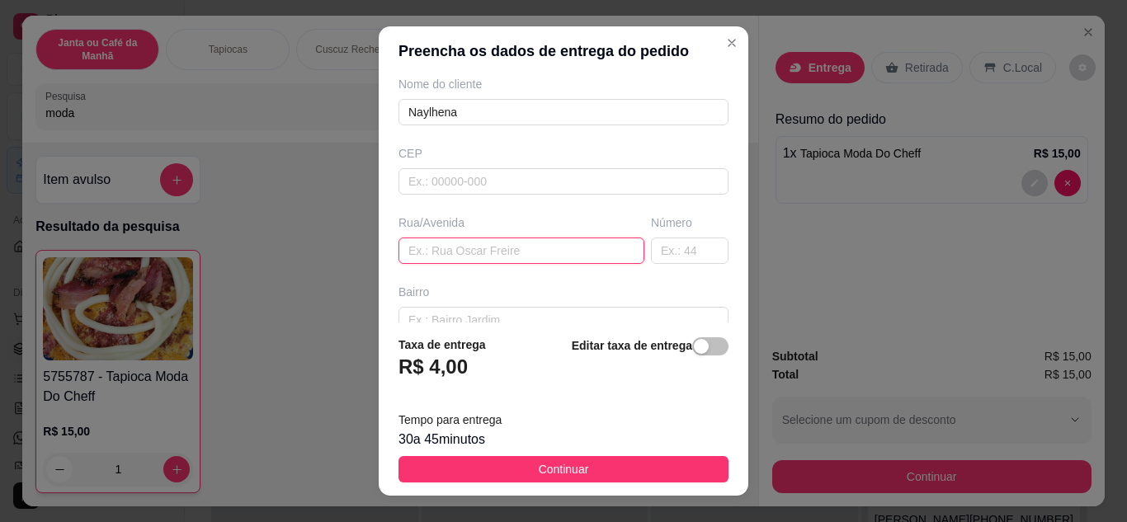
click at [447, 248] on input "text" at bounding box center [522, 251] width 246 height 26
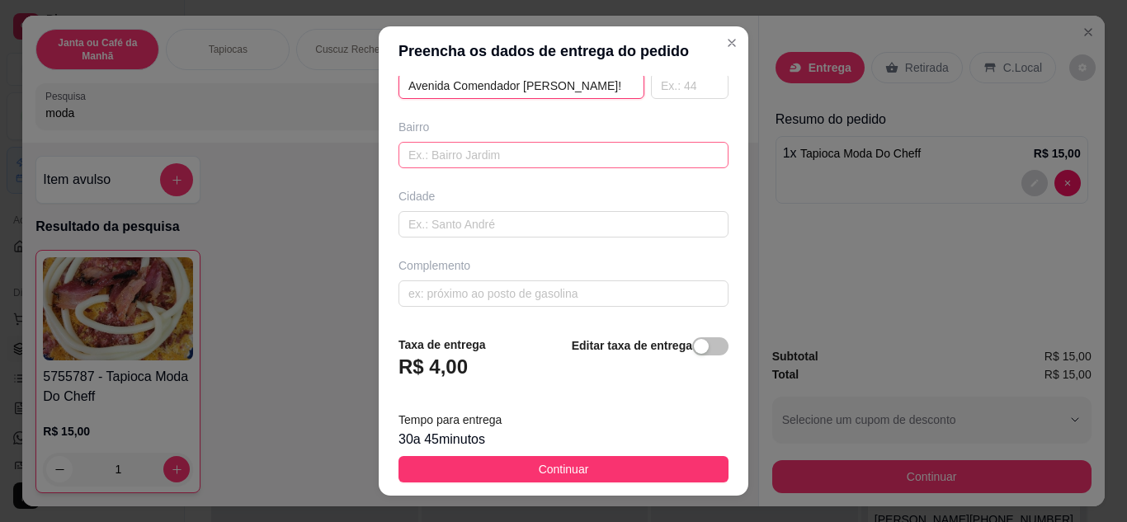
type input "Avenida Comendador [PERSON_NAME]!"
click at [480, 159] on input "text" at bounding box center [564, 155] width 330 height 26
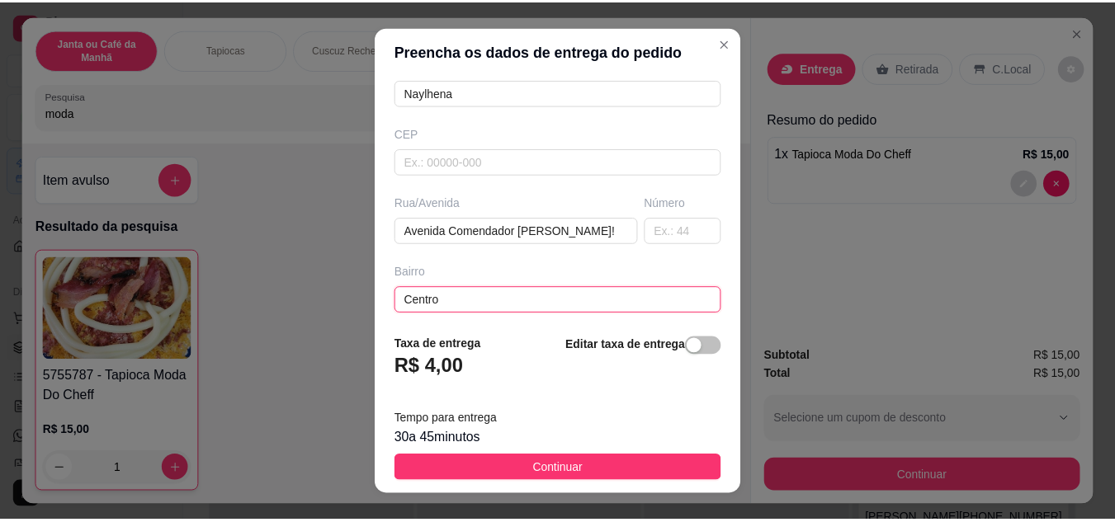
scroll to position [165, 0]
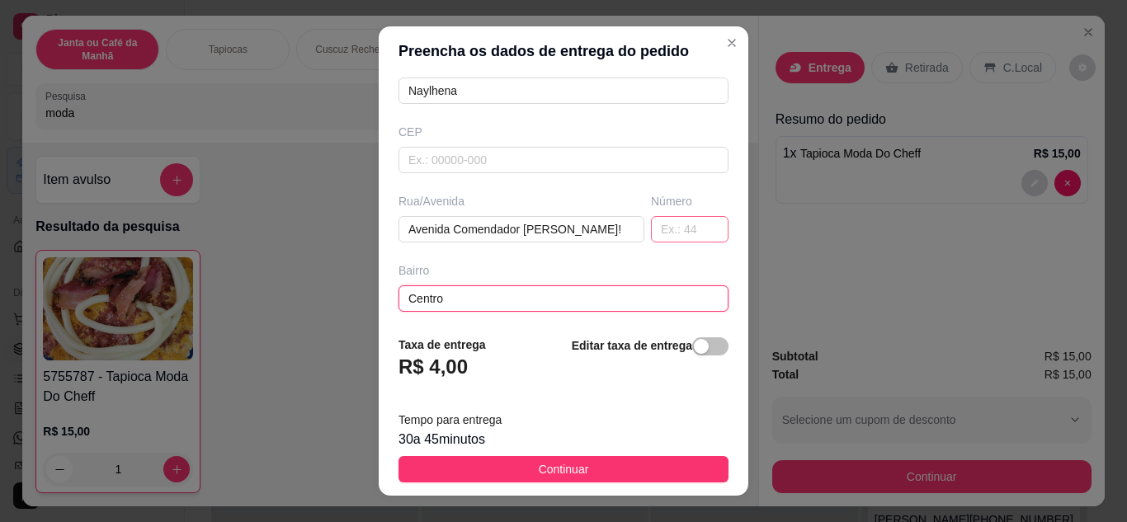
type input "Centro"
click at [651, 226] on input "text" at bounding box center [690, 229] width 78 height 26
paste input "2194"
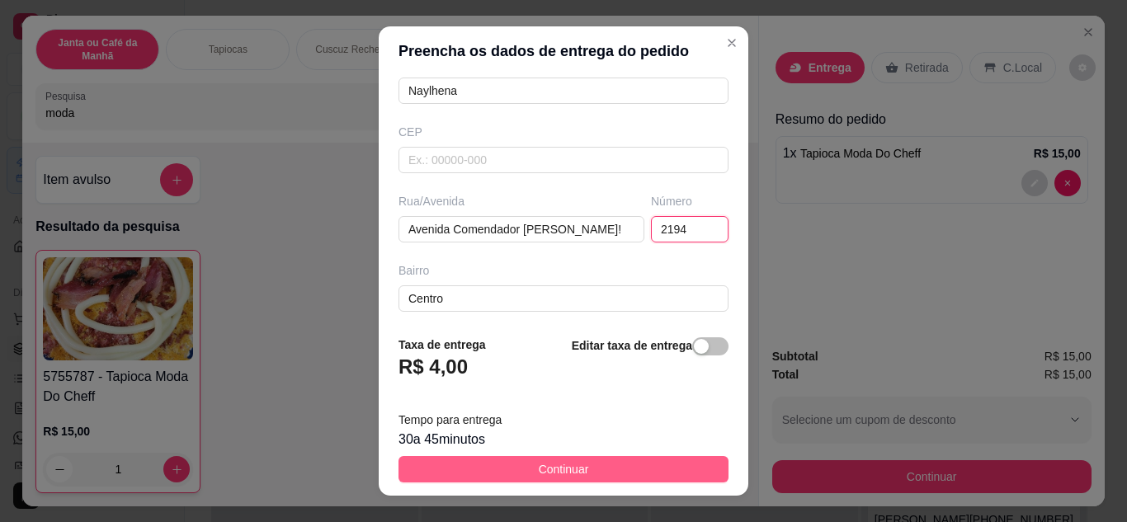
type input "2194"
click at [599, 457] on button "Continuar" at bounding box center [564, 469] width 330 height 26
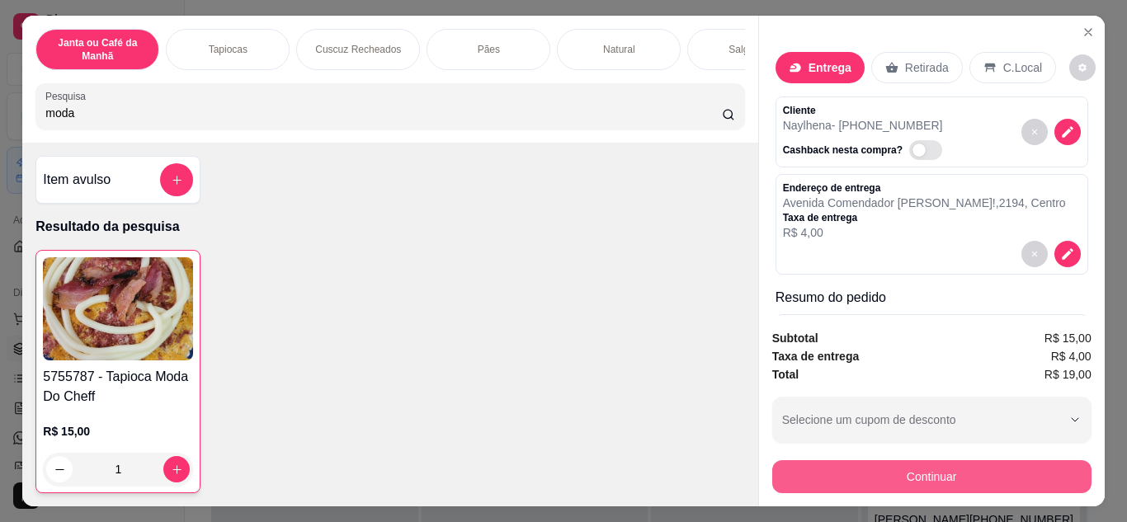
click at [877, 465] on button "Continuar" at bounding box center [932, 477] width 319 height 33
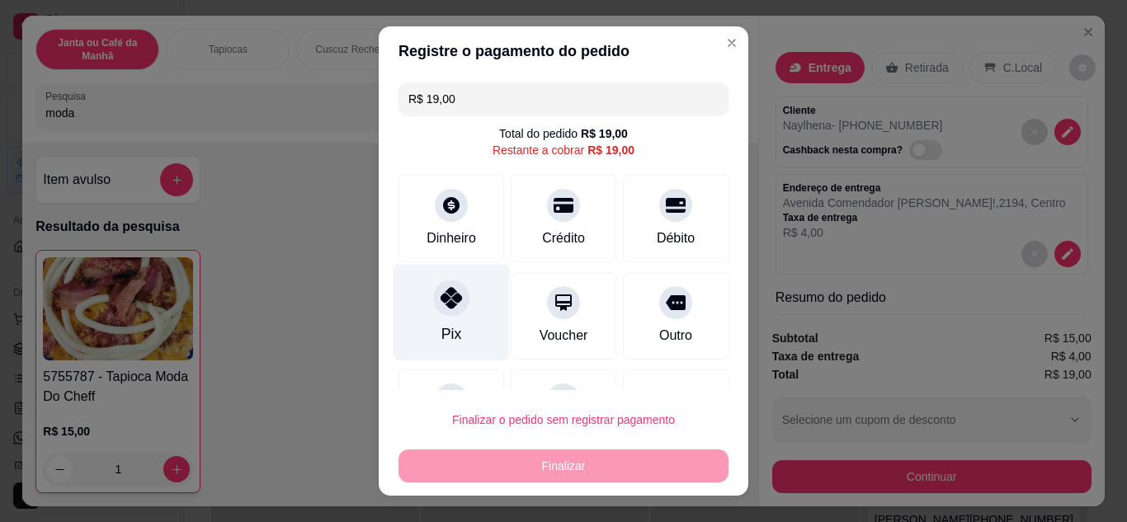
drag, startPoint x: 451, startPoint y: 271, endPoint x: 452, endPoint y: 280, distance: 9.1
click at [452, 277] on div "R$ 19,00 Total do pedido R$ 19,00 Restante a cobrar R$ 19,00 Dinheiro Crédito D…" at bounding box center [564, 233] width 370 height 315
click at [452, 294] on icon at bounding box center [451, 297] width 21 height 21
type input "R$ 0,00"
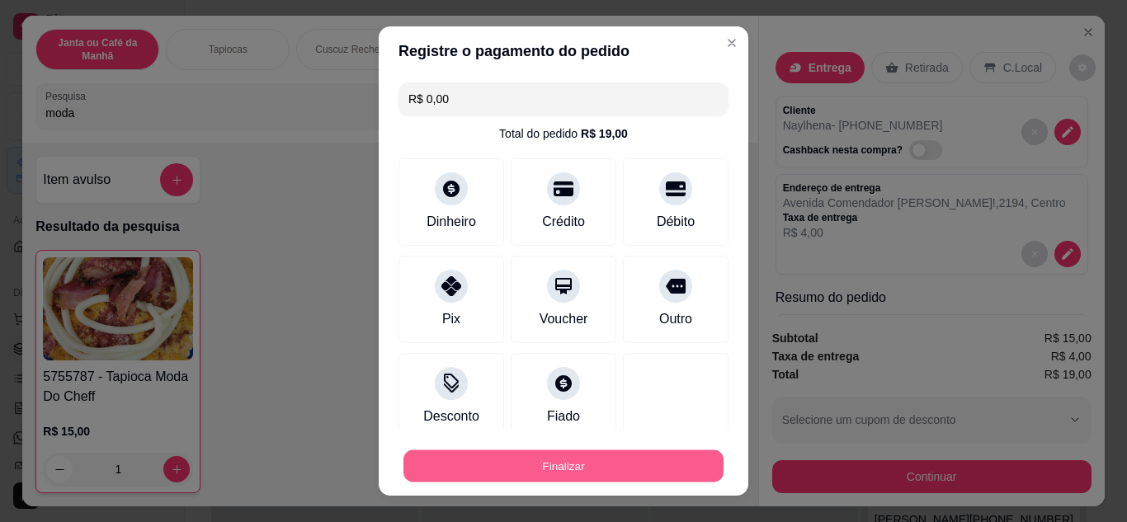
click at [575, 473] on button "Finalizar" at bounding box center [564, 467] width 320 height 32
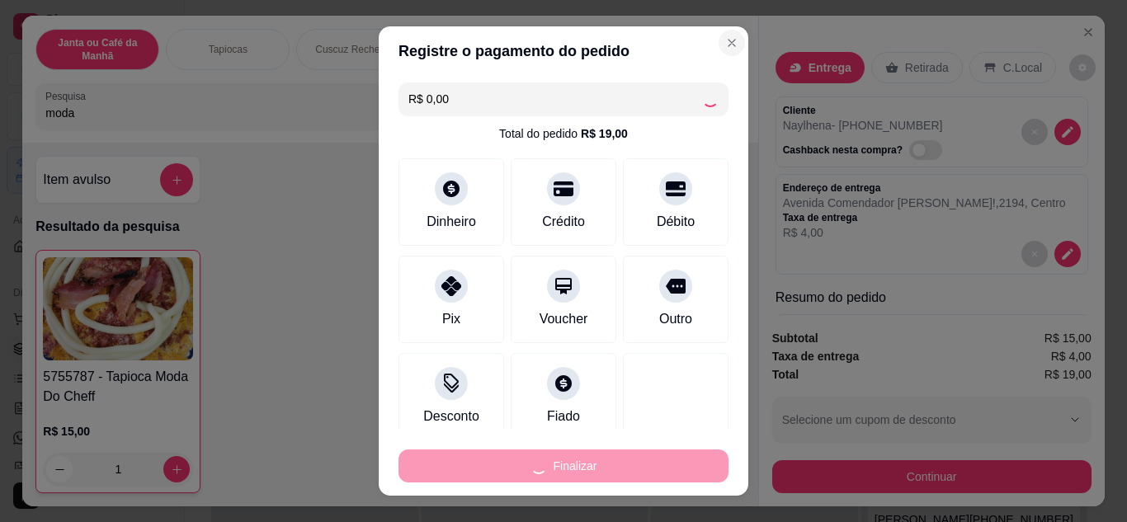
type input "0"
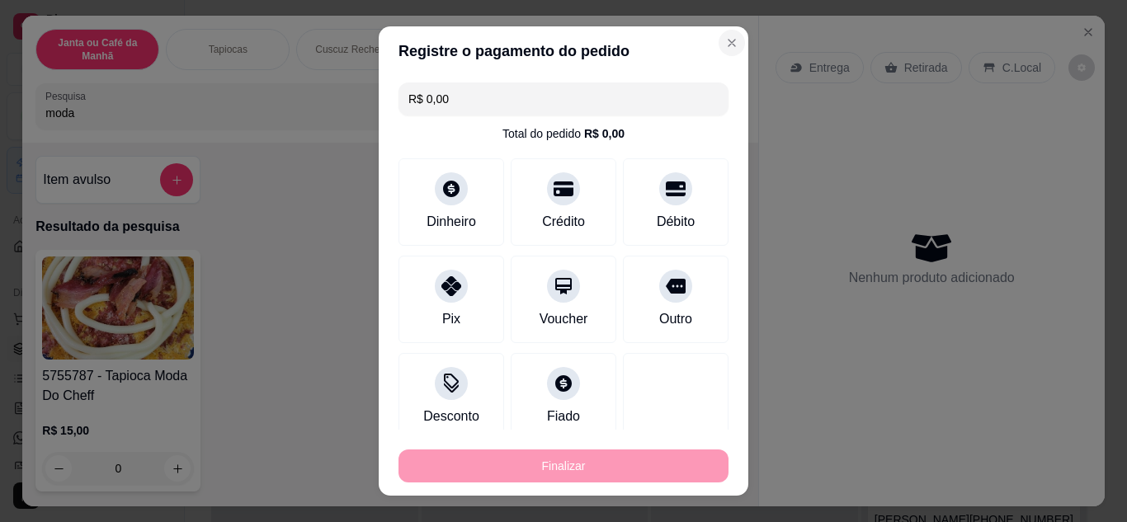
type input "-R$ 19,00"
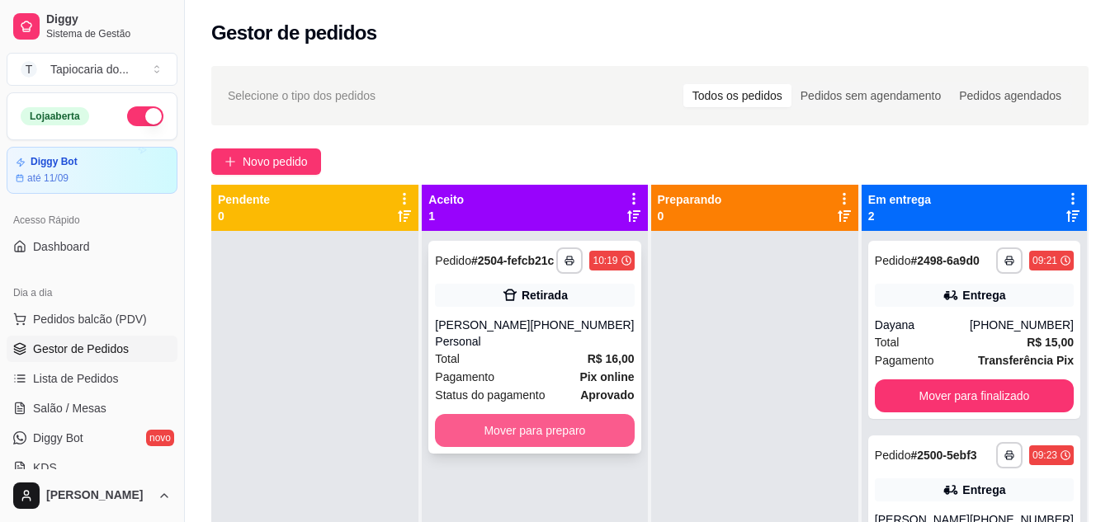
click at [574, 428] on button "Mover para preparo" at bounding box center [534, 430] width 199 height 33
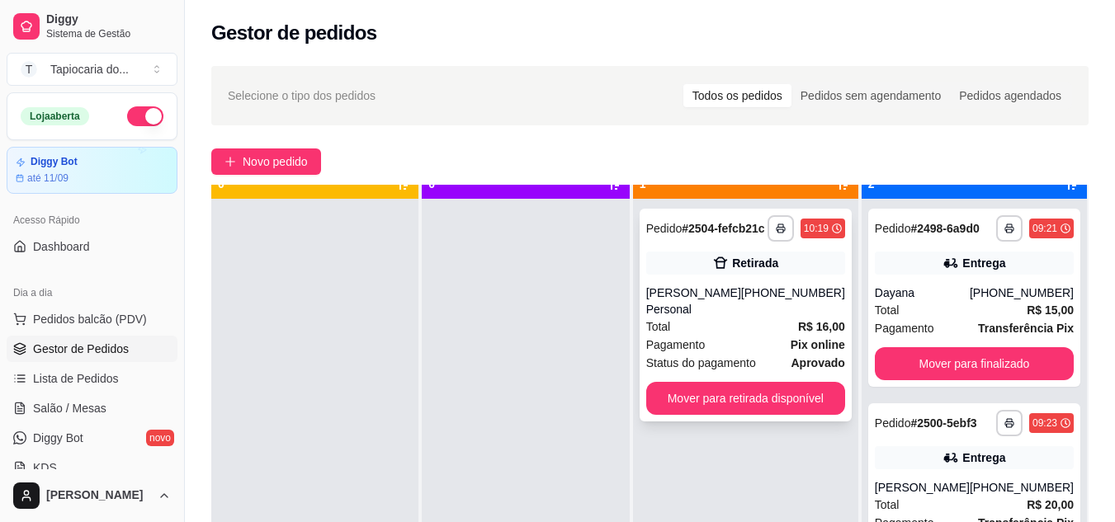
scroll to position [46, 0]
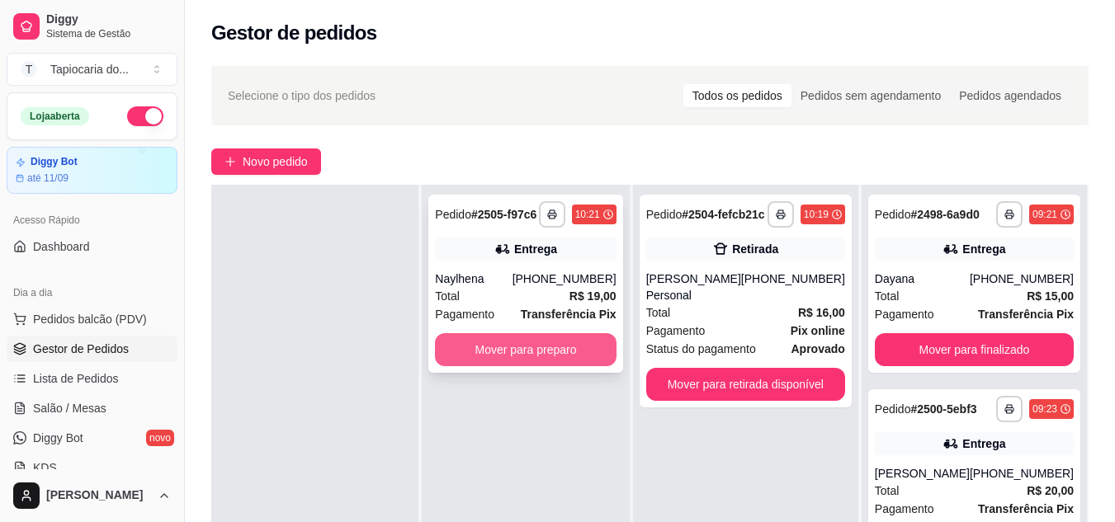
click at [603, 342] on button "Mover para preparo" at bounding box center [525, 349] width 181 height 33
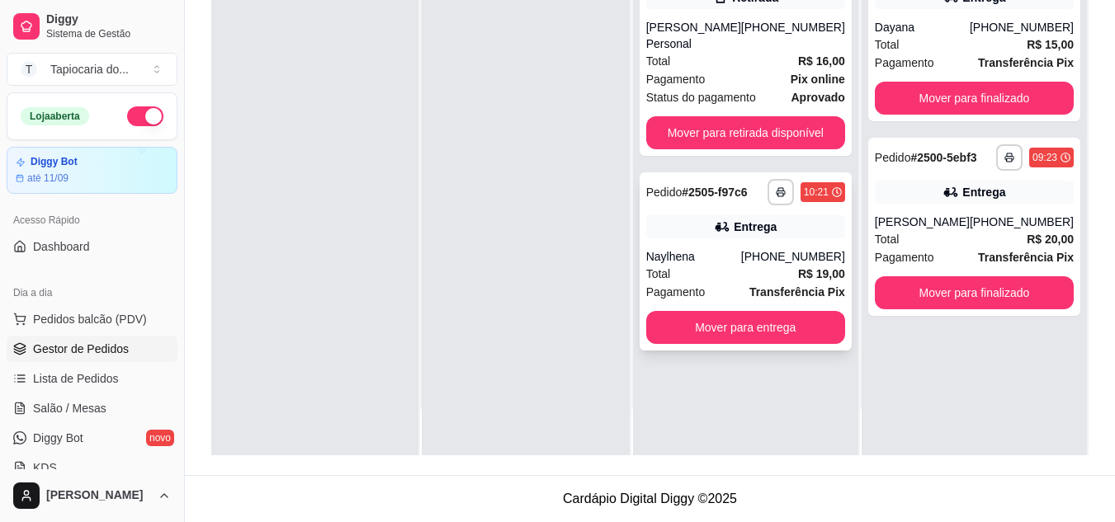
scroll to position [0, 0]
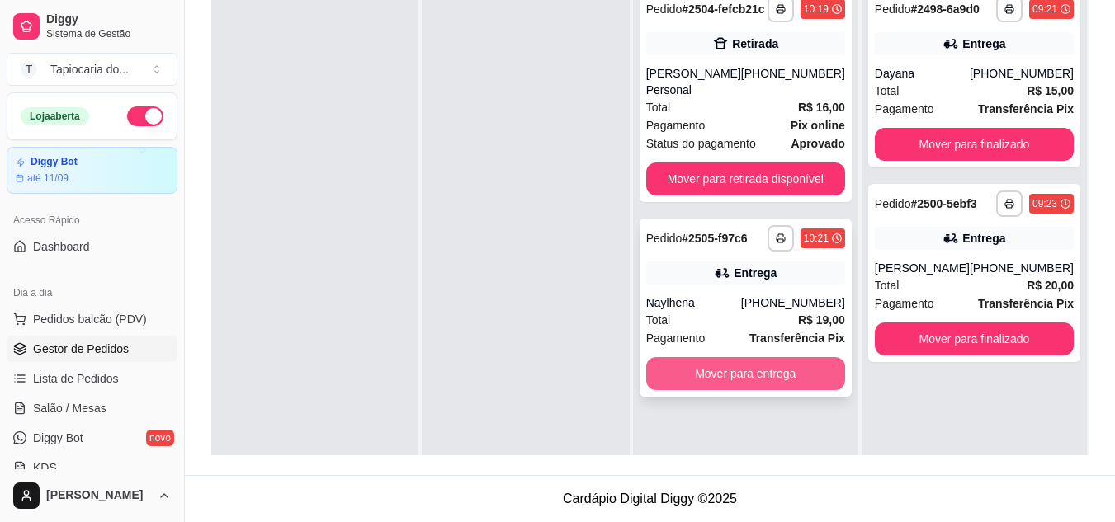
click at [753, 367] on button "Mover para entrega" at bounding box center [745, 373] width 199 height 33
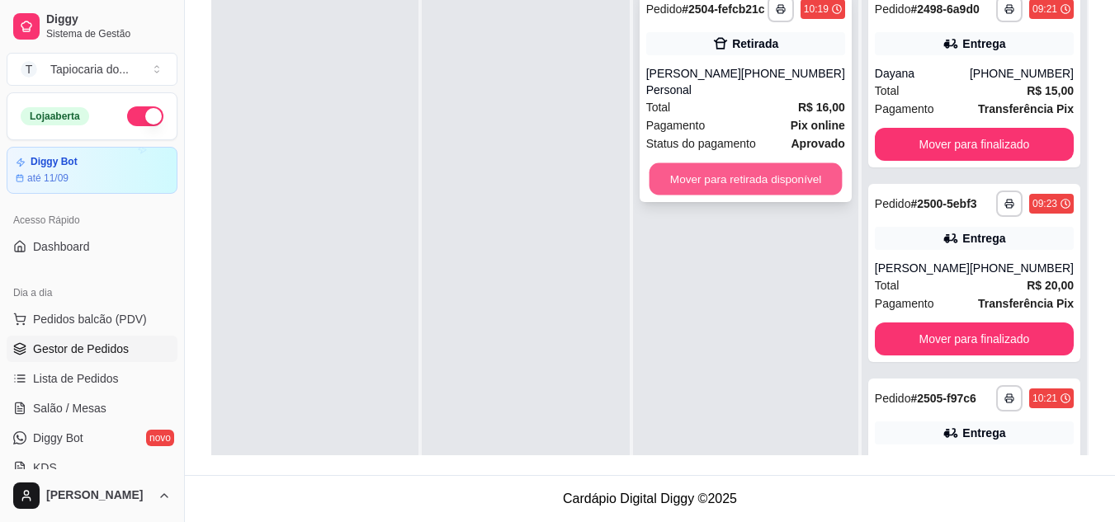
click at [755, 168] on button "Mover para retirada disponível" at bounding box center [745, 179] width 193 height 32
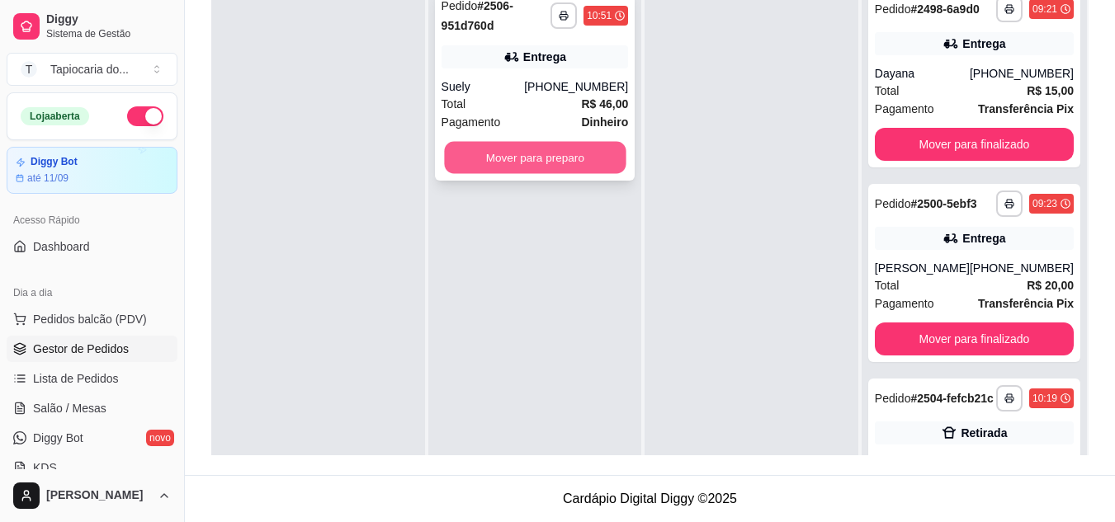
click at [573, 150] on button "Mover para preparo" at bounding box center [535, 158] width 182 height 32
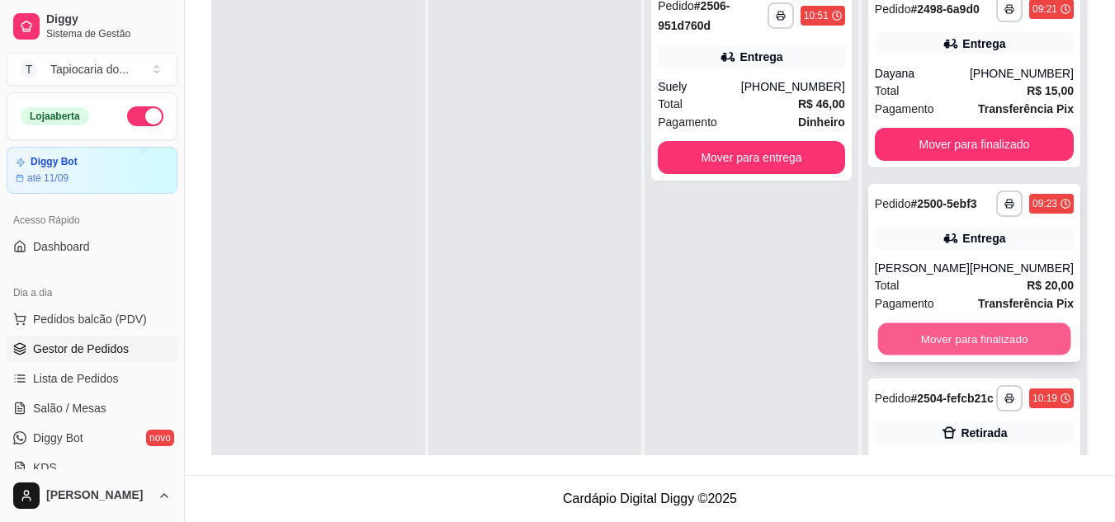
click at [981, 356] on button "Mover para finalizado" at bounding box center [973, 340] width 193 height 32
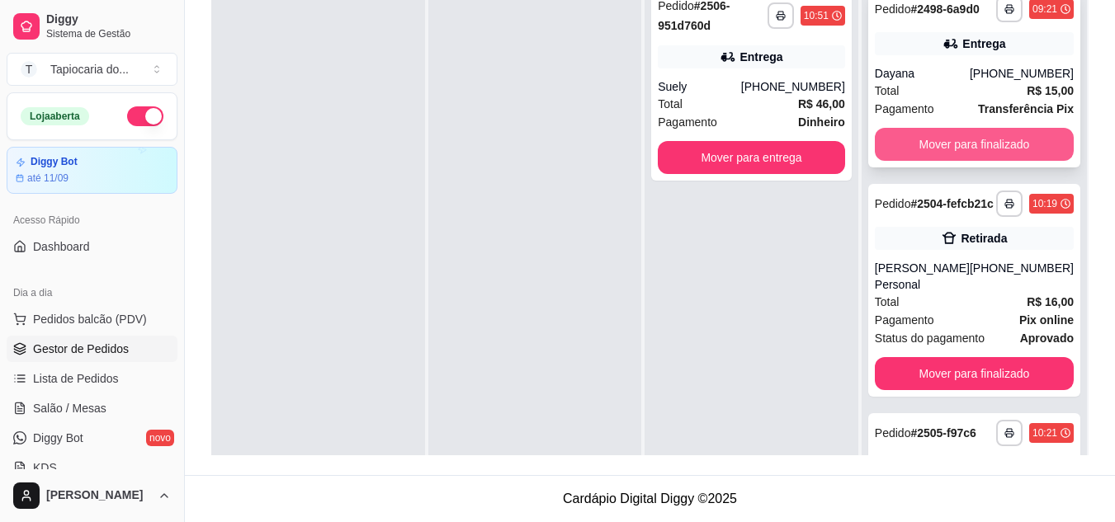
click at [952, 147] on button "Mover para finalizado" at bounding box center [974, 144] width 199 height 33
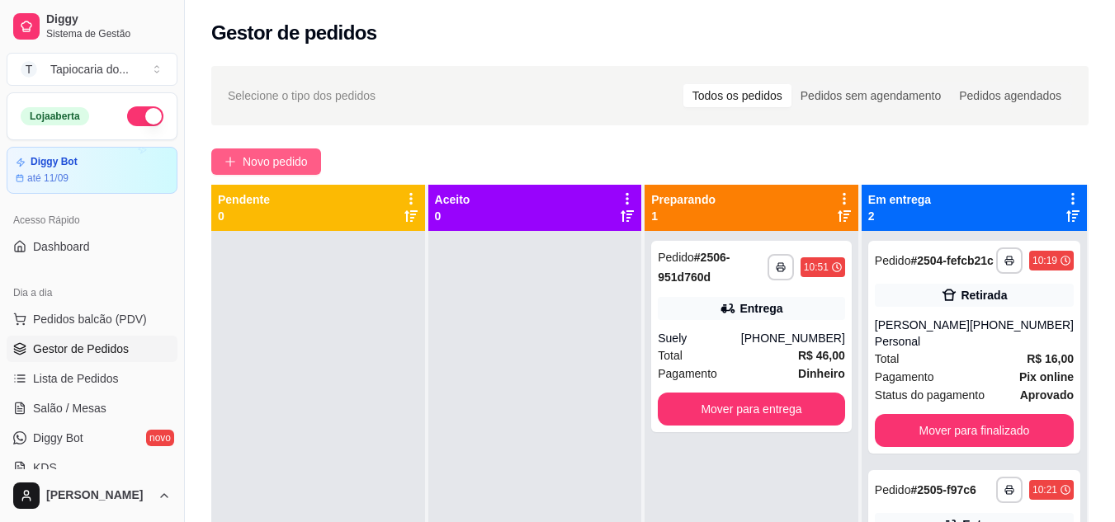
click at [291, 154] on span "Novo pedido" at bounding box center [275, 162] width 65 height 18
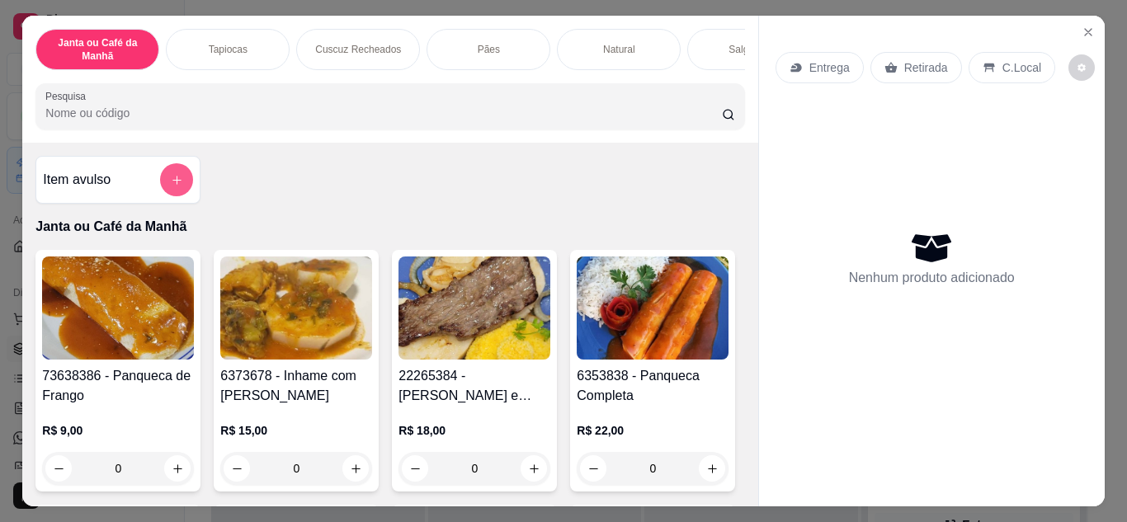
click at [176, 195] on button "add-separate-item" at bounding box center [176, 179] width 33 height 33
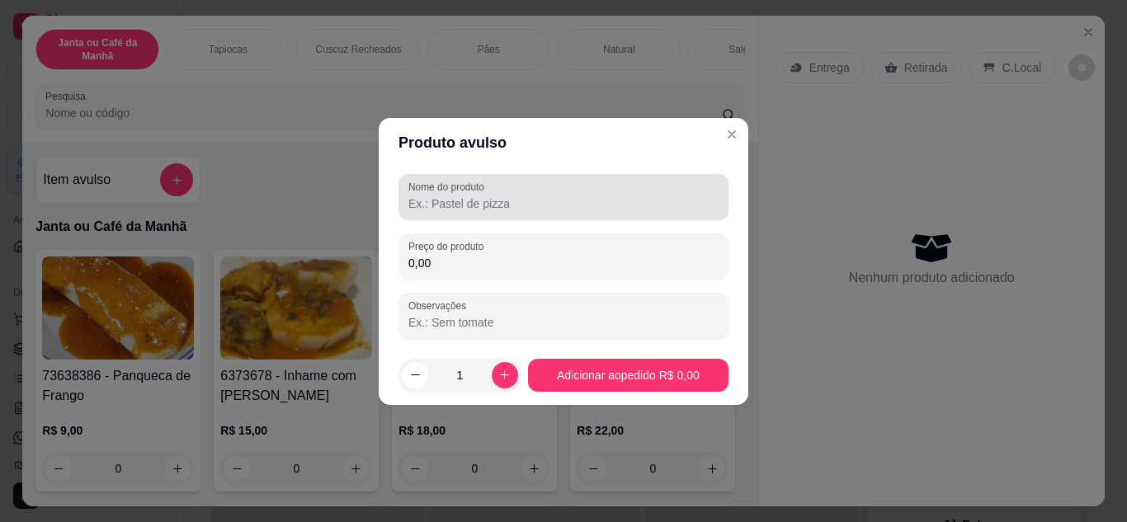
click at [523, 196] on input "Nome do produto" at bounding box center [564, 204] width 310 height 17
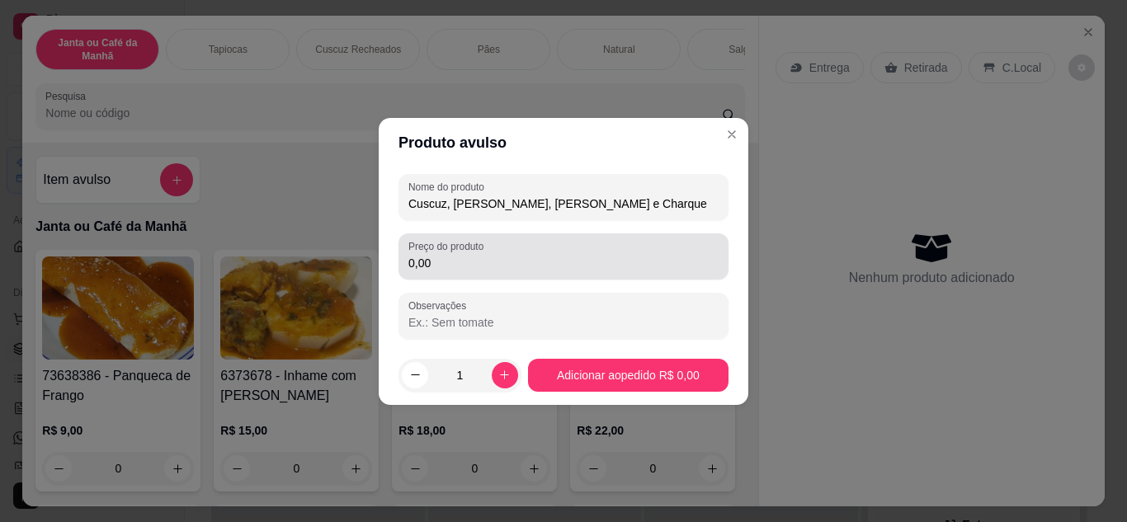
type input "Cuscuz, [PERSON_NAME], [PERSON_NAME] e Charque"
click at [475, 267] on input "0,00" at bounding box center [564, 263] width 310 height 17
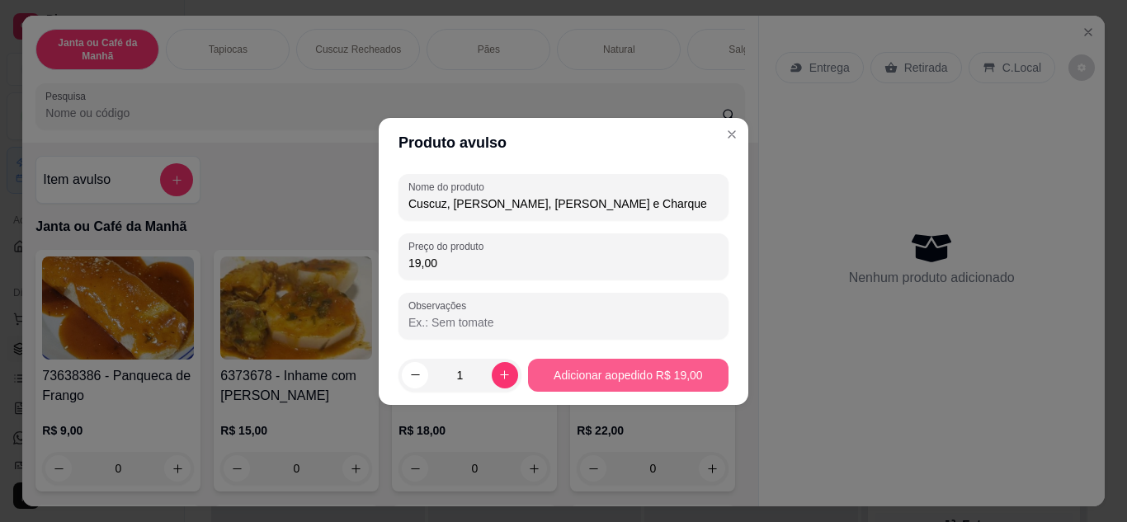
type input "19,00"
click at [610, 358] on footer "1 Adicionar ao pedido R$ 19,00" at bounding box center [564, 375] width 370 height 59
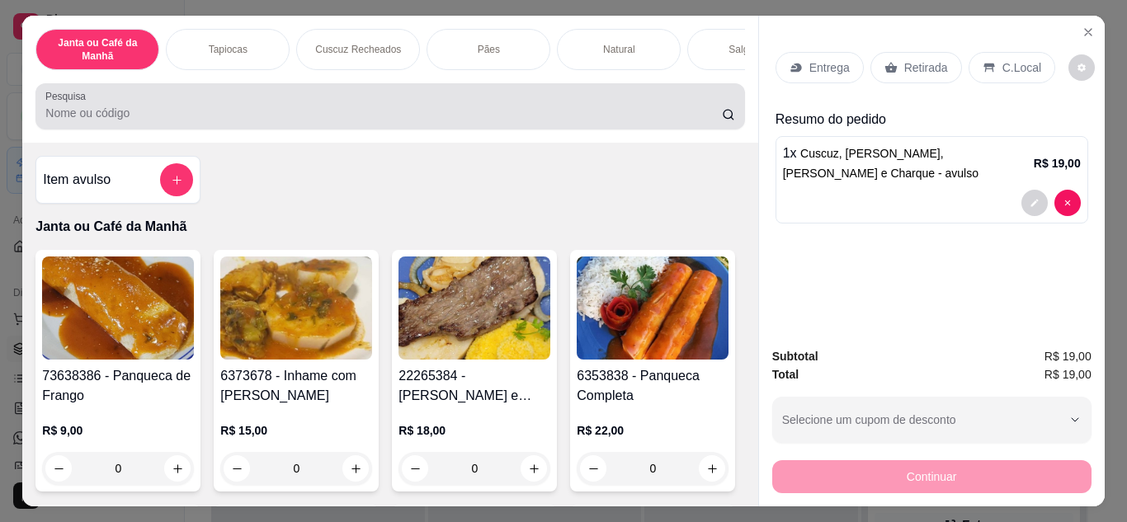
click at [243, 104] on div at bounding box center [389, 106] width 689 height 33
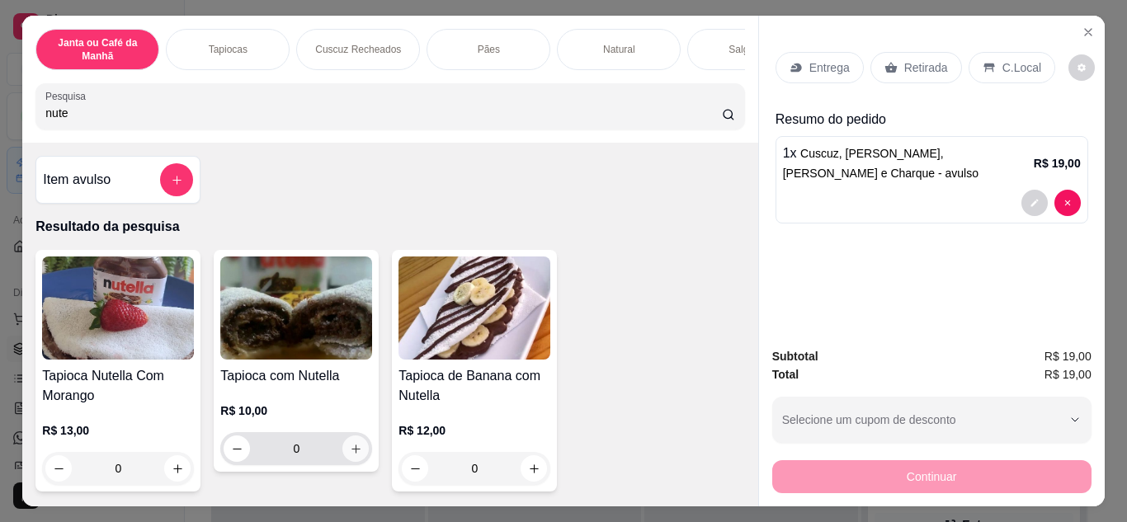
type input "nute"
click at [347, 461] on button "increase-product-quantity" at bounding box center [356, 449] width 26 height 26
type input "1"
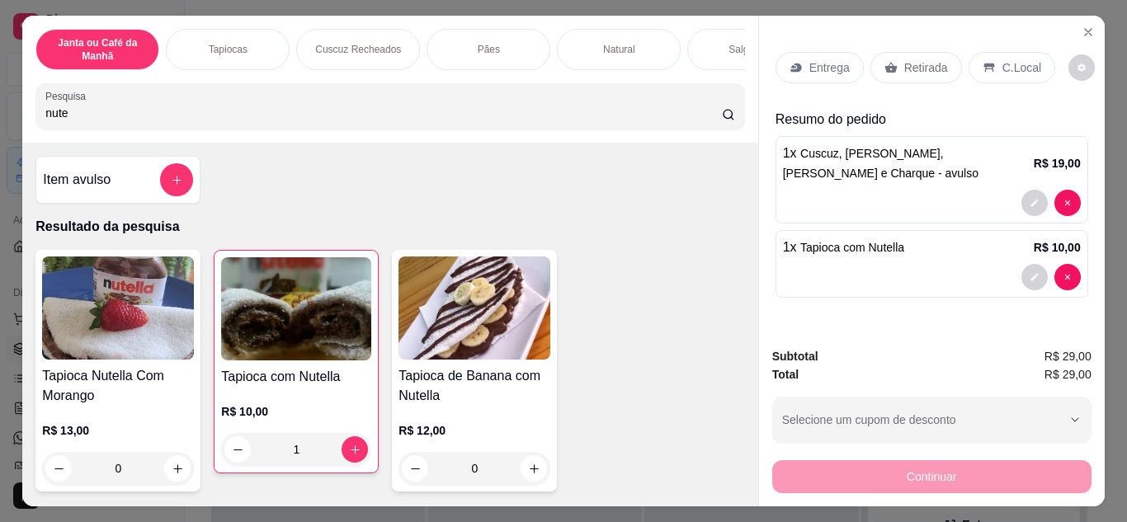
click at [827, 73] on div "Entrega" at bounding box center [820, 67] width 88 height 31
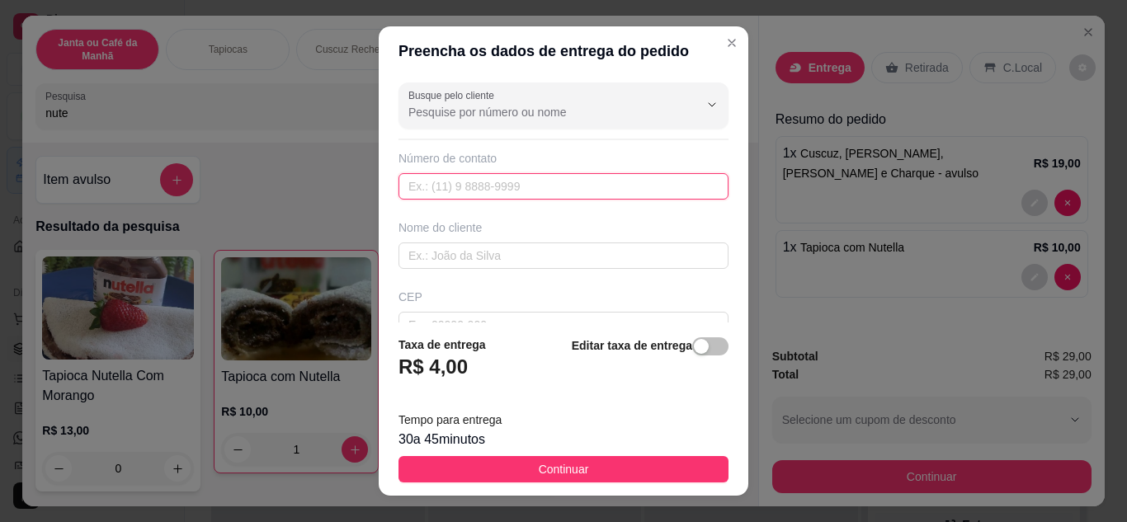
click at [526, 182] on input "text" at bounding box center [564, 186] width 330 height 26
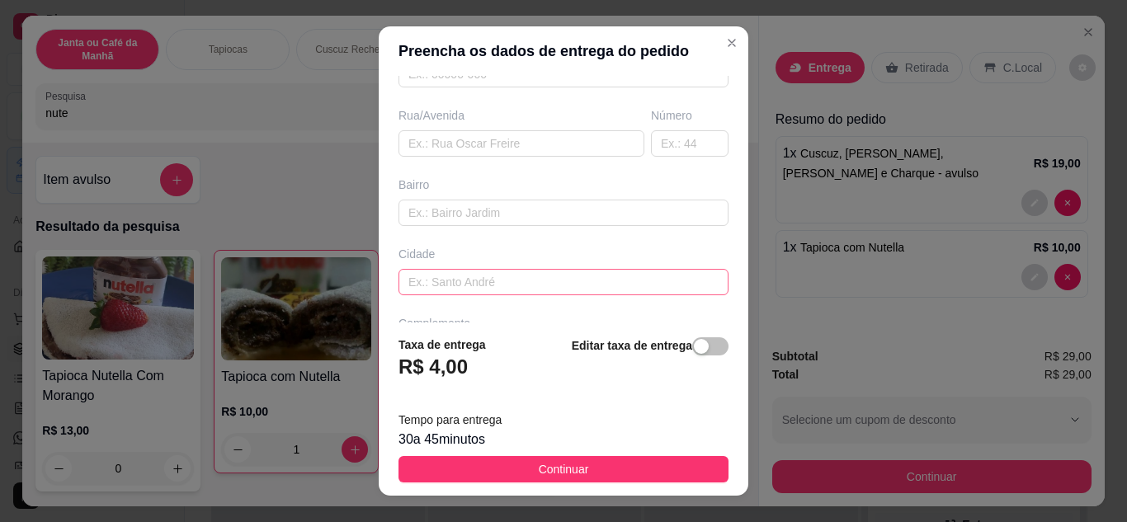
scroll to position [309, 0]
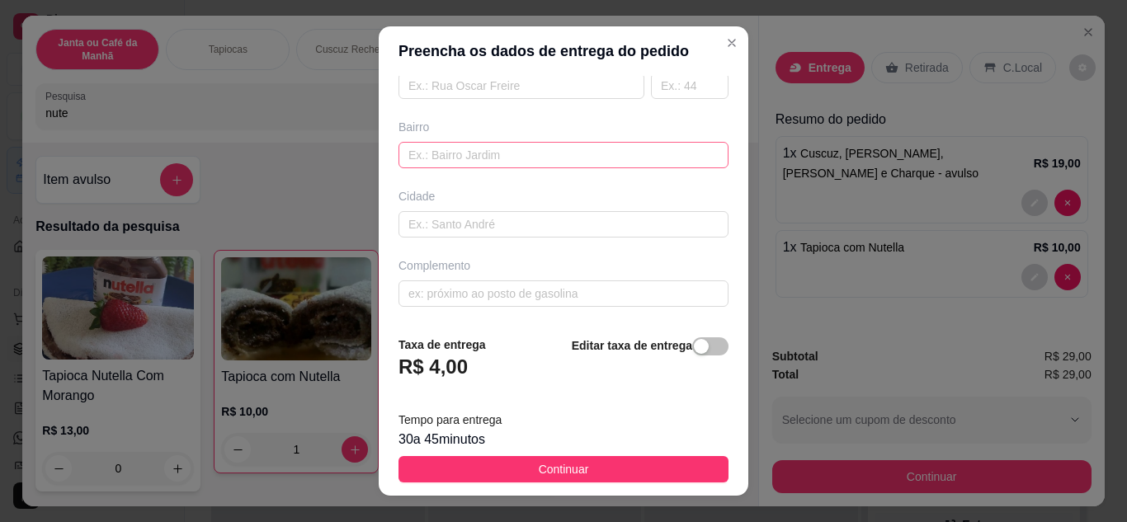
type input "[PHONE_NUMBER]"
click at [499, 156] on input "text" at bounding box center [564, 155] width 330 height 26
type input "M"
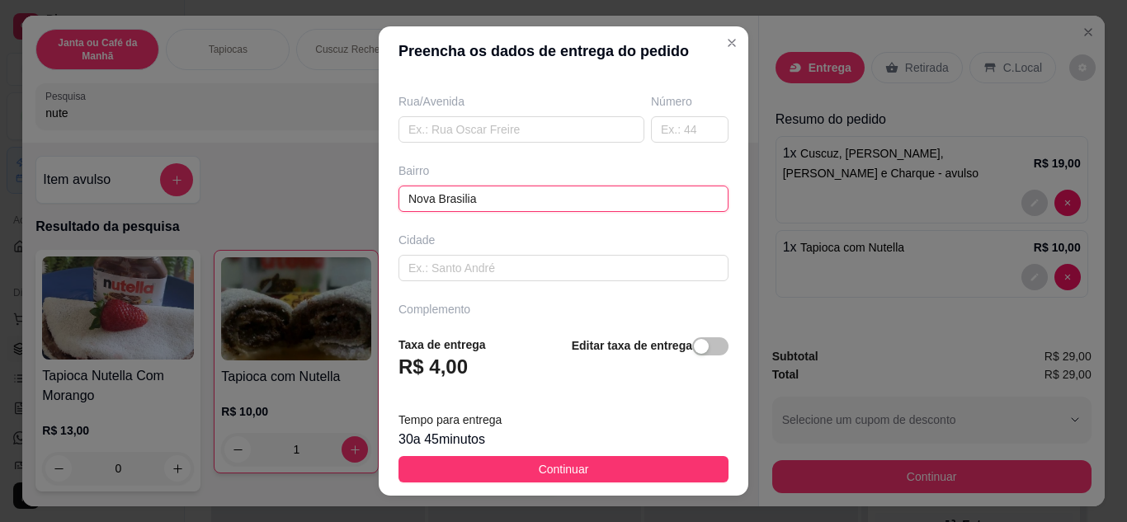
scroll to position [226, 0]
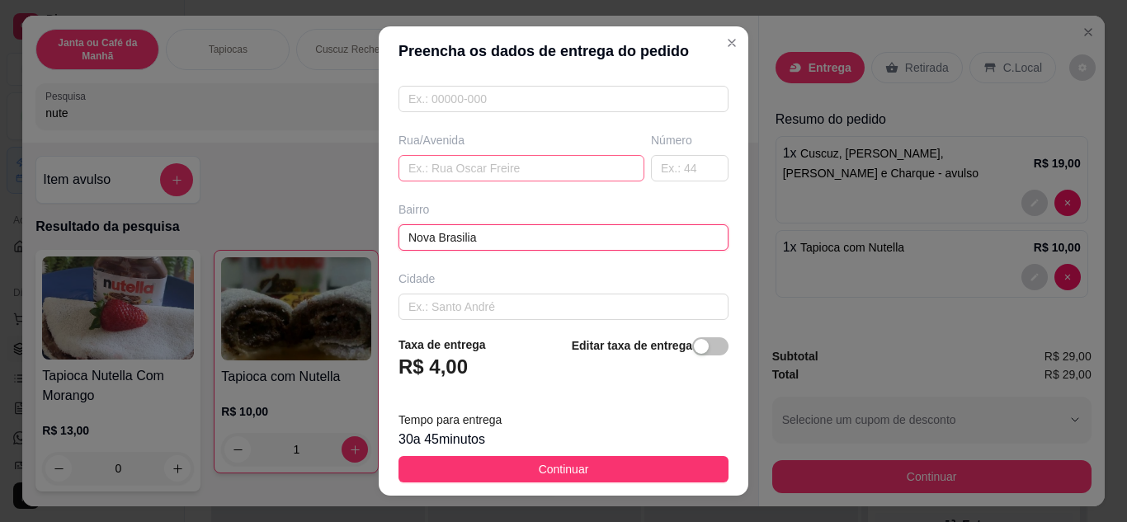
type input "Nova Brasilia"
click at [488, 167] on input "text" at bounding box center [522, 168] width 246 height 26
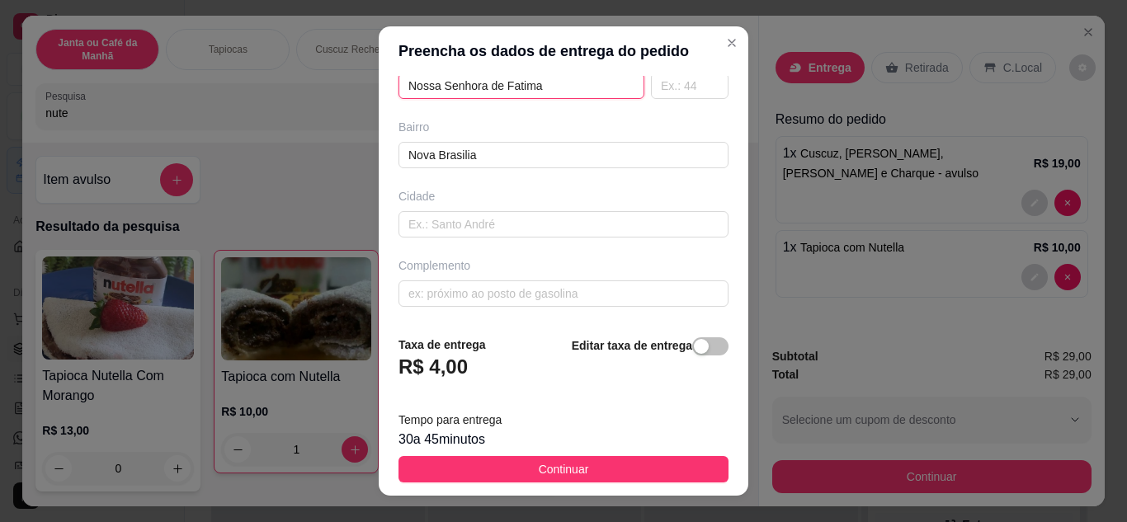
scroll to position [26, 0]
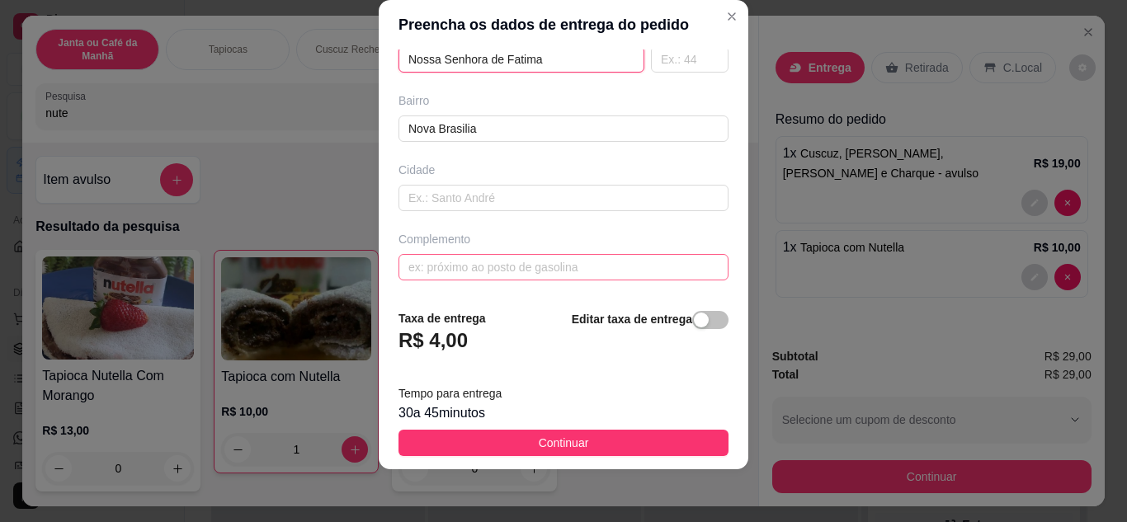
type input "Nossa Senhora de Fatima"
click at [521, 266] on input "text" at bounding box center [564, 267] width 330 height 26
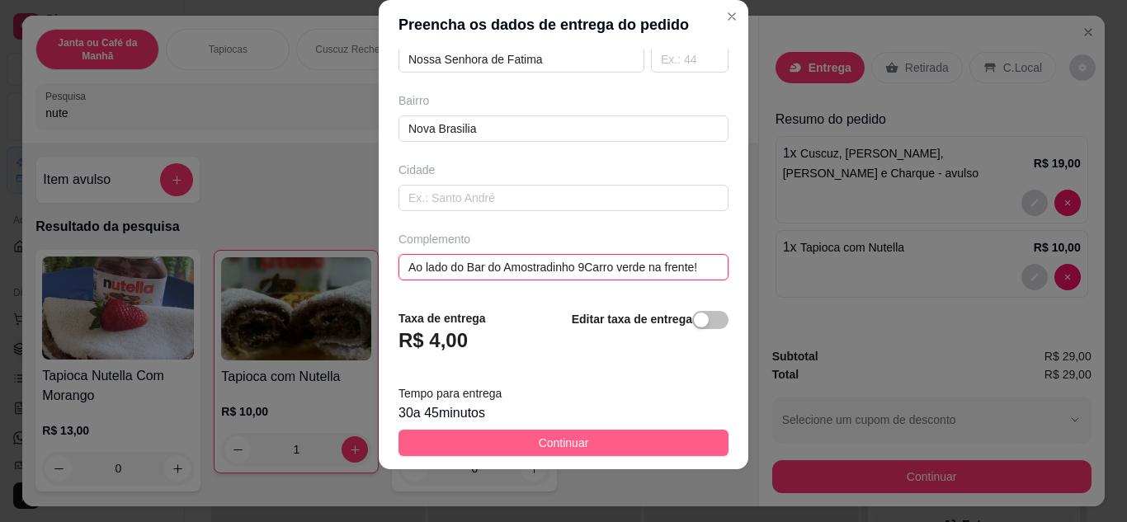
scroll to position [0, 7]
type input "Ao lado do Bar do Amostradinho 9Carro verde na frente!"
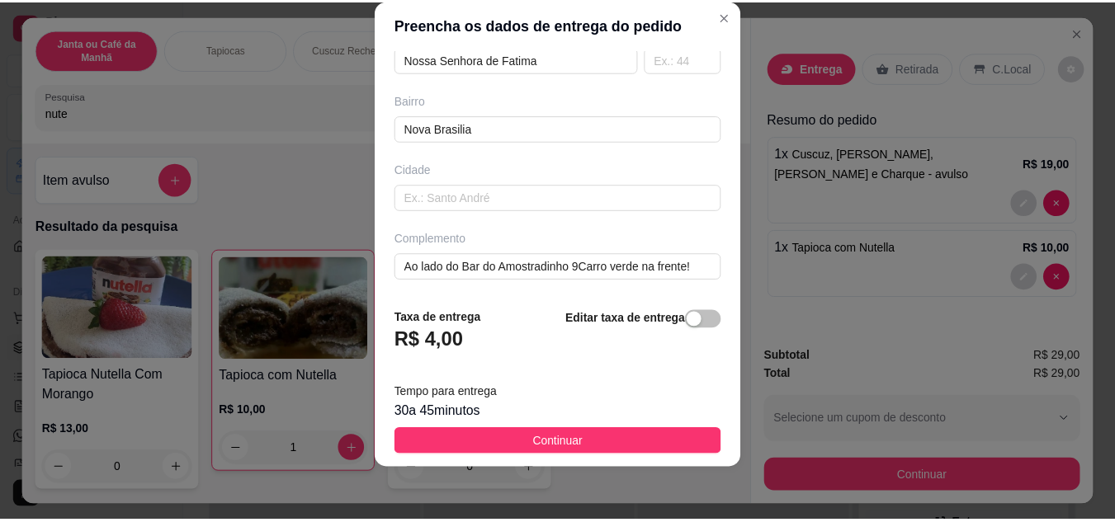
scroll to position [0, 0]
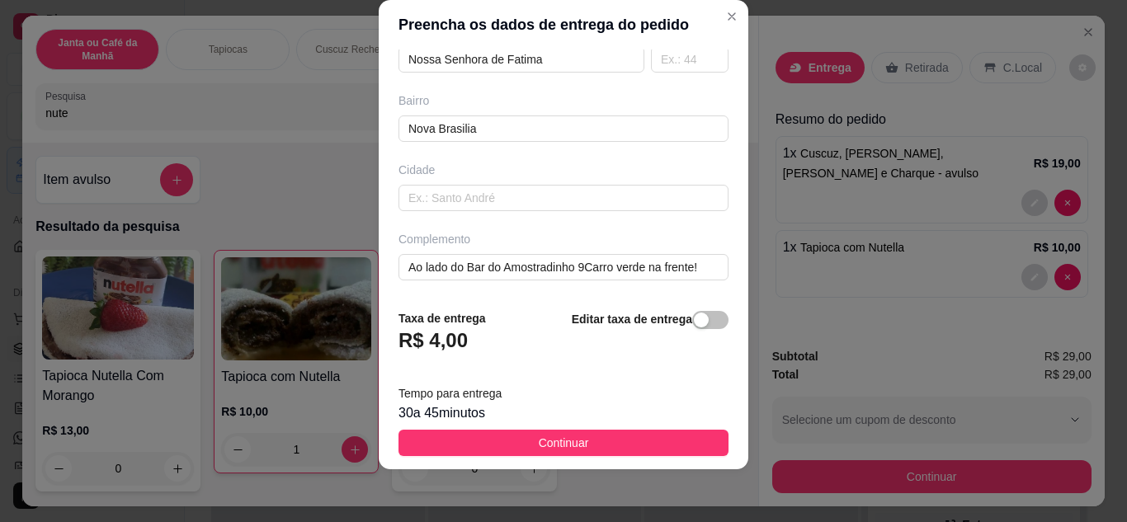
click at [574, 447] on span "Continuar" at bounding box center [564, 443] width 50 height 18
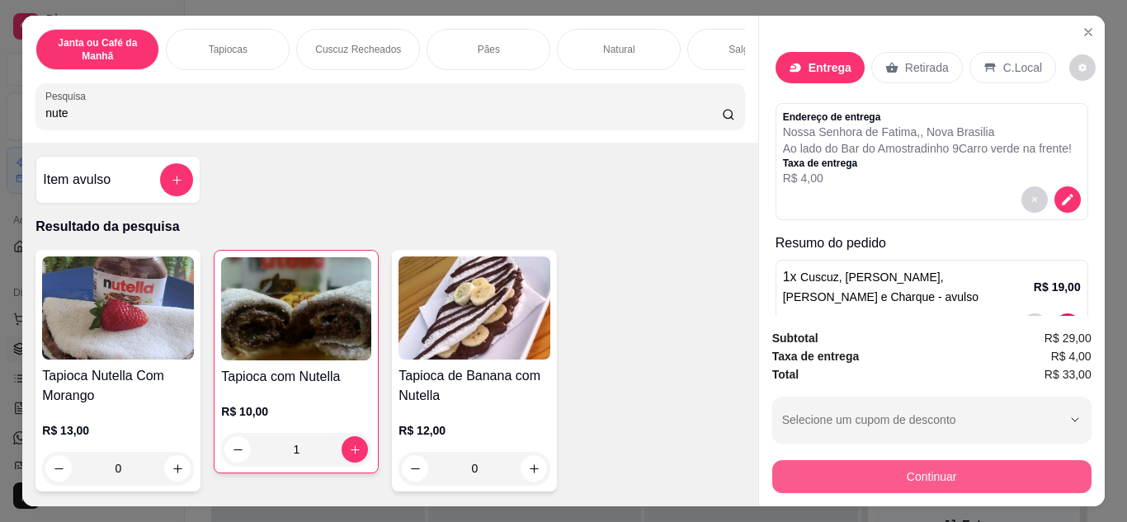
click at [838, 470] on button "Continuar" at bounding box center [932, 477] width 319 height 33
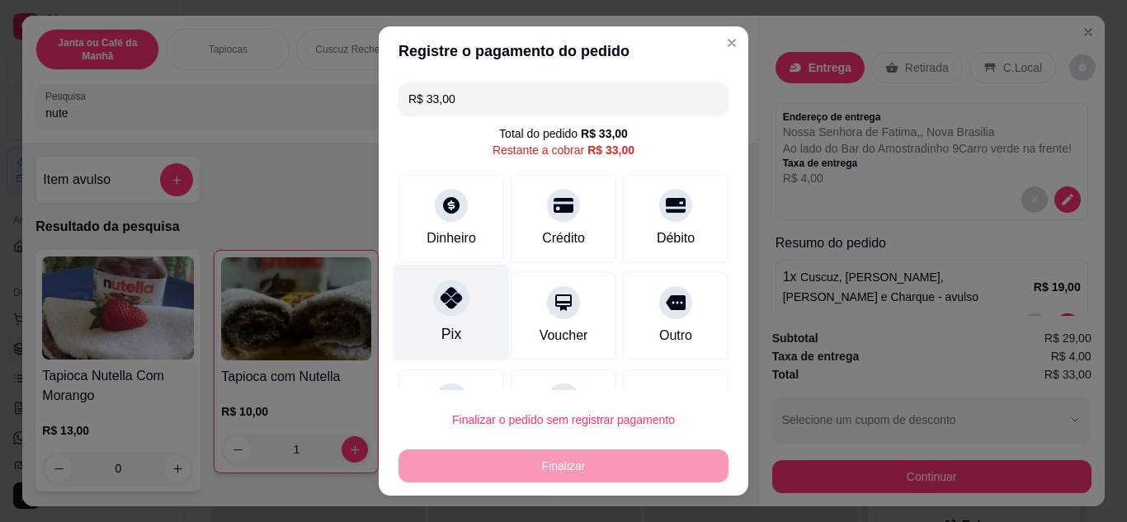
click at [472, 305] on div "Pix" at bounding box center [452, 312] width 116 height 97
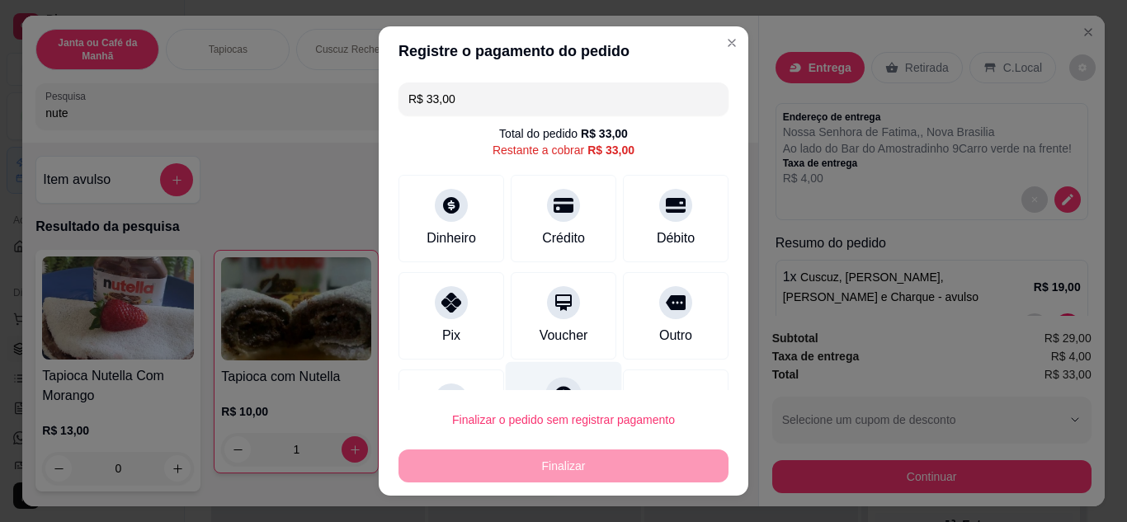
type input "R$ 0,00"
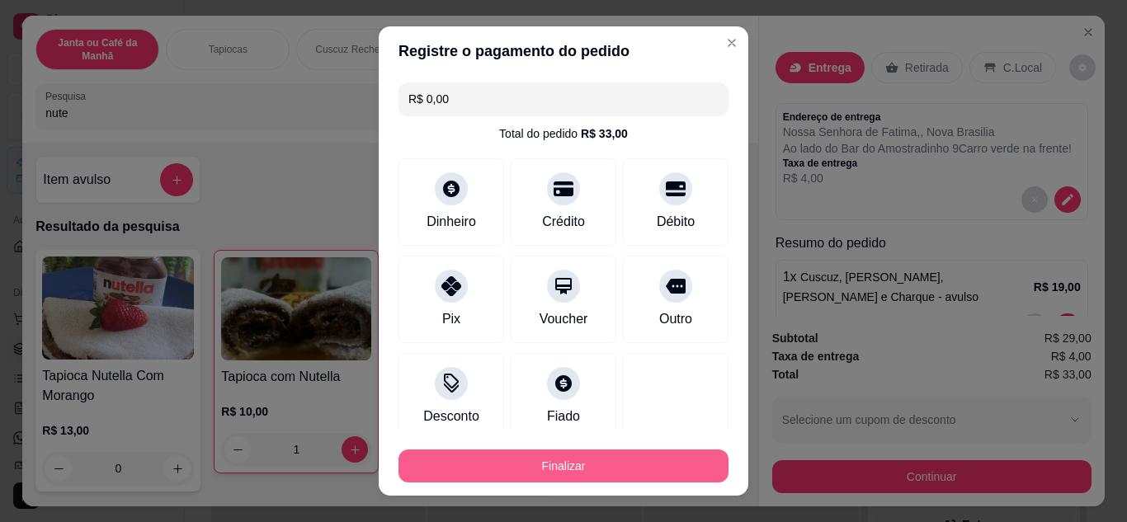
click at [543, 468] on button "Finalizar" at bounding box center [564, 466] width 330 height 33
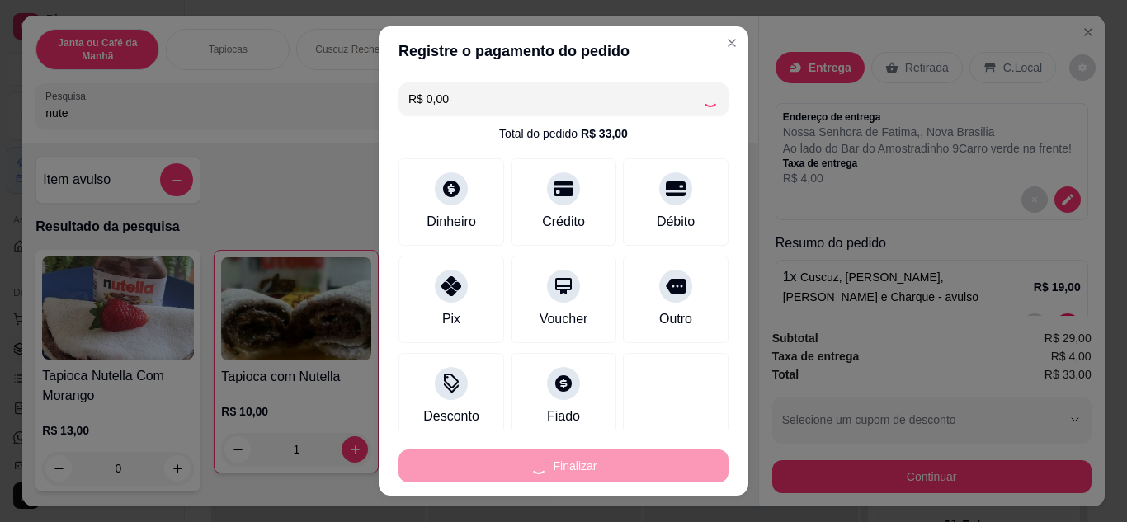
type input "0"
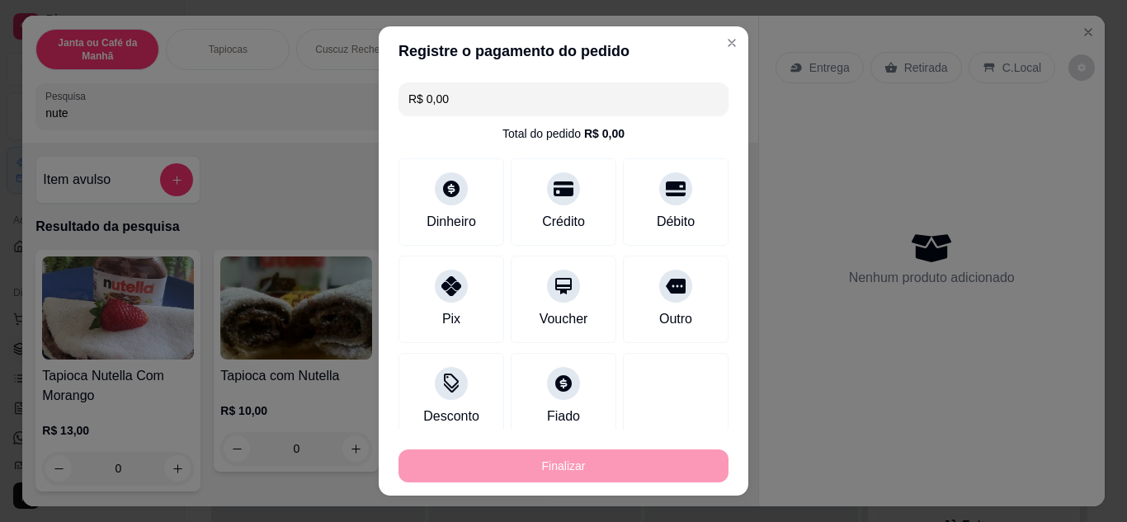
type input "-R$ 33,00"
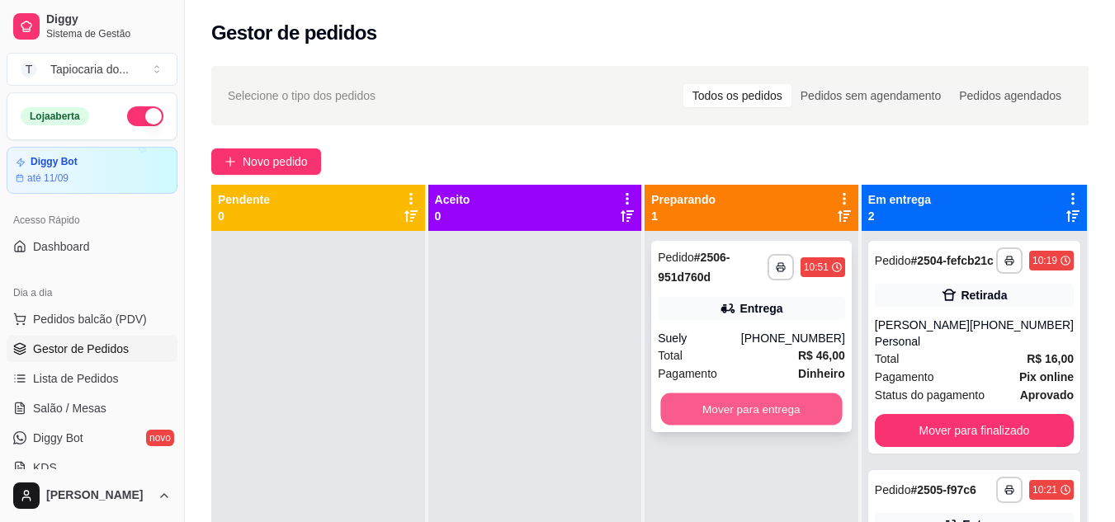
click at [810, 418] on button "Mover para entrega" at bounding box center [752, 410] width 182 height 32
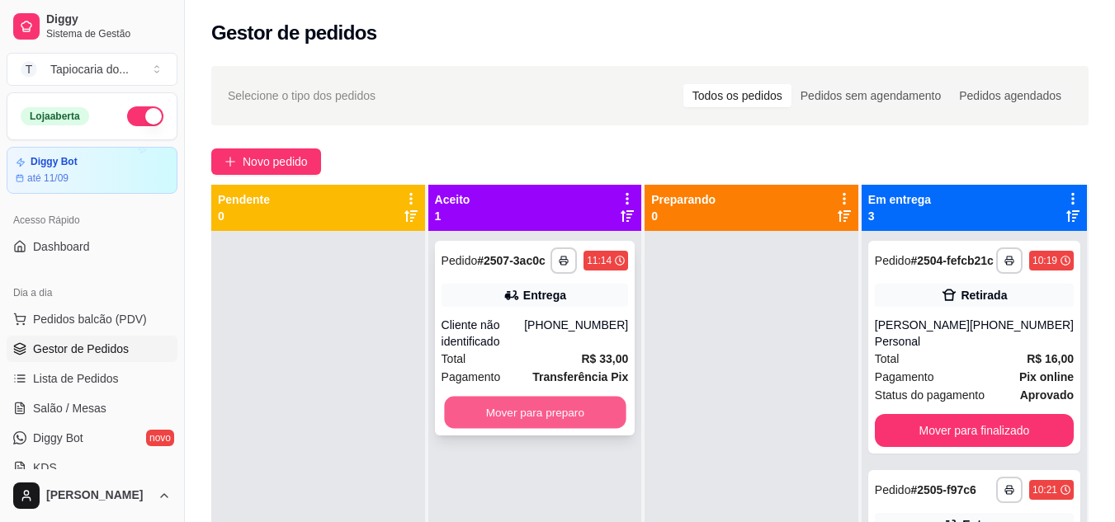
click at [591, 414] on button "Mover para preparo" at bounding box center [535, 413] width 182 height 32
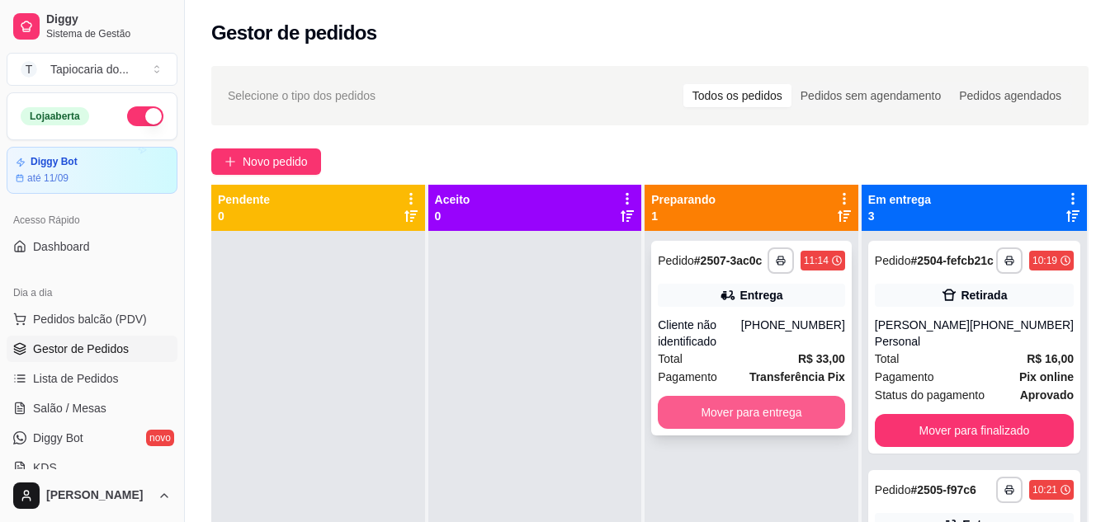
click at [735, 402] on button "Mover para entrega" at bounding box center [751, 412] width 187 height 33
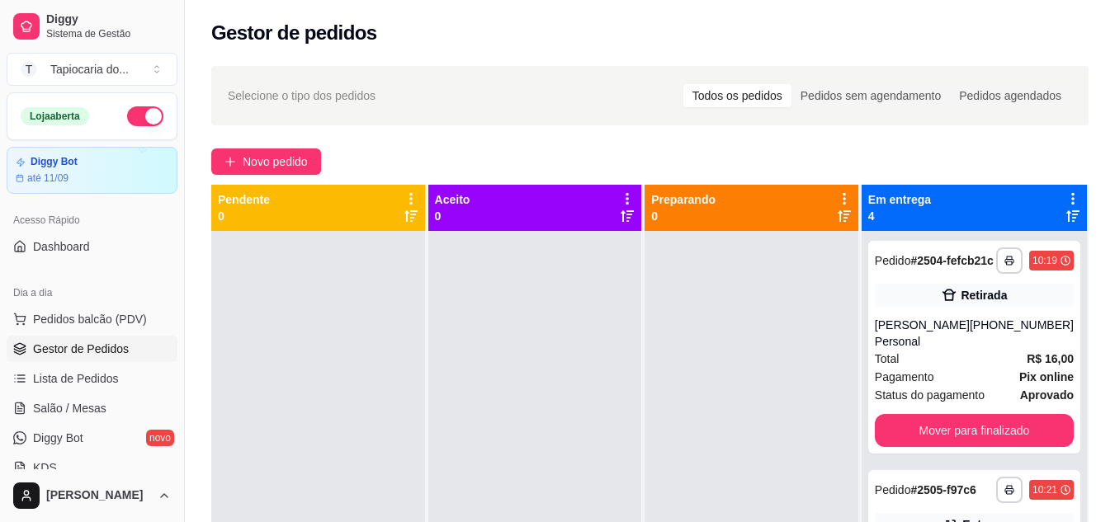
click at [132, 112] on button "button" at bounding box center [145, 116] width 36 height 20
click at [91, 380] on span "Lista de Pedidos" at bounding box center [76, 379] width 86 height 17
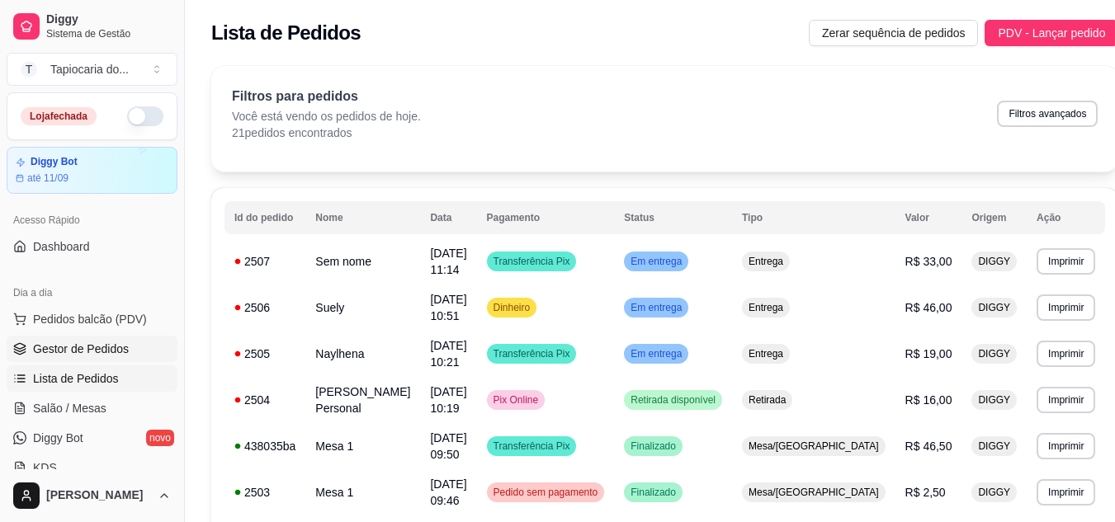
click at [96, 352] on span "Gestor de Pedidos" at bounding box center [81, 349] width 96 height 17
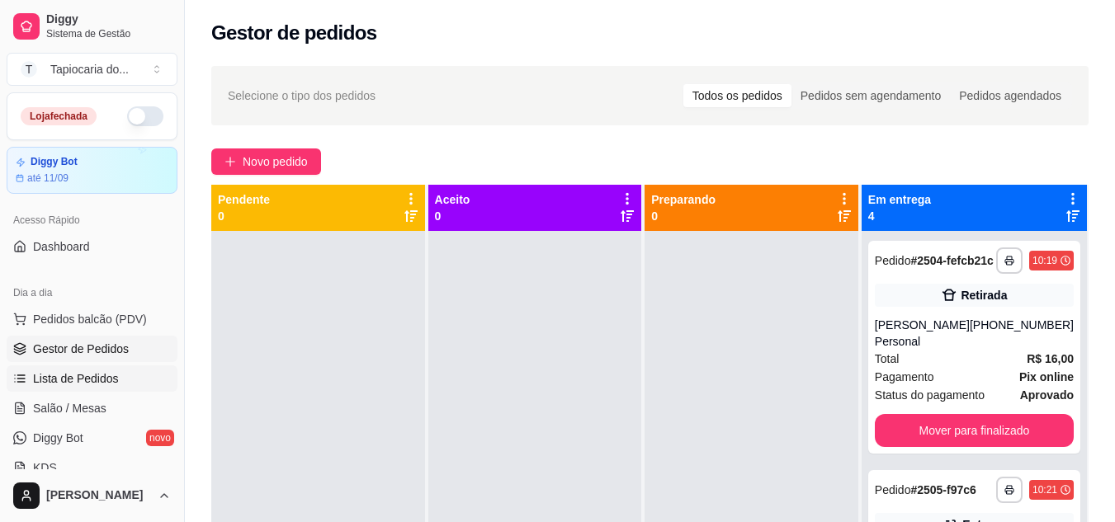
click at [89, 375] on span "Lista de Pedidos" at bounding box center [76, 379] width 86 height 17
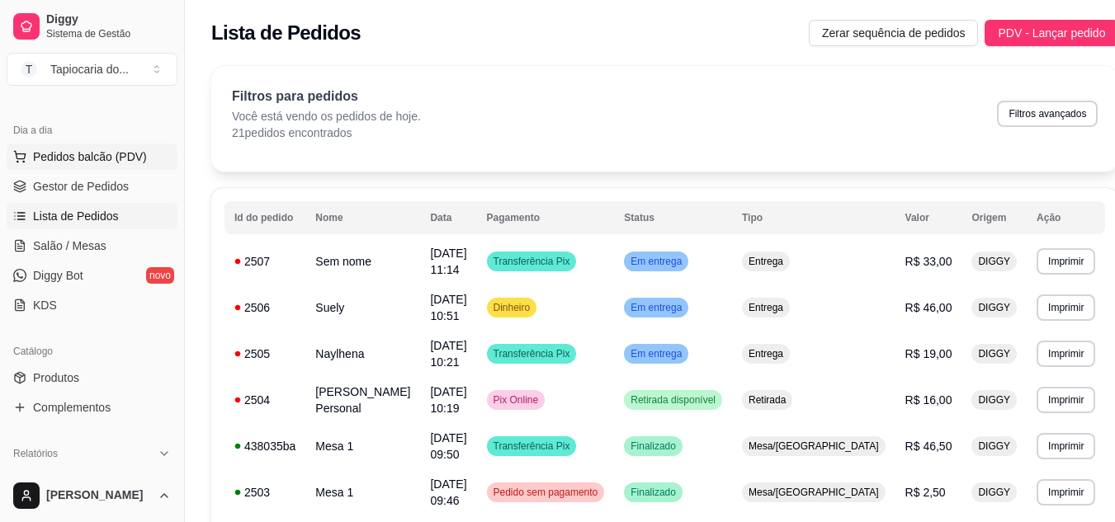
scroll to position [330, 0]
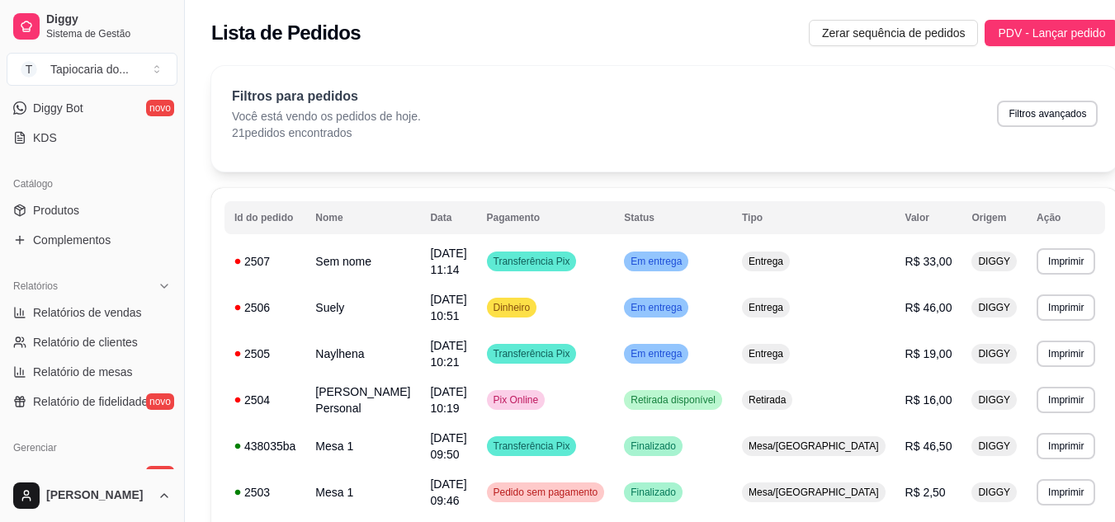
click at [104, 312] on span "Relatórios de vendas" at bounding box center [87, 313] width 109 height 17
select select "ALL"
select select "0"
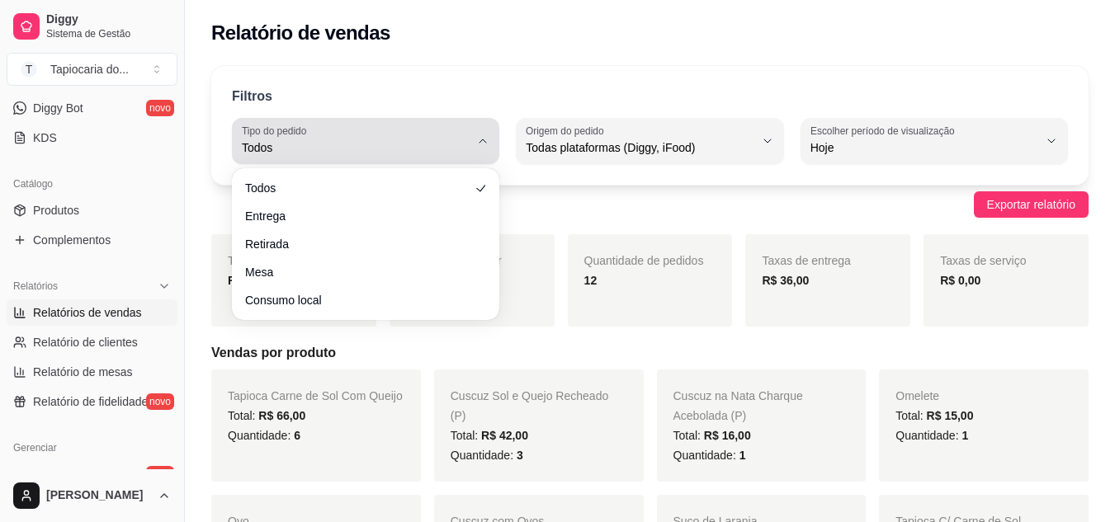
click at [431, 132] on div "Todos" at bounding box center [356, 141] width 228 height 33
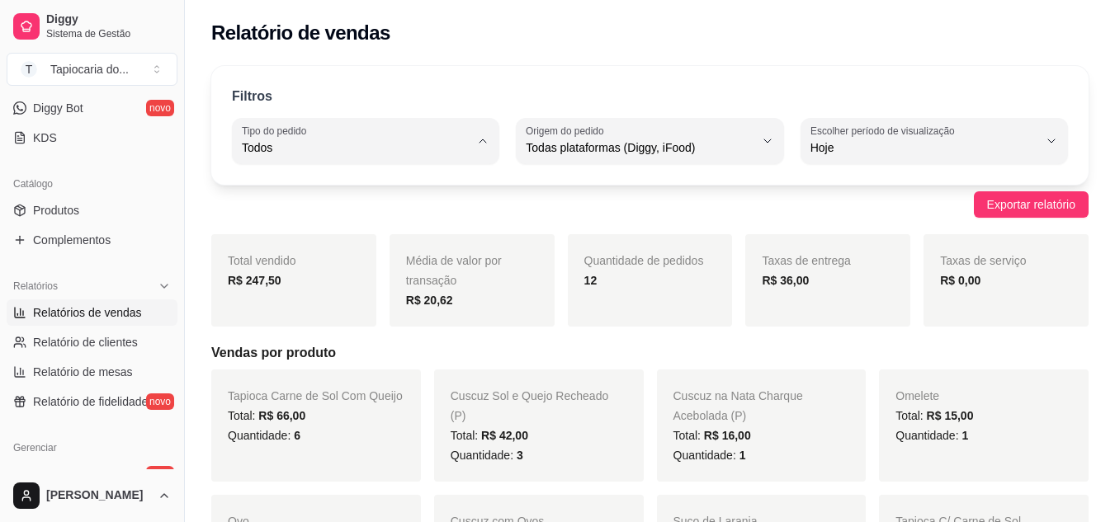
click at [309, 215] on span "Entrega" at bounding box center [357, 214] width 215 height 16
type input "DELIVERY"
select select "DELIVERY"
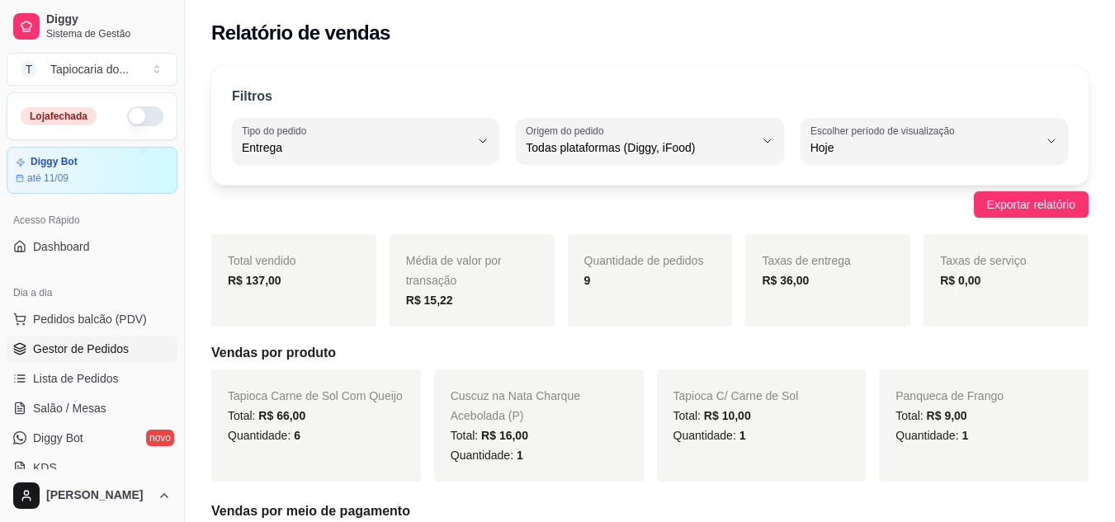
click at [99, 358] on link "Gestor de Pedidos" at bounding box center [92, 349] width 171 height 26
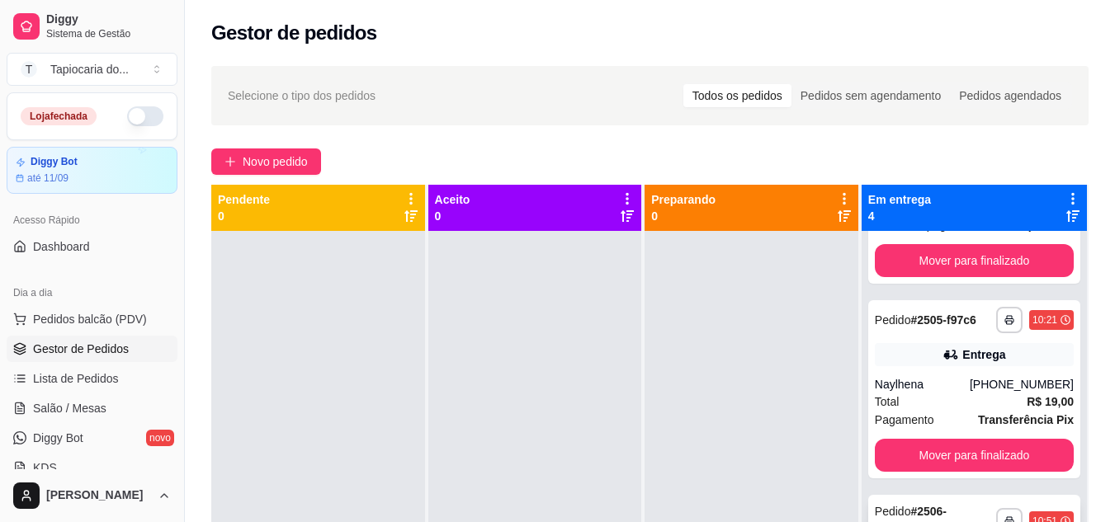
scroll to position [377, 0]
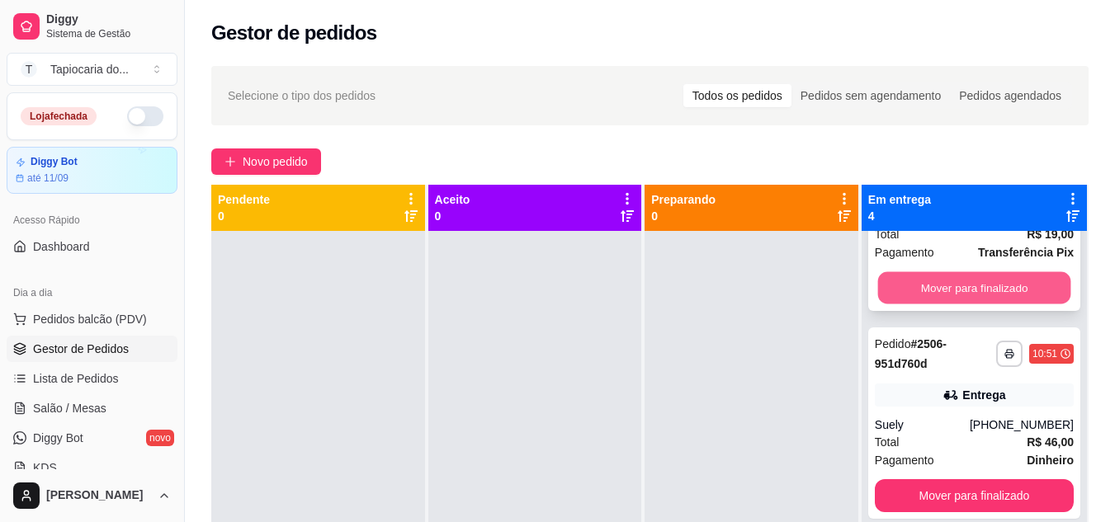
click at [1036, 272] on button "Mover para finalizado" at bounding box center [973, 288] width 193 height 32
click at [1011, 278] on button "Mover para finalizado" at bounding box center [974, 288] width 199 height 33
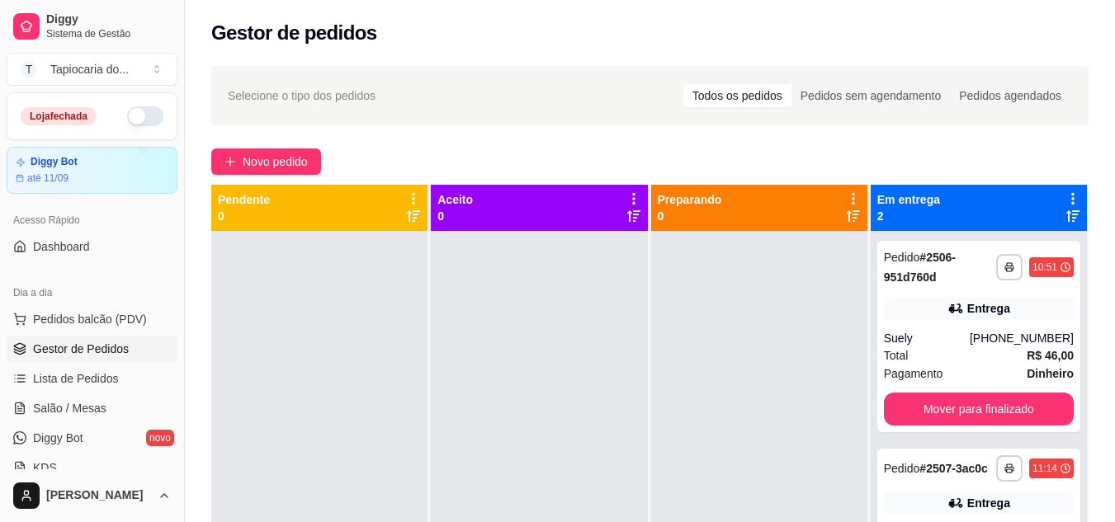
scroll to position [248, 0]
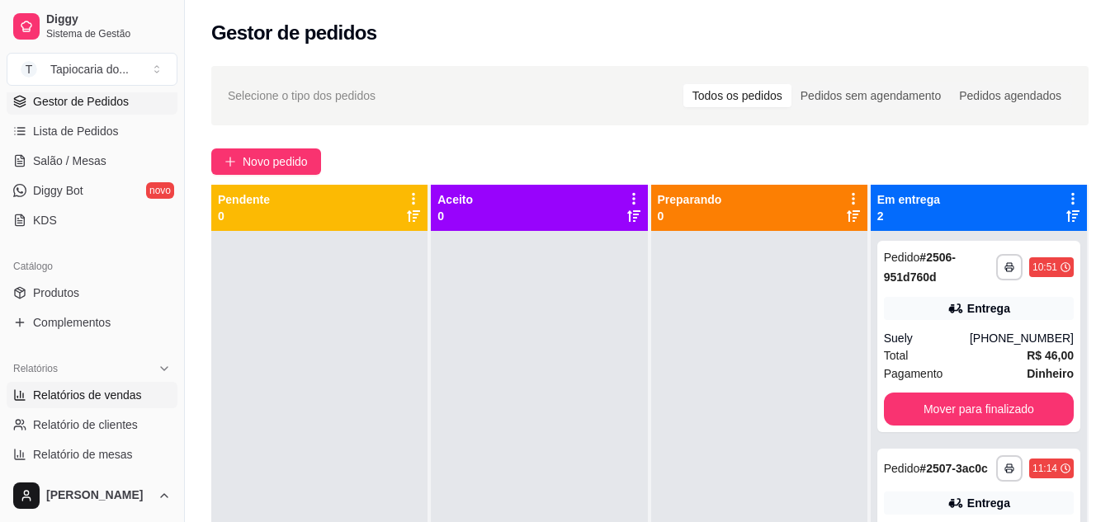
click at [82, 389] on span "Relatórios de vendas" at bounding box center [87, 395] width 109 height 17
select select "ALL"
select select "0"
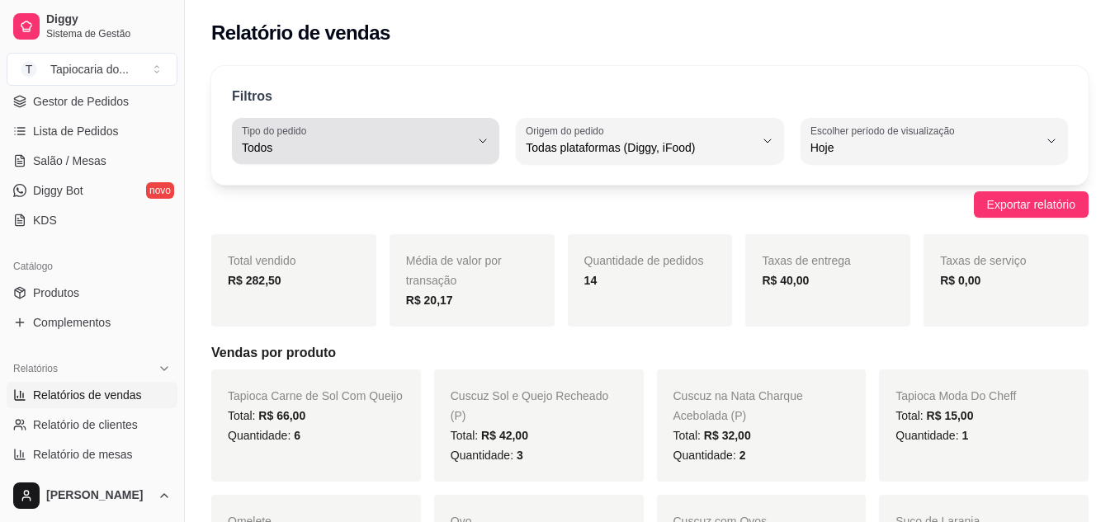
click at [405, 133] on div "Todos" at bounding box center [356, 141] width 228 height 33
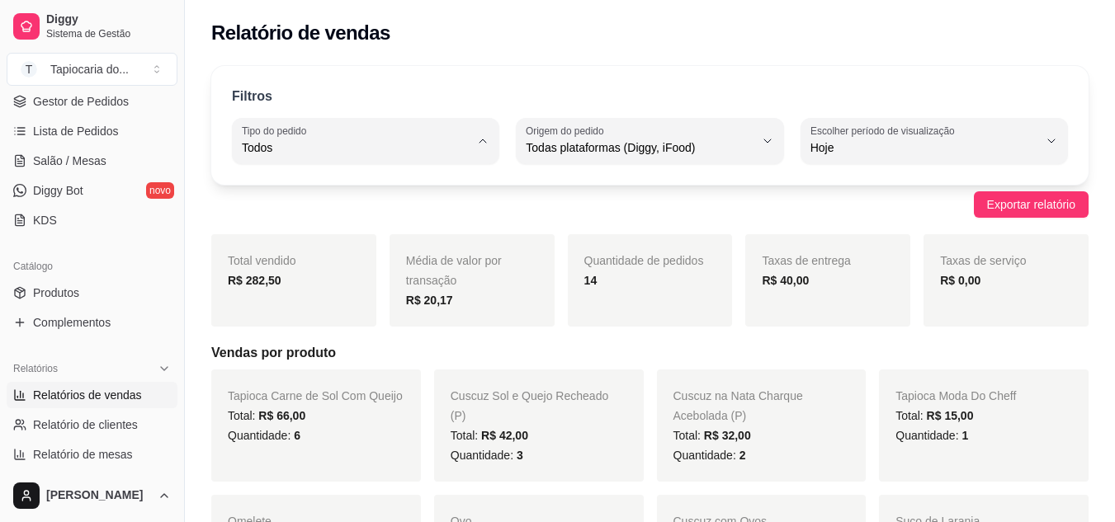
click at [399, 221] on span "Entrega" at bounding box center [357, 214] width 215 height 16
type input "DELIVERY"
select select "DELIVERY"
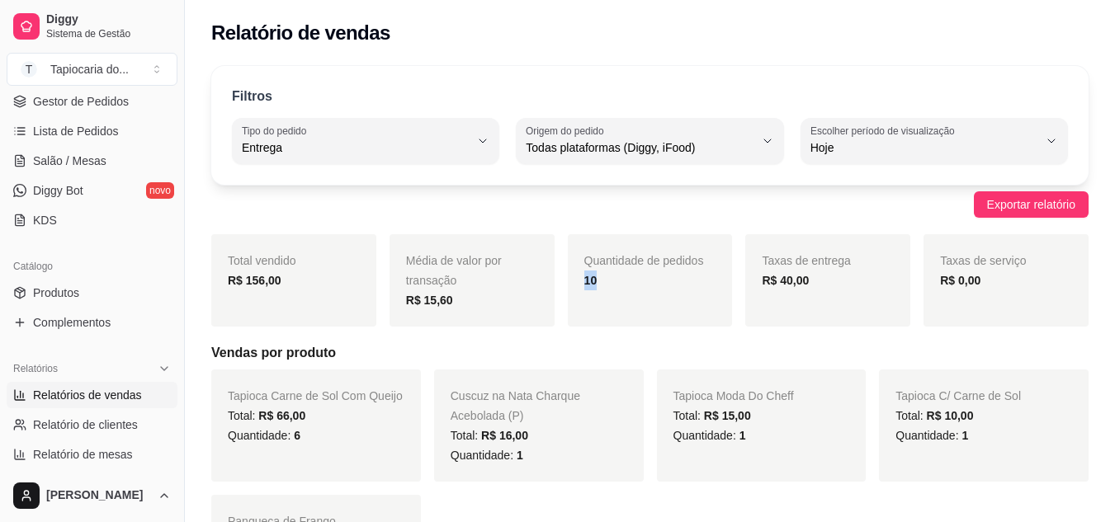
drag, startPoint x: 622, startPoint y: 278, endPoint x: 573, endPoint y: 294, distance: 51.2
click at [573, 294] on div "Quantidade de pedidos 10" at bounding box center [650, 280] width 165 height 92
